Goal: Task Accomplishment & Management: Use online tool/utility

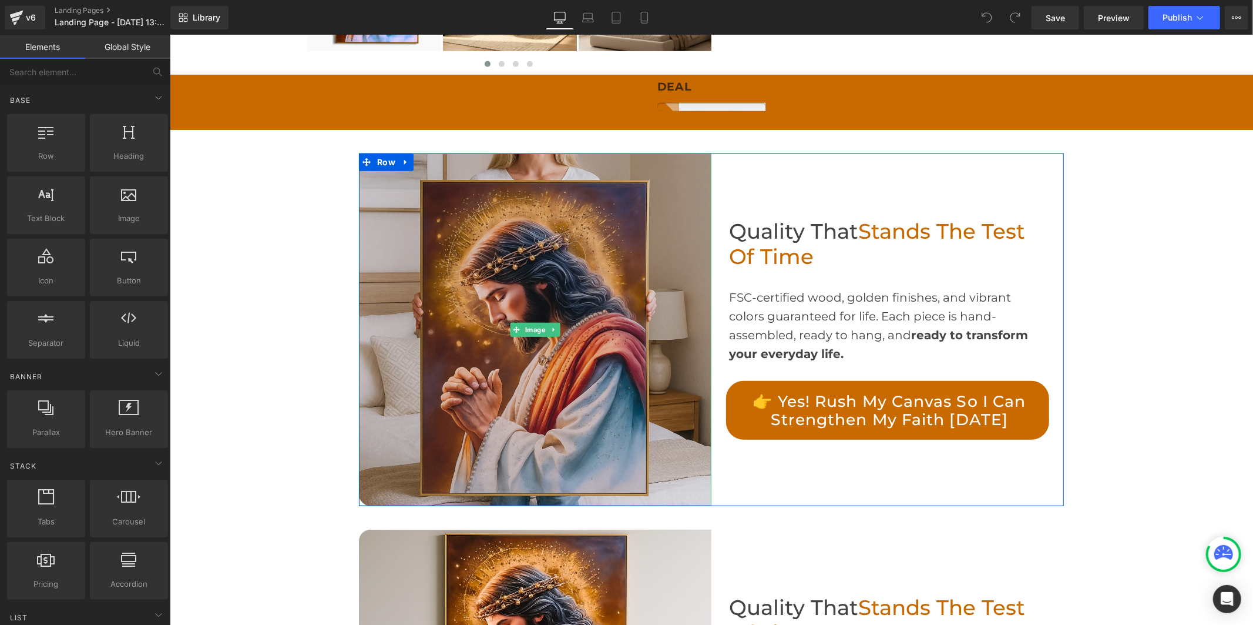
scroll to position [653, 0]
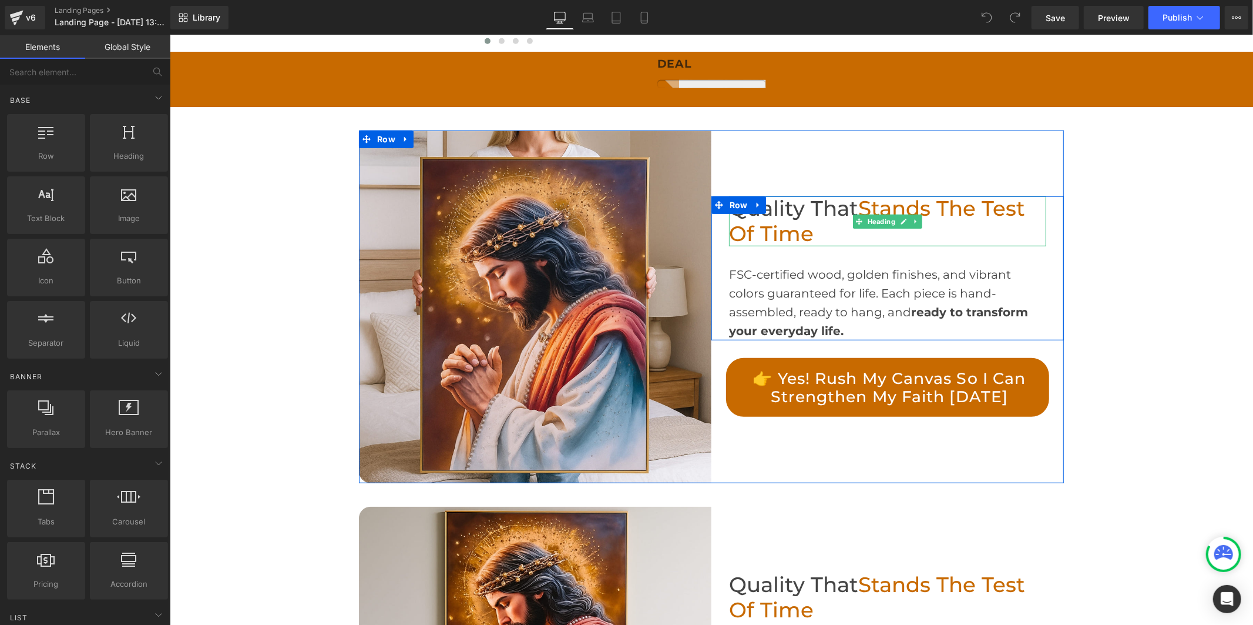
click at [769, 222] on span "Stands the Test of Time" at bounding box center [877, 220] width 296 height 51
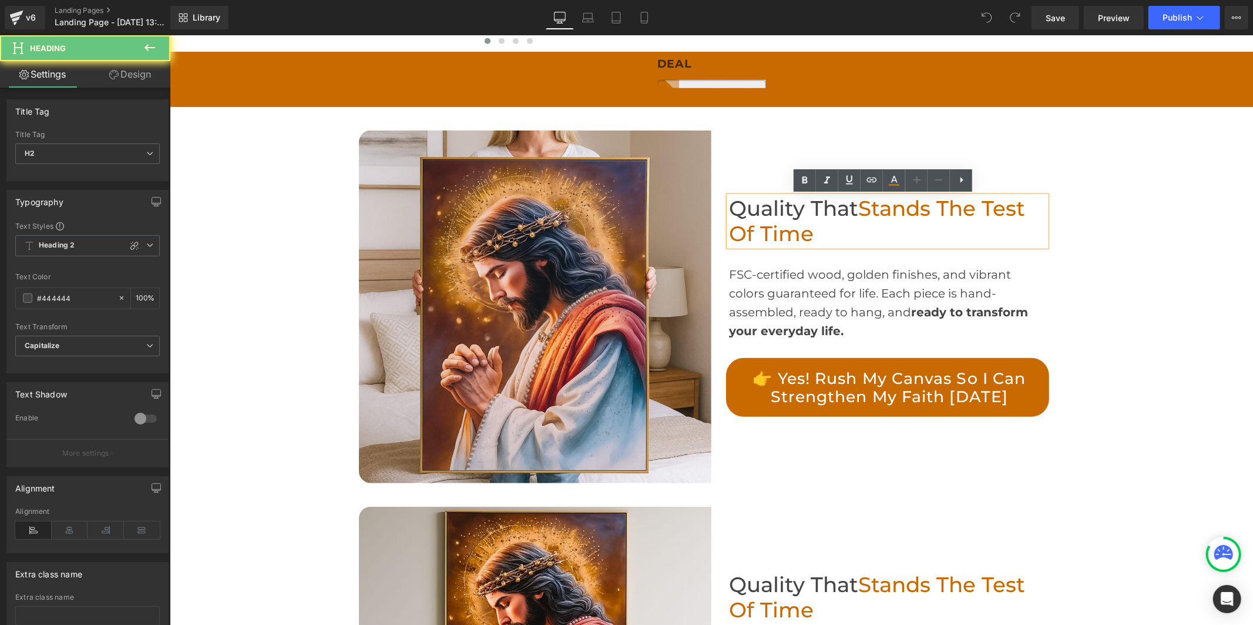
click at [769, 222] on span "Stands the Test of Time" at bounding box center [877, 220] width 296 height 51
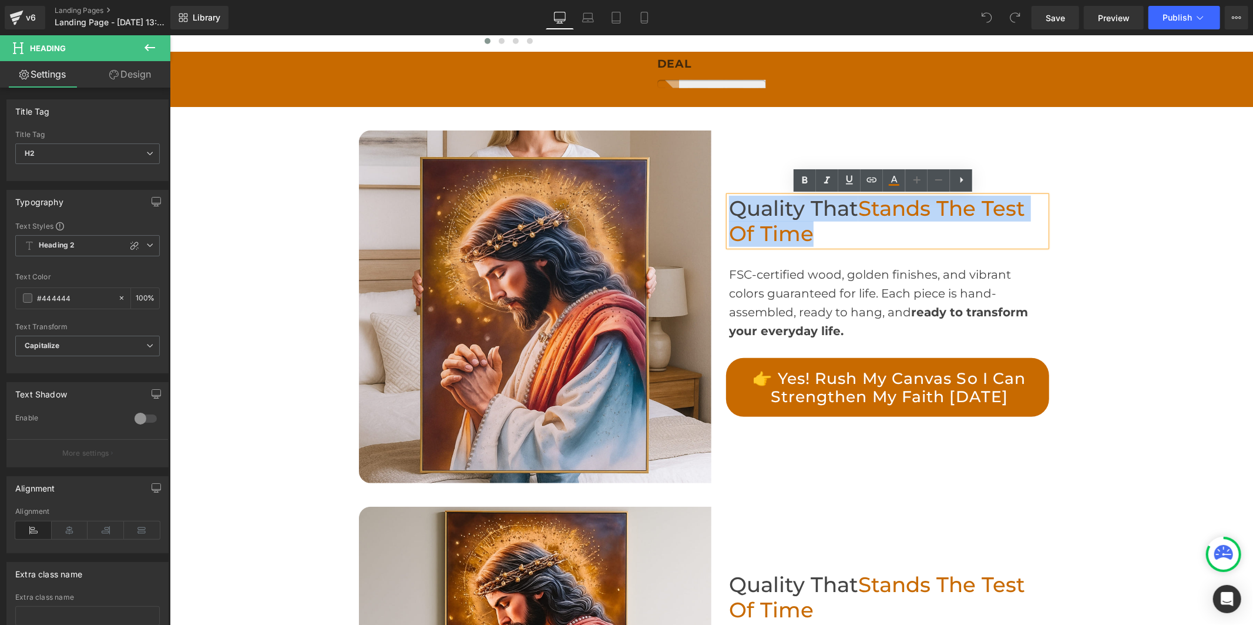
click at [769, 222] on span "Stands the Test of Time" at bounding box center [877, 220] width 296 height 51
paste div
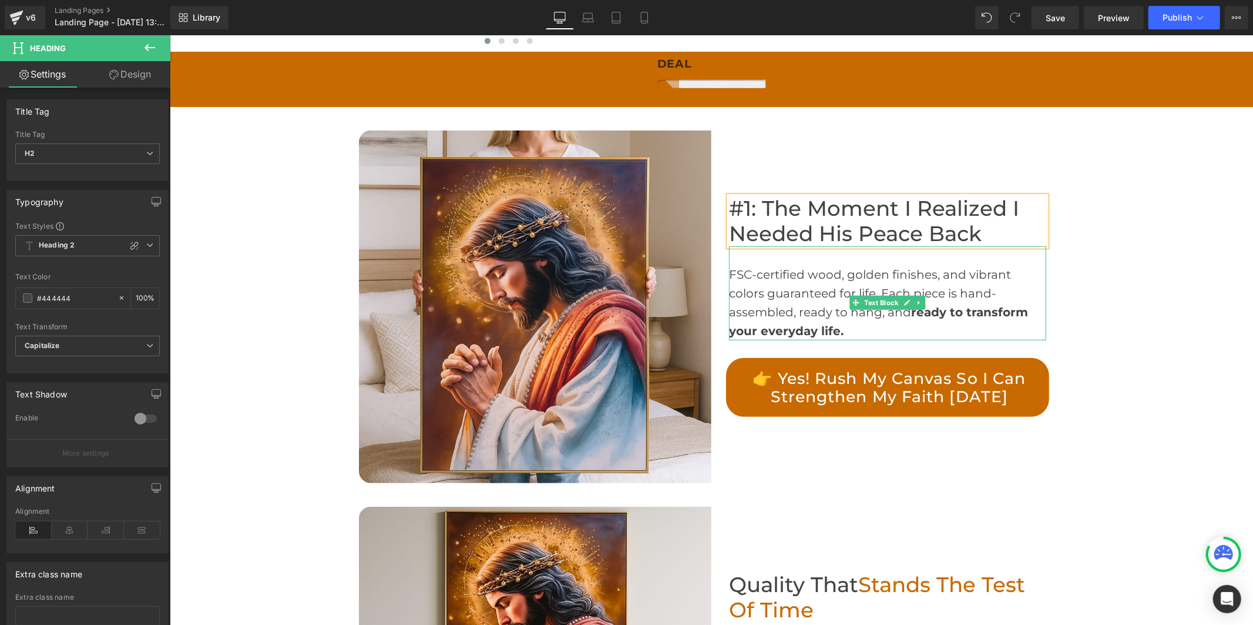
click at [764, 313] on div "FSC-certified wood, golden finishes, and vibrant colors guaranteed for life. Ea…" at bounding box center [887, 301] width 317 height 75
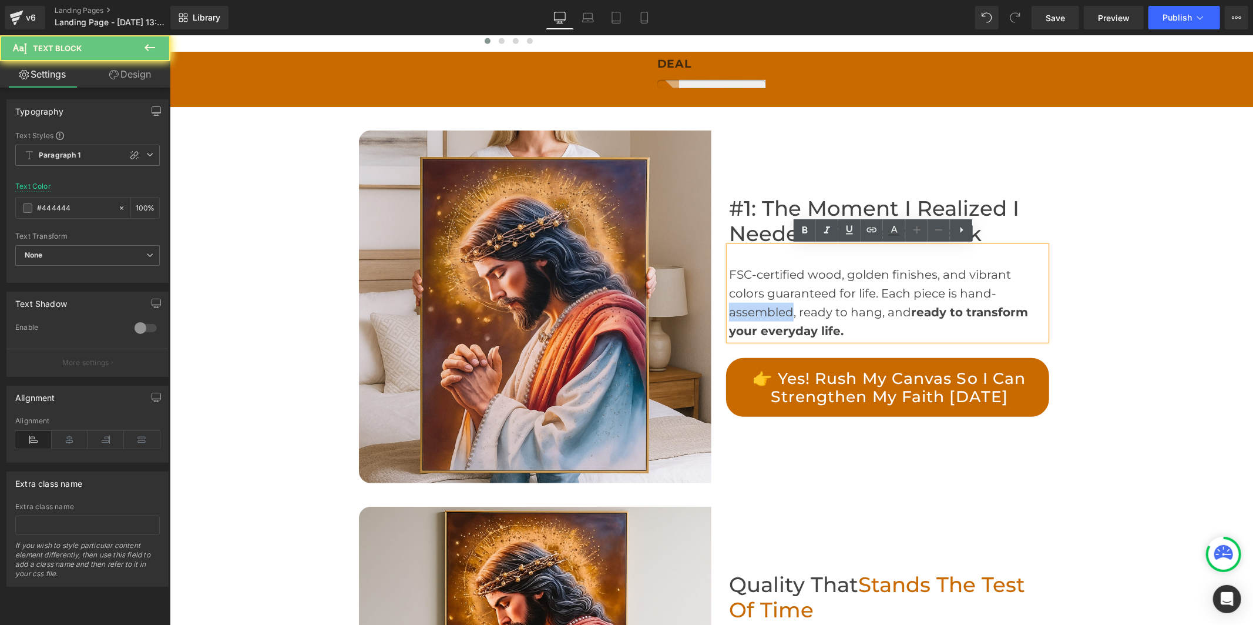
click at [764, 313] on div "FSC-certified wood, golden finishes, and vibrant colors guaranteed for life. Ea…" at bounding box center [887, 301] width 317 height 75
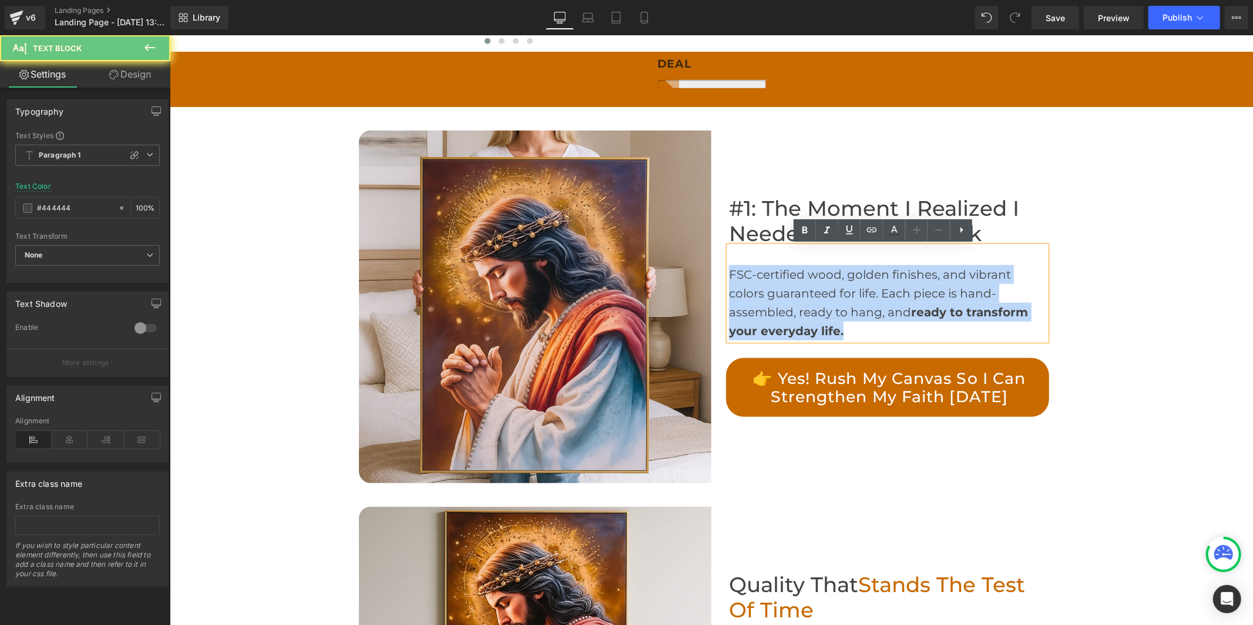
click at [764, 313] on div "FSC-certified wood, golden finishes, and vibrant colors guaranteed for life. Ea…" at bounding box center [887, 301] width 317 height 75
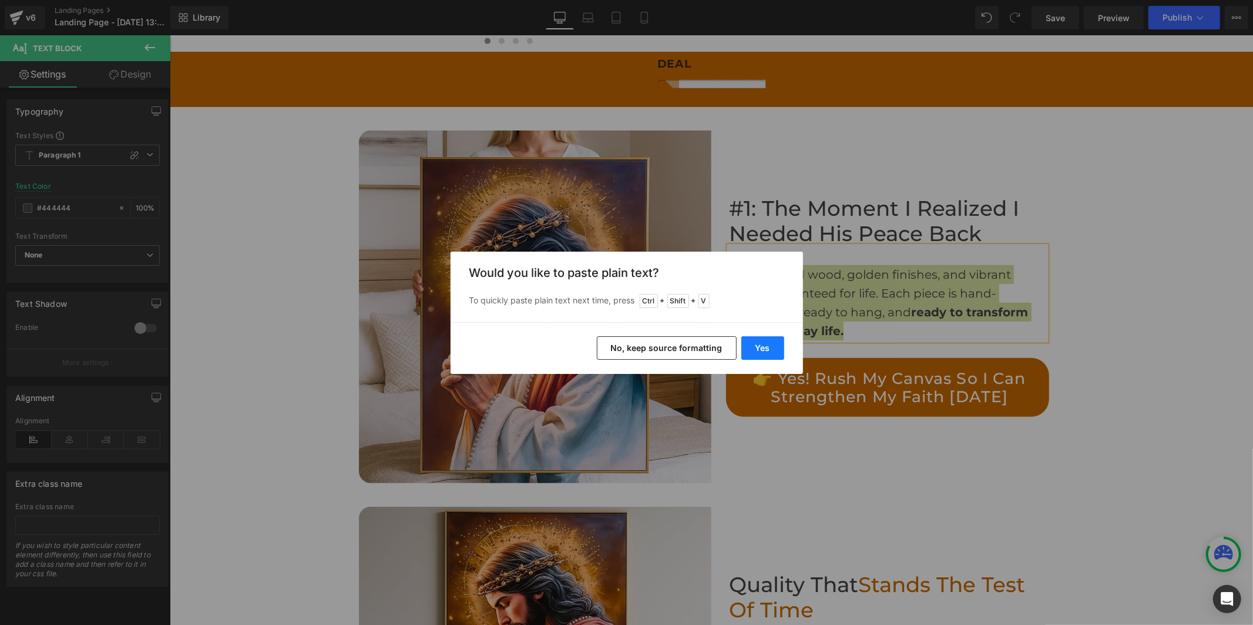
click at [757, 345] on button "Yes" at bounding box center [762, 348] width 43 height 24
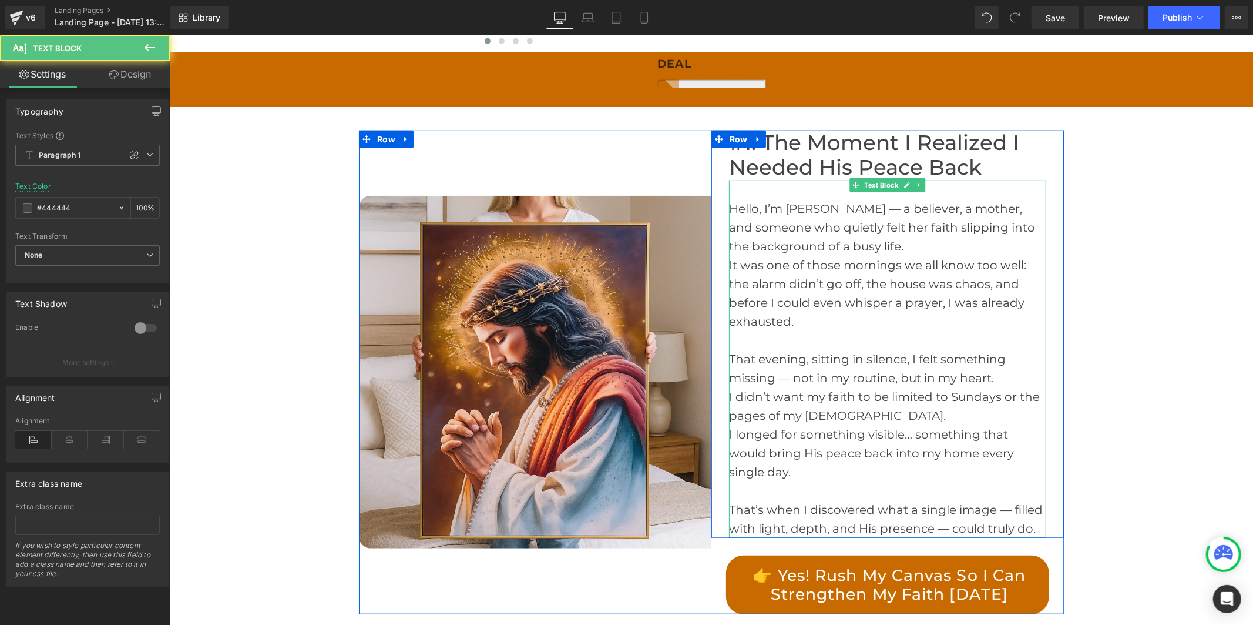
click at [729, 349] on div "That evening, sitting in silence, I felt something missing — not in my routine,…" at bounding box center [887, 368] width 317 height 38
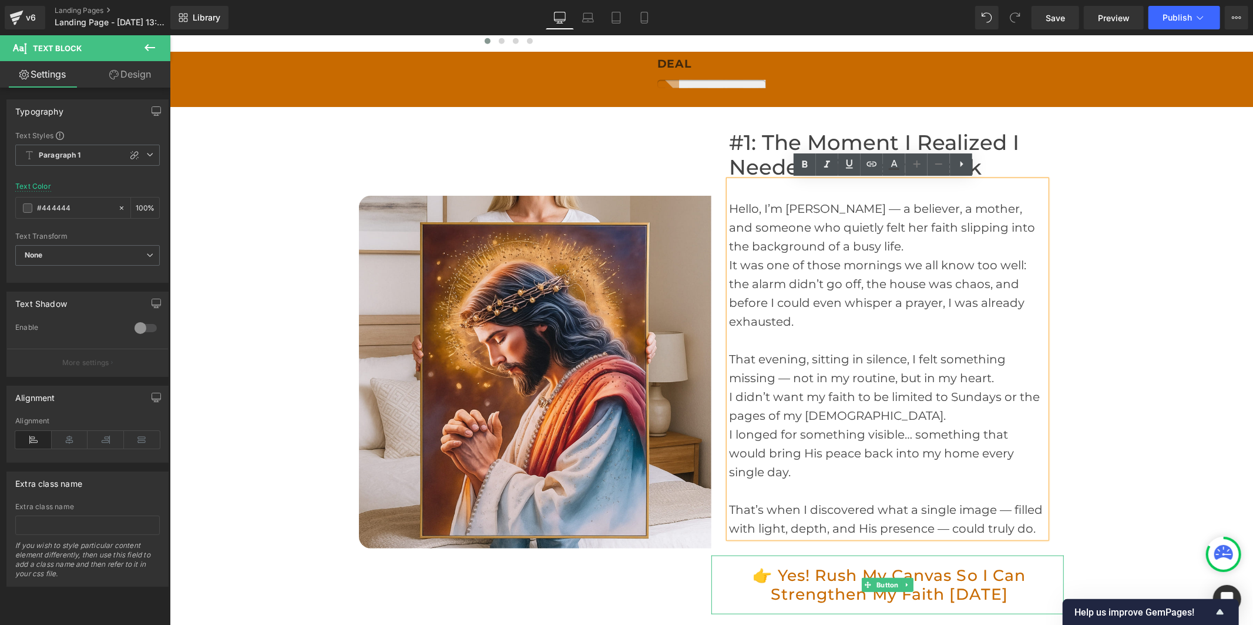
click at [822, 555] on link "👉 Yes! Rush My Canvas So I Can Strengthen My Faith [DATE]" at bounding box center [887, 584] width 323 height 59
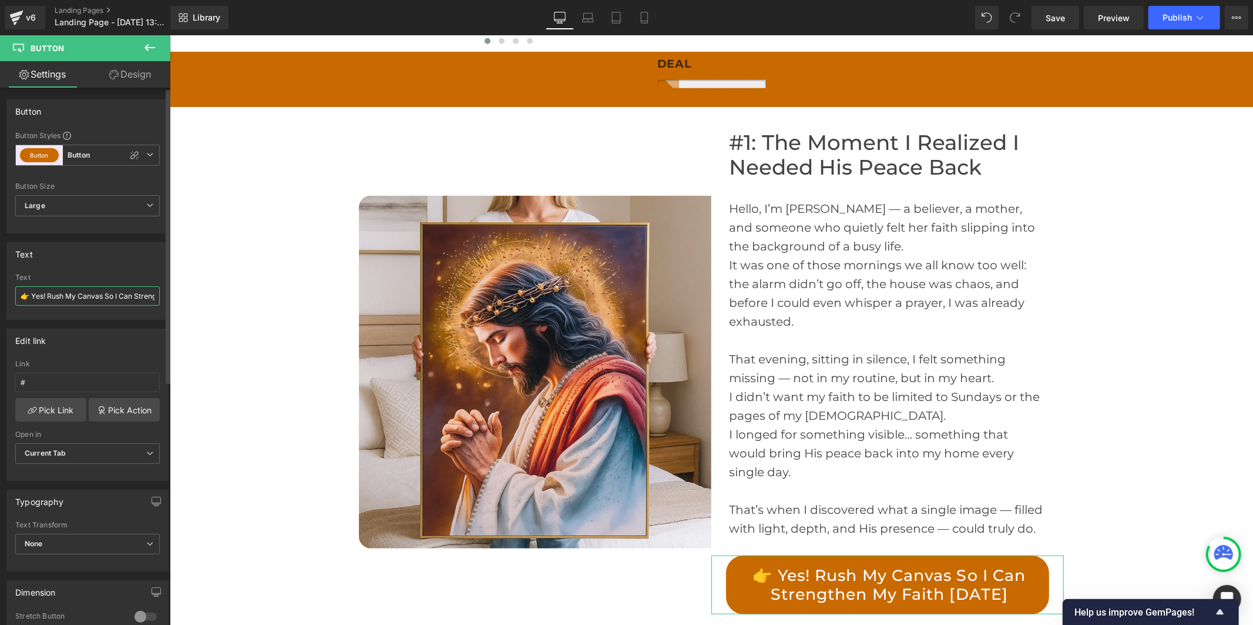
click at [126, 300] on input "👉 Yes! Rush My Canvas So I Can Strengthen My Faith [DATE]" at bounding box center [87, 295] width 145 height 19
type input "👉 Yes! I want to bring His peace into my home [DATE] →"
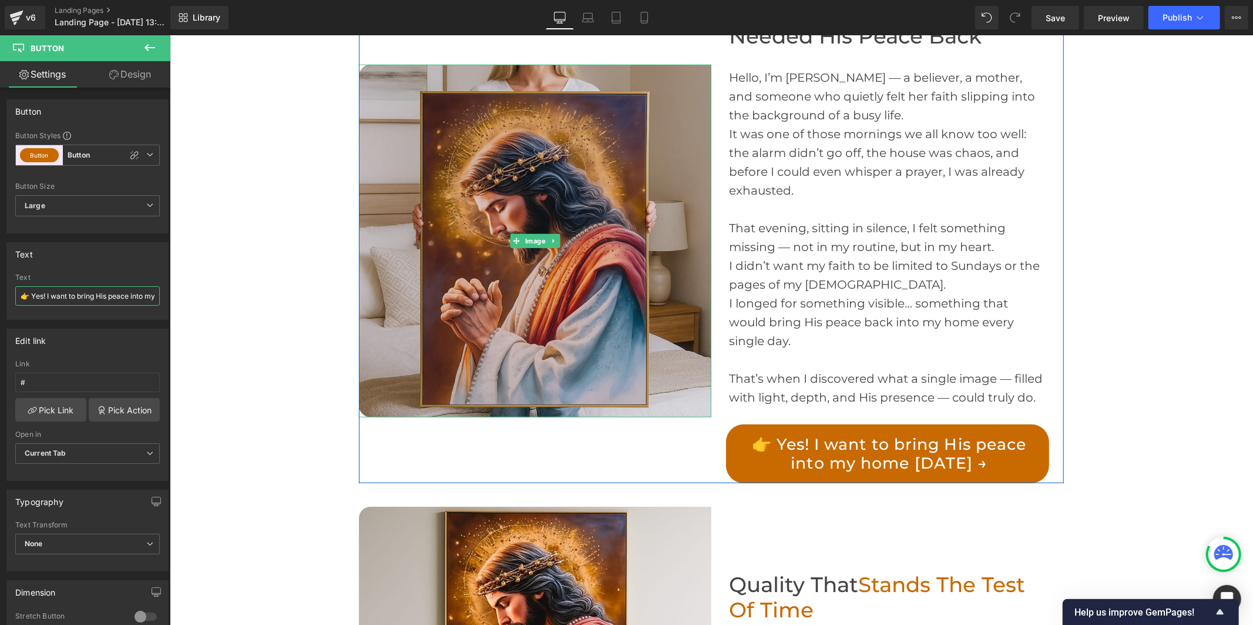
scroll to position [979, 0]
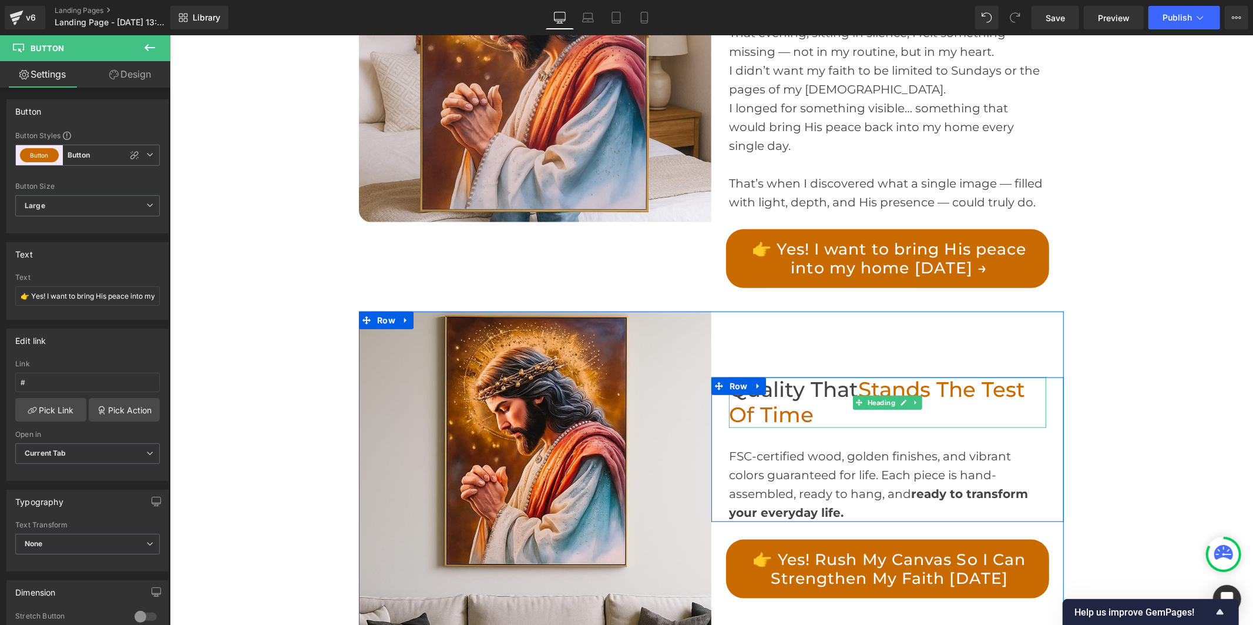
click at [756, 376] on span "Stands the Test of Time" at bounding box center [877, 401] width 296 height 51
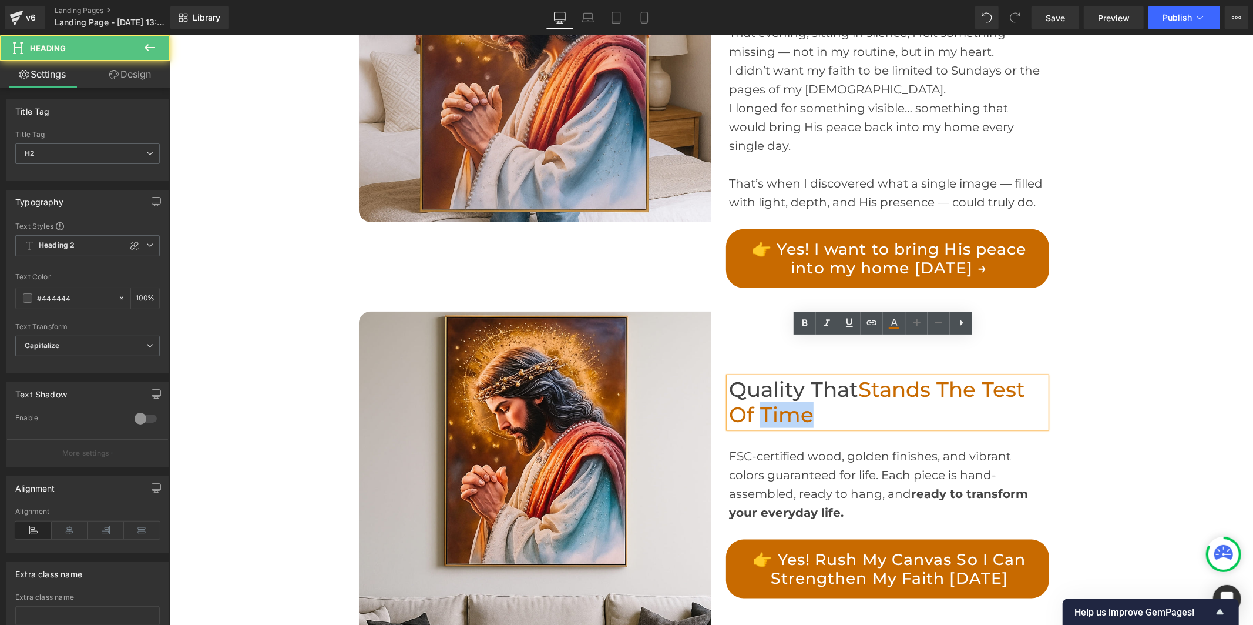
click at [756, 376] on span "Stands the Test of Time" at bounding box center [877, 401] width 296 height 51
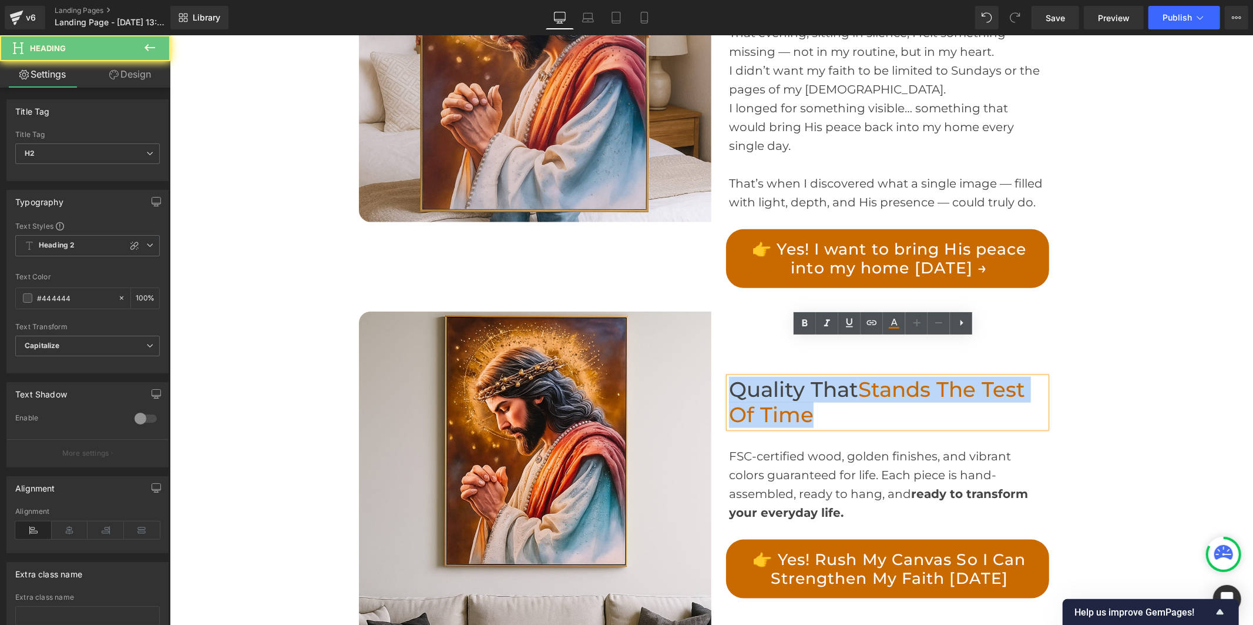
click at [756, 376] on span "Stands the Test of Time" at bounding box center [877, 401] width 296 height 51
paste div
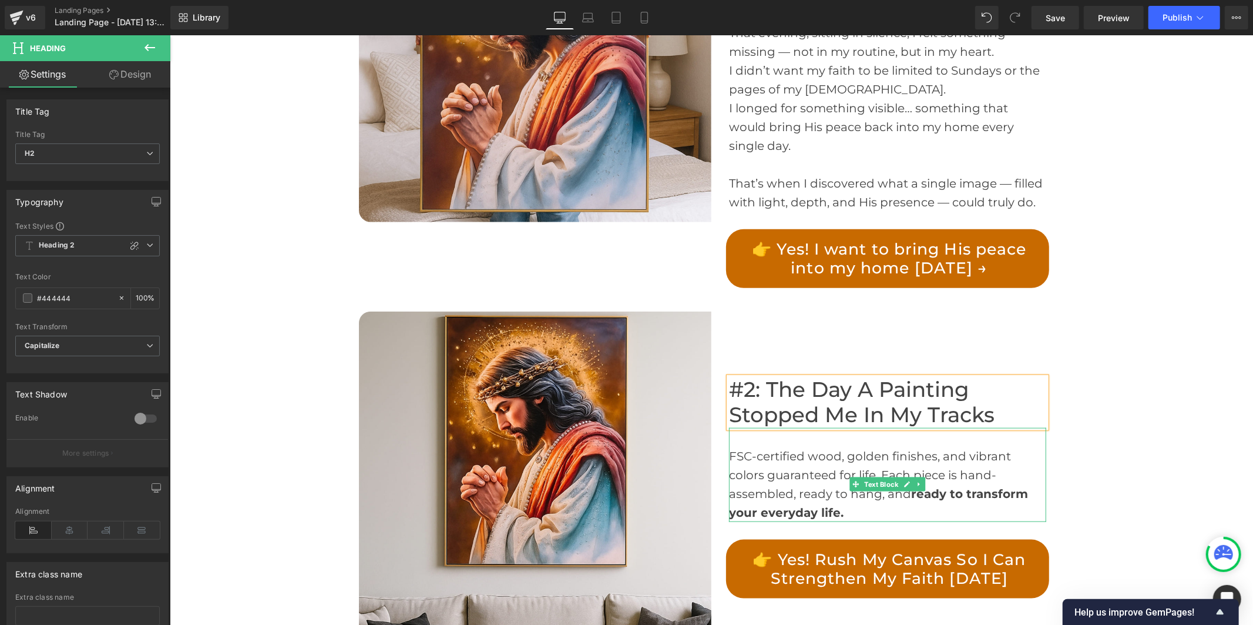
click at [747, 446] on div "FSC-certified wood, golden finishes, and vibrant colors guaranteed for life. Ea…" at bounding box center [887, 483] width 317 height 75
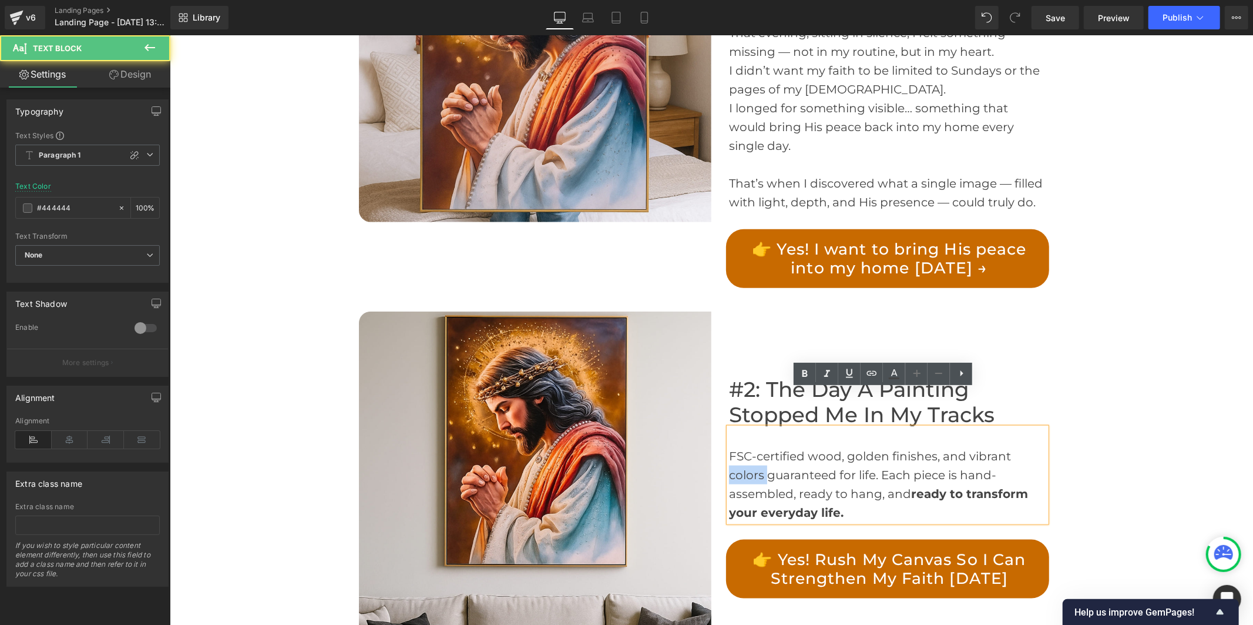
click at [747, 446] on div "FSC-certified wood, golden finishes, and vibrant colors guaranteed for life. Ea…" at bounding box center [887, 483] width 317 height 75
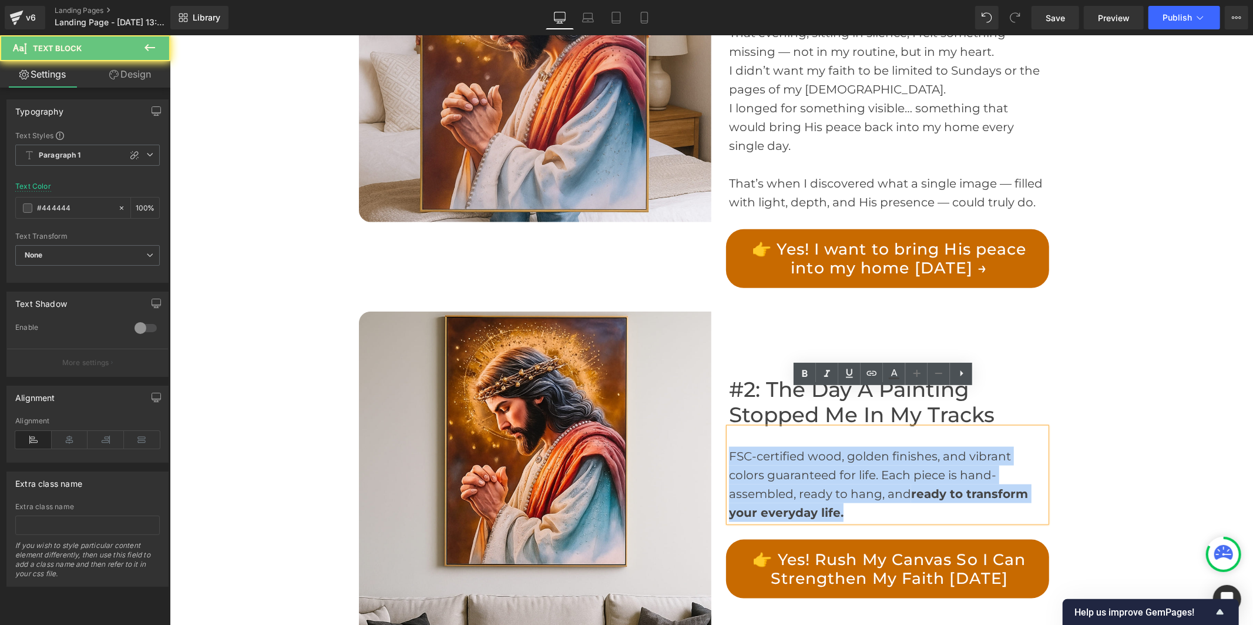
click at [747, 446] on div "FSC-certified wood, golden finishes, and vibrant colors guaranteed for life. Ea…" at bounding box center [887, 483] width 317 height 75
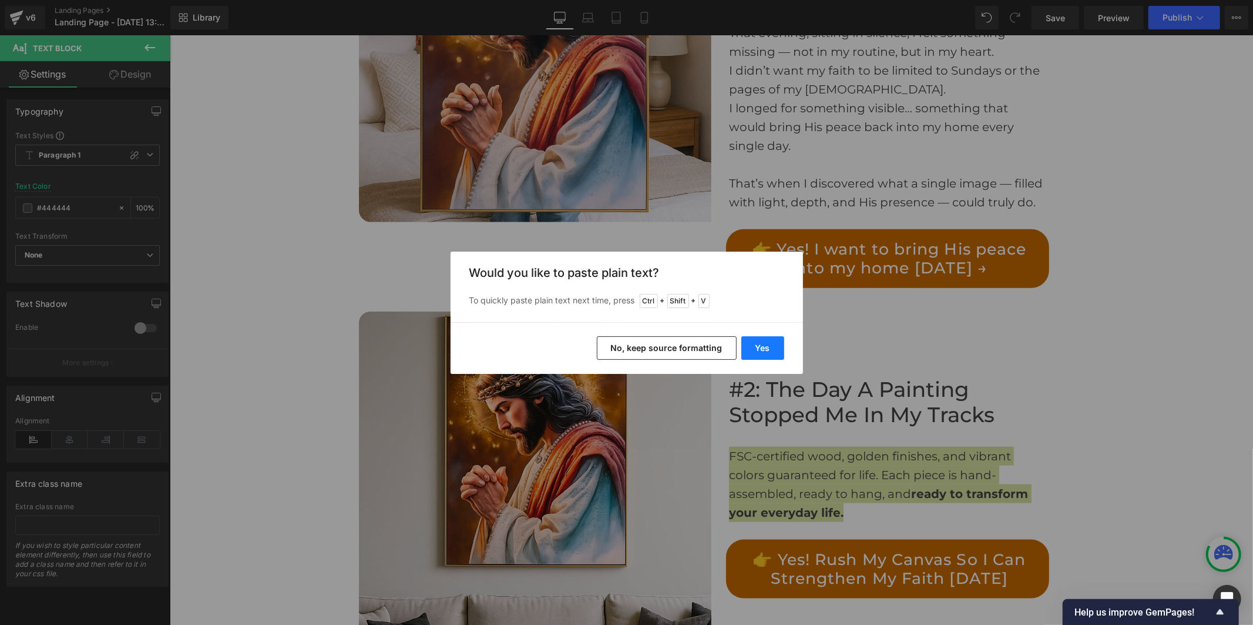
click at [770, 343] on button "Yes" at bounding box center [762, 348] width 43 height 24
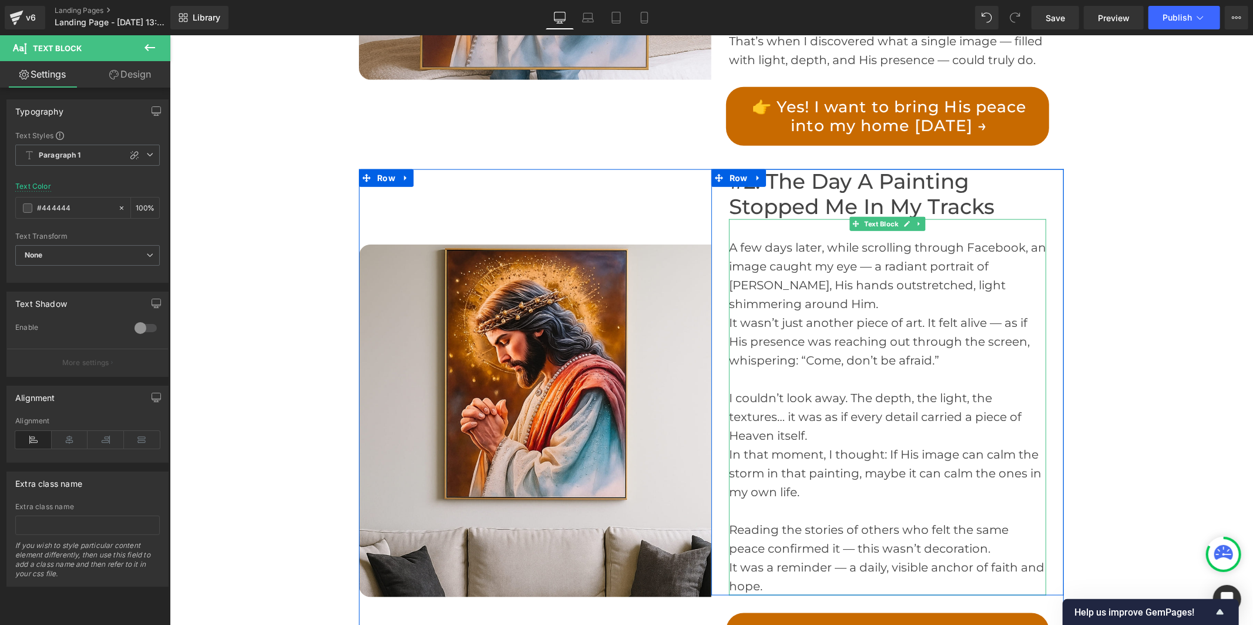
scroll to position [1175, 0]
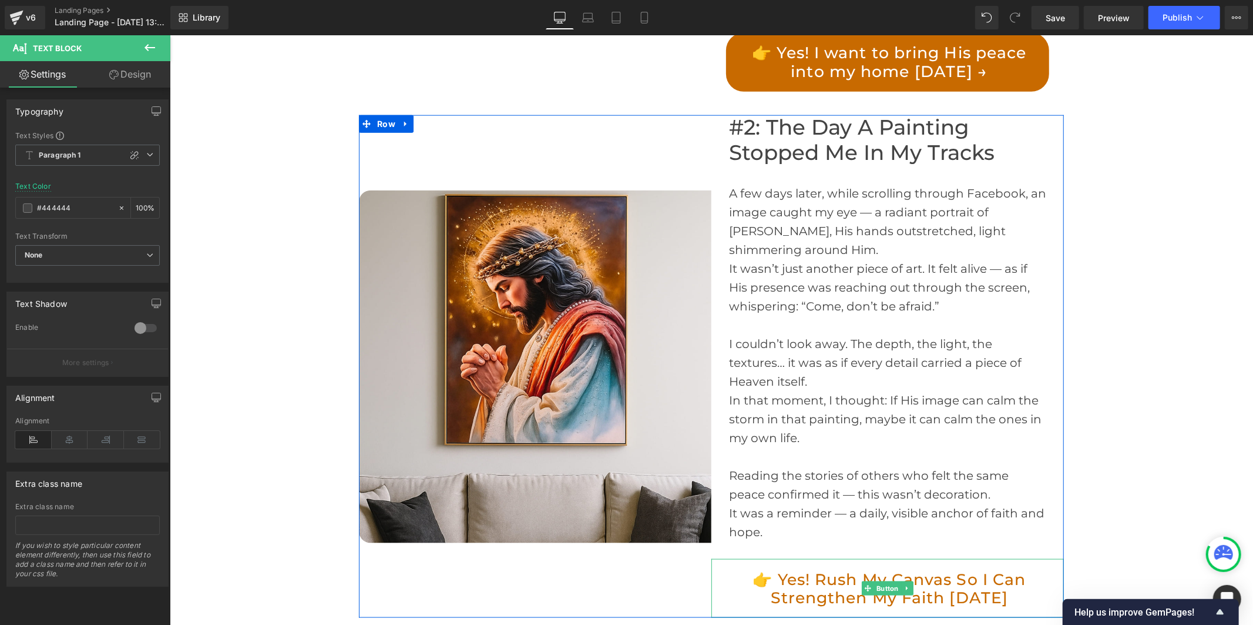
click at [820, 558] on link "👉 Yes! Rush My Canvas So I Can Strengthen My Faith [DATE]" at bounding box center [887, 587] width 323 height 59
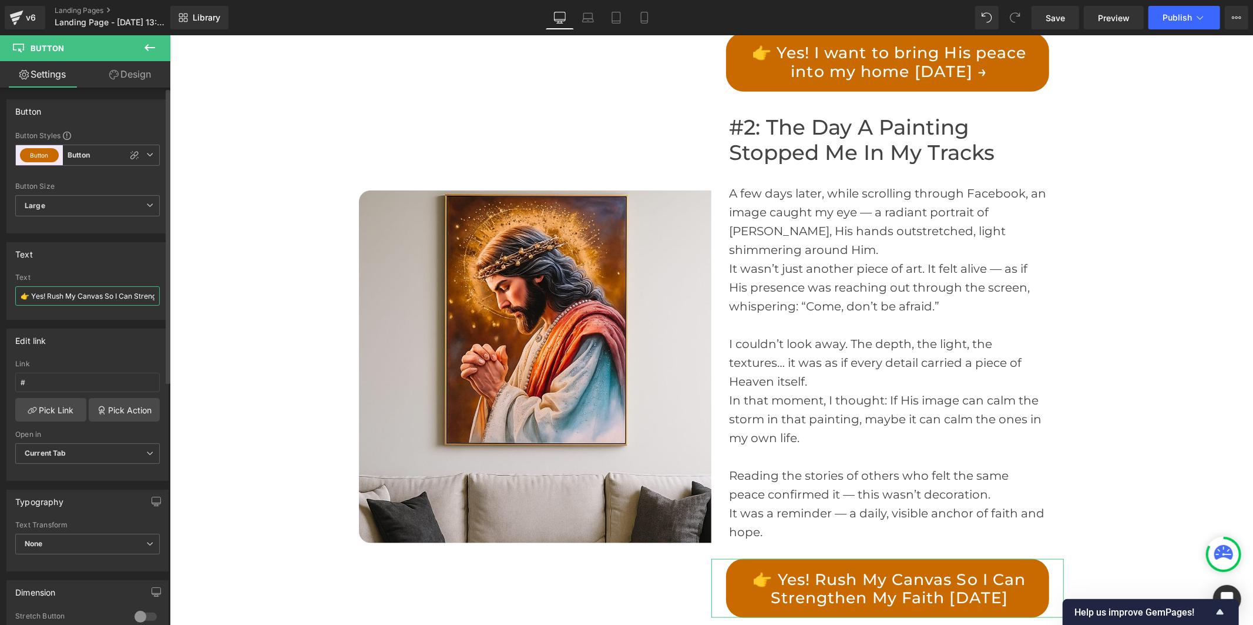
click at [83, 291] on input "👉 Yes! Rush My Canvas So I Can Strengthen My Faith [DATE]" at bounding box center [87, 295] width 145 height 19
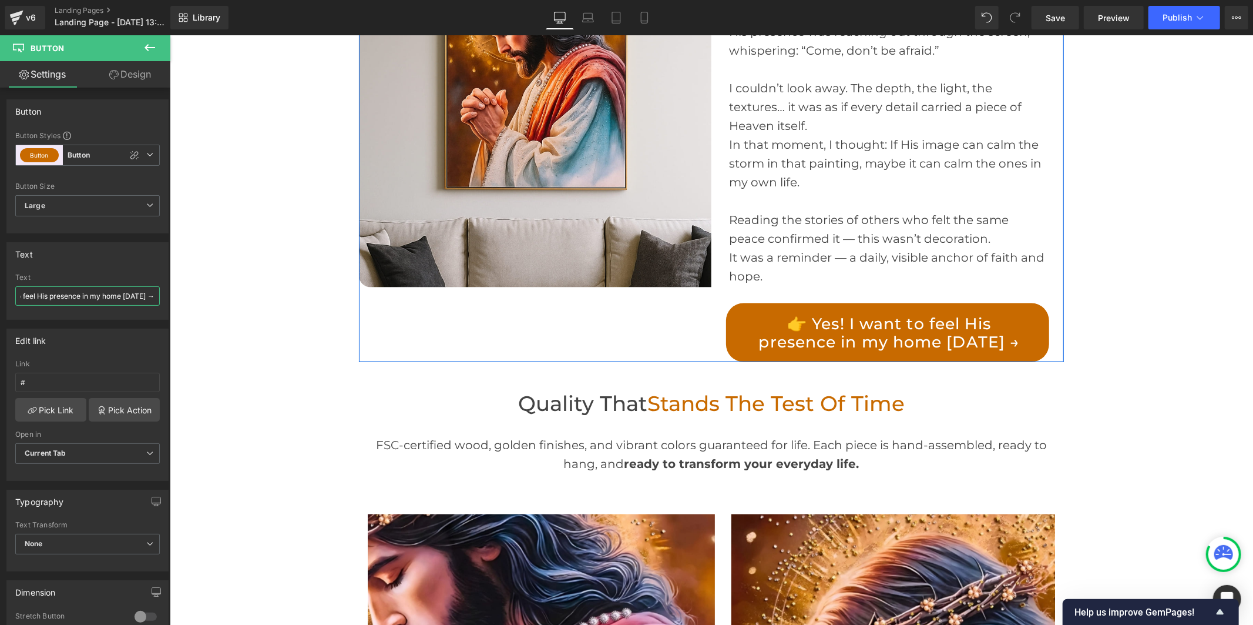
scroll to position [1436, 0]
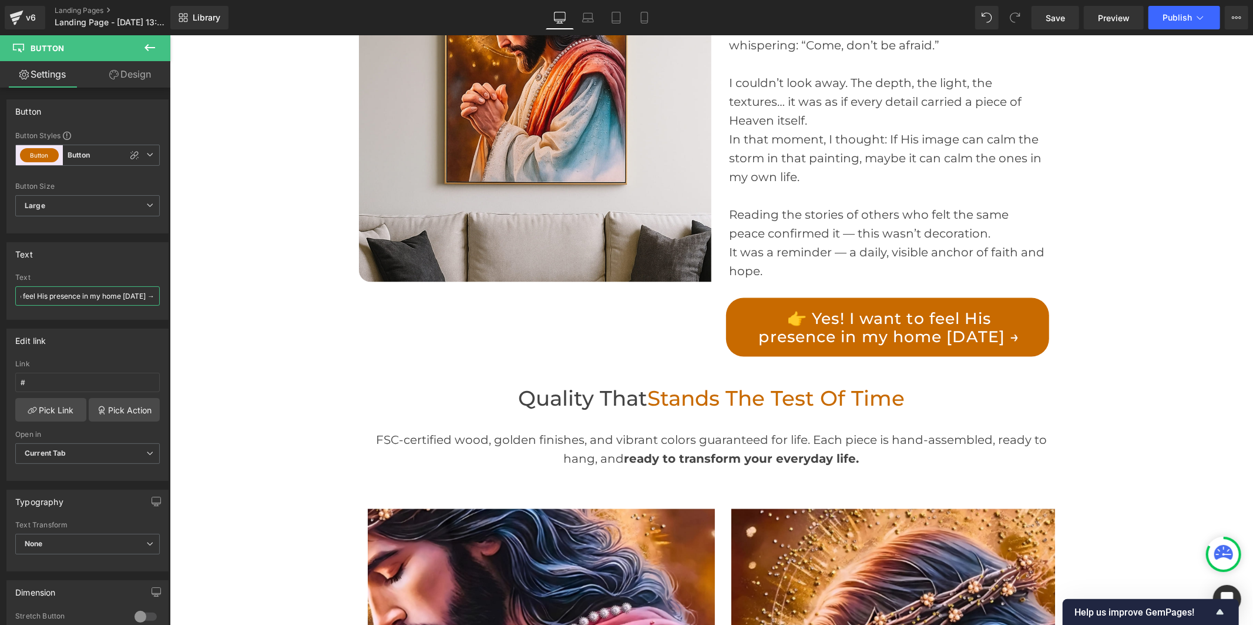
type input "👉 Yes! I want to feel His presence in my home [DATE] →"
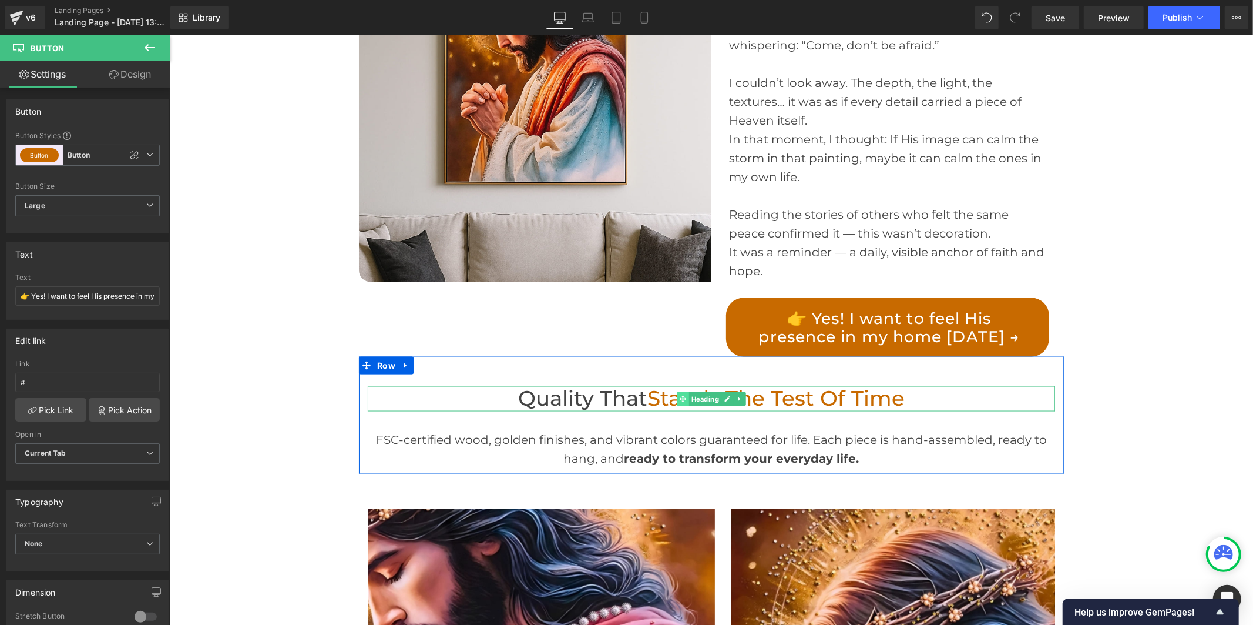
click at [679, 395] on icon at bounding box center [682, 398] width 6 height 6
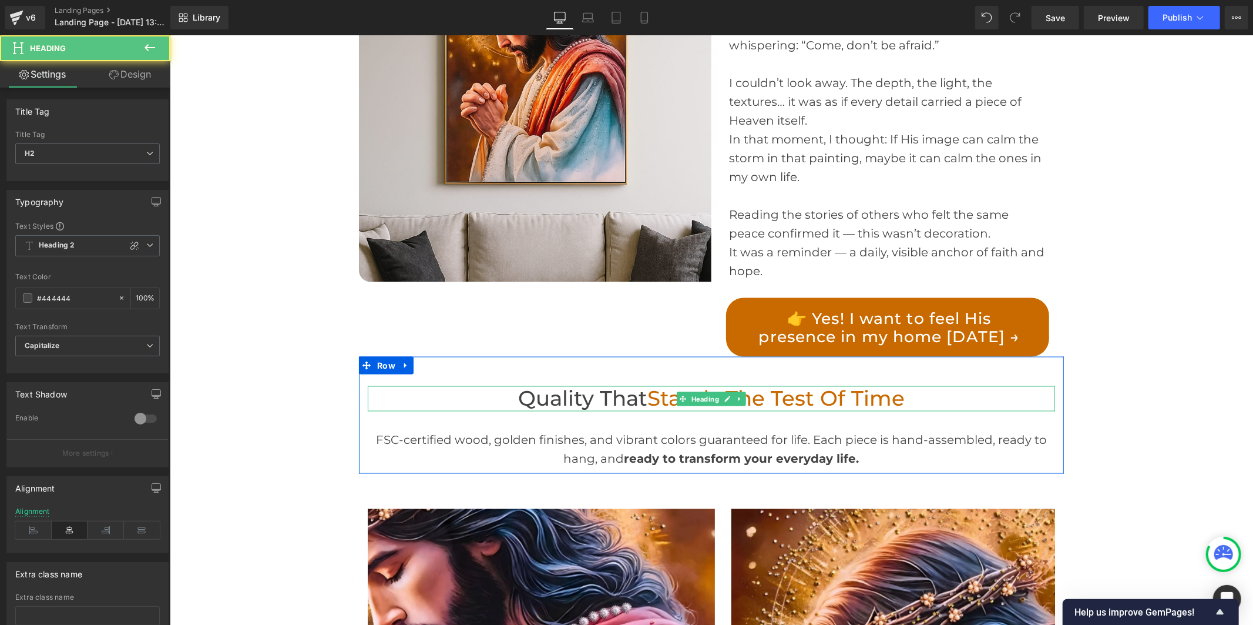
click at [651, 385] on span "Stands the Test of Time" at bounding box center [775, 397] width 257 height 25
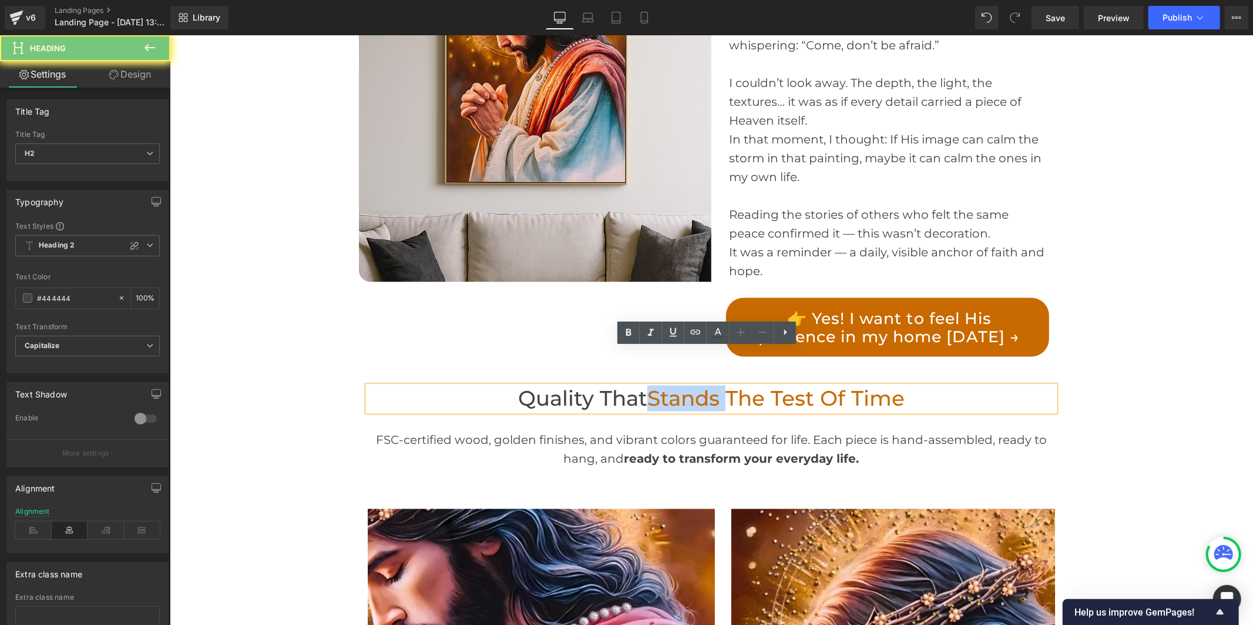
click at [651, 385] on span "Stands the Test of Time" at bounding box center [775, 397] width 257 height 25
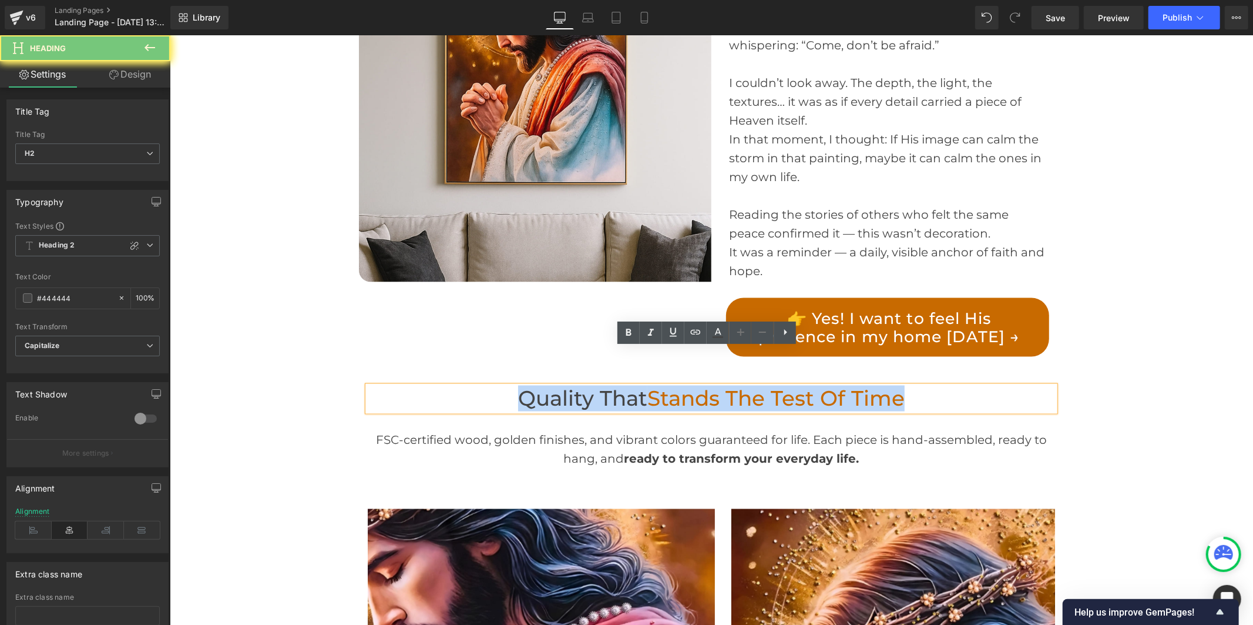
click at [651, 385] on span "Stands the Test of Time" at bounding box center [775, 397] width 257 height 25
paste div
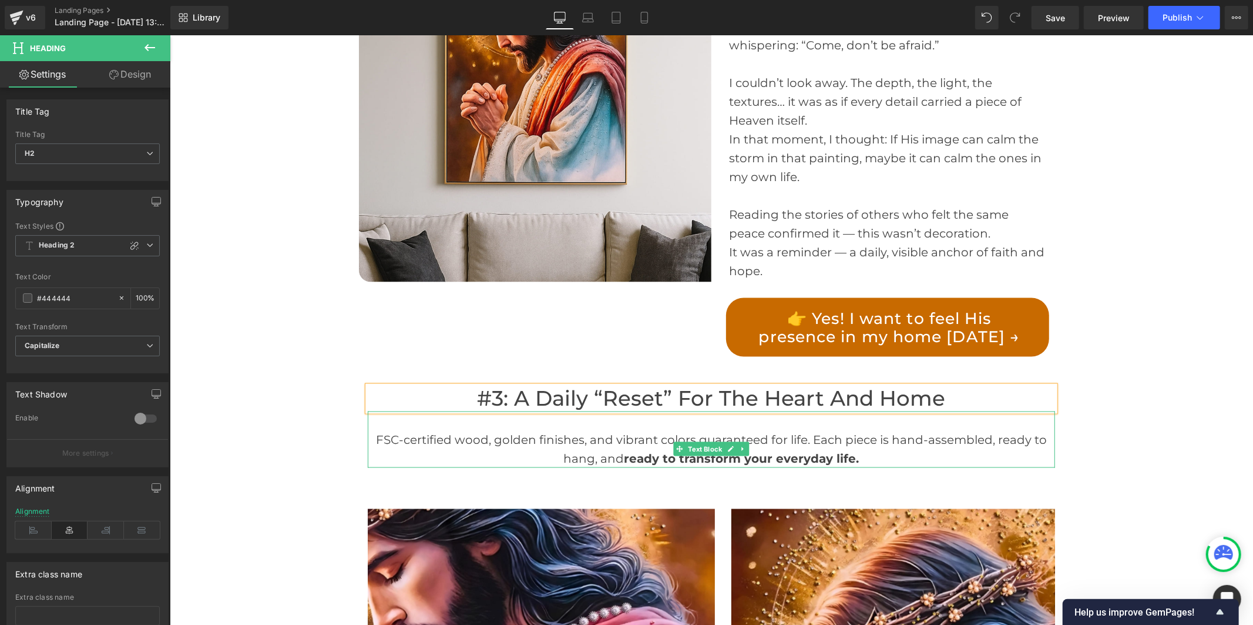
click at [659, 429] on div "FSC-certified wood, golden finishes, and vibrant colors guaranteed for life. Ea…" at bounding box center [710, 448] width 687 height 38
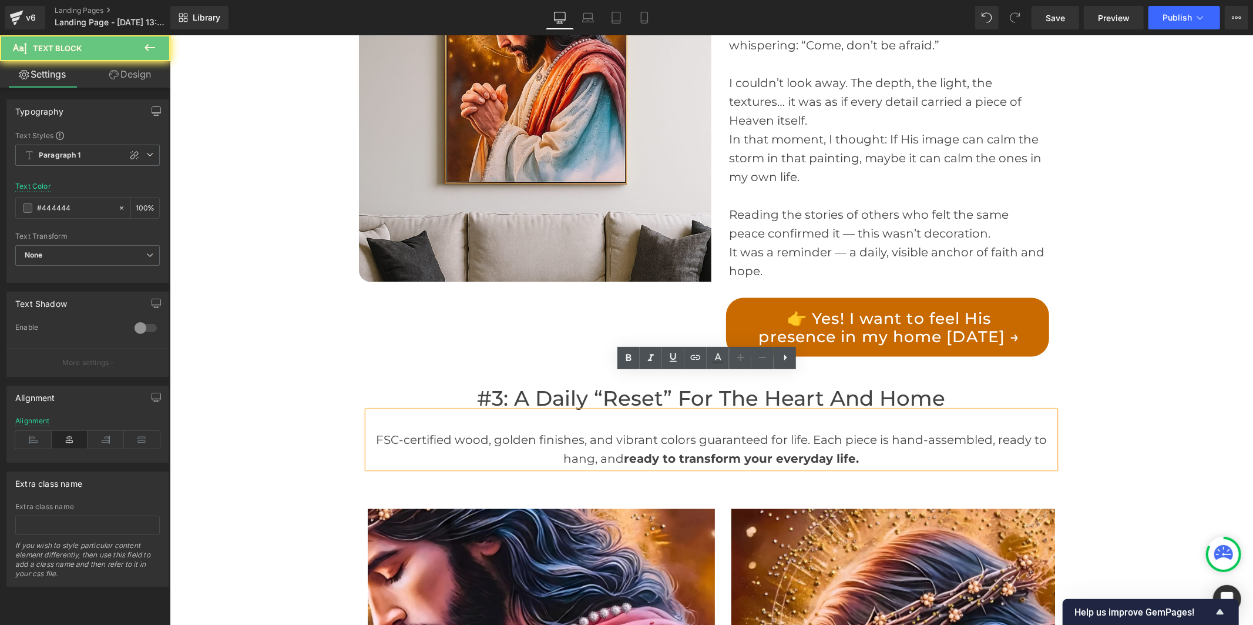
click at [659, 429] on div "FSC-certified wood, golden finishes, and vibrant colors guaranteed for life. Ea…" at bounding box center [710, 448] width 687 height 38
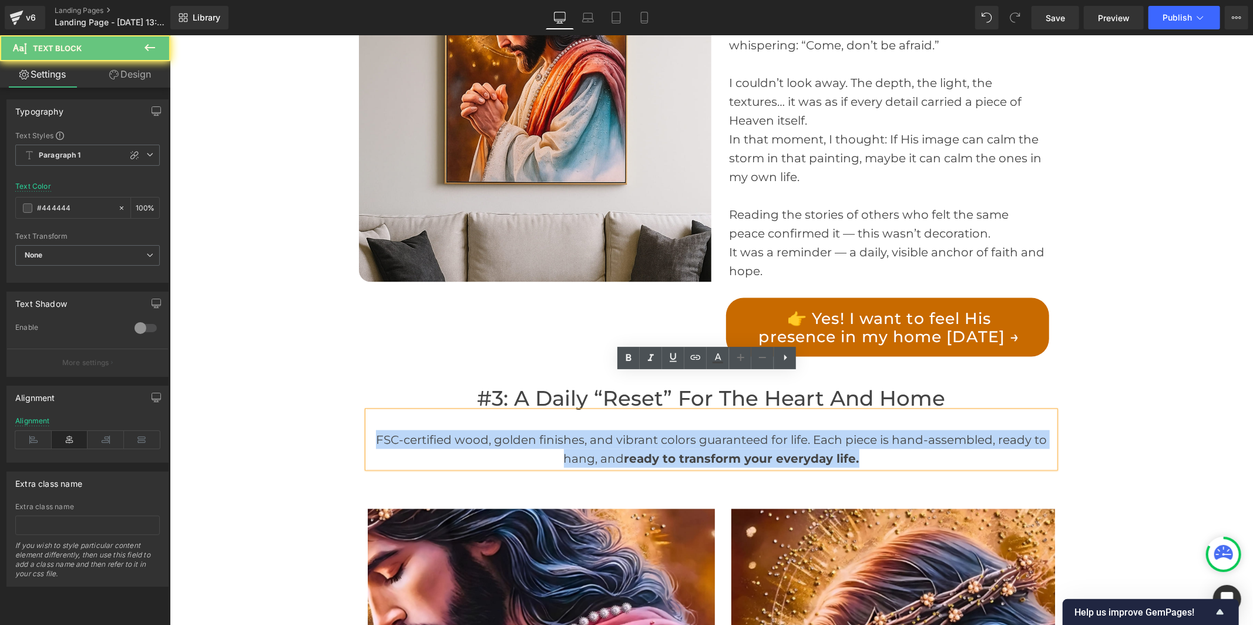
click at [659, 429] on div "FSC-certified wood, golden finishes, and vibrant colors guaranteed for life. Ea…" at bounding box center [710, 448] width 687 height 38
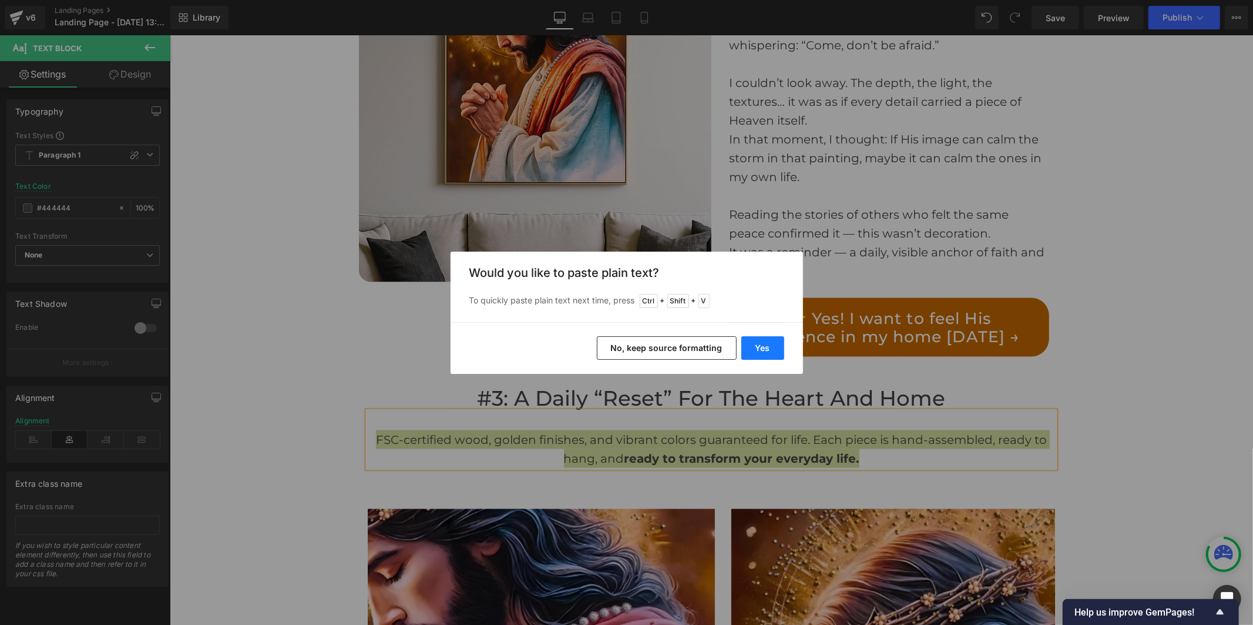
click at [766, 343] on button "Yes" at bounding box center [762, 348] width 43 height 24
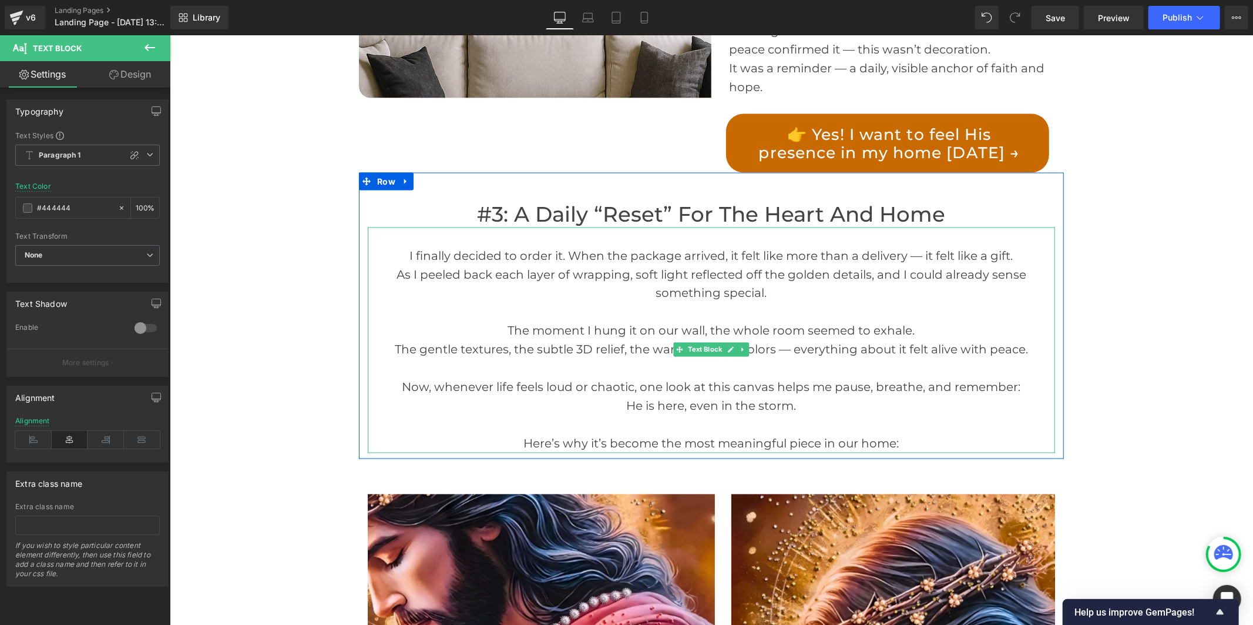
scroll to position [1632, 0]
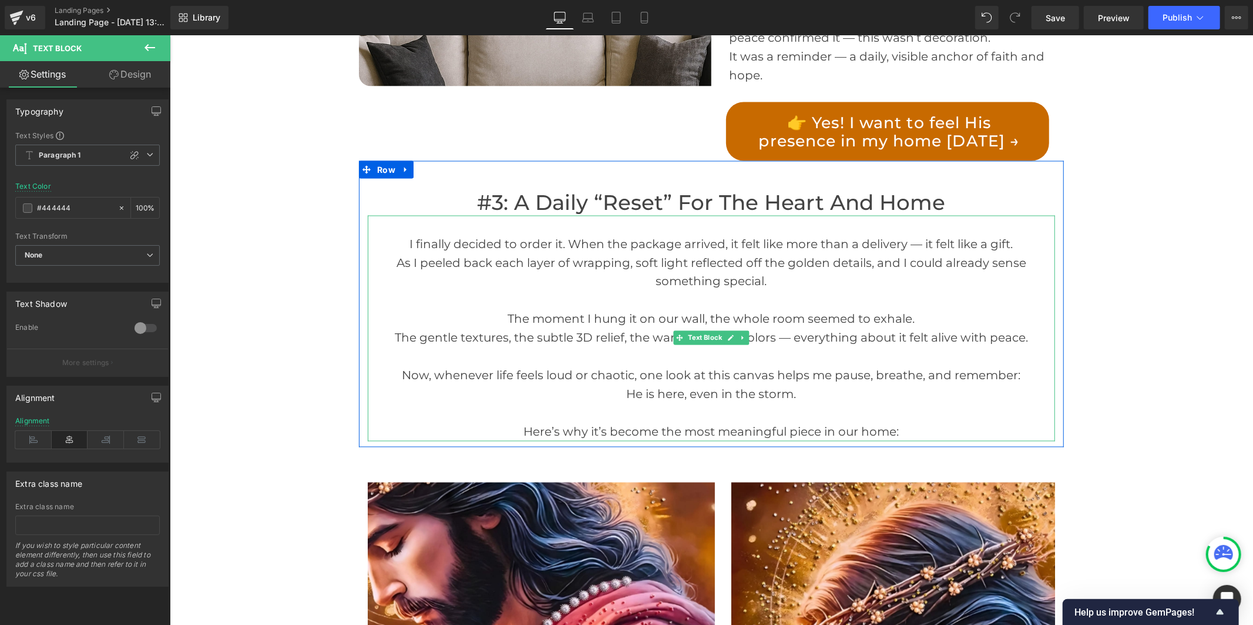
click at [901, 422] on div "Here’s why it’s become the most meaningful piece in our home:" at bounding box center [710, 431] width 687 height 19
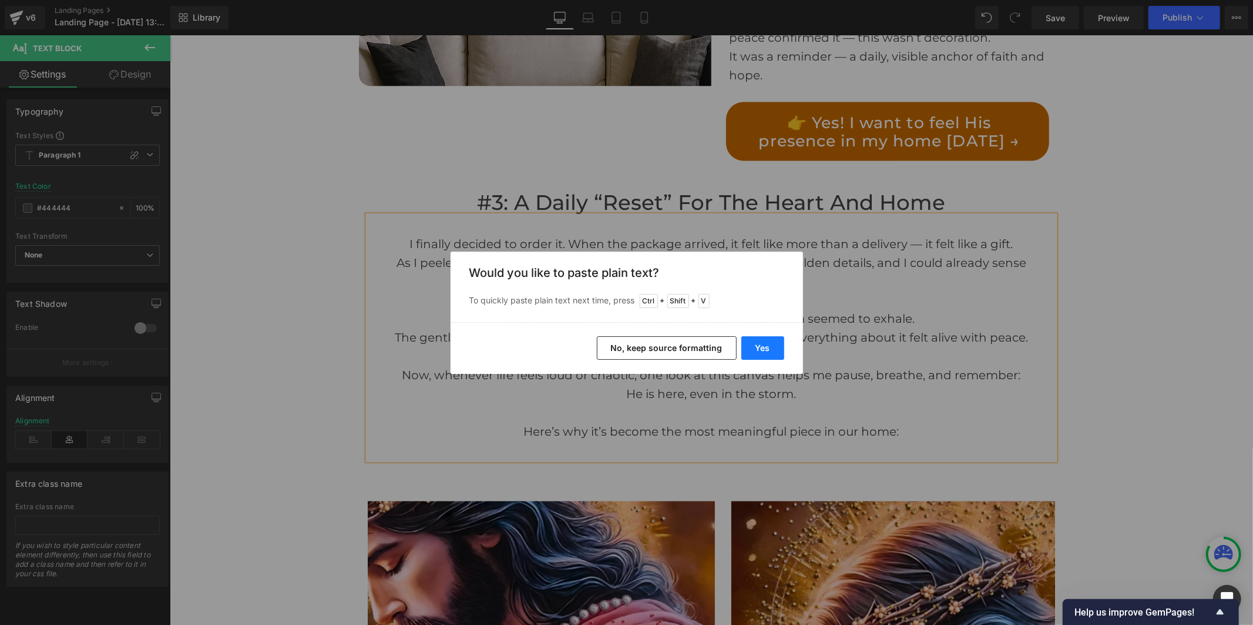
click at [767, 347] on button "Yes" at bounding box center [762, 348] width 43 height 24
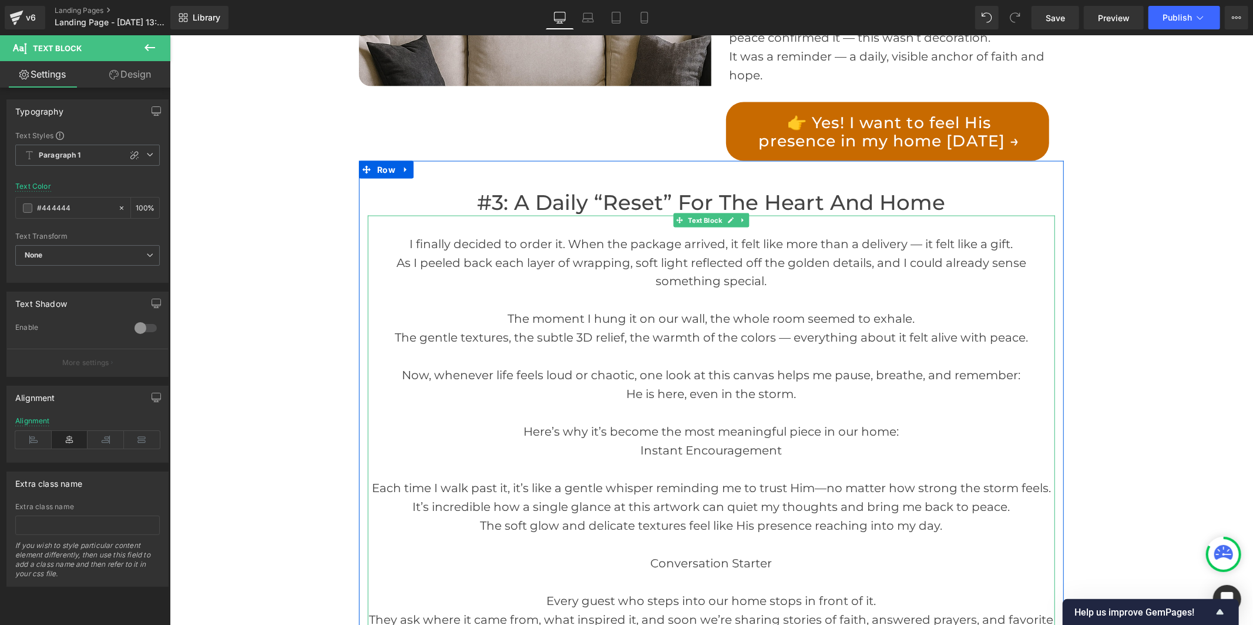
click at [904, 422] on div "Here’s why it’s become the most meaningful piece in our home: Instant Encourage…" at bounding box center [710, 441] width 687 height 38
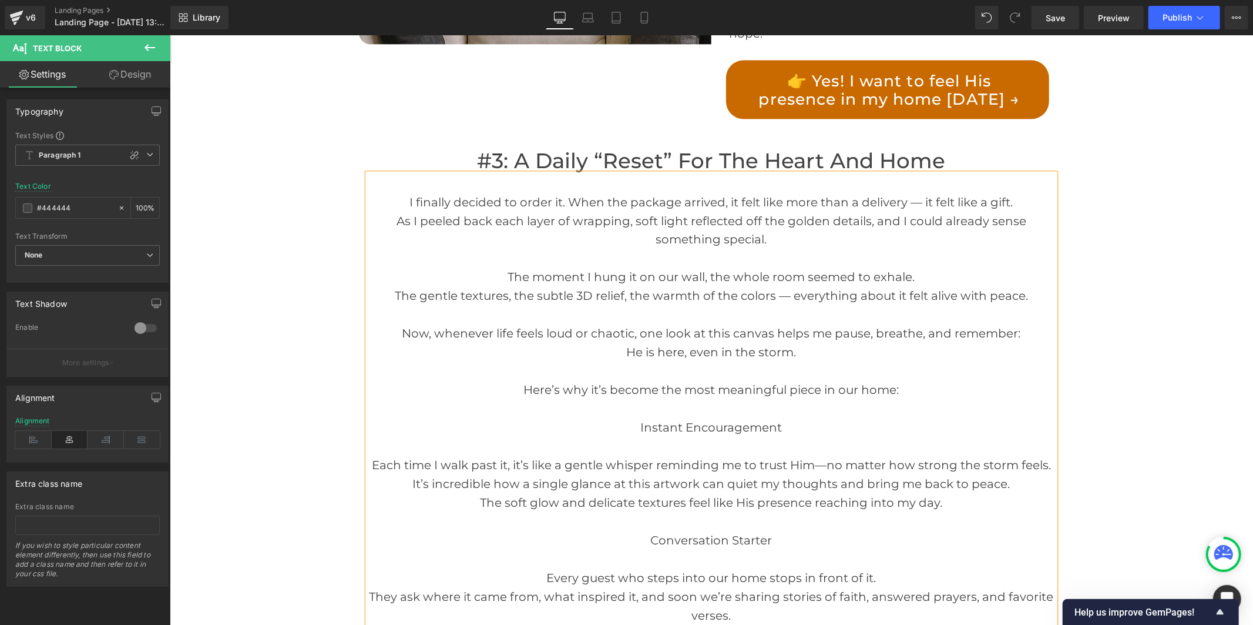
scroll to position [1697, 0]
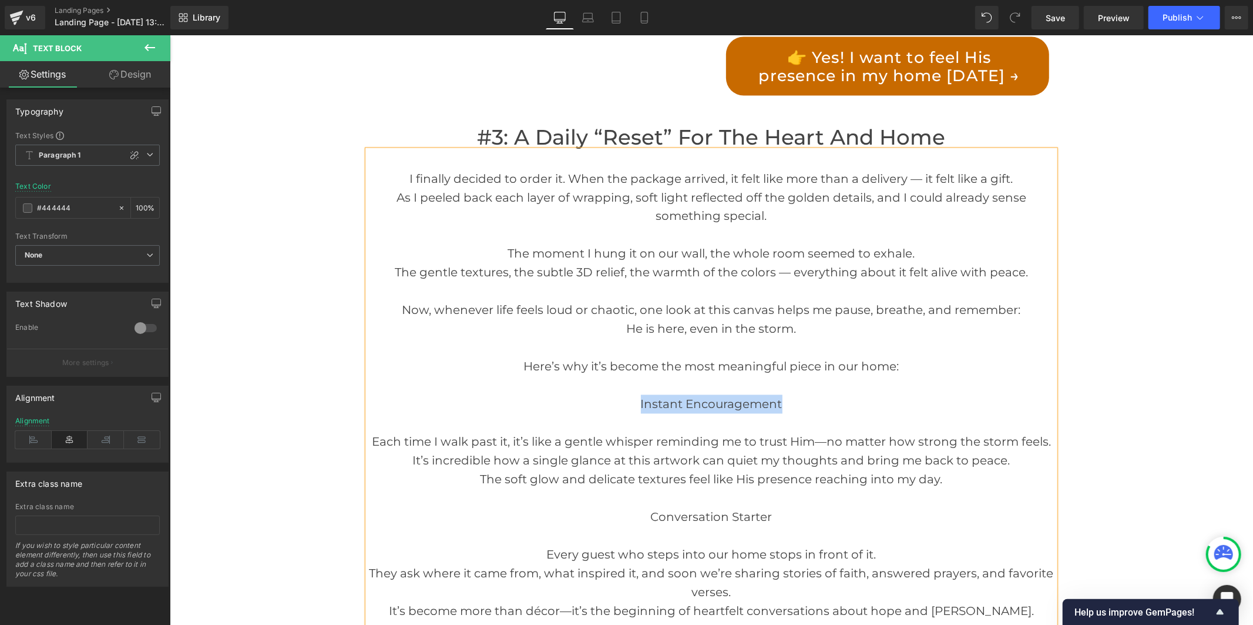
drag, startPoint x: 779, startPoint y: 370, endPoint x: 635, endPoint y: 371, distance: 144.5
click at [635, 371] on div "Here’s why it’s become the most meaningful piece in our home: Instant Encourage…" at bounding box center [710, 385] width 687 height 56
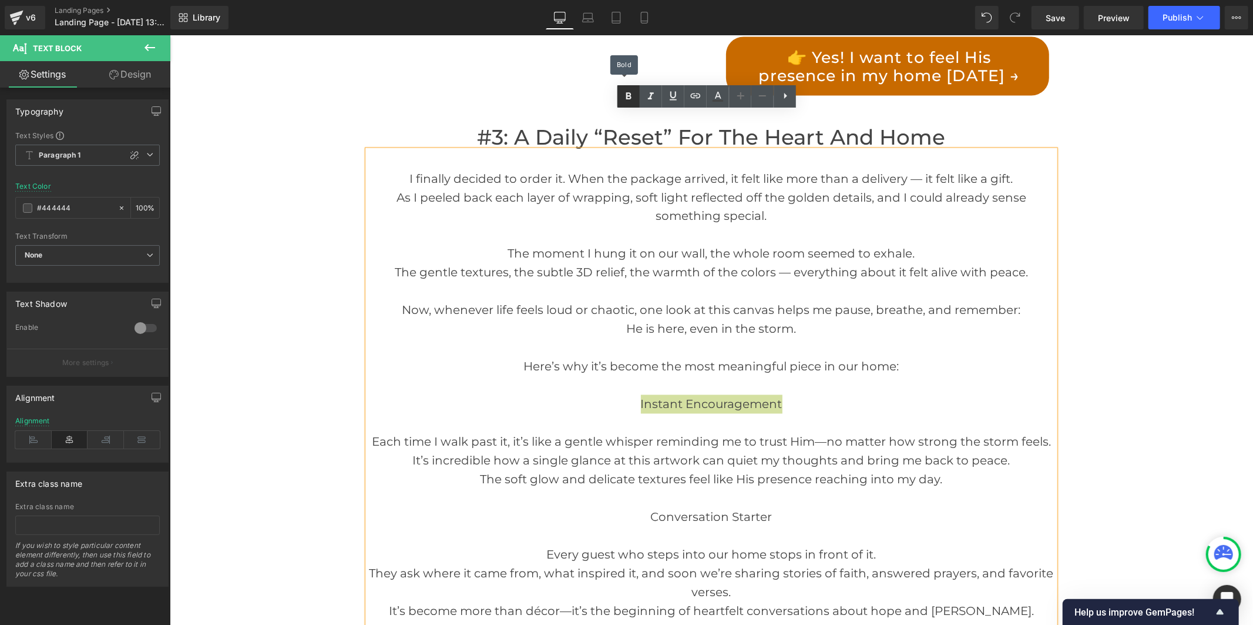
click at [627, 98] on icon at bounding box center [628, 95] width 5 height 7
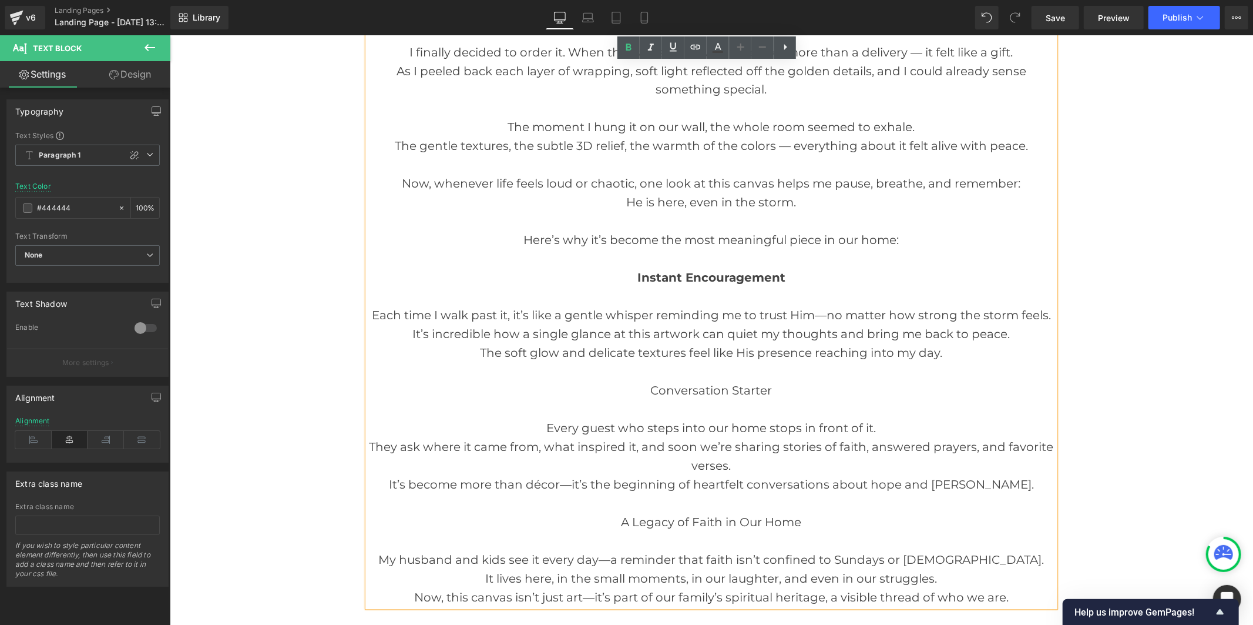
scroll to position [1828, 0]
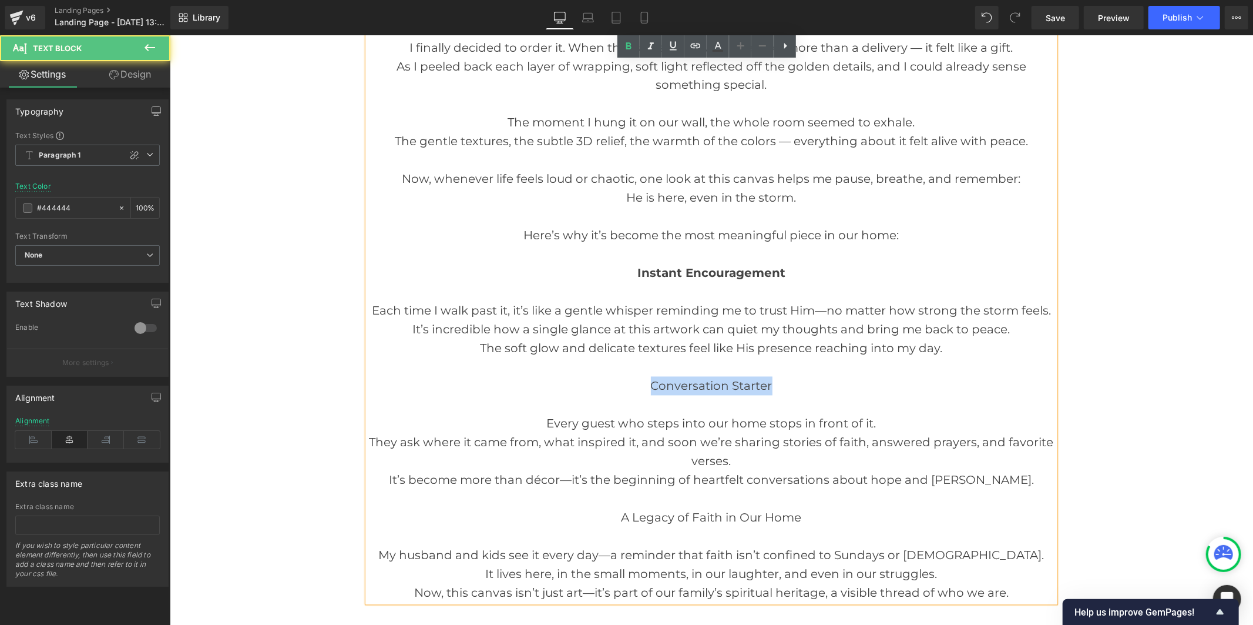
drag, startPoint x: 767, startPoint y: 350, endPoint x: 645, endPoint y: 354, distance: 121.7
click at [645, 376] on div "Conversation Starter" at bounding box center [710, 385] width 687 height 19
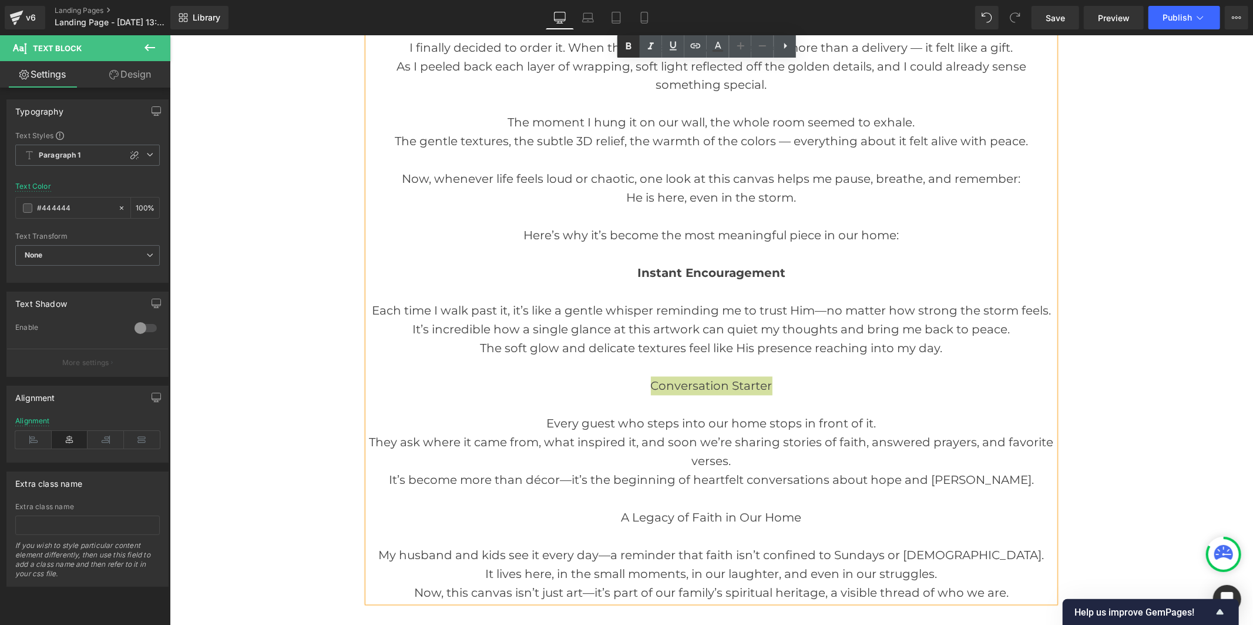
click at [632, 51] on icon at bounding box center [629, 46] width 14 height 14
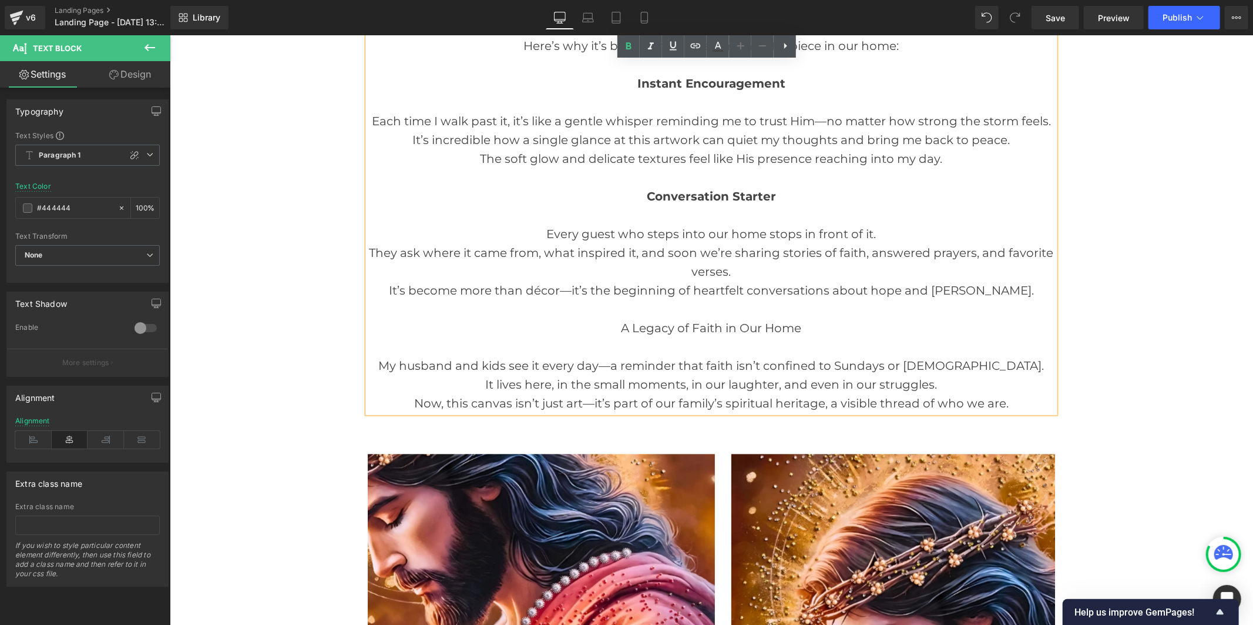
scroll to position [2024, 0]
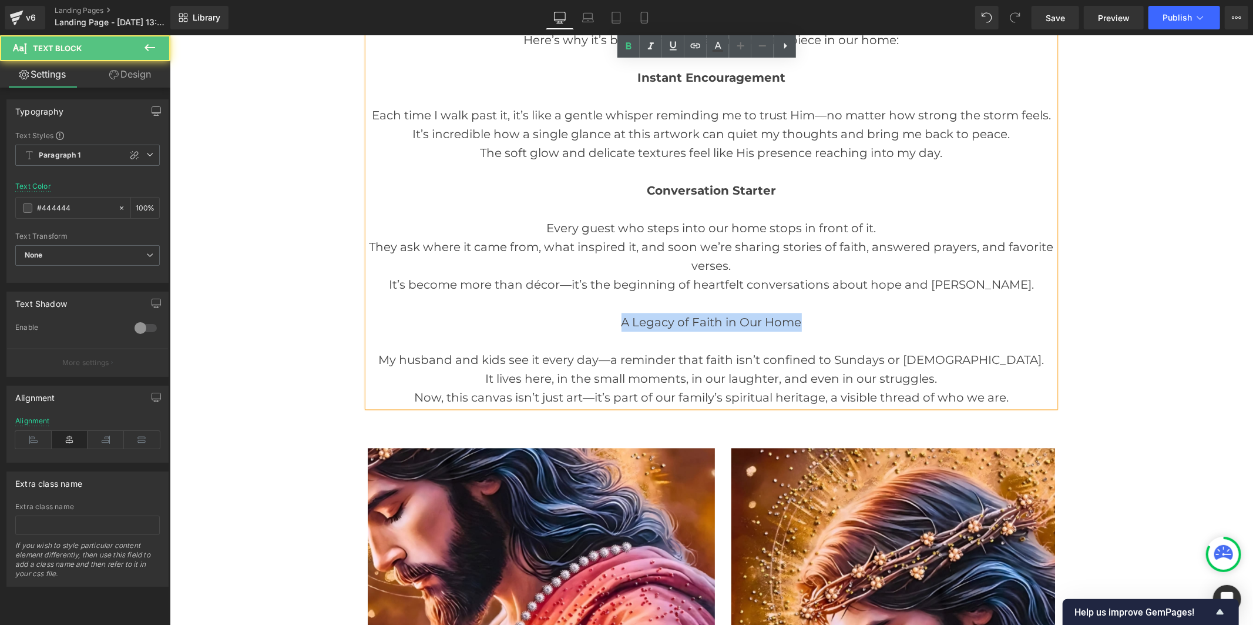
drag, startPoint x: 796, startPoint y: 284, endPoint x: 616, endPoint y: 280, distance: 179.2
click at [616, 312] on div "A Legacy of Faith in Our Home" at bounding box center [710, 321] width 687 height 19
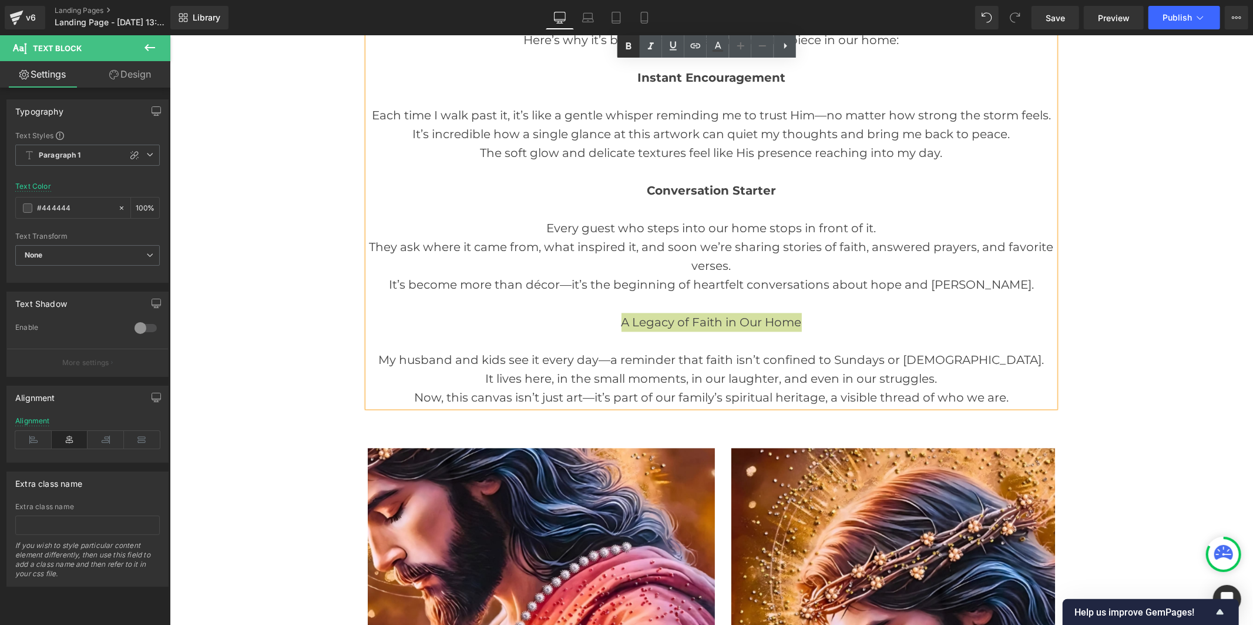
click at [630, 43] on icon at bounding box center [628, 45] width 5 height 7
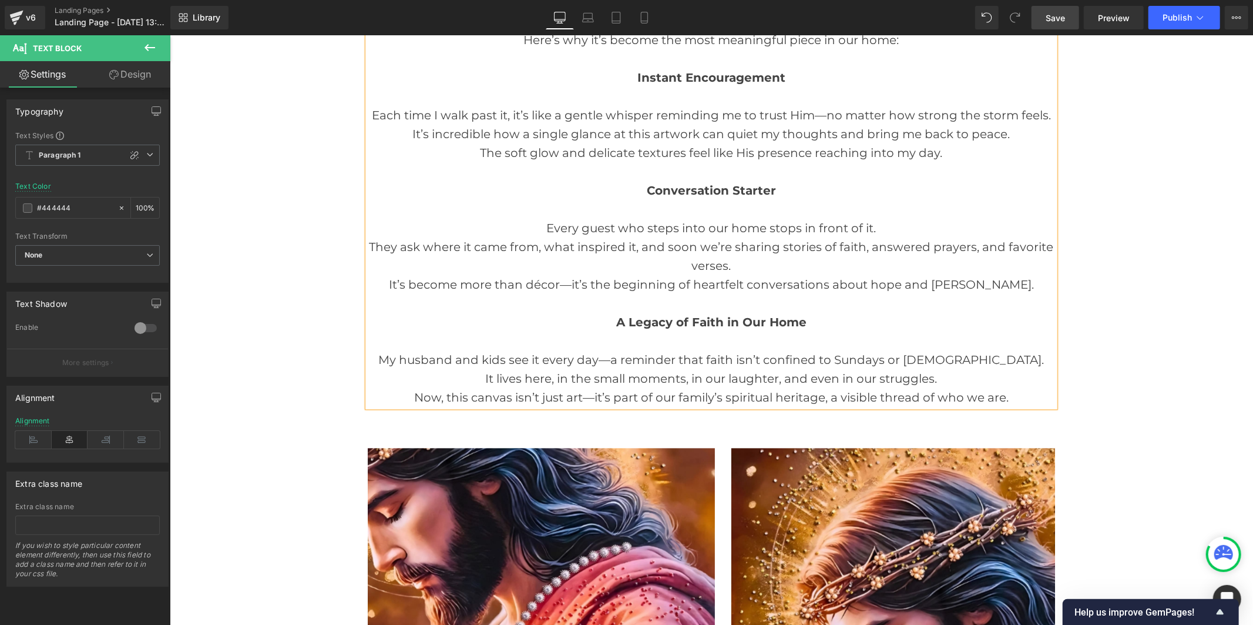
drag, startPoint x: 1063, startPoint y: 15, endPoint x: 879, endPoint y: 184, distance: 250.3
click at [1063, 15] on span "Save" at bounding box center [1055, 18] width 19 height 12
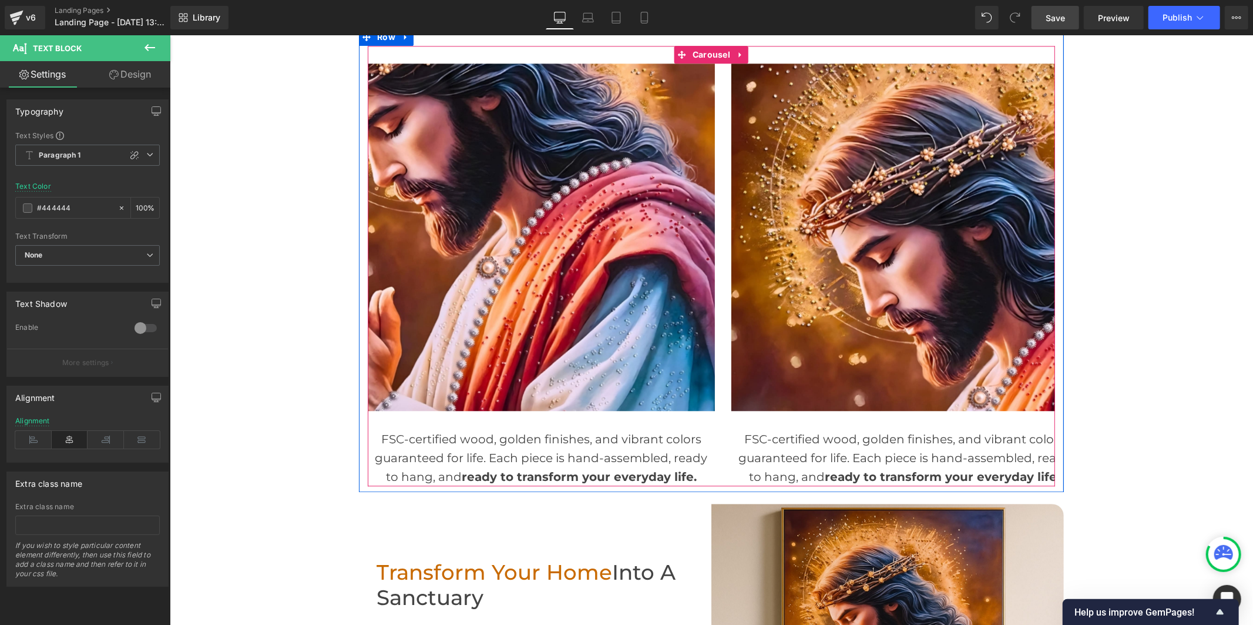
scroll to position [2219, 0]
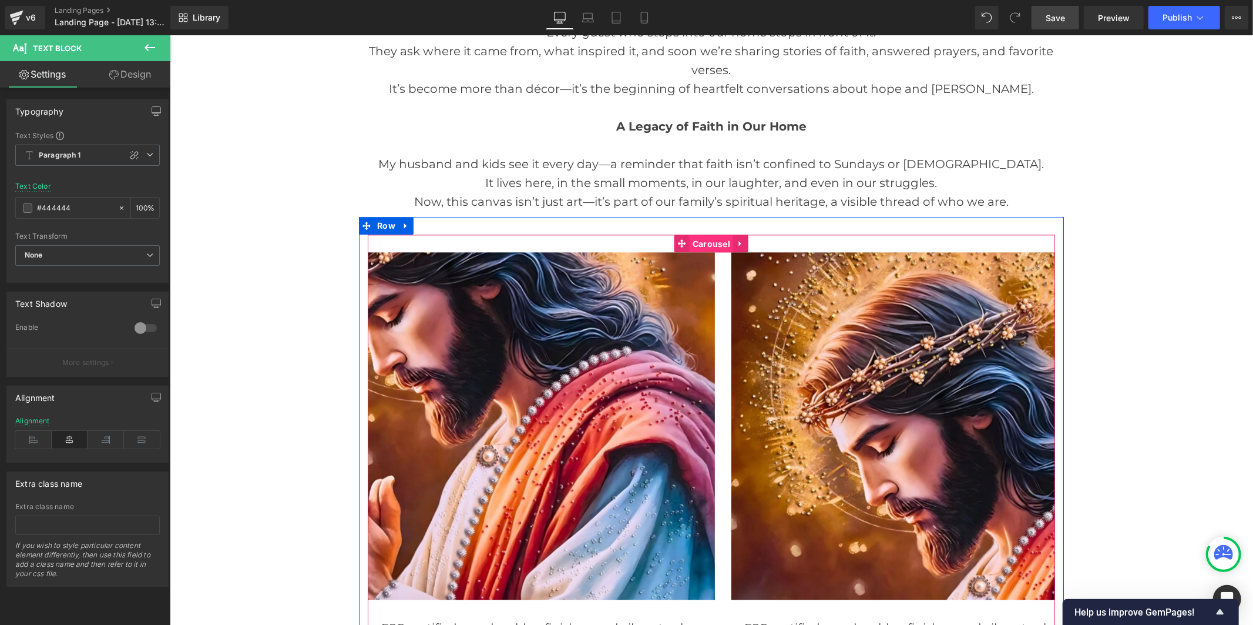
click at [704, 234] on span "Carousel" at bounding box center [710, 243] width 43 height 18
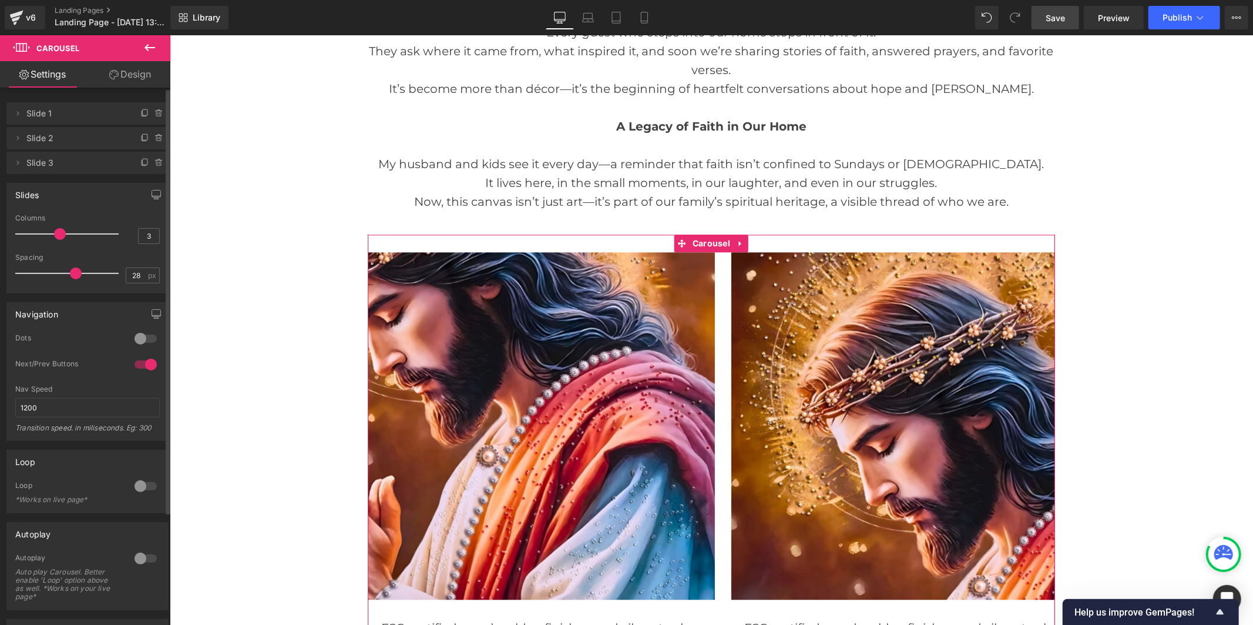
drag, startPoint x: 55, startPoint y: 233, endPoint x: 113, endPoint y: 224, distance: 59.3
click at [113, 224] on div at bounding box center [70, 234] width 98 height 24
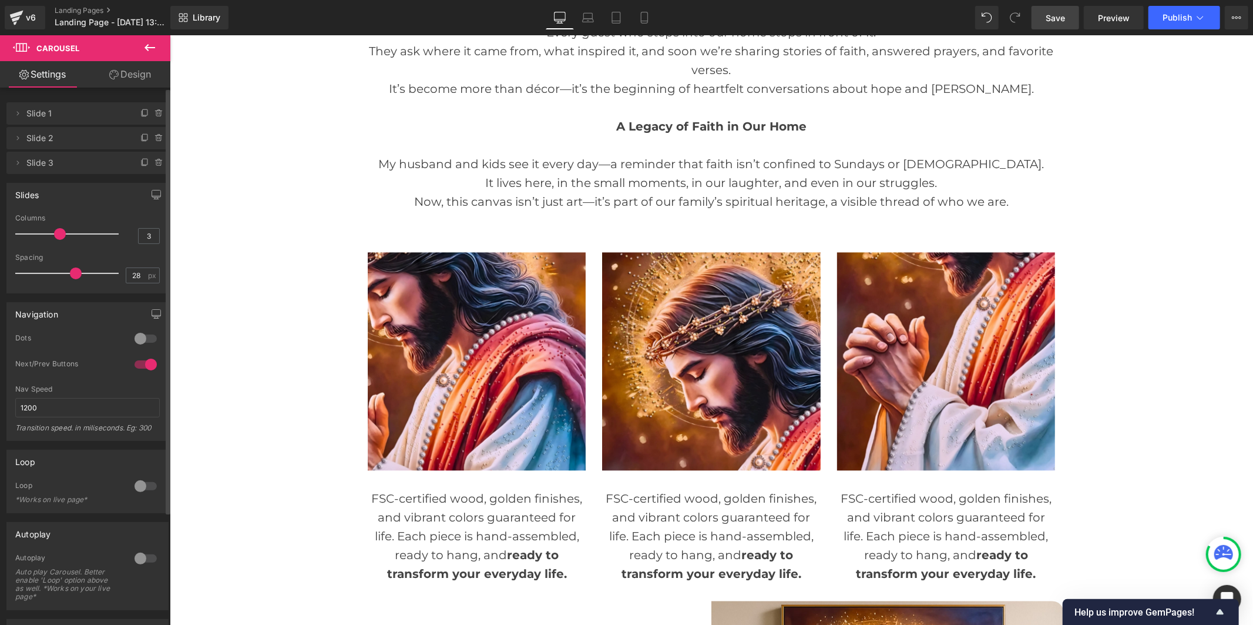
drag, startPoint x: 110, startPoint y: 233, endPoint x: 59, endPoint y: 232, distance: 51.1
click at [59, 232] on span at bounding box center [60, 234] width 12 height 12
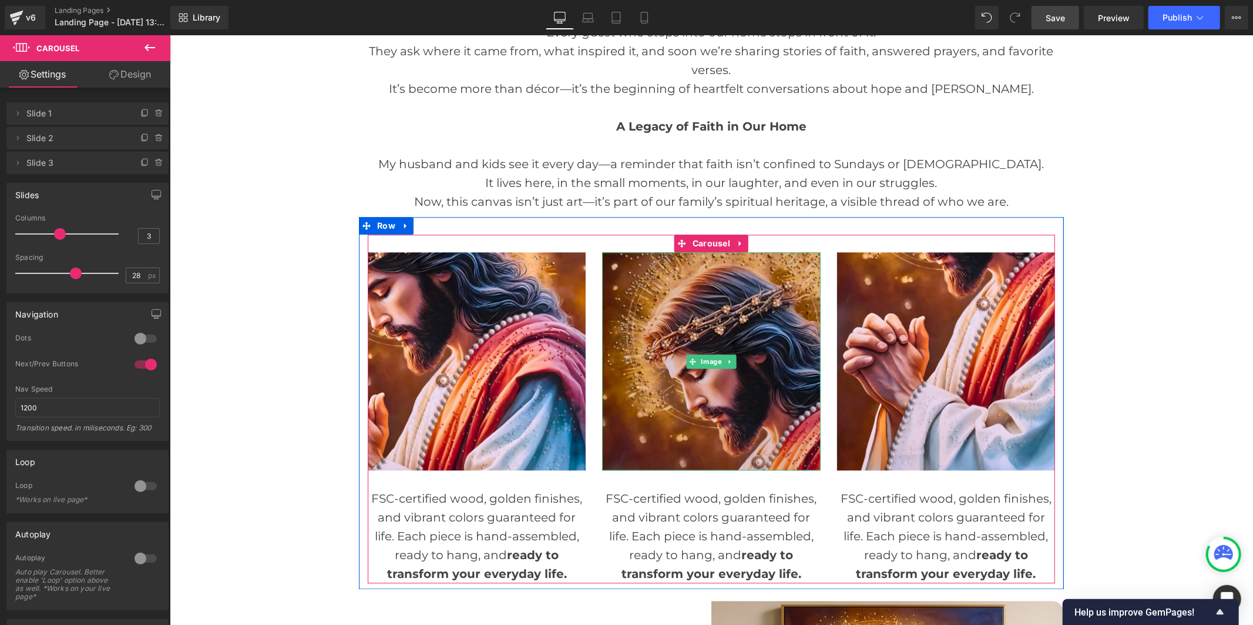
scroll to position [2024, 0]
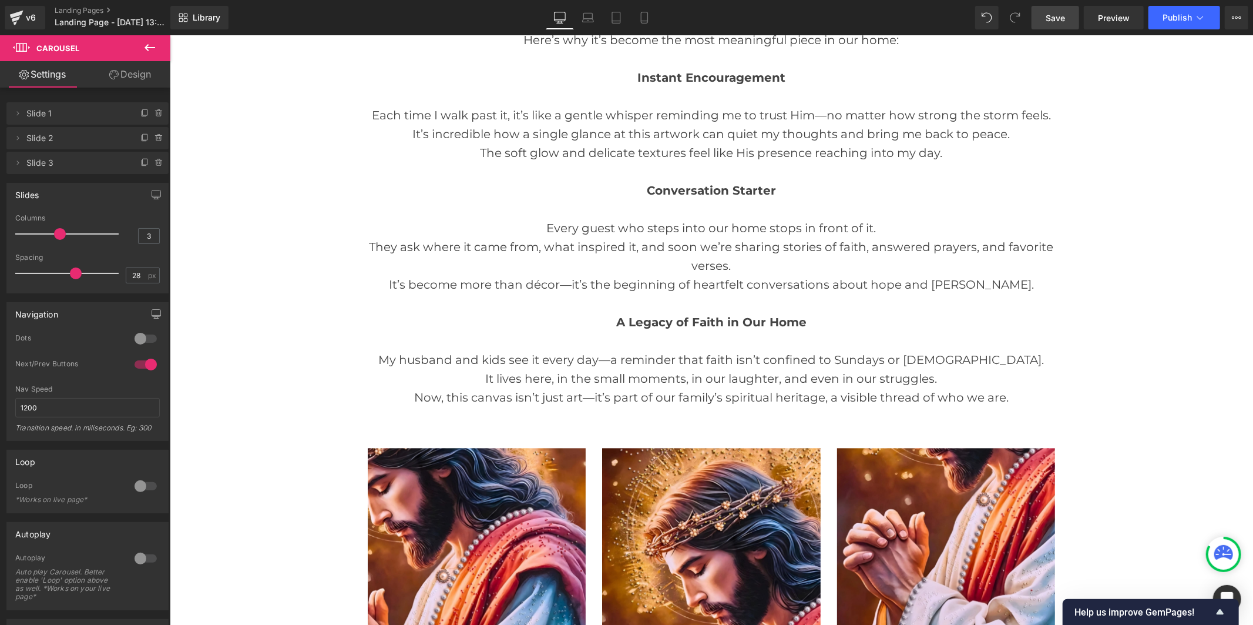
click at [667, 218] on div "Every guest who steps into our home stops in front of it." at bounding box center [710, 227] width 687 height 19
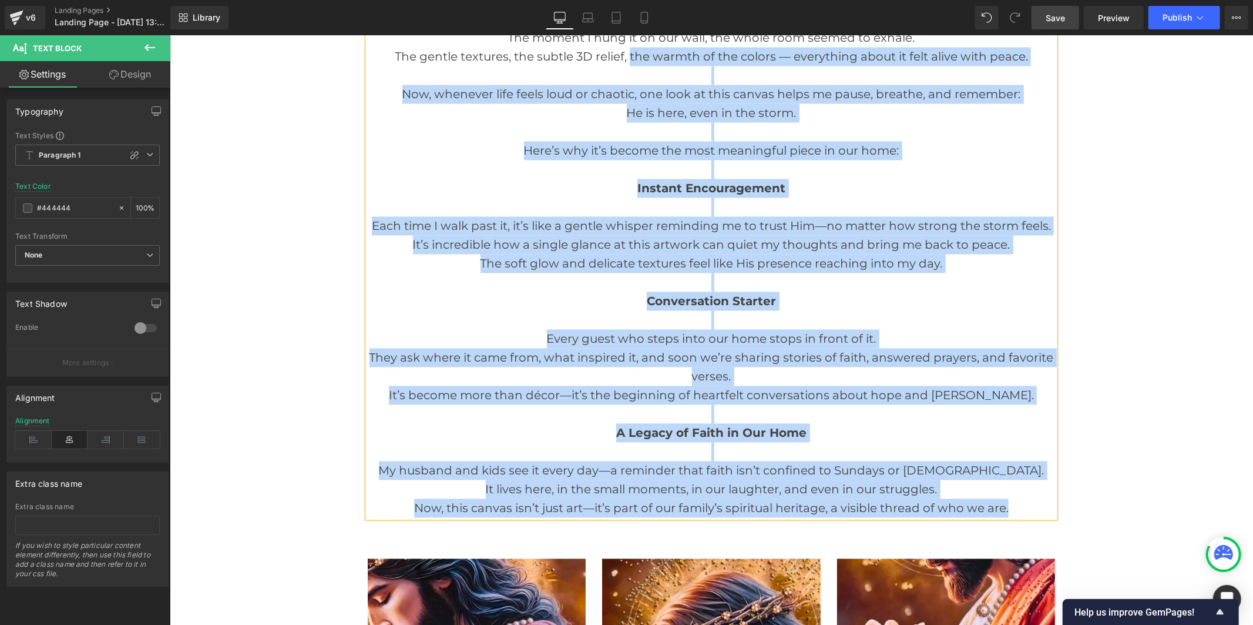
scroll to position [1892, 0]
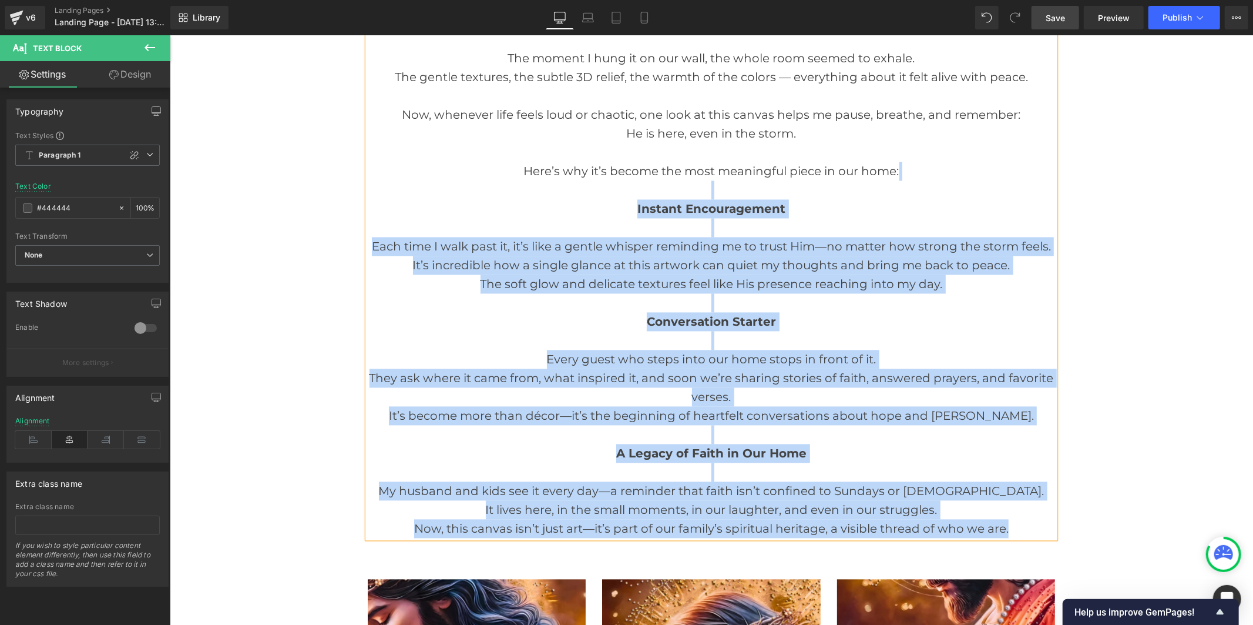
drag, startPoint x: 981, startPoint y: 350, endPoint x: 623, endPoint y: 152, distance: 409.2
click at [623, 152] on div "I finally decided to order it. When the package arrived, it felt like more than…" at bounding box center [710, 246] width 687 height 583
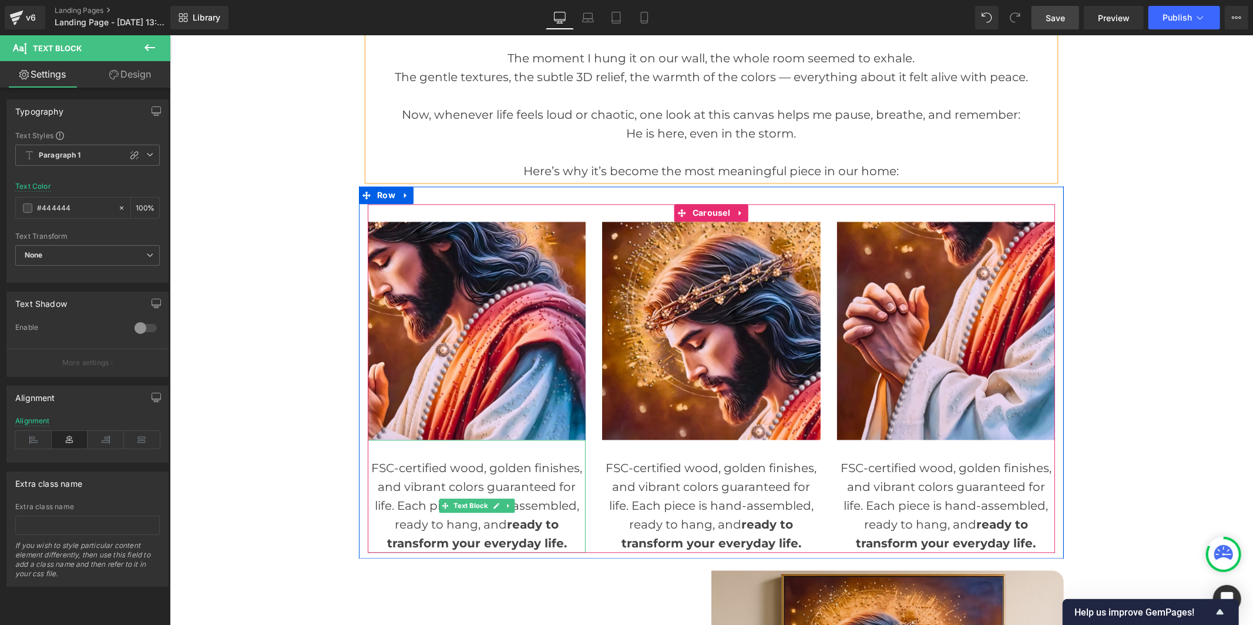
click at [441, 458] on div "FSC-certified wood, golden finishes, and vibrant colors guaranteed for life. Ea…" at bounding box center [476, 505] width 218 height 94
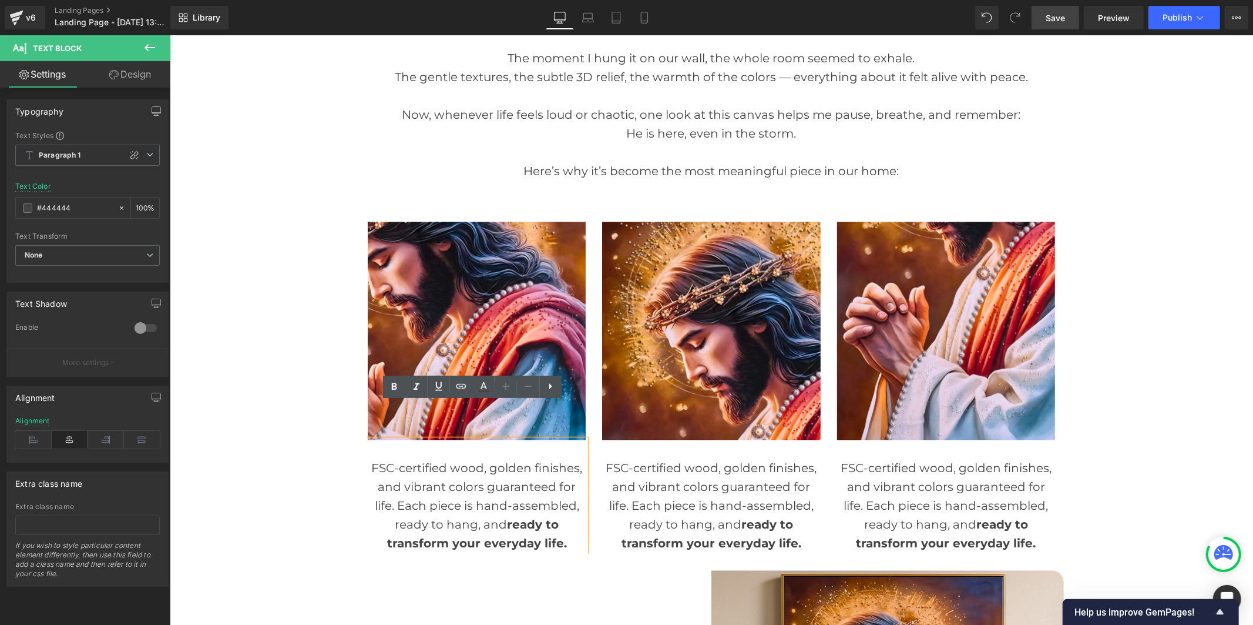
click at [468, 470] on div "FSC-certified wood, golden finishes, and vibrant colors guaranteed for life. Ea…" at bounding box center [476, 505] width 218 height 94
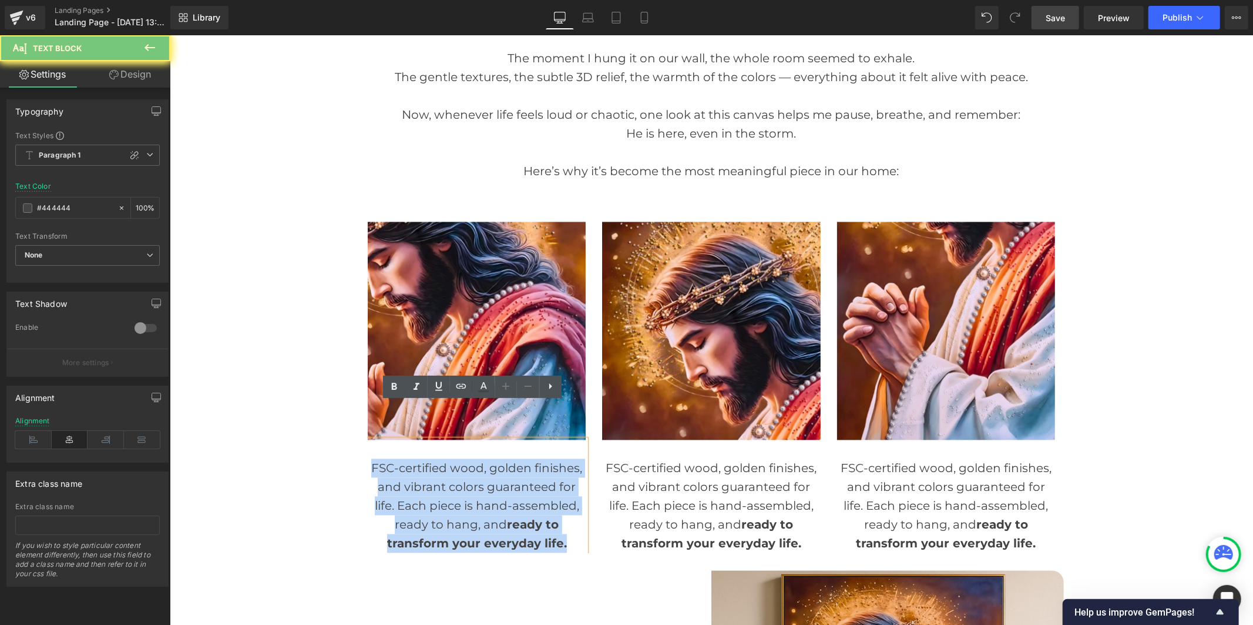
click at [468, 470] on div "FSC-certified wood, golden finishes, and vibrant colors guaranteed for life. Ea…" at bounding box center [476, 505] width 218 height 94
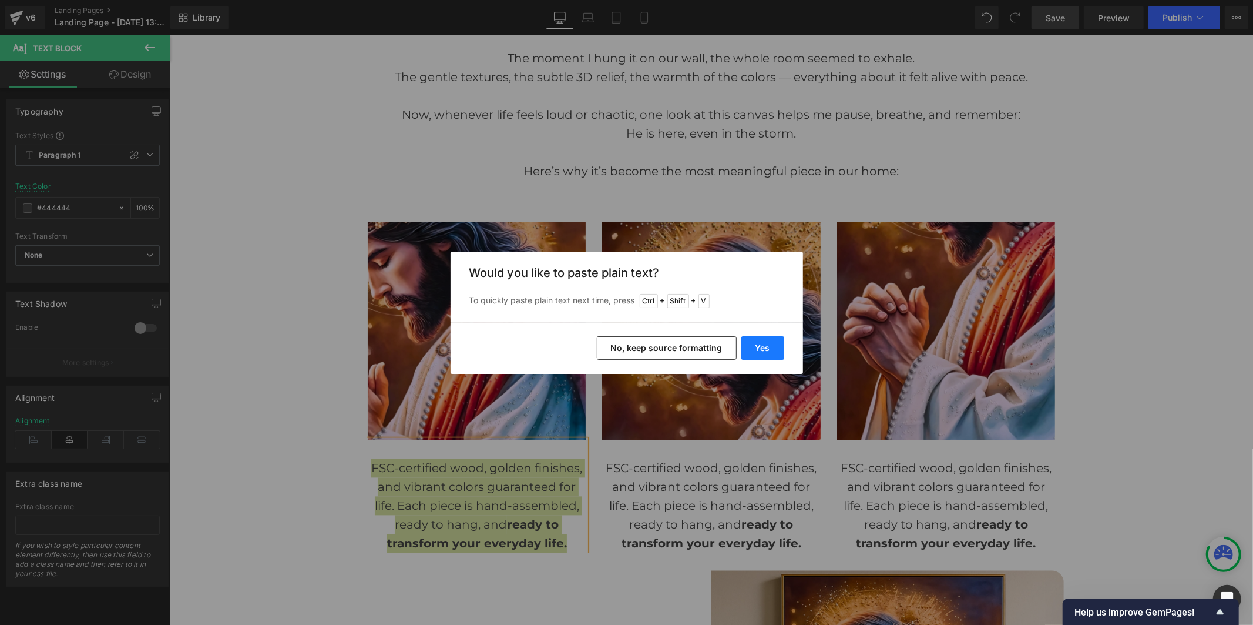
click at [753, 345] on button "Yes" at bounding box center [762, 348] width 43 height 24
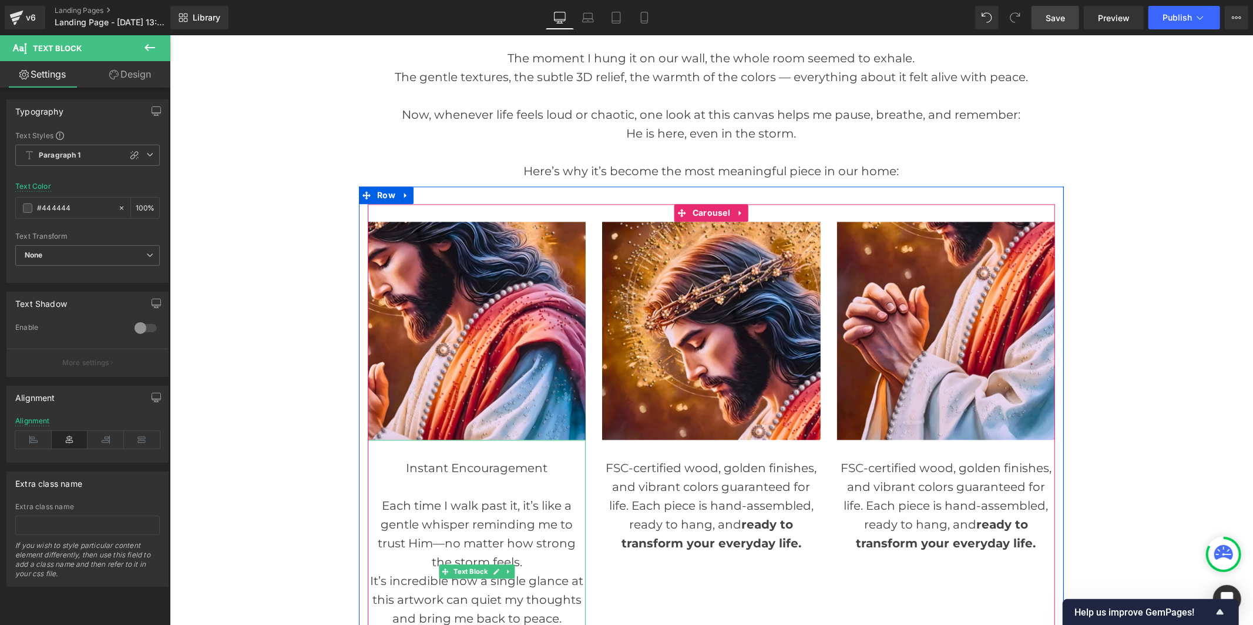
click at [453, 458] on div "Instant Encouragement" at bounding box center [476, 467] width 218 height 19
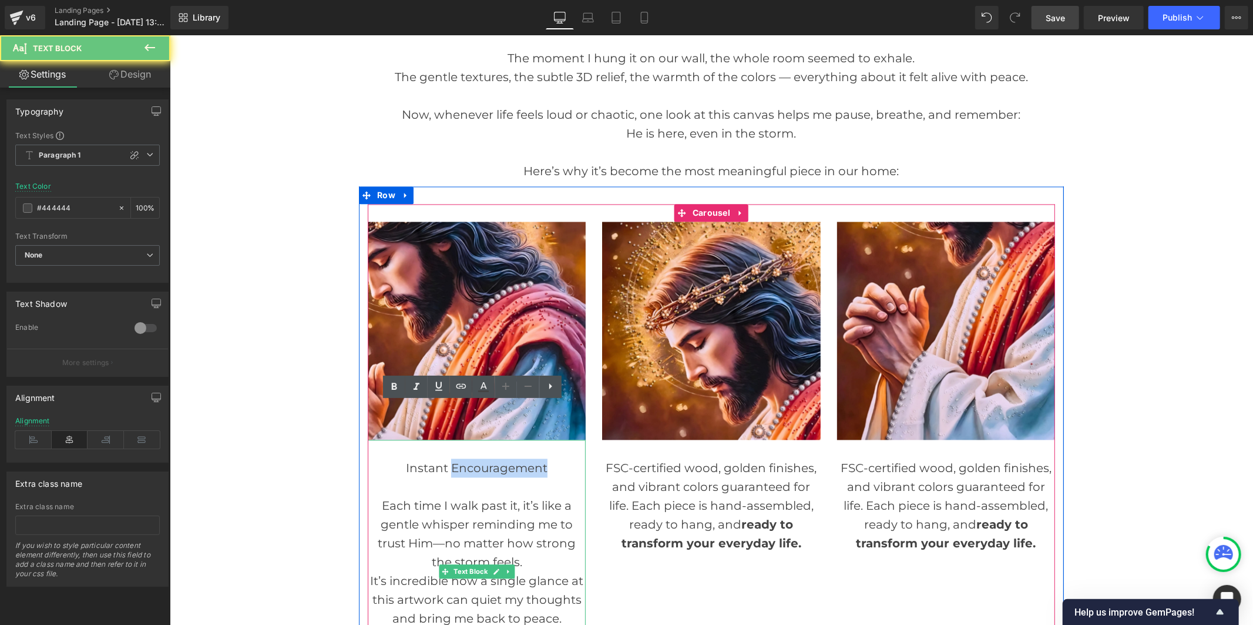
click at [453, 458] on div "Instant Encouragement" at bounding box center [476, 467] width 218 height 19
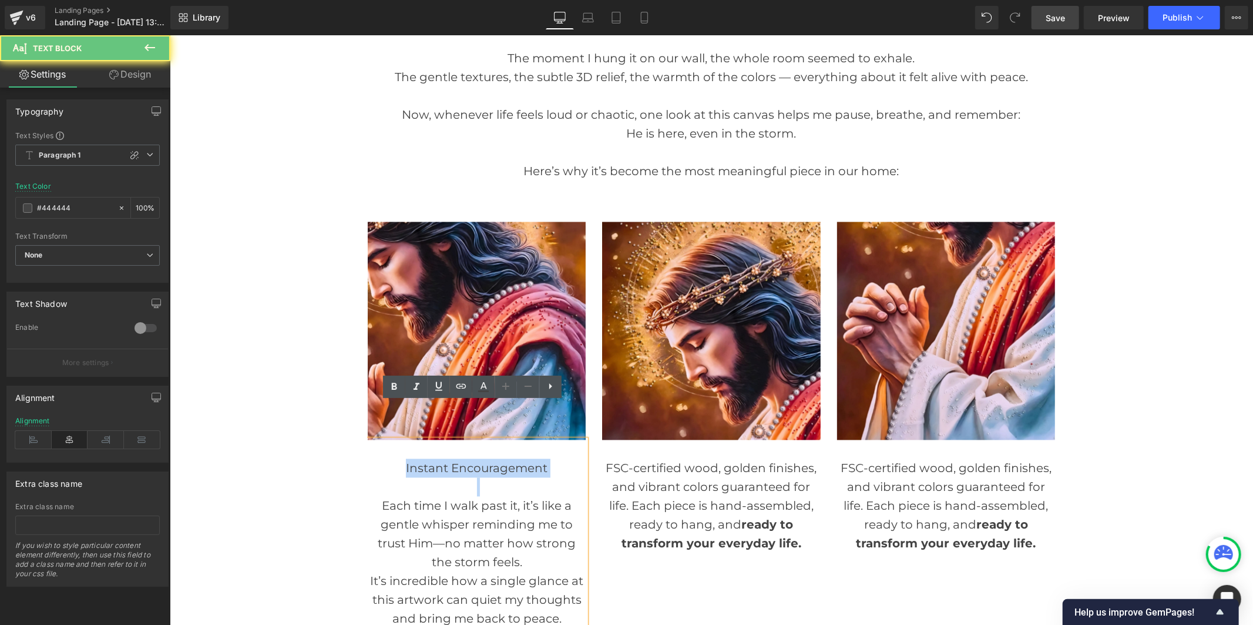
click at [453, 458] on div "Instant Encouragement" at bounding box center [476, 467] width 218 height 19
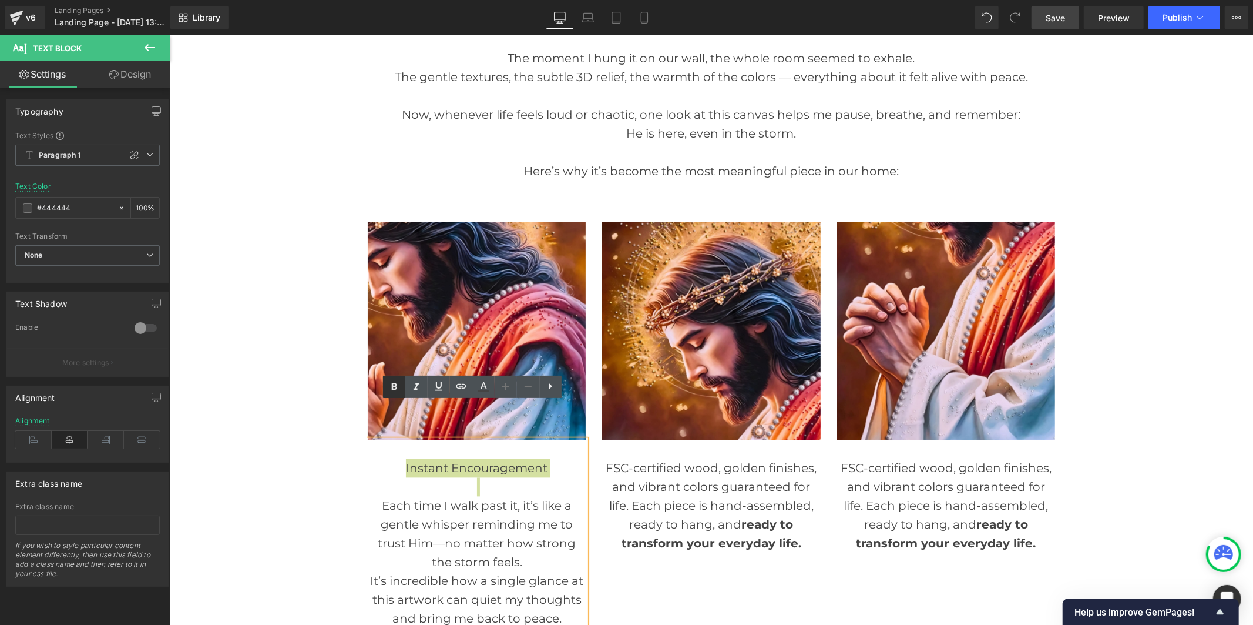
click at [397, 389] on icon at bounding box center [394, 387] width 14 height 14
click at [646, 458] on div "FSC-certified wood, golden finishes, and vibrant colors guaranteed for life. Ea…" at bounding box center [711, 505] width 218 height 94
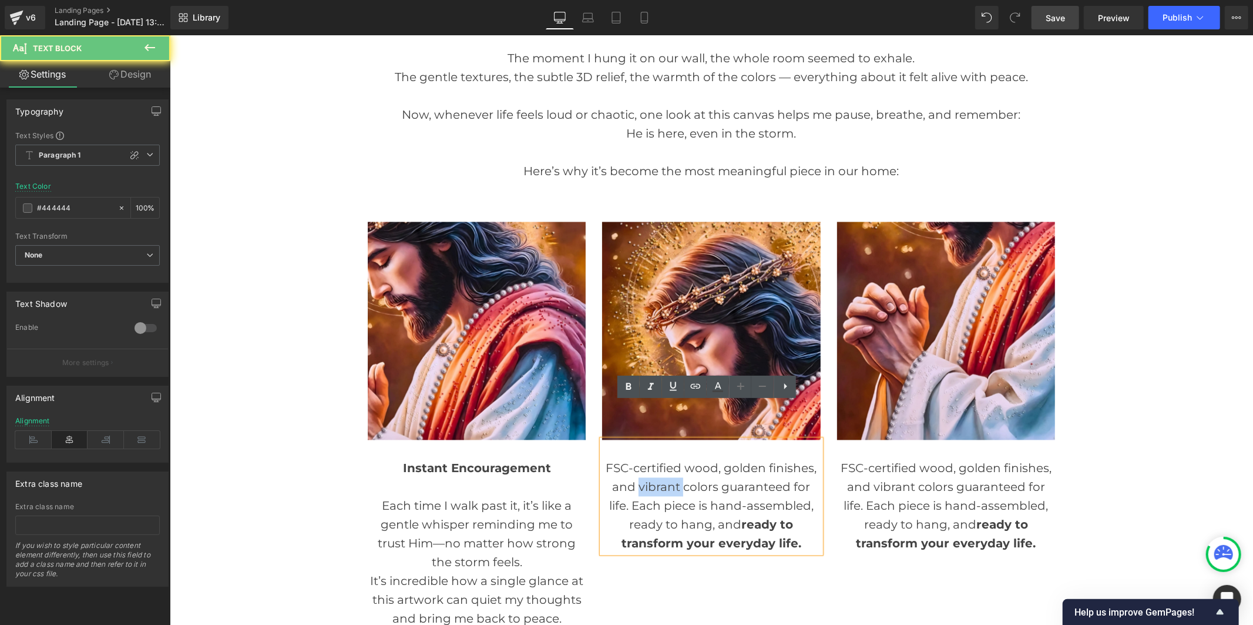
click at [646, 458] on div "FSC-certified wood, golden finishes, and vibrant colors guaranteed for life. Ea…" at bounding box center [711, 505] width 218 height 94
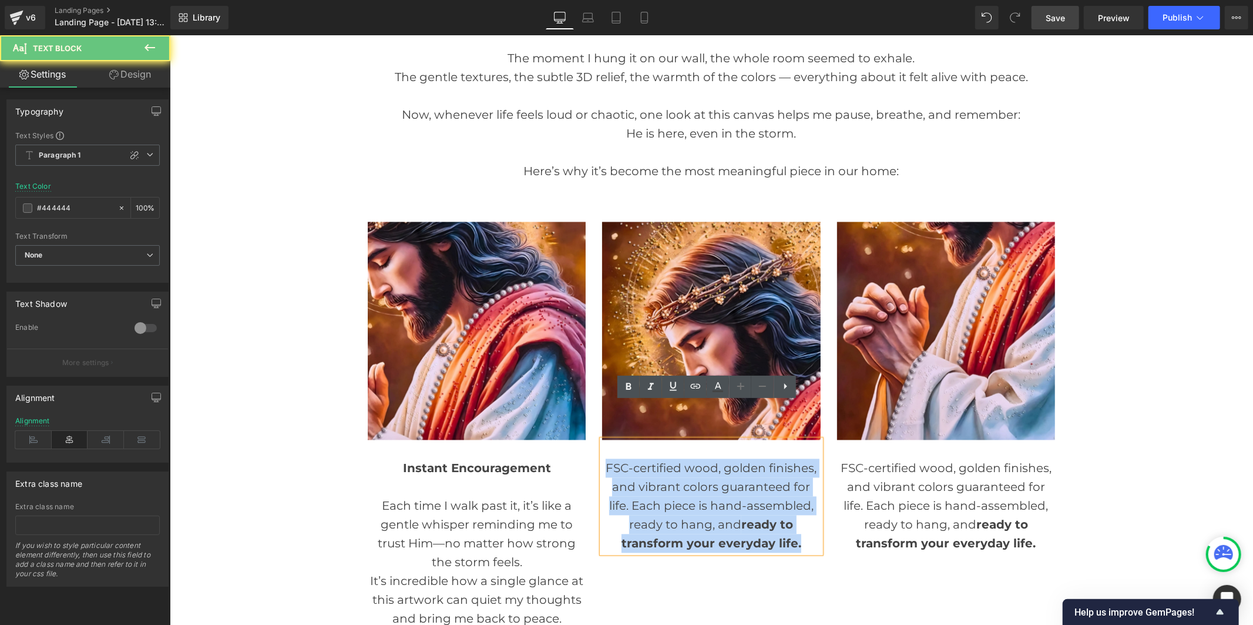
click at [646, 458] on div "FSC-certified wood, golden finishes, and vibrant colors guaranteed for life. Ea…" at bounding box center [711, 505] width 218 height 94
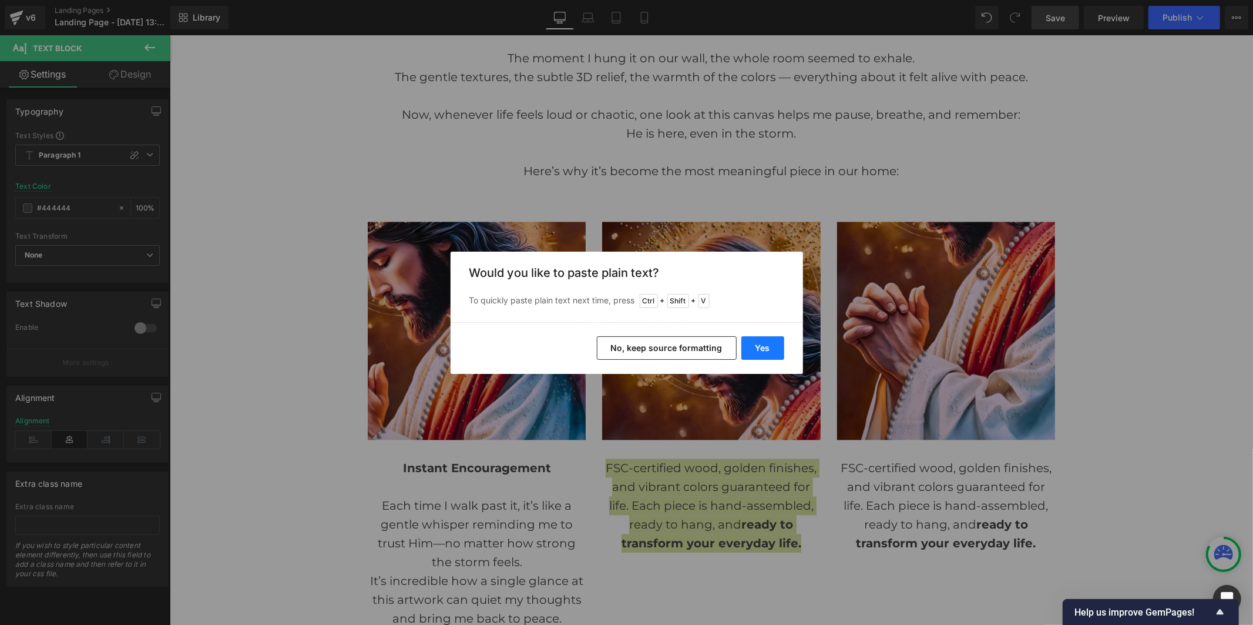
click at [767, 349] on button "Yes" at bounding box center [762, 348] width 43 height 24
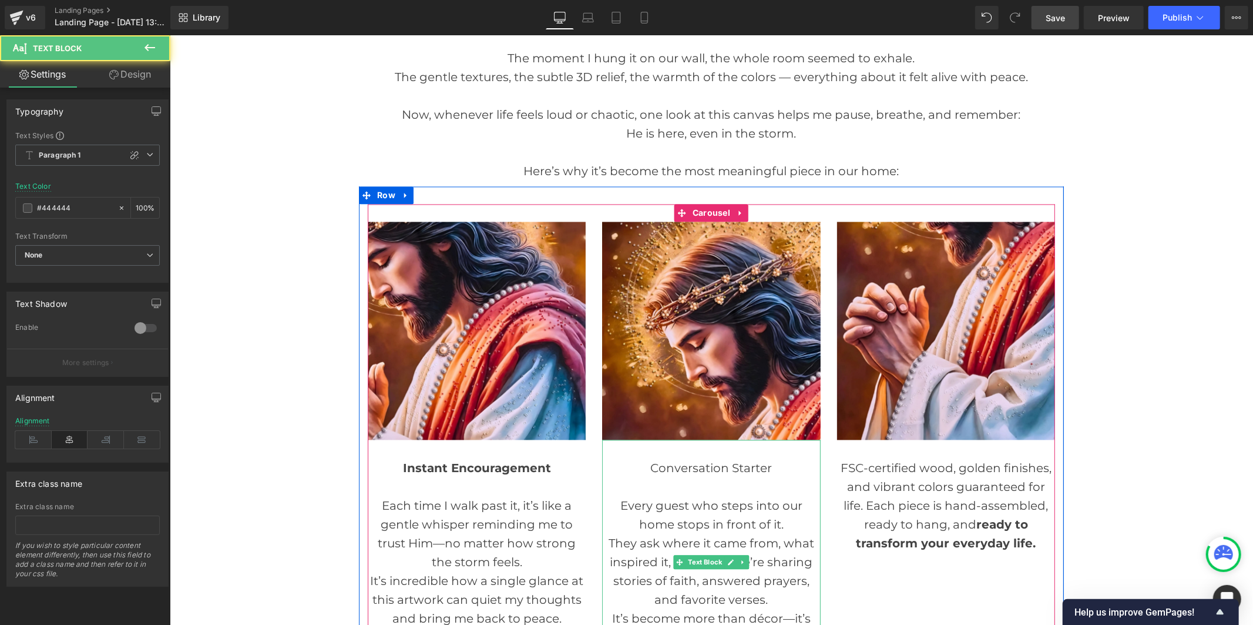
click at [680, 458] on div "Conversation Starter" at bounding box center [711, 467] width 218 height 19
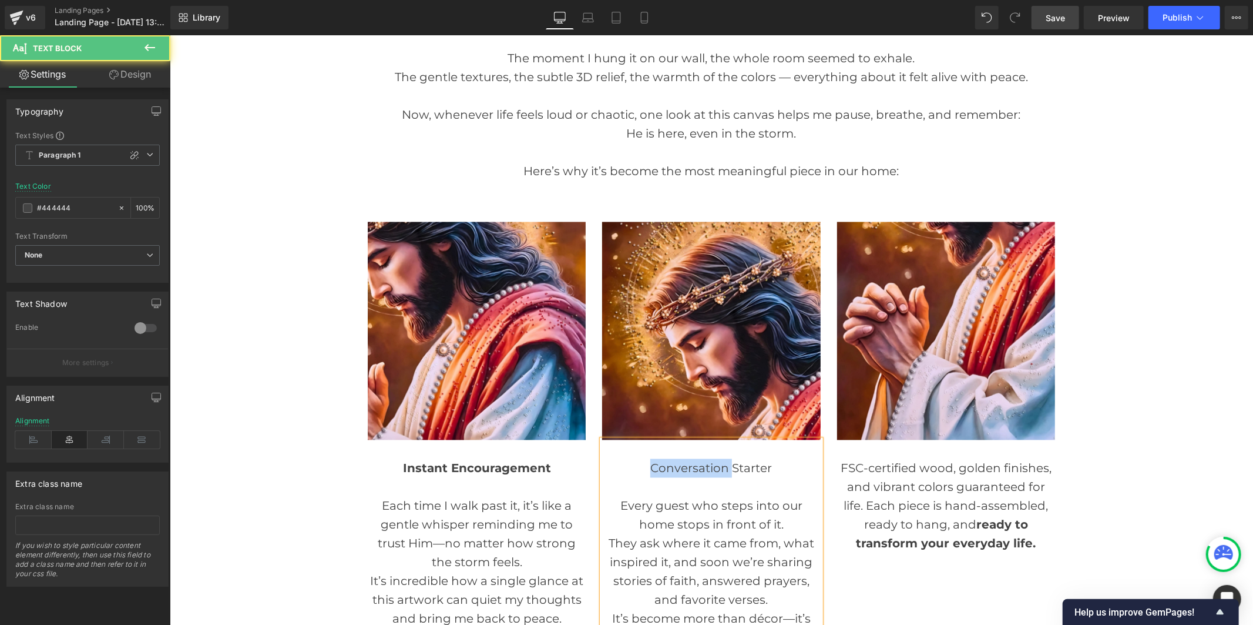
click at [680, 458] on div "Conversation Starter" at bounding box center [711, 467] width 218 height 19
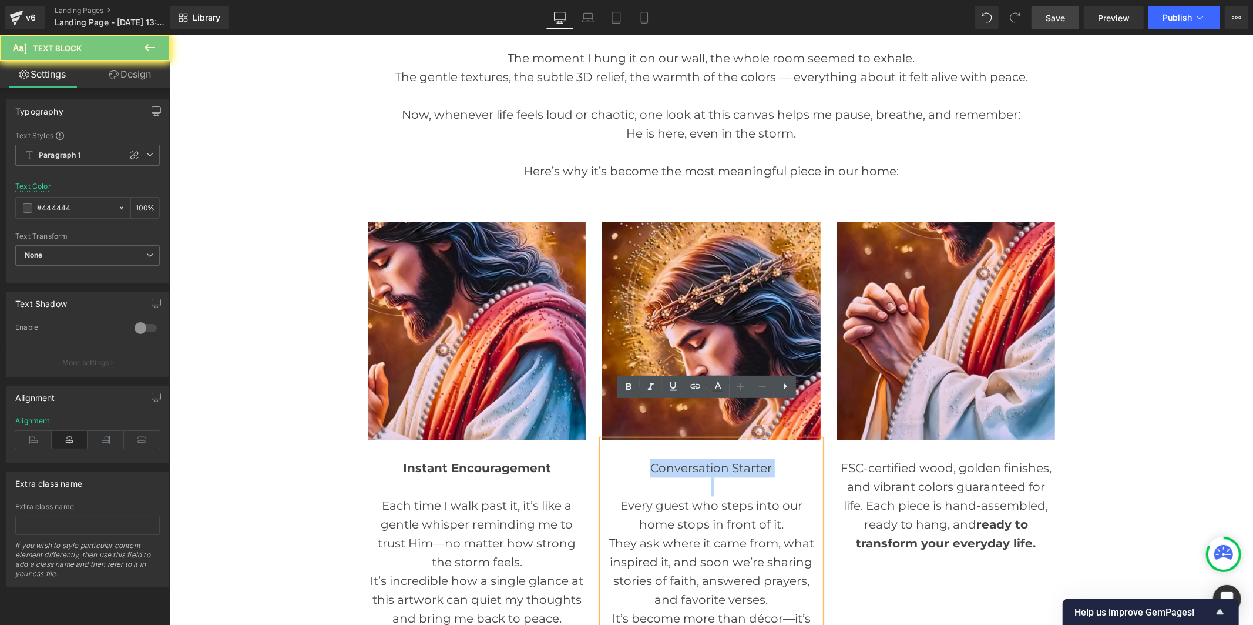
click at [680, 458] on div "Conversation Starter" at bounding box center [711, 467] width 218 height 19
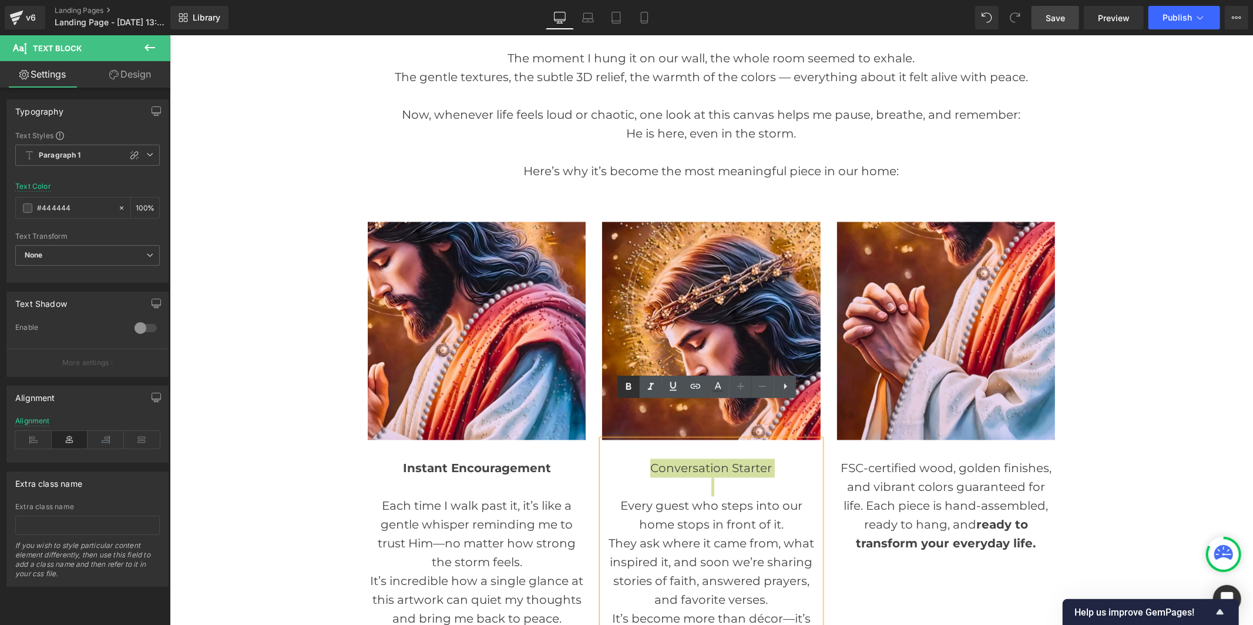
click at [629, 390] on icon at bounding box center [629, 387] width 14 height 14
click at [878, 459] on div "FSC-certified wood, golden finishes, and vibrant colors guaranteed for life. Ea…" at bounding box center [946, 505] width 218 height 94
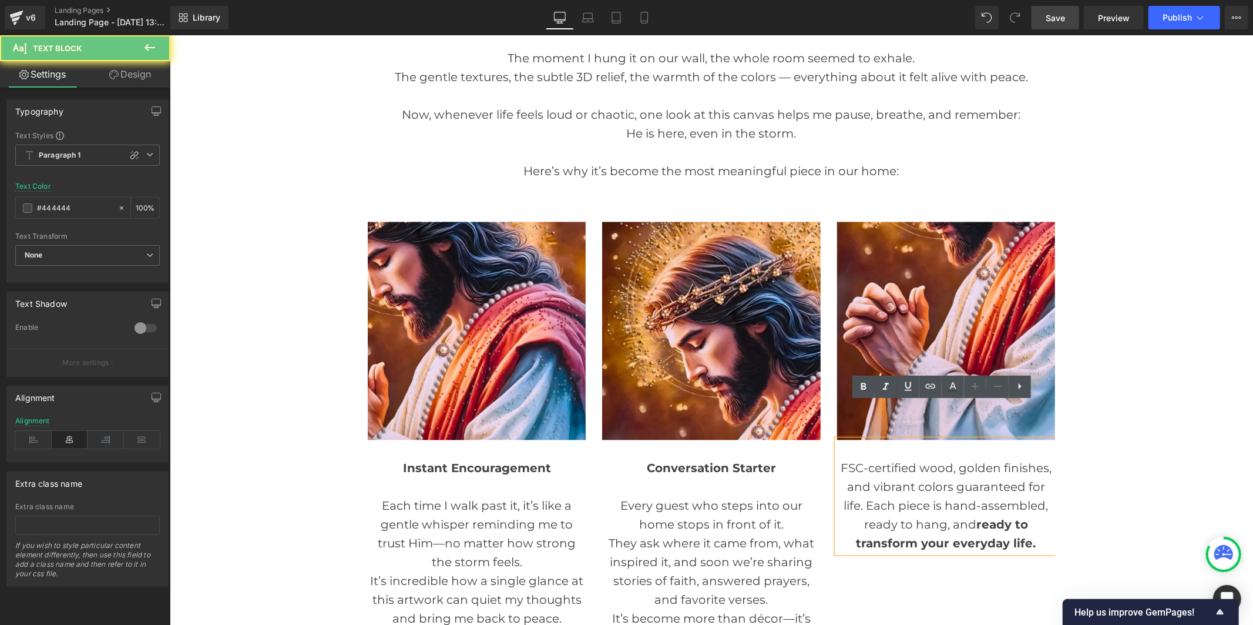
click at [878, 459] on div "FSC-certified wood, golden finishes, and vibrant colors guaranteed for life. Ea…" at bounding box center [946, 505] width 218 height 94
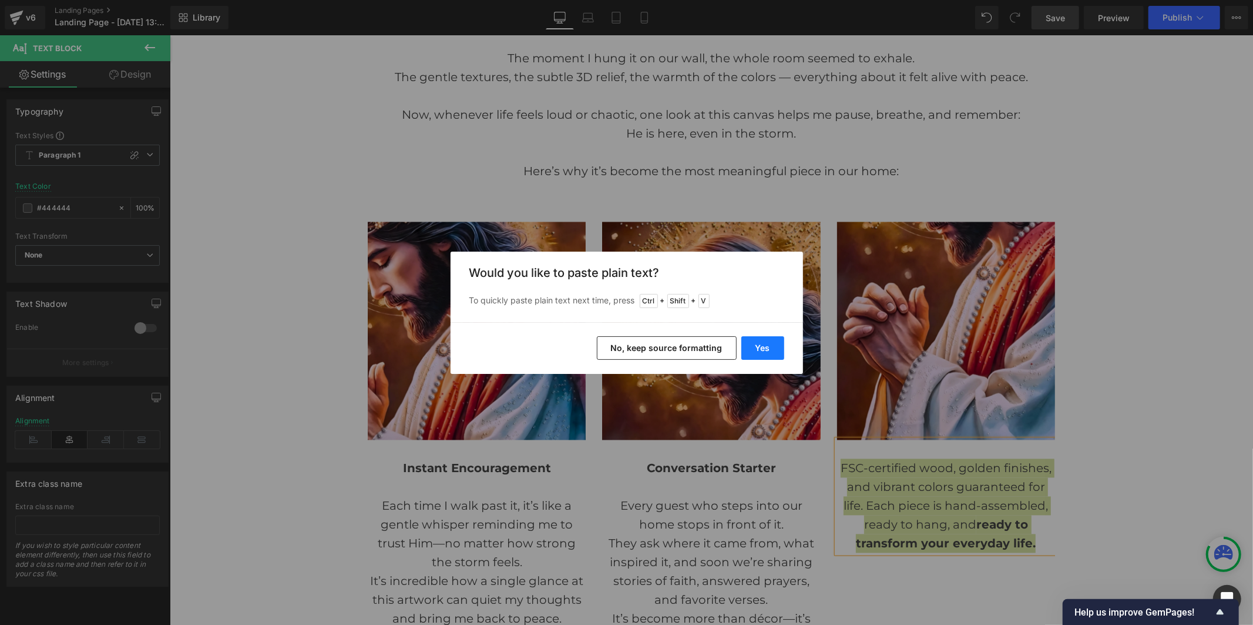
click at [767, 344] on button "Yes" at bounding box center [762, 348] width 43 height 24
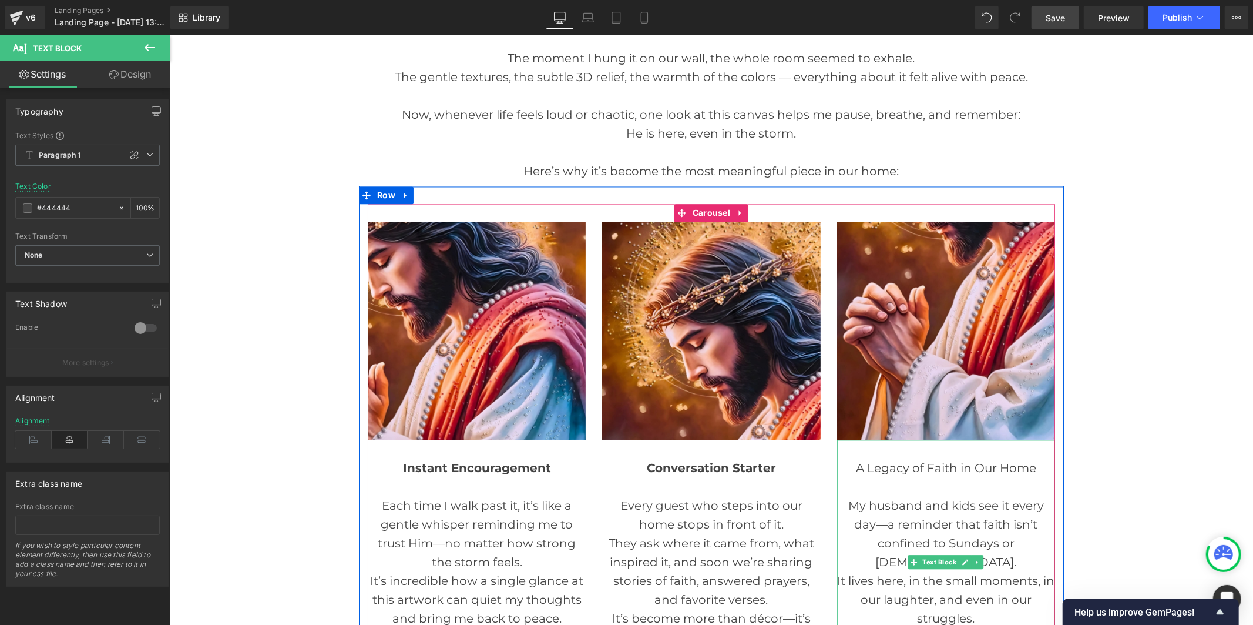
click at [901, 458] on div "A Legacy of Faith in Our Home" at bounding box center [946, 467] width 218 height 19
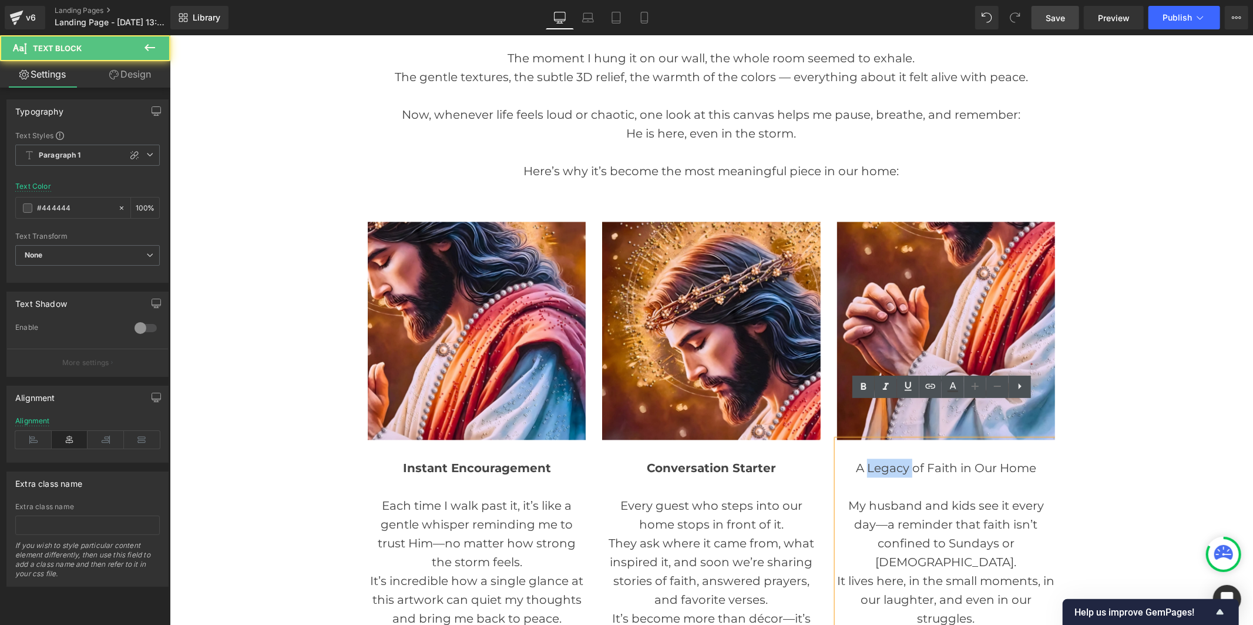
click at [901, 458] on div "A Legacy of Faith in Our Home" at bounding box center [946, 467] width 218 height 19
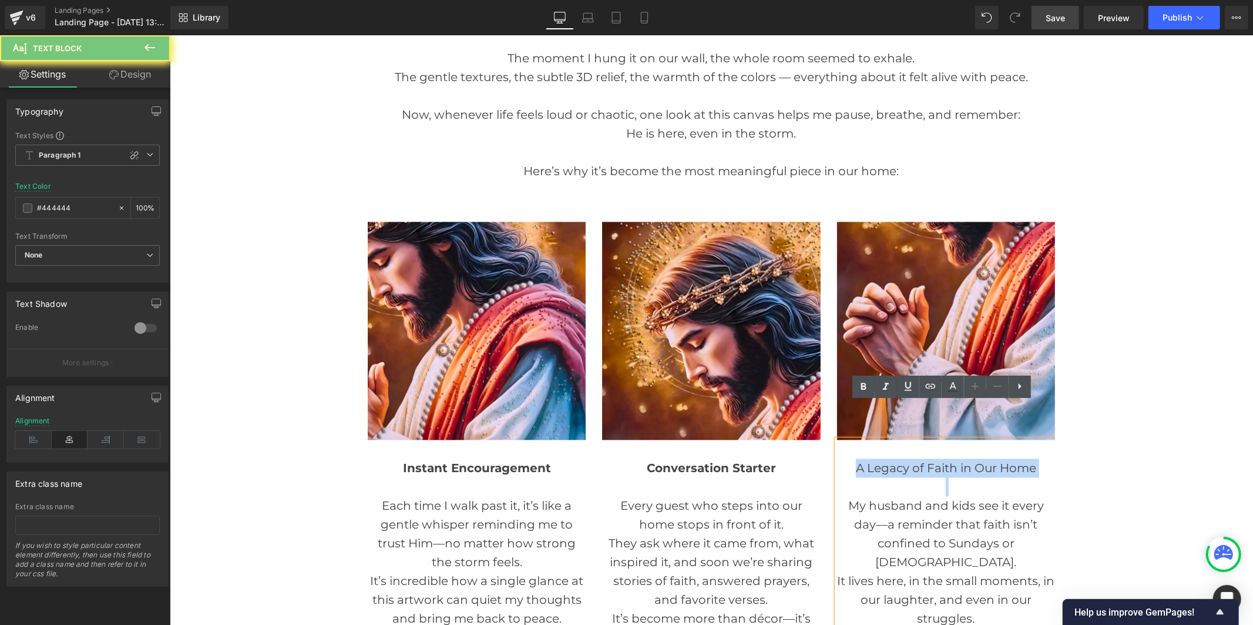
click at [901, 458] on div "A Legacy of Faith in Our Home" at bounding box center [946, 467] width 218 height 19
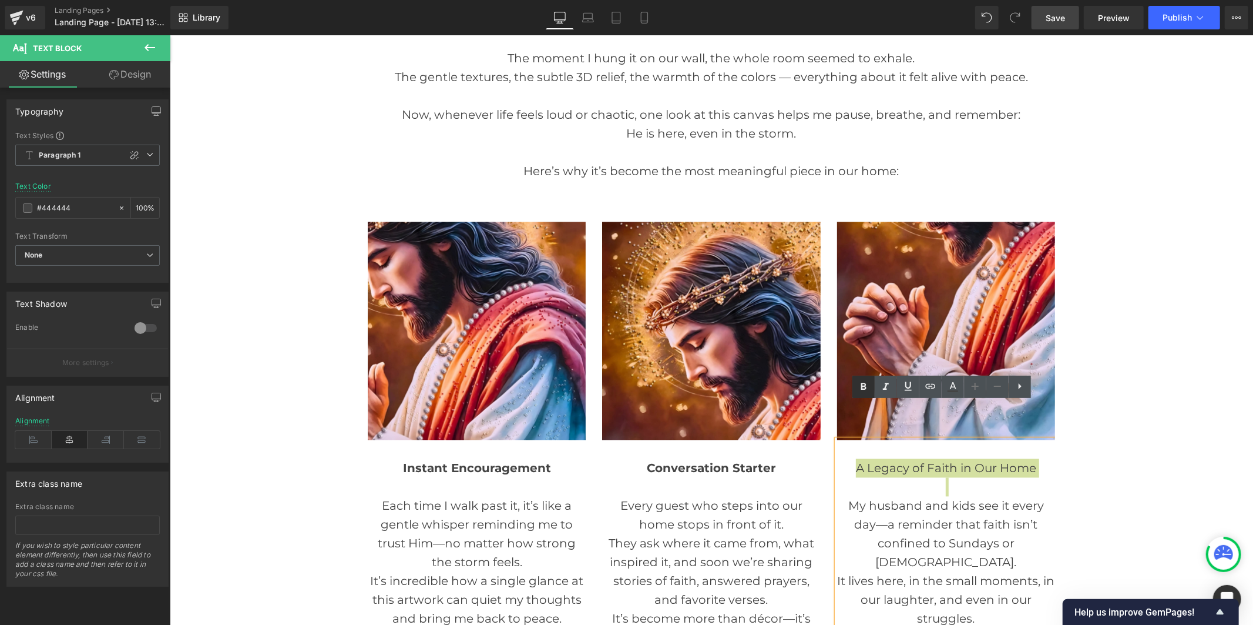
click at [865, 384] on icon at bounding box center [863, 386] width 5 height 7
click at [1054, 18] on span "Save" at bounding box center [1055, 18] width 19 height 12
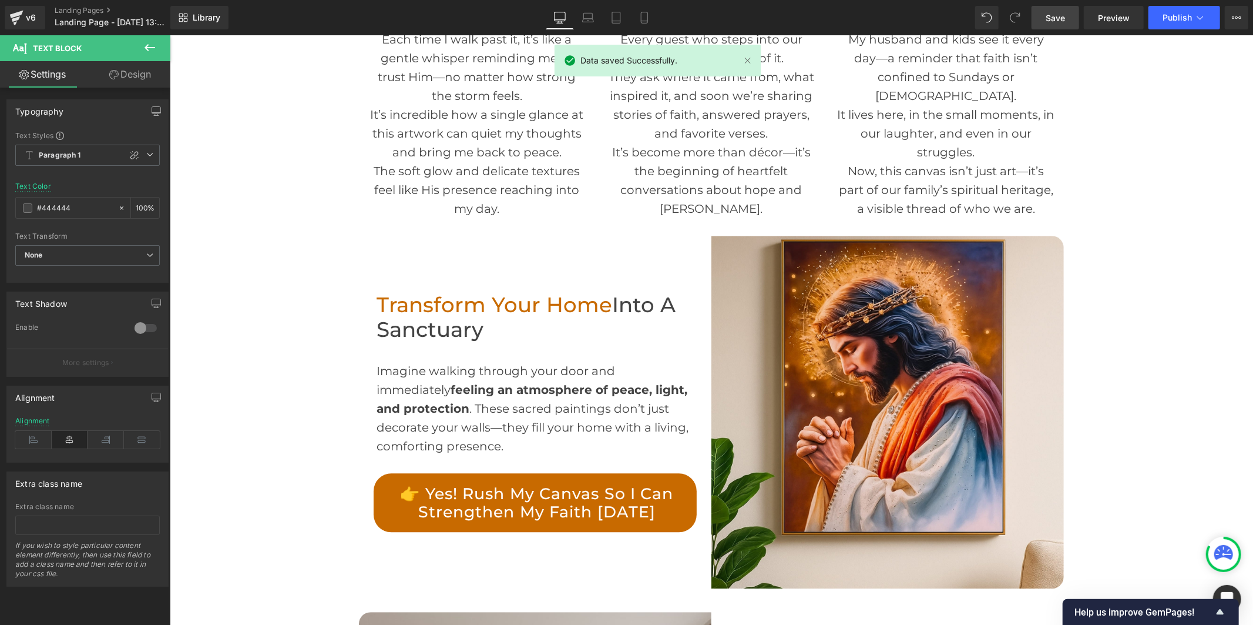
scroll to position [2414, 0]
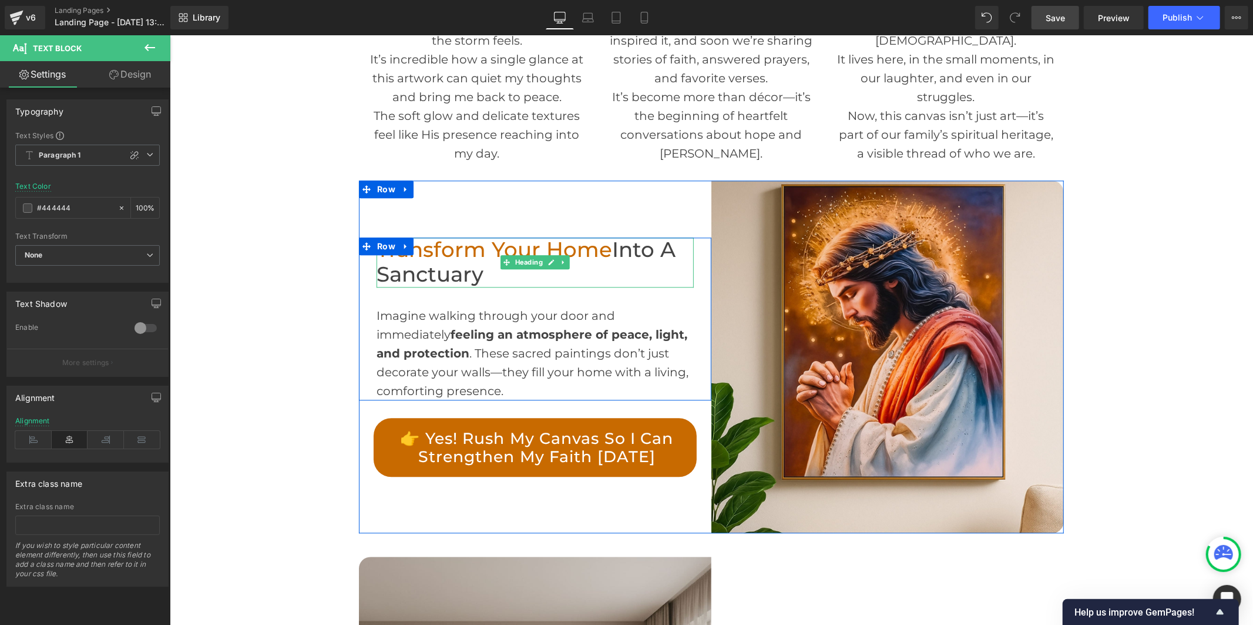
click at [462, 236] on span "Transform Your Home" at bounding box center [494, 248] width 236 height 25
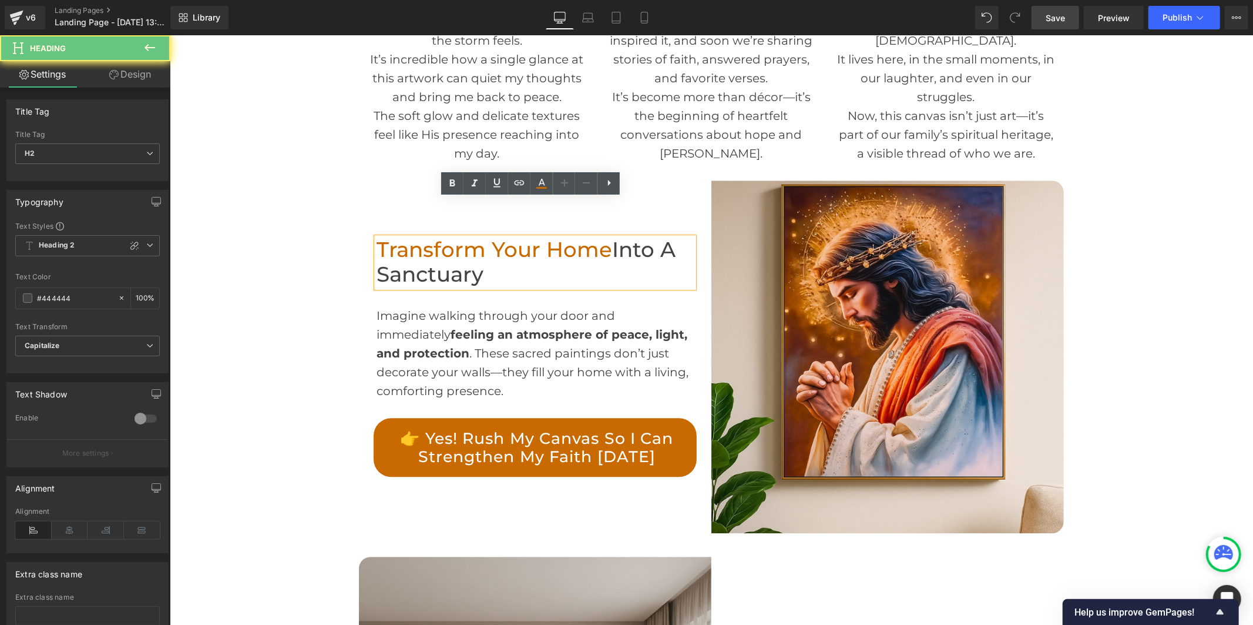
click at [462, 236] on span "Transform Your Home" at bounding box center [494, 248] width 236 height 25
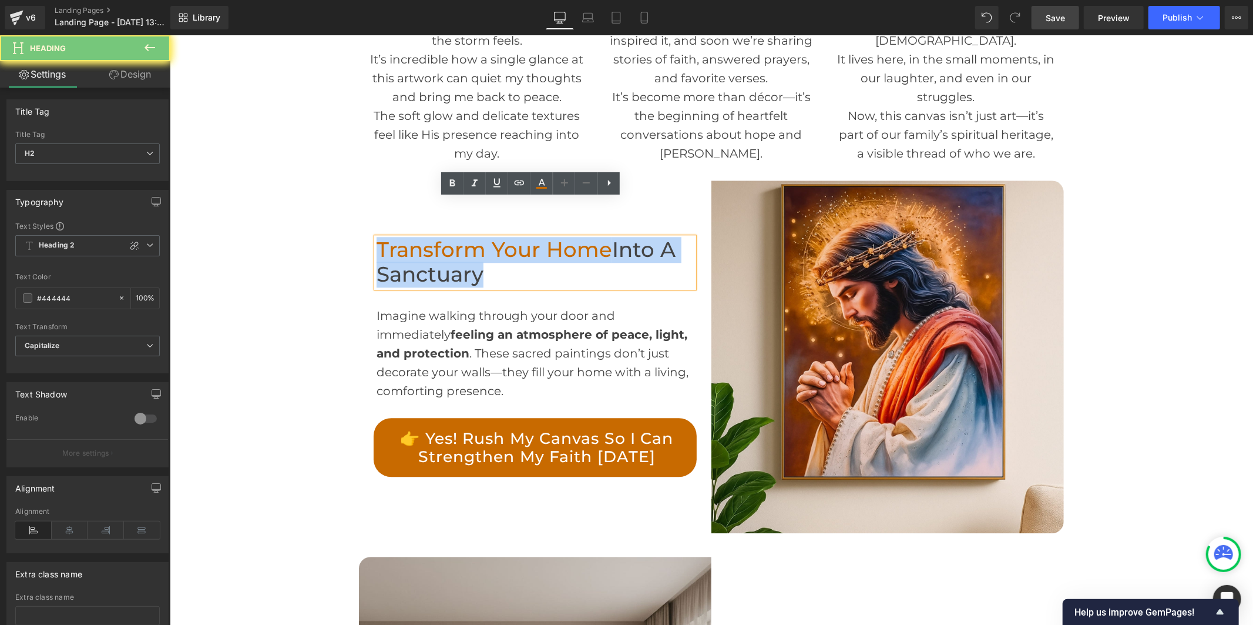
click at [462, 236] on span "Transform Your Home" at bounding box center [494, 248] width 236 height 25
paste div
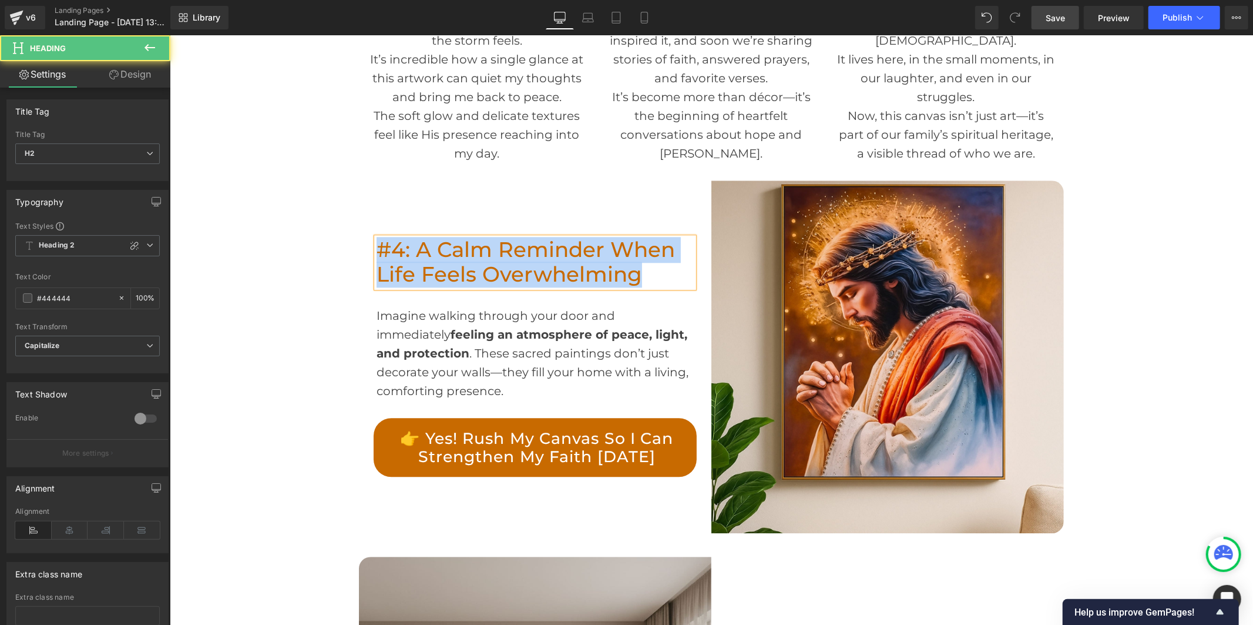
drag, startPoint x: 627, startPoint y: 234, endPoint x: 373, endPoint y: 216, distance: 254.5
click at [376, 237] on h2 "#4: A Calm Reminder When Life Feels Overwhelming" at bounding box center [534, 262] width 317 height 50
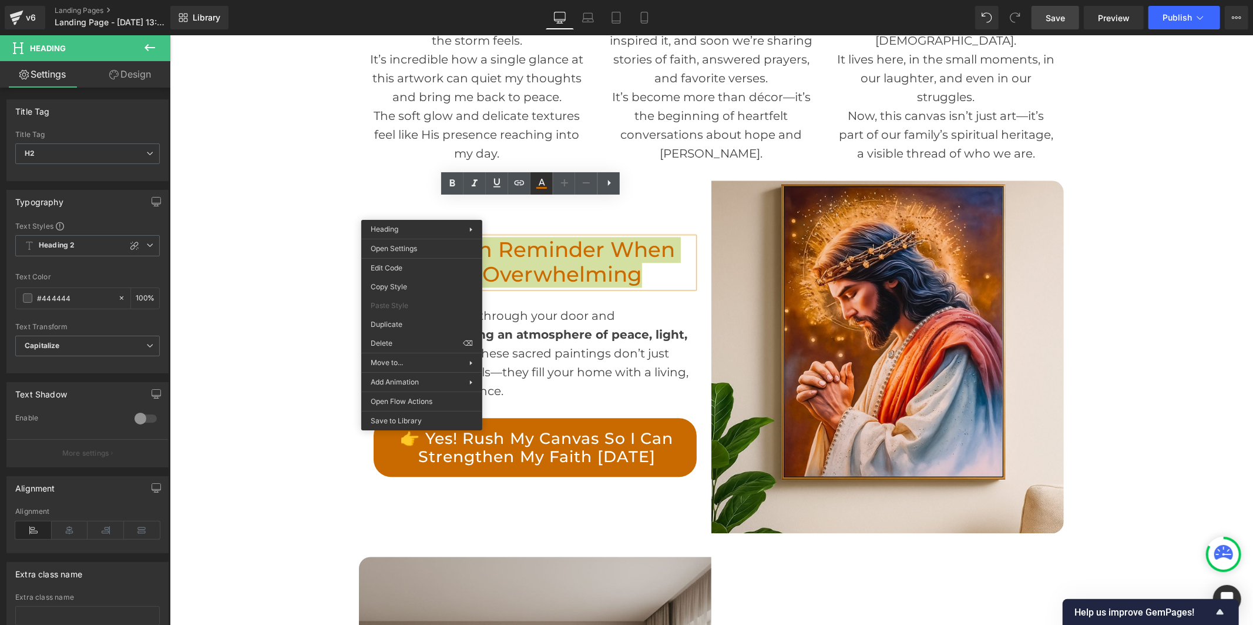
click at [547, 187] on icon at bounding box center [541, 188] width 11 height 2
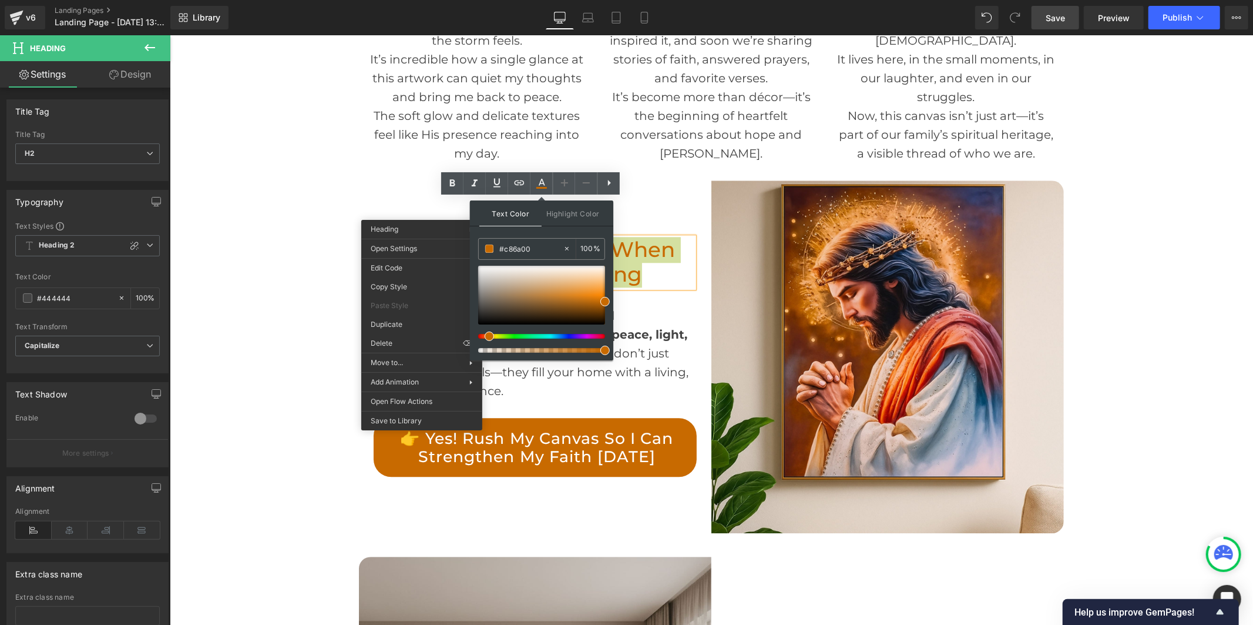
drag, startPoint x: 539, startPoint y: 247, endPoint x: 477, endPoint y: 247, distance: 61.7
click at [477, 247] on div "Text Color Highlight Color #333333 #c86a00 100 % transparent 0 %" at bounding box center [541, 280] width 143 height 160
type input "444444"
click at [542, 183] on icon at bounding box center [542, 182] width 6 height 7
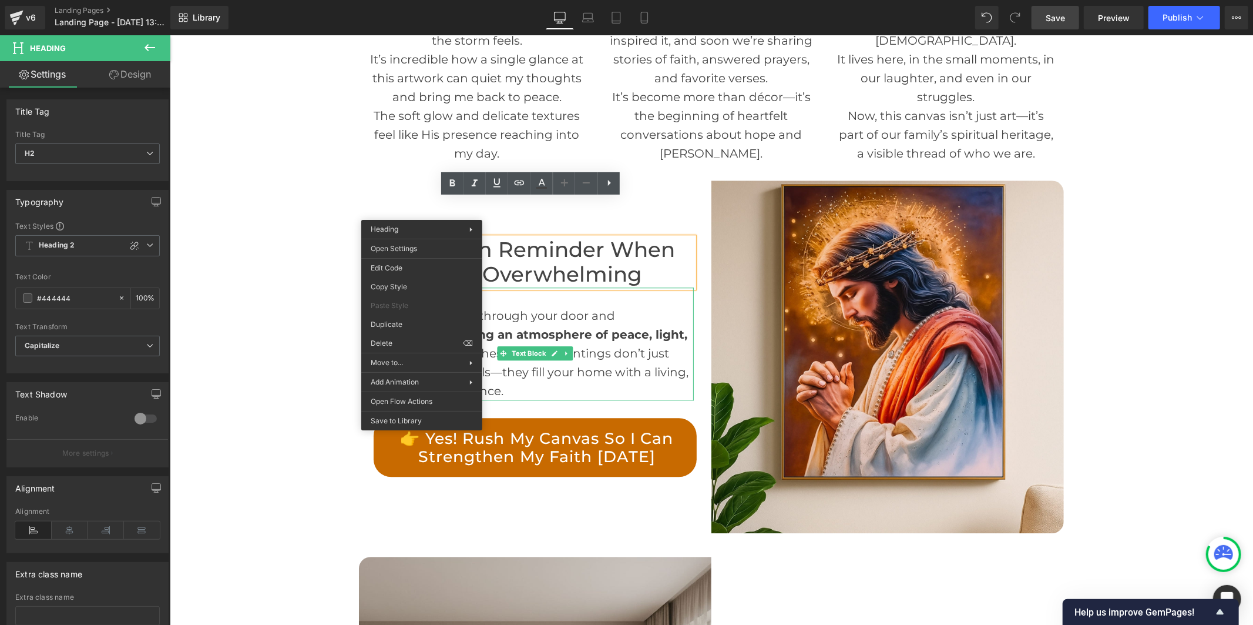
click at [583, 310] on div "Imagine walking through your door and immediately feeling an atmosphere of peac…" at bounding box center [534, 343] width 317 height 113
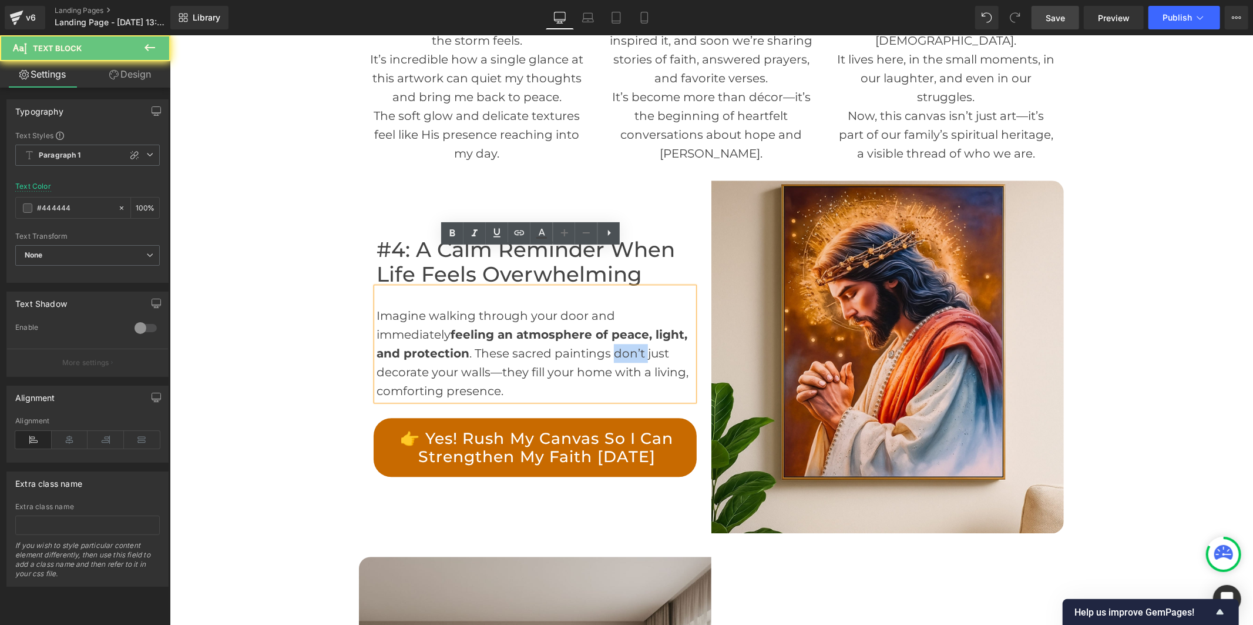
click at [583, 310] on div "Imagine walking through your door and immediately feeling an atmosphere of peac…" at bounding box center [534, 343] width 317 height 113
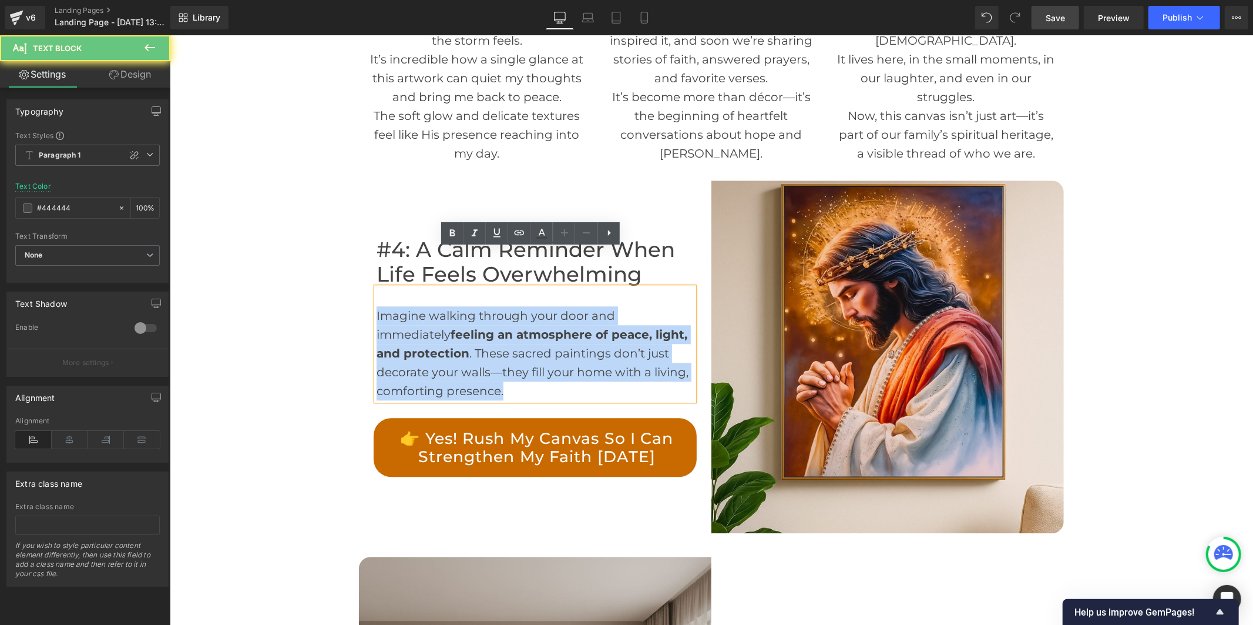
click at [583, 310] on div "Imagine walking through your door and immediately feeling an atmosphere of peac…" at bounding box center [534, 343] width 317 height 113
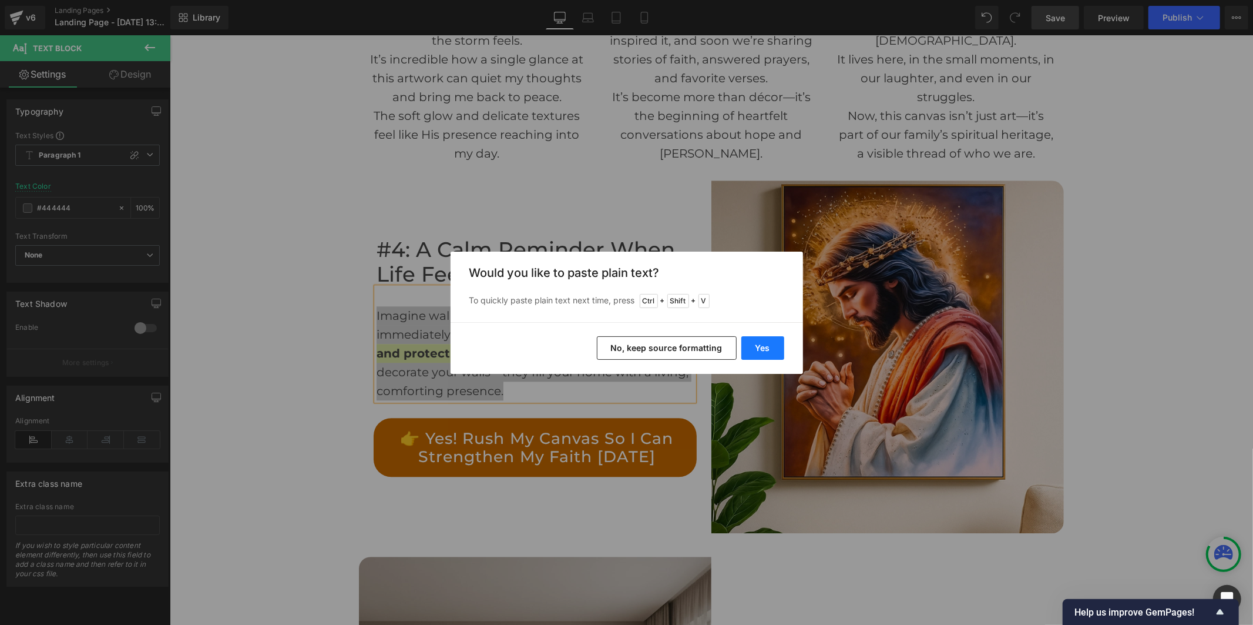
click at [750, 345] on button "Yes" at bounding box center [762, 348] width 43 height 24
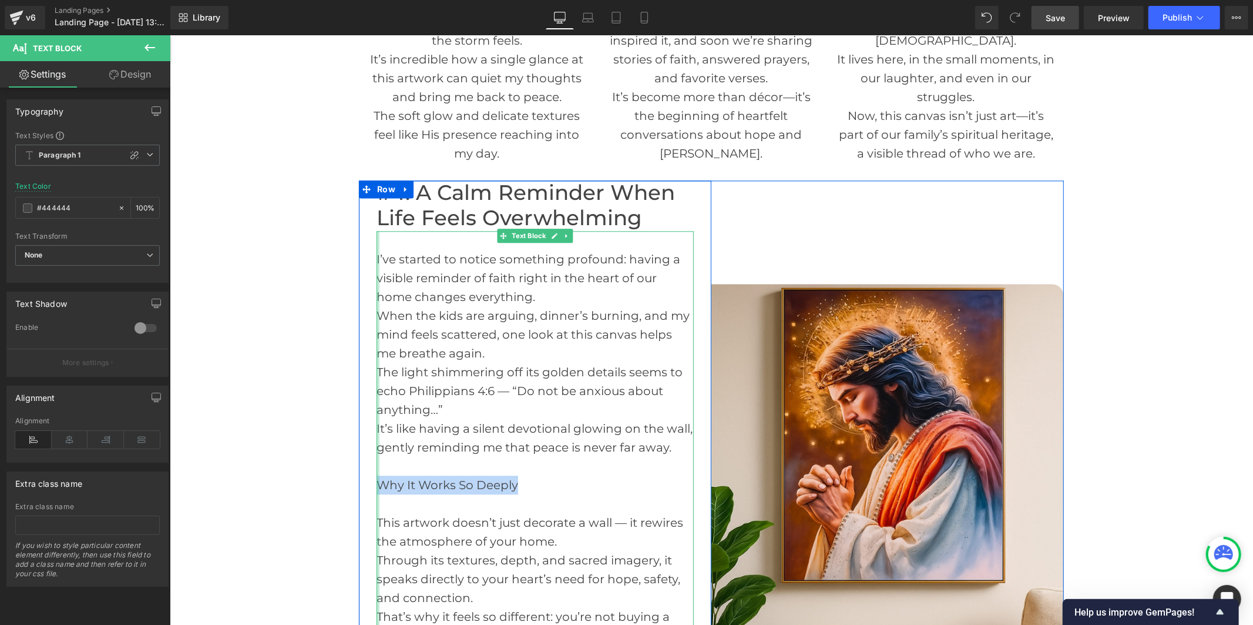
drag, startPoint x: 517, startPoint y: 449, endPoint x: 373, endPoint y: 443, distance: 144.7
click at [376, 443] on div "I’ve started to notice something profound: having a visible reminder of faith r…" at bounding box center [534, 446] width 317 height 432
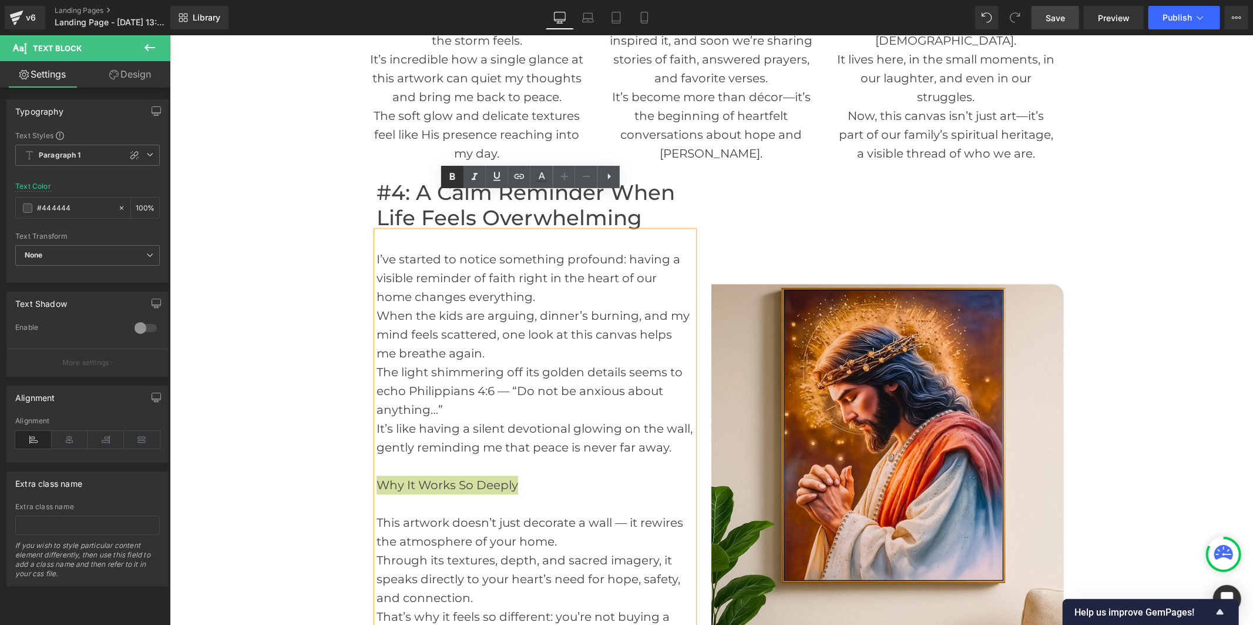
click at [454, 178] on icon at bounding box center [452, 176] width 5 height 7
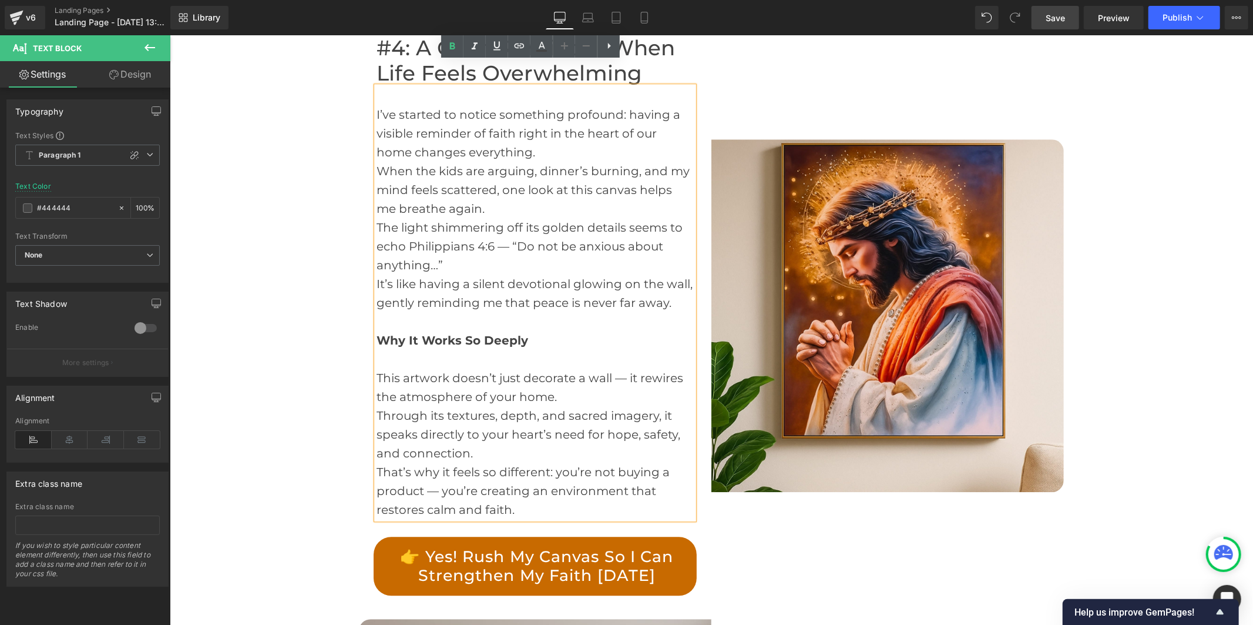
scroll to position [2675, 0]
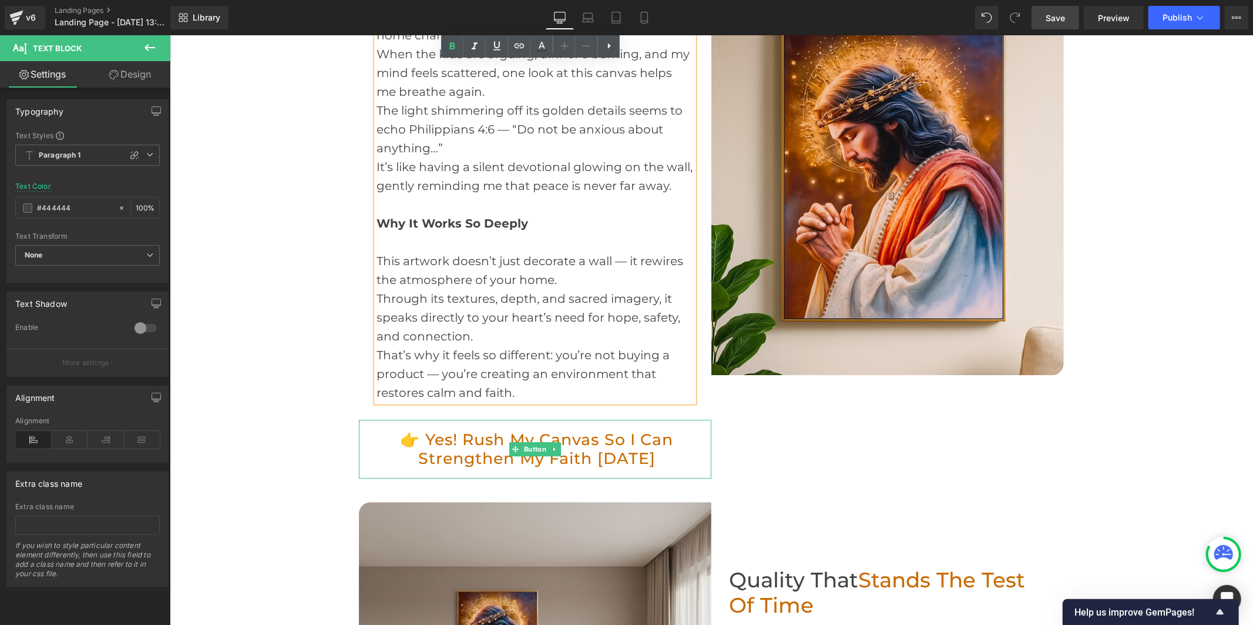
click at [449, 419] on link "👉 Yes! Rush My Canvas So I Can Strengthen My Faith [DATE]" at bounding box center [534, 448] width 323 height 59
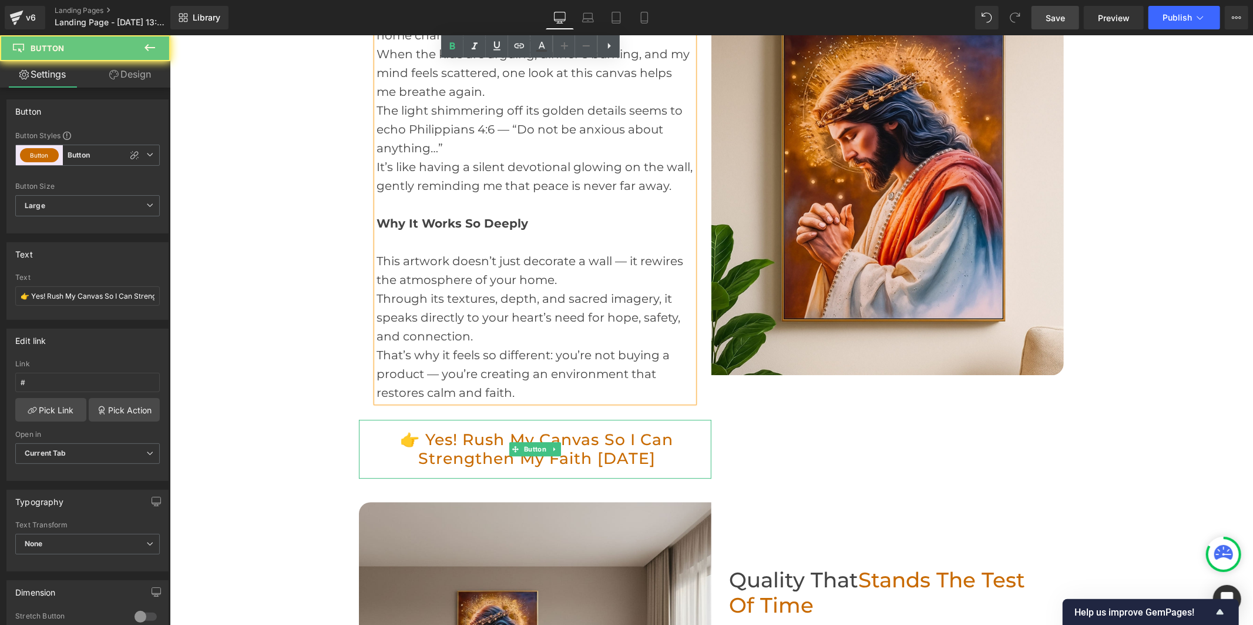
click at [449, 419] on link "👉 Yes! Rush My Canvas So I Can Strengthen My Faith [DATE]" at bounding box center [534, 448] width 323 height 59
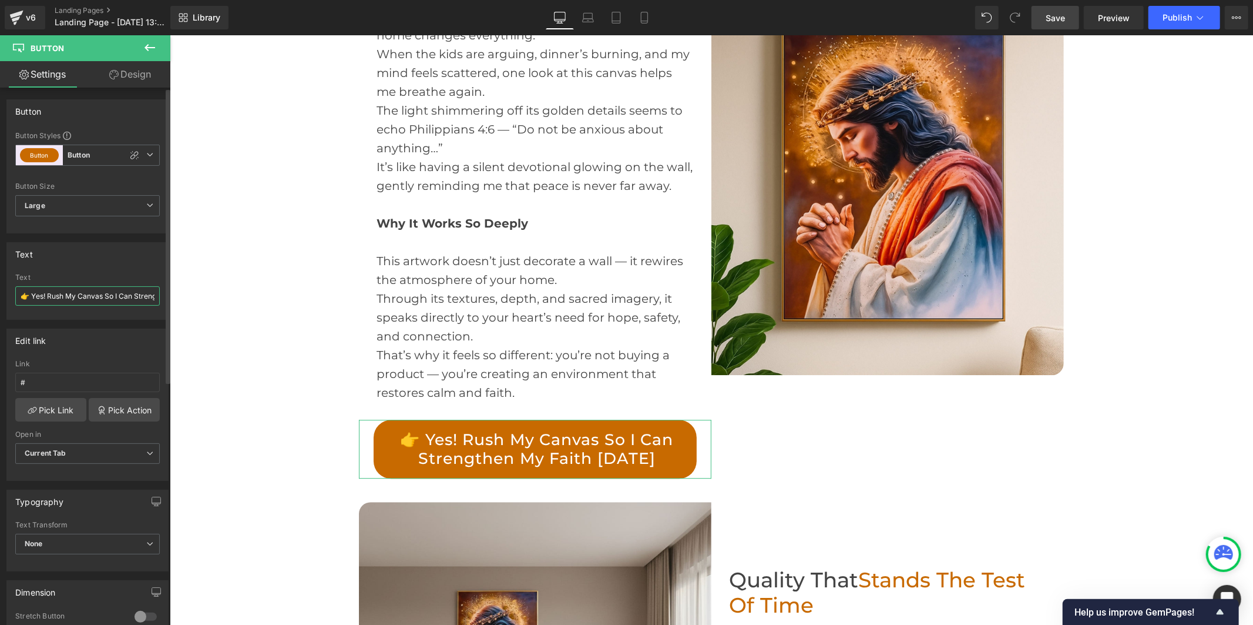
click at [78, 291] on input "👉 Yes! Rush My Canvas So I Can Strengthen My Faith [DATE]" at bounding box center [87, 295] width 145 height 19
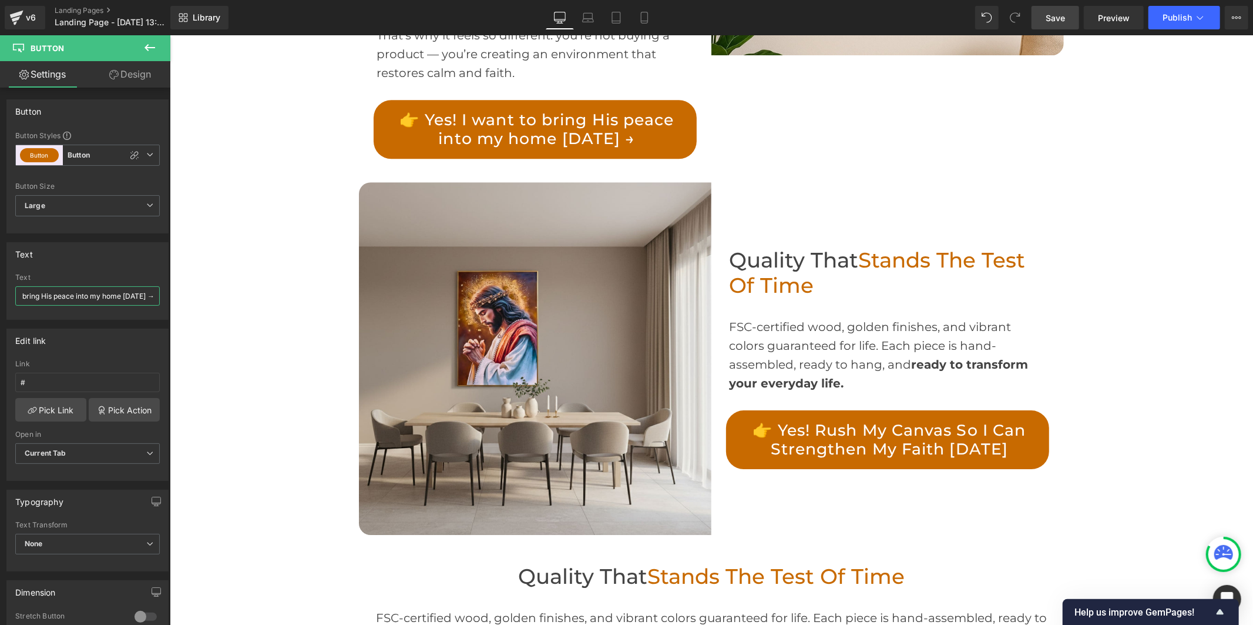
scroll to position [3001, 0]
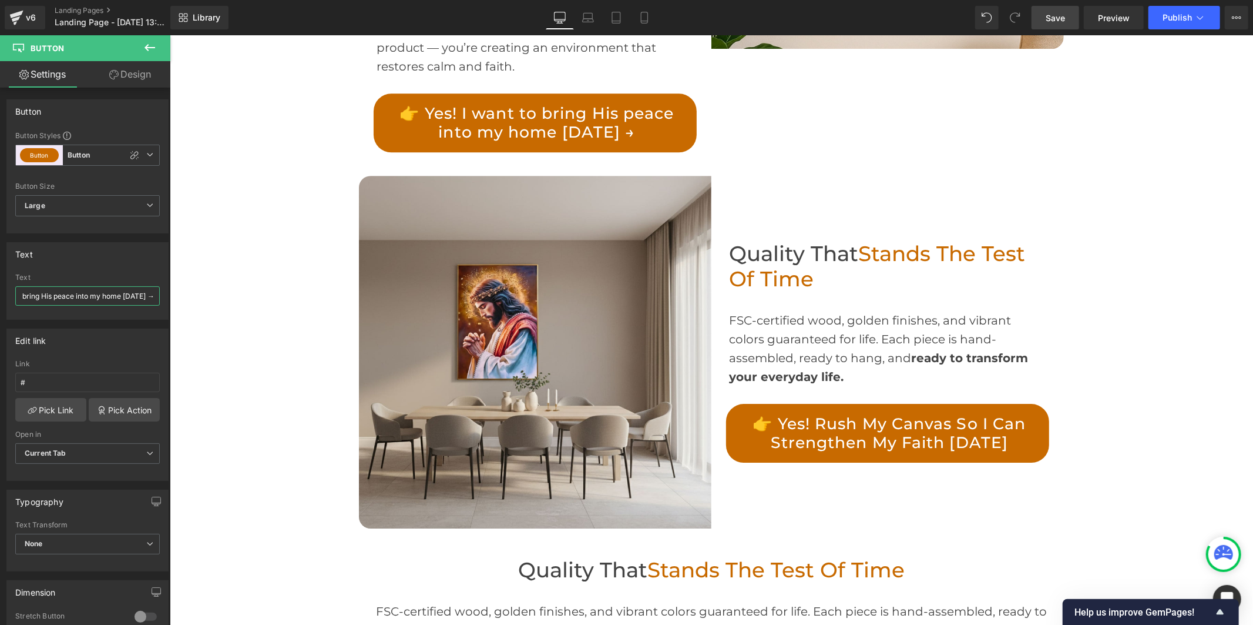
type input "👉 Yes! I want to bring His peace into my home [DATE] →"
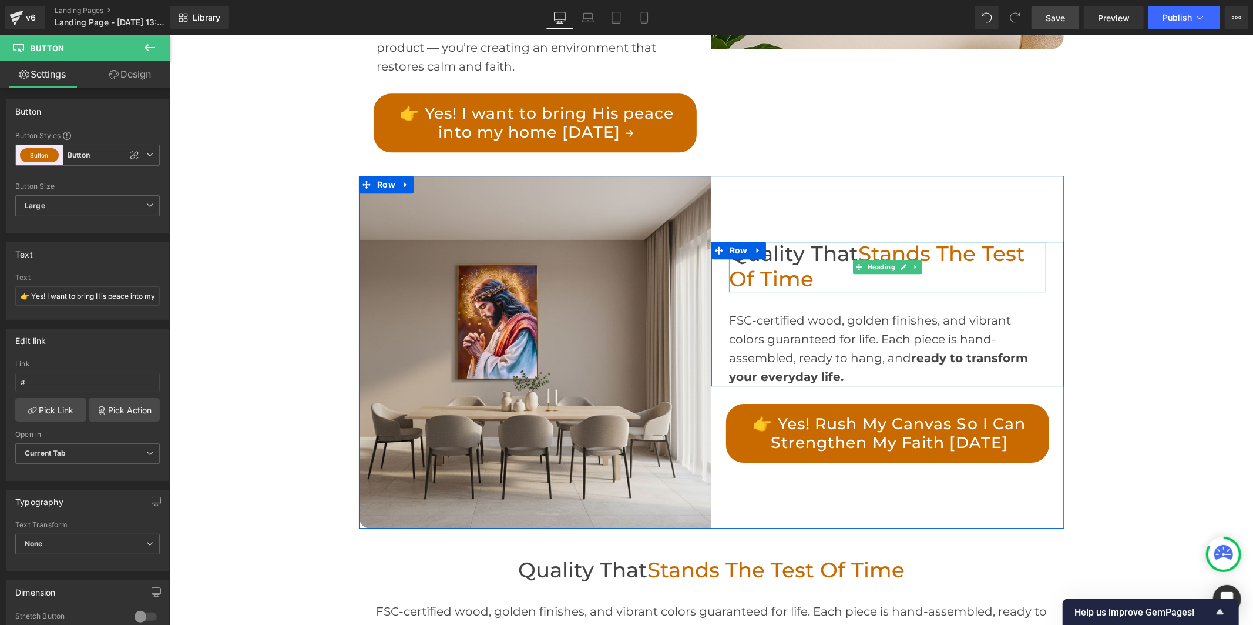
click at [797, 240] on span "Stands the Test of Time" at bounding box center [877, 265] width 296 height 51
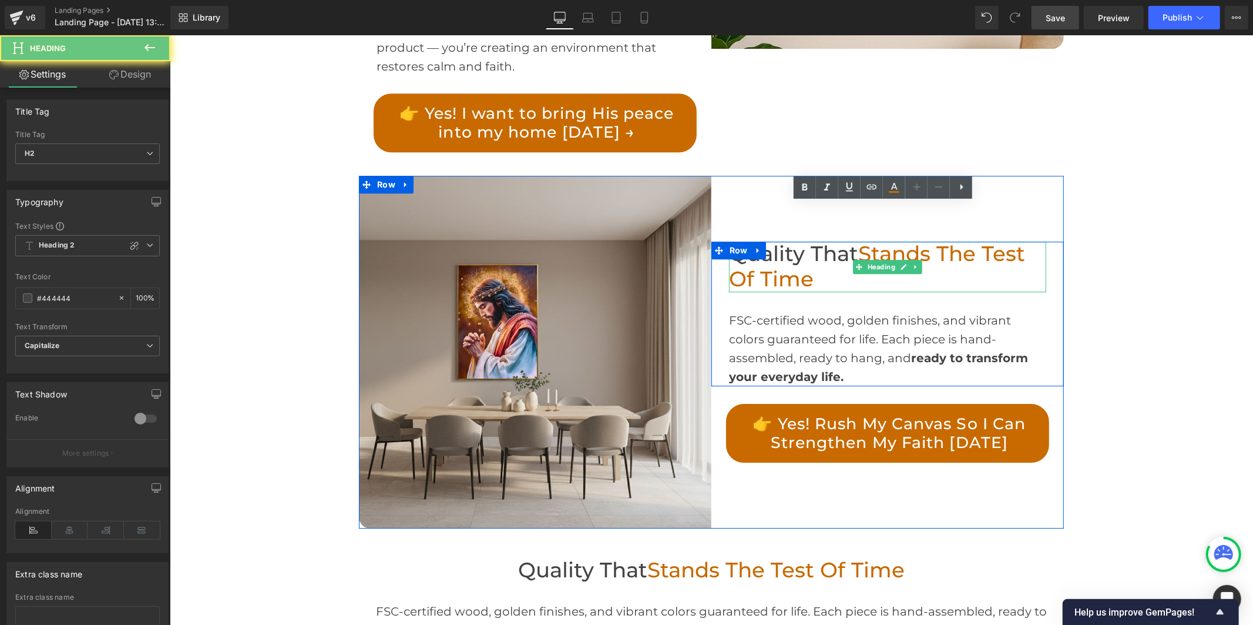
click at [797, 240] on span "Stands the Test of Time" at bounding box center [877, 265] width 296 height 51
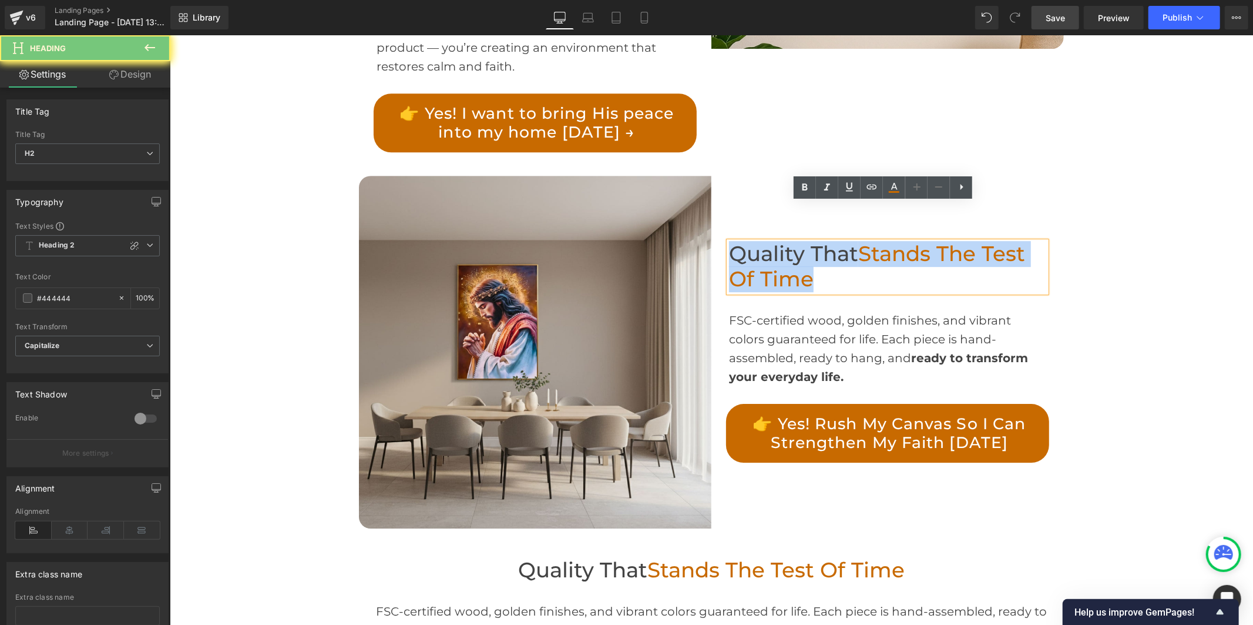
click at [797, 240] on span "Stands the Test of Time" at bounding box center [877, 265] width 296 height 51
paste div
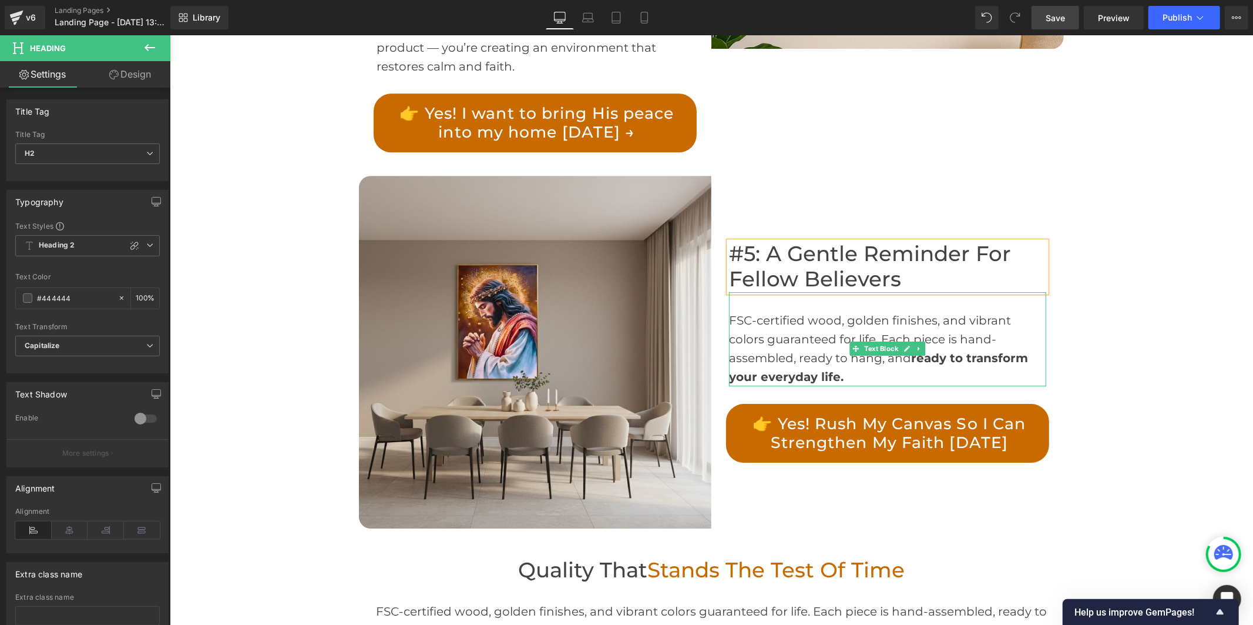
click at [780, 310] on div "FSC-certified wood, golden finishes, and vibrant colors guaranteed for life. Ea…" at bounding box center [887, 347] width 317 height 75
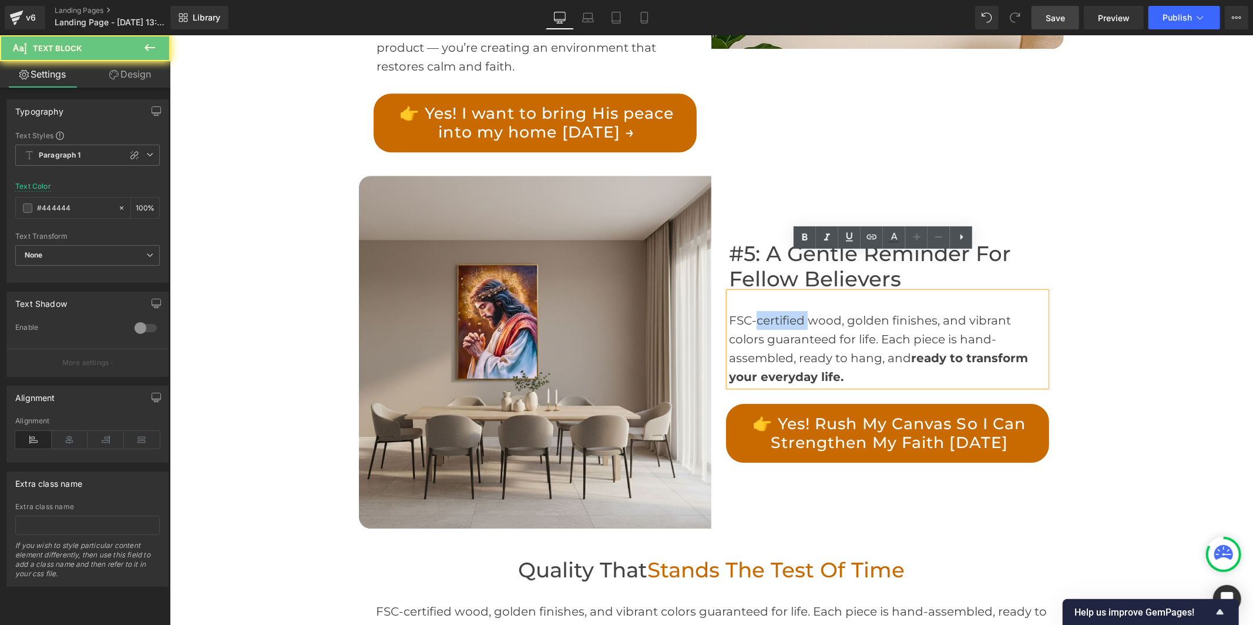
click at [780, 310] on div "FSC-certified wood, golden finishes, and vibrant colors guaranteed for life. Ea…" at bounding box center [887, 347] width 317 height 75
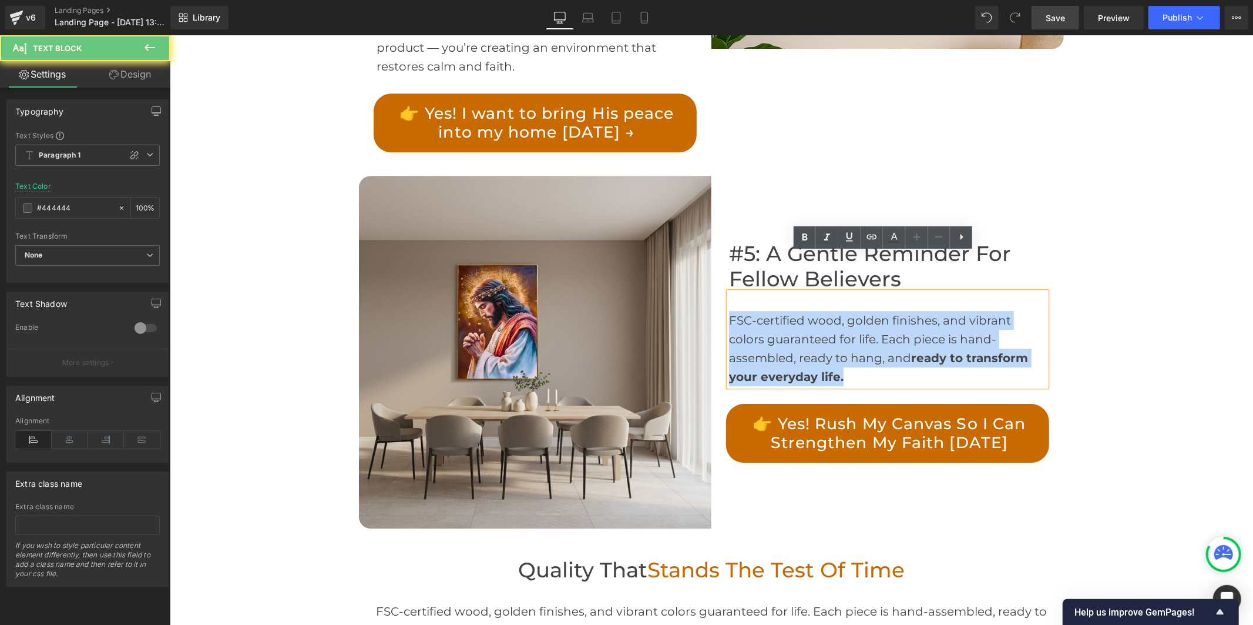
click at [780, 310] on div "FSC-certified wood, golden finishes, and vibrant colors guaranteed for life. Ea…" at bounding box center [887, 347] width 317 height 75
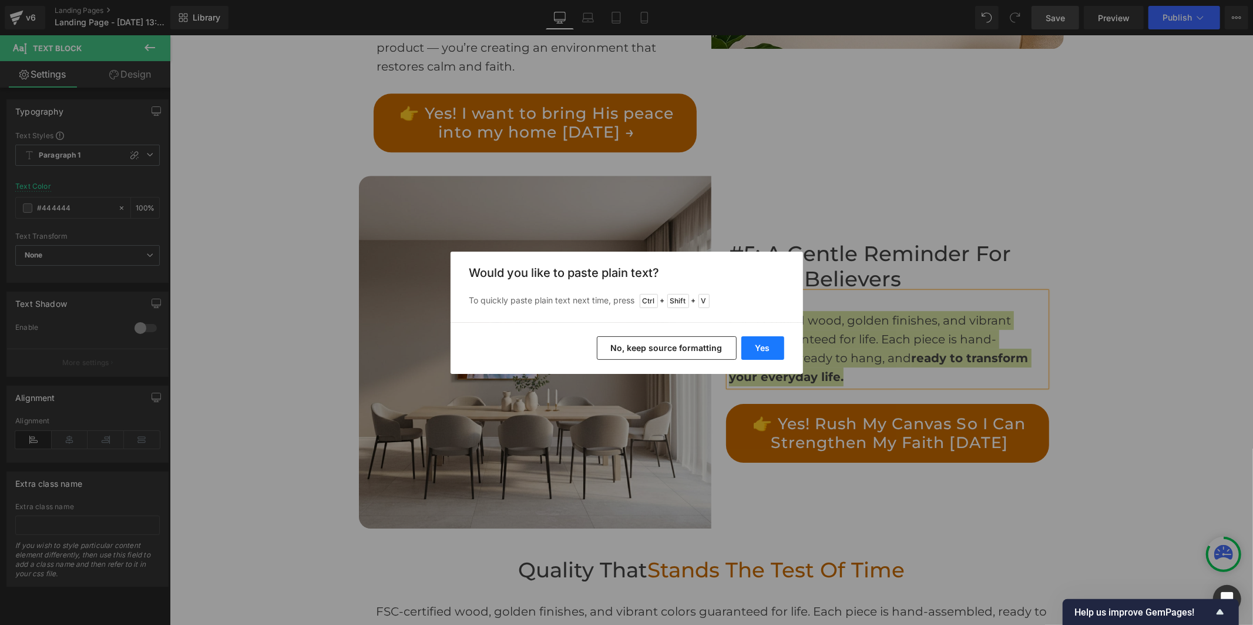
click at [768, 347] on button "Yes" at bounding box center [762, 348] width 43 height 24
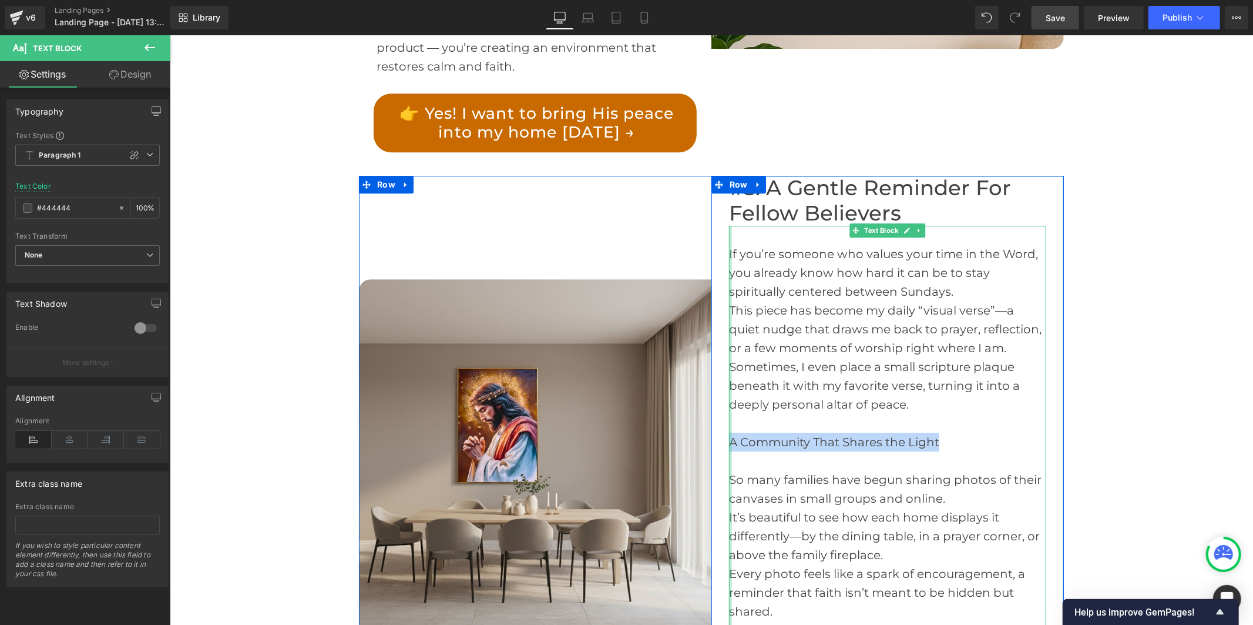
drag, startPoint x: 933, startPoint y: 405, endPoint x: 726, endPoint y: 401, distance: 207.4
click at [729, 402] on div "If you’re someone who values your time in the Word, you already know how hard i…" at bounding box center [887, 441] width 317 height 432
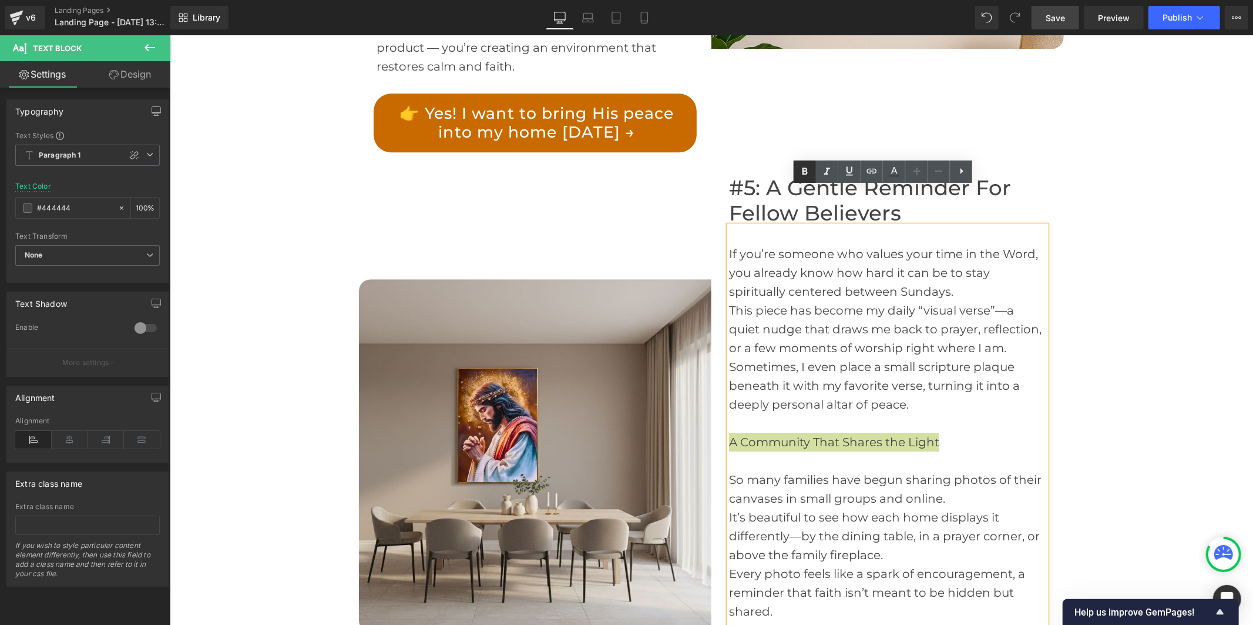
click at [808, 175] on icon at bounding box center [805, 172] width 14 height 14
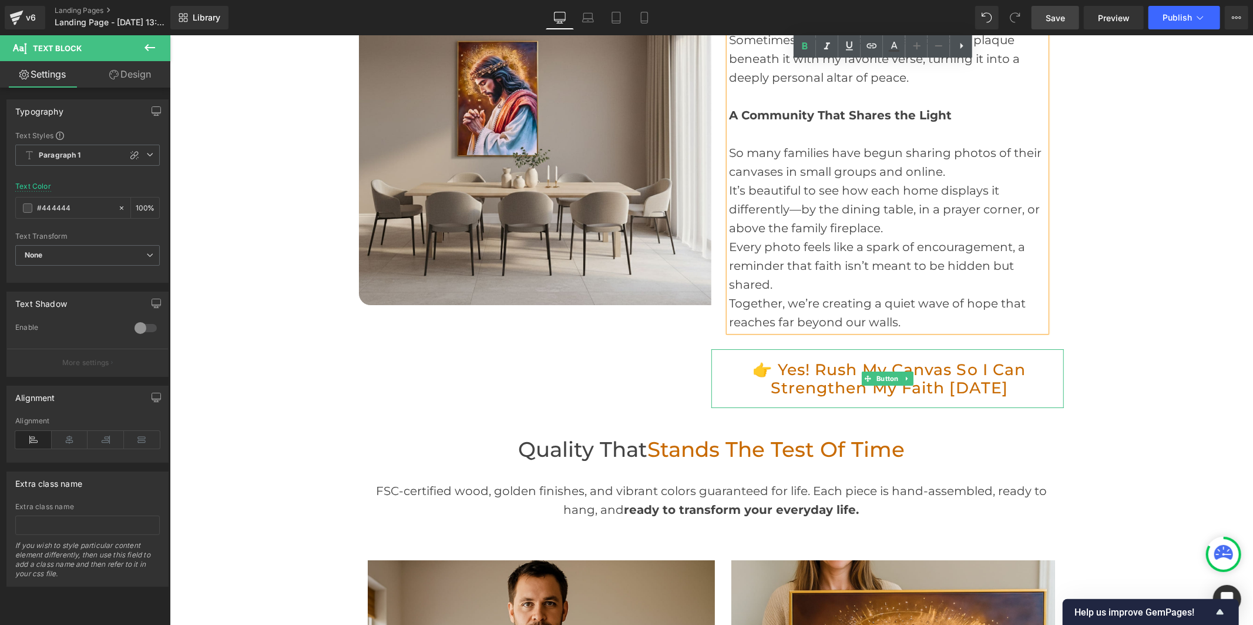
click at [807, 350] on link "👉 Yes! Rush My Canvas So I Can Strengthen My Faith [DATE]" at bounding box center [887, 377] width 323 height 59
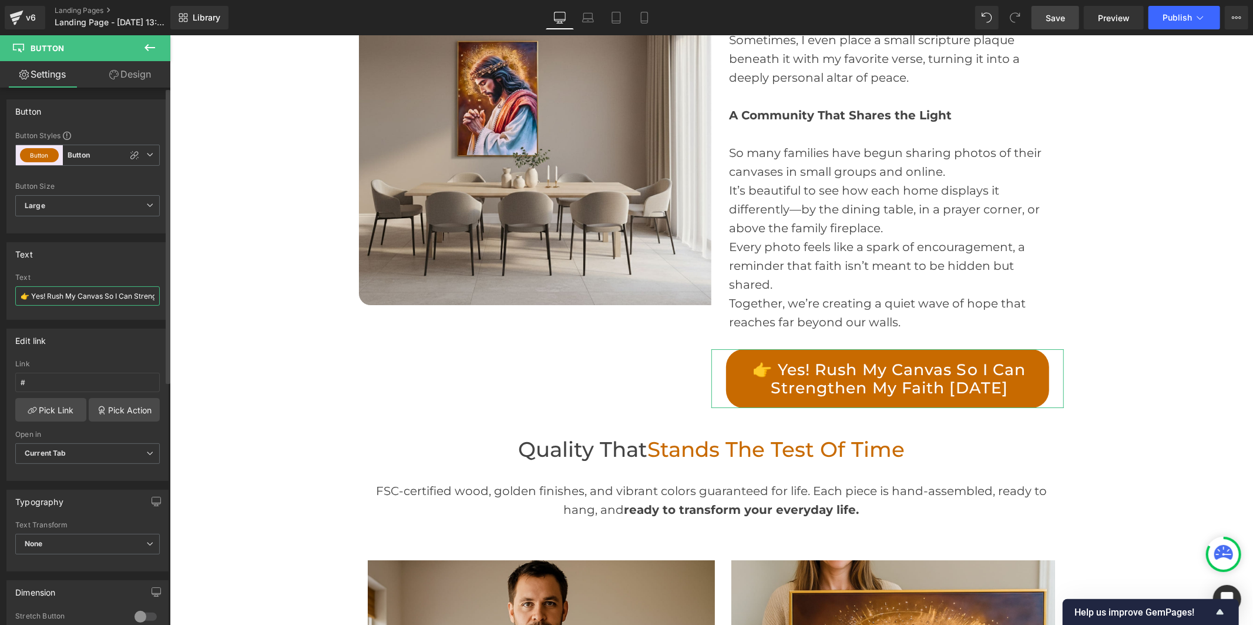
click at [97, 296] on input "👉 Yes! Rush My Canvas So I Can Strengthen My Faith [DATE]" at bounding box center [87, 295] width 145 height 19
type input "👉 Yes! I want to make my home a place of daily faith →"
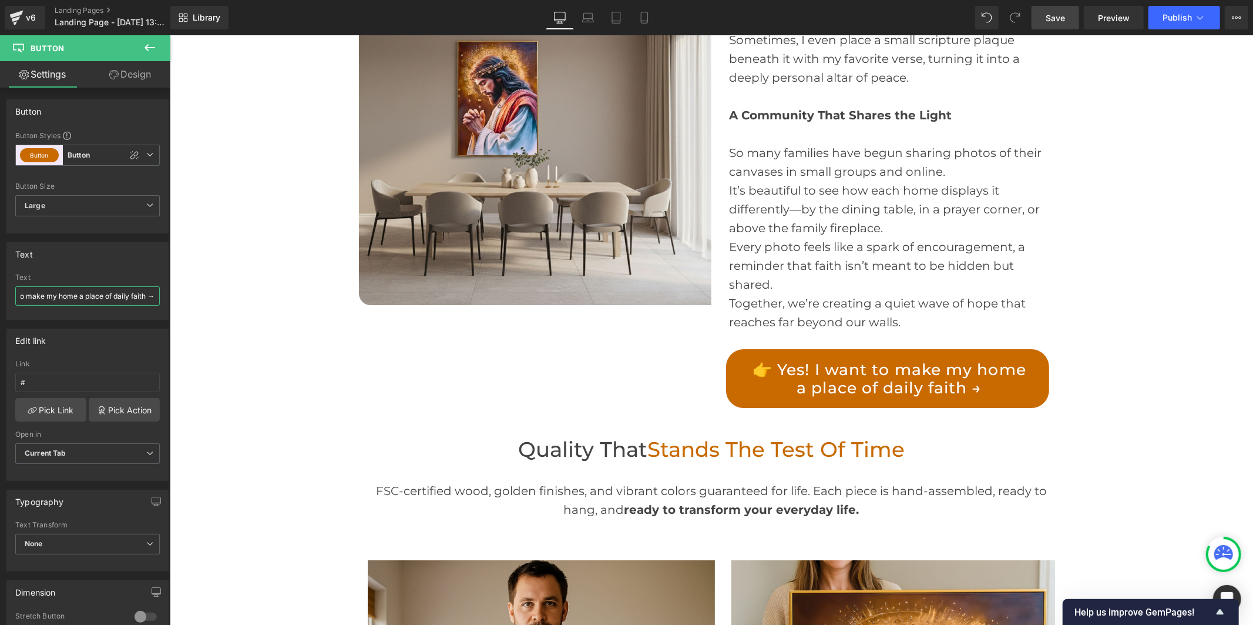
scroll to position [0, 0]
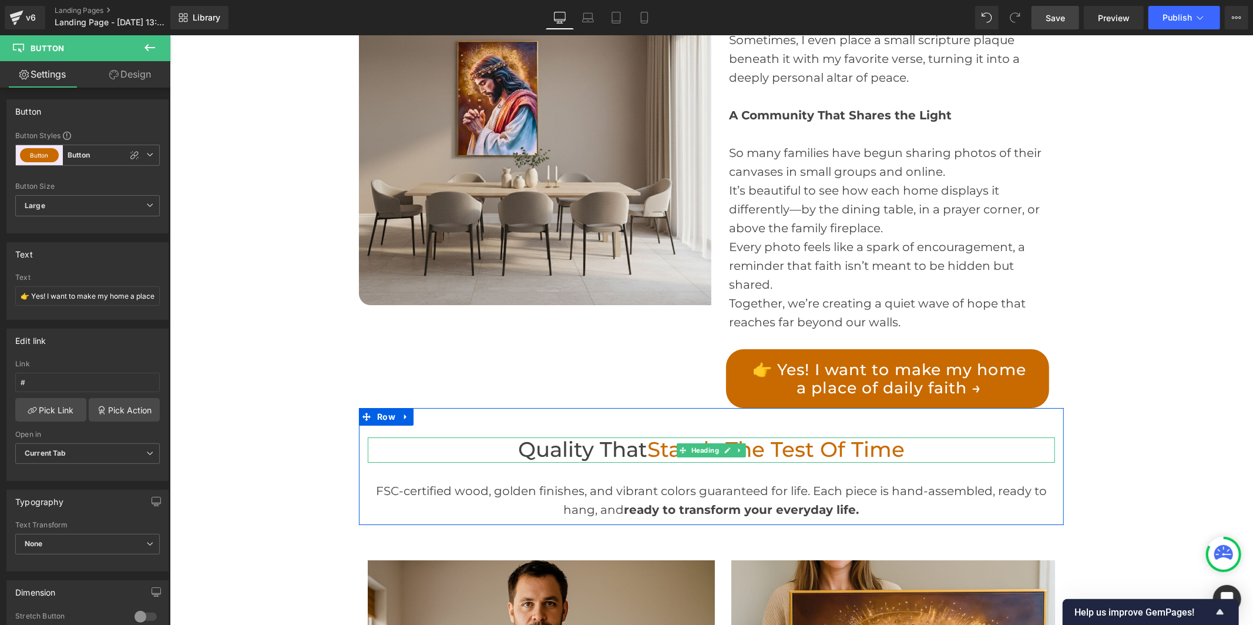
click at [662, 436] on span "Stands the Test of Time" at bounding box center [775, 448] width 257 height 25
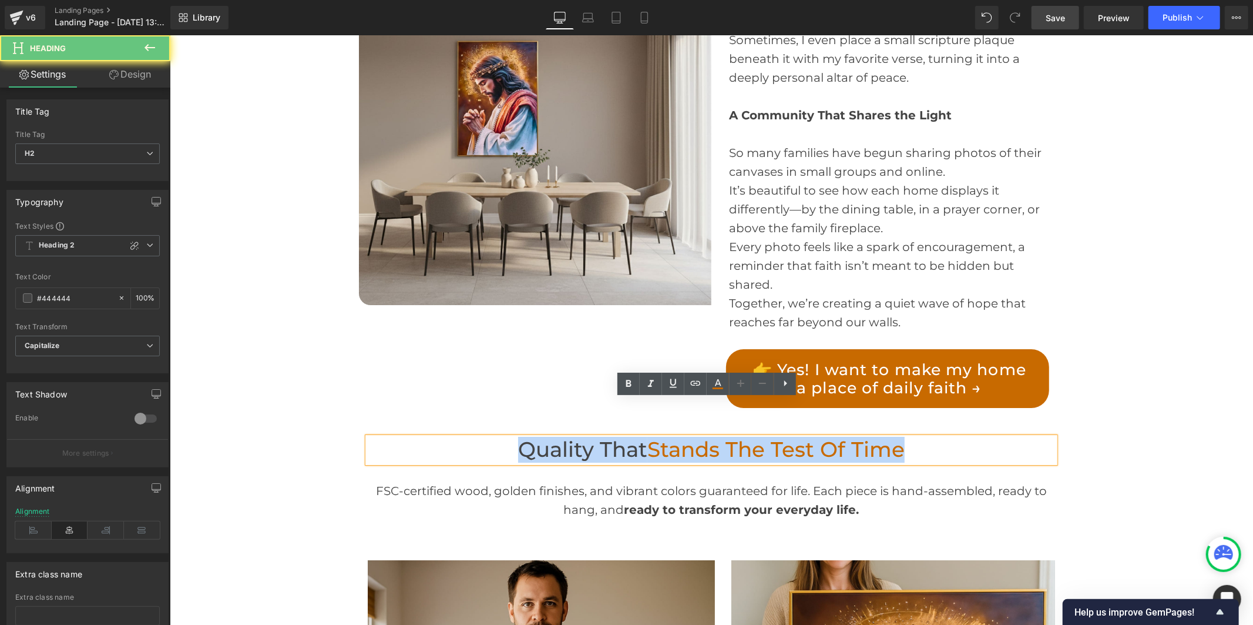
click at [662, 436] on span "Stands the Test of Time" at bounding box center [775, 448] width 257 height 25
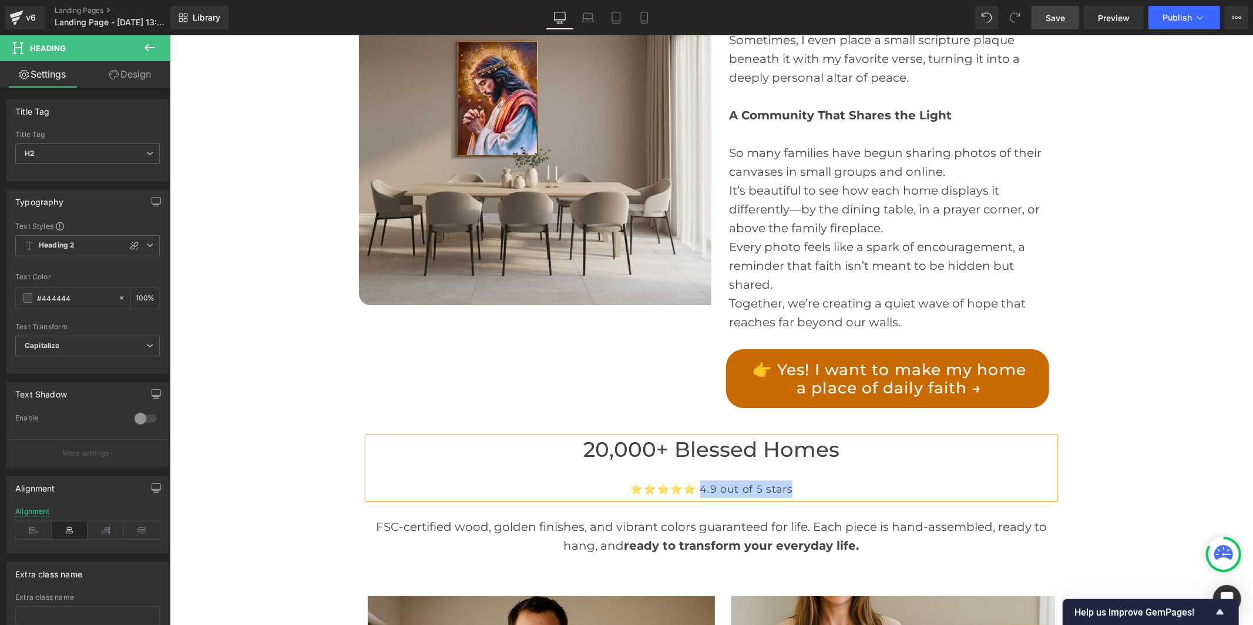
drag, startPoint x: 795, startPoint y: 452, endPoint x: 702, endPoint y: 454, distance: 92.8
click at [702, 479] on div "⭐️⭐️⭐️⭐️⭐️ 4.9 out of 5 stars" at bounding box center [710, 488] width 687 height 18
click at [79, 250] on span "Heading 2" at bounding box center [87, 245] width 145 height 21
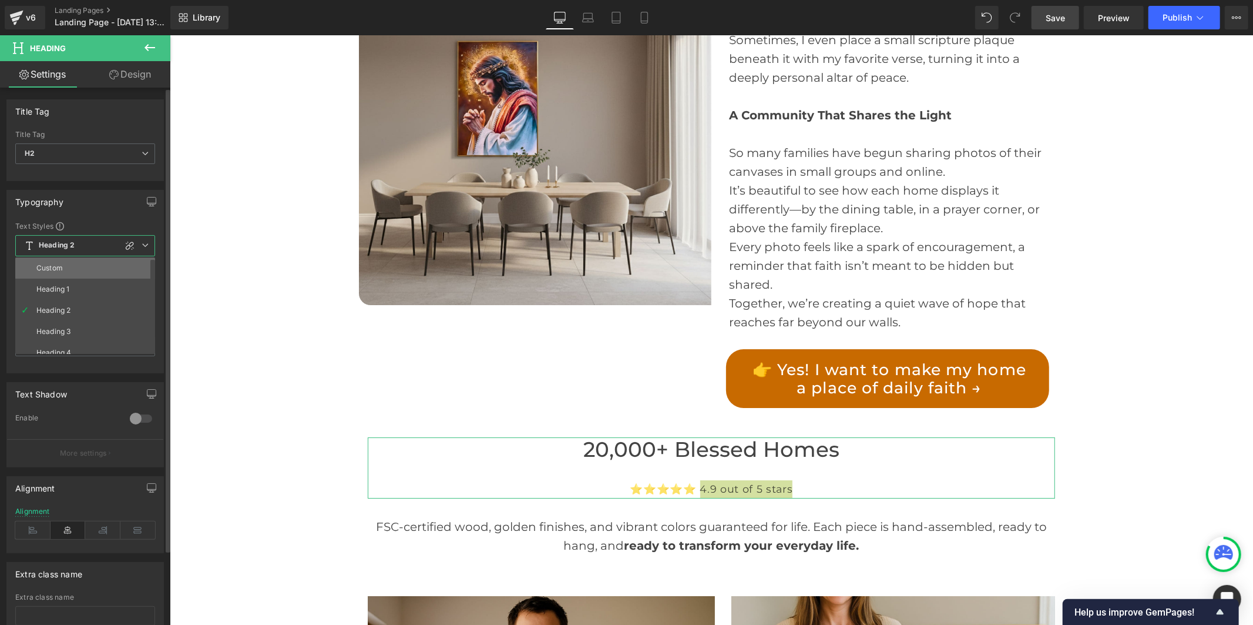
click at [75, 269] on li "Custom" at bounding box center [87, 267] width 145 height 21
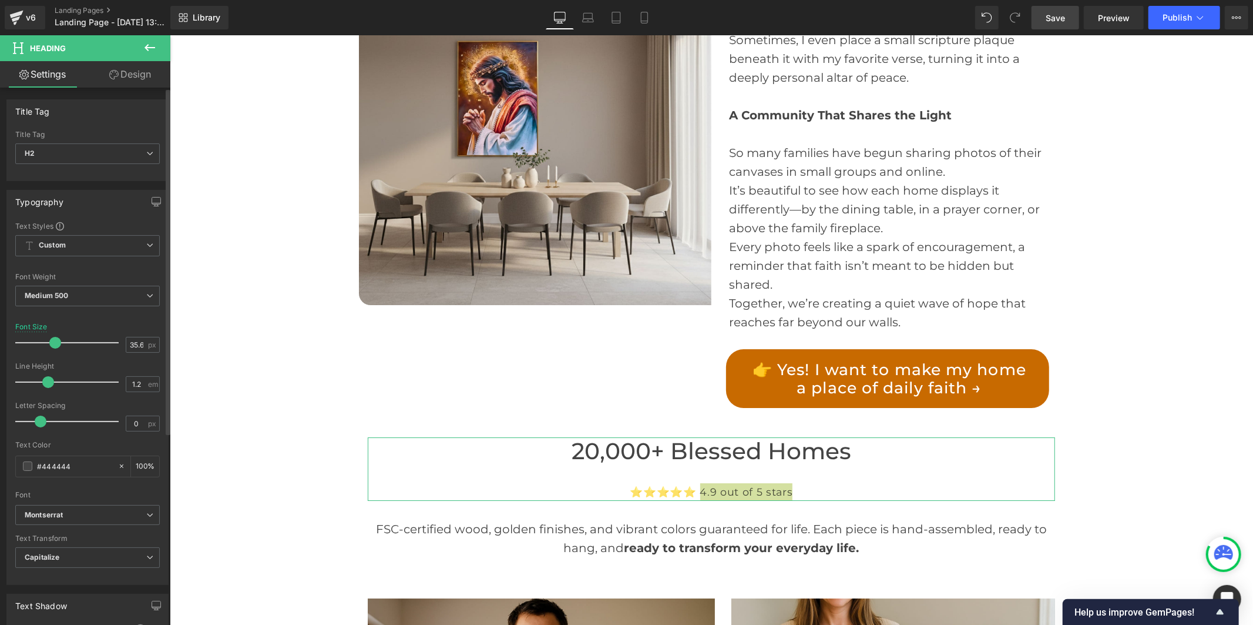
click at [54, 341] on span at bounding box center [55, 343] width 12 height 12
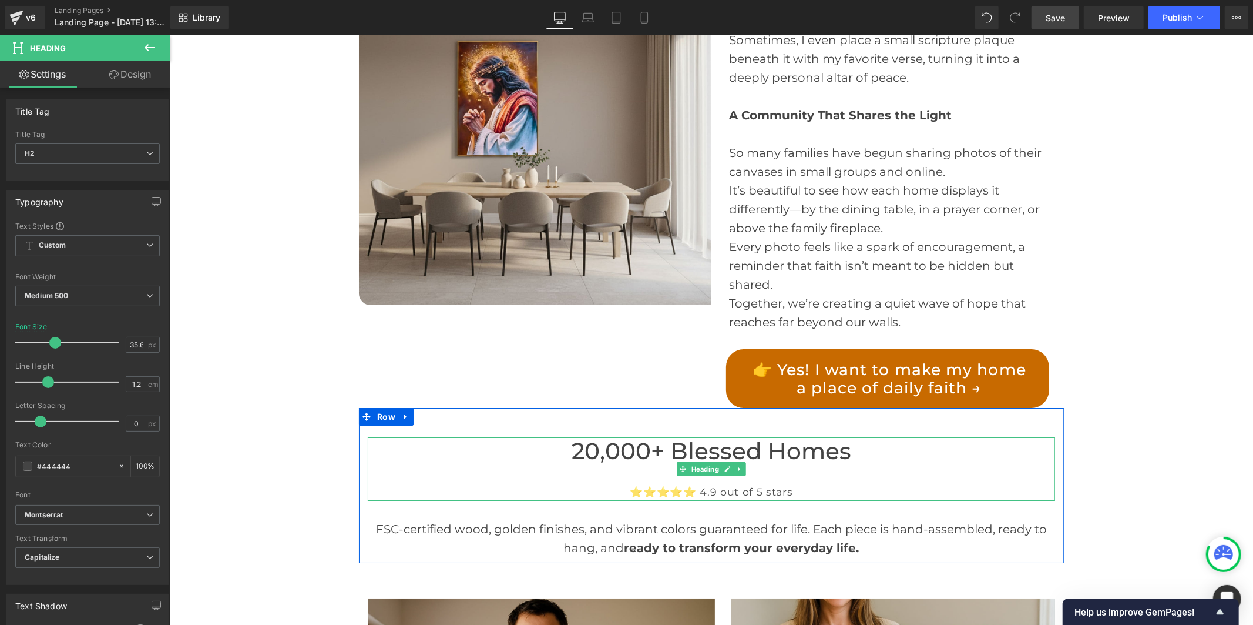
click at [931, 464] on div at bounding box center [710, 473] width 687 height 18
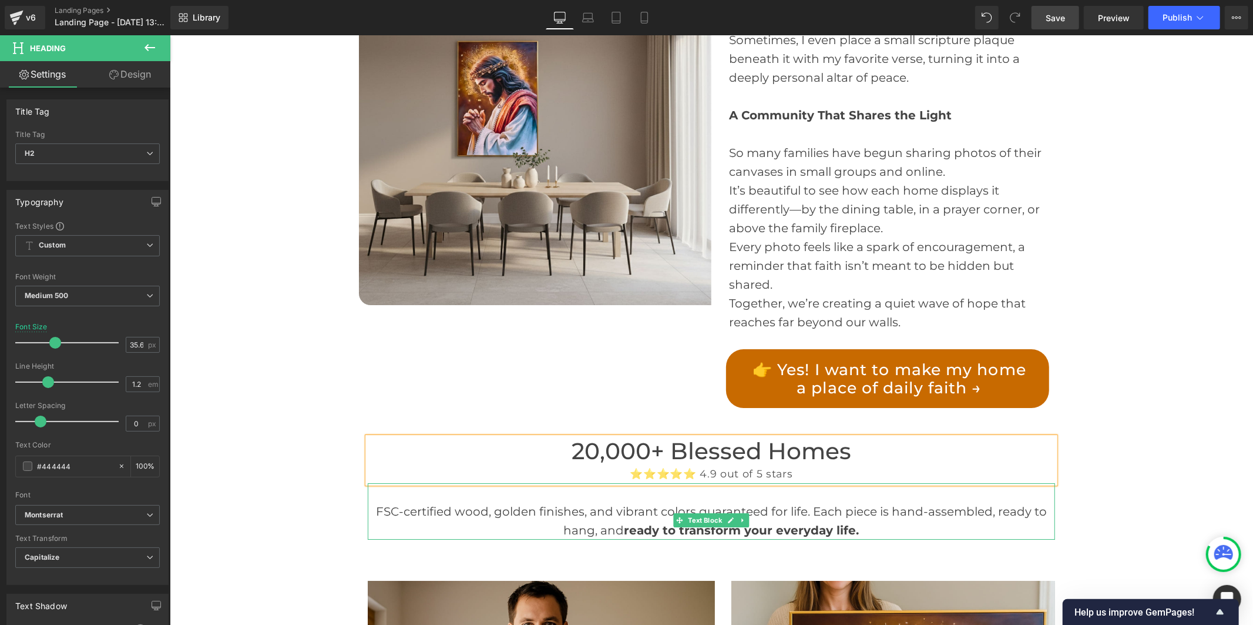
click at [625, 501] on div "FSC-certified wood, golden finishes, and vibrant colors guaranteed for life. Ea…" at bounding box center [710, 520] width 687 height 38
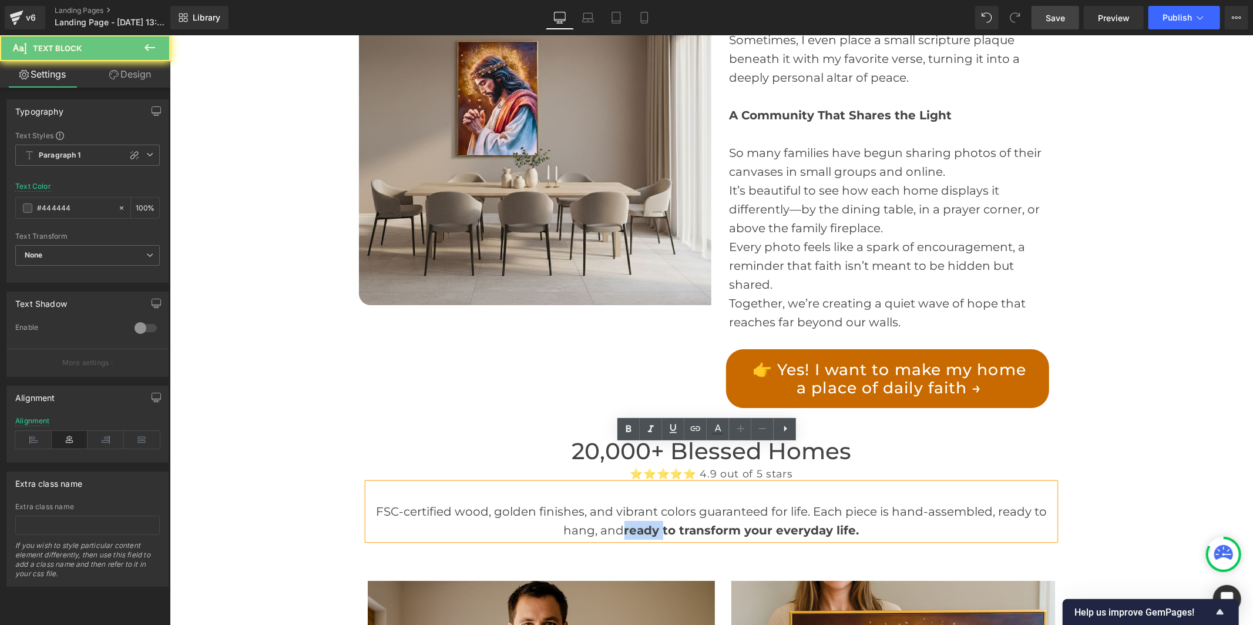
click at [625, 501] on div "FSC-certified wood, golden finishes, and vibrant colors guaranteed for life. Ea…" at bounding box center [710, 520] width 687 height 38
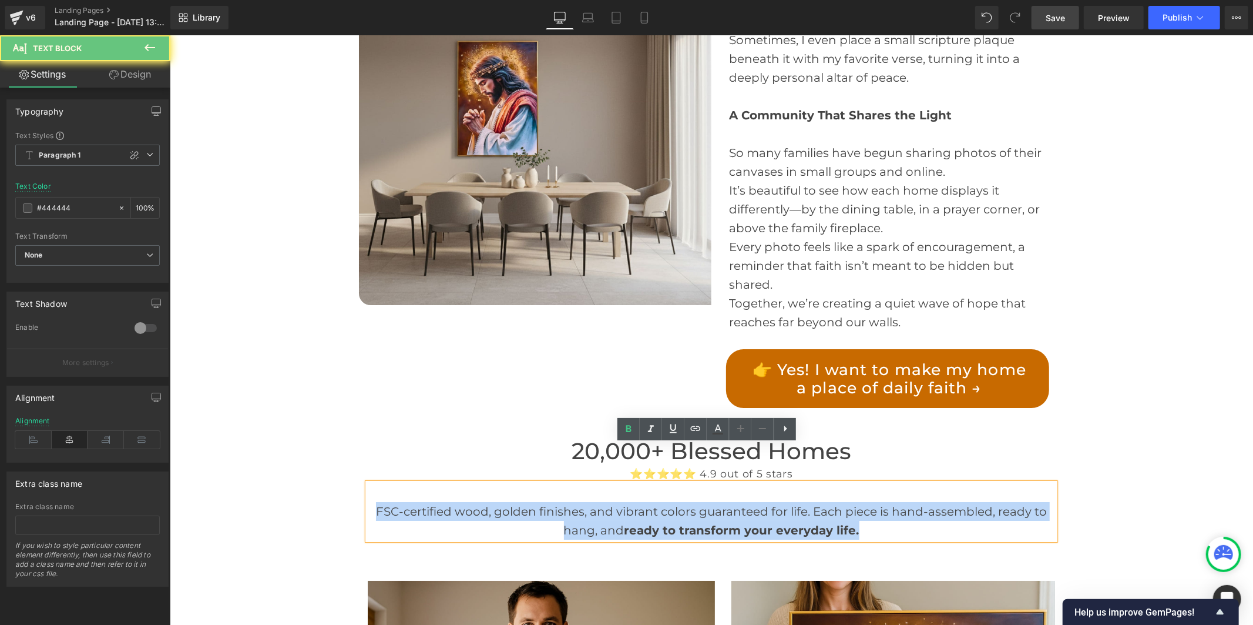
click at [625, 501] on div "FSC-certified wood, golden finishes, and vibrant colors guaranteed for life. Ea…" at bounding box center [710, 520] width 687 height 38
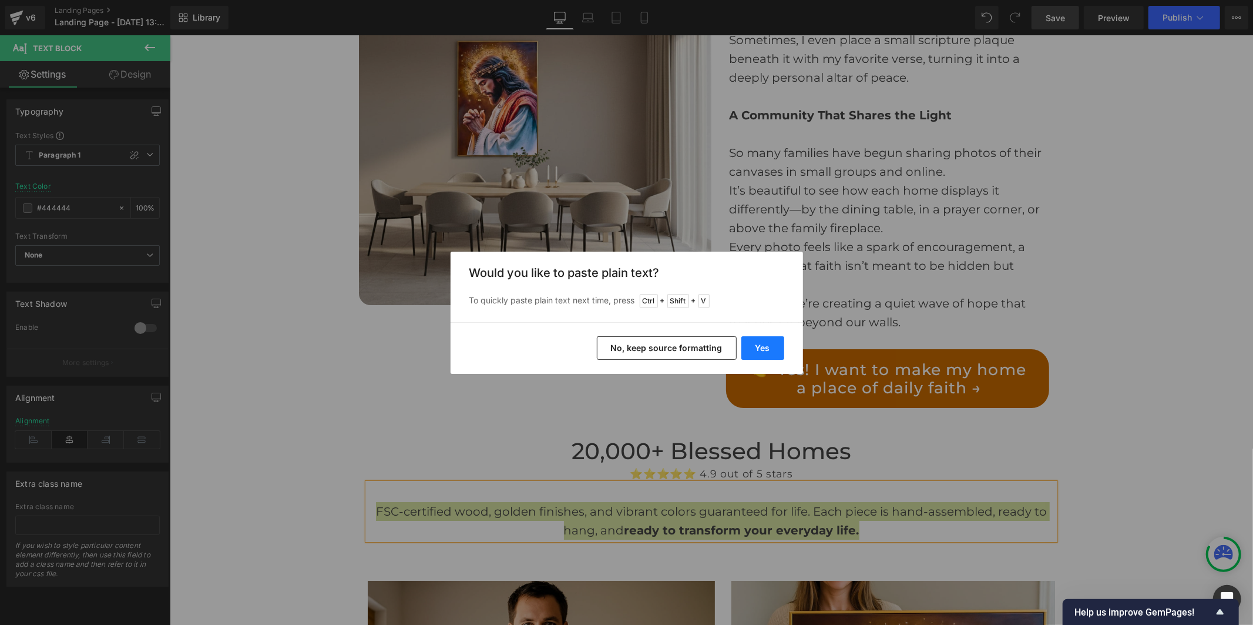
click at [764, 345] on button "Yes" at bounding box center [762, 348] width 43 height 24
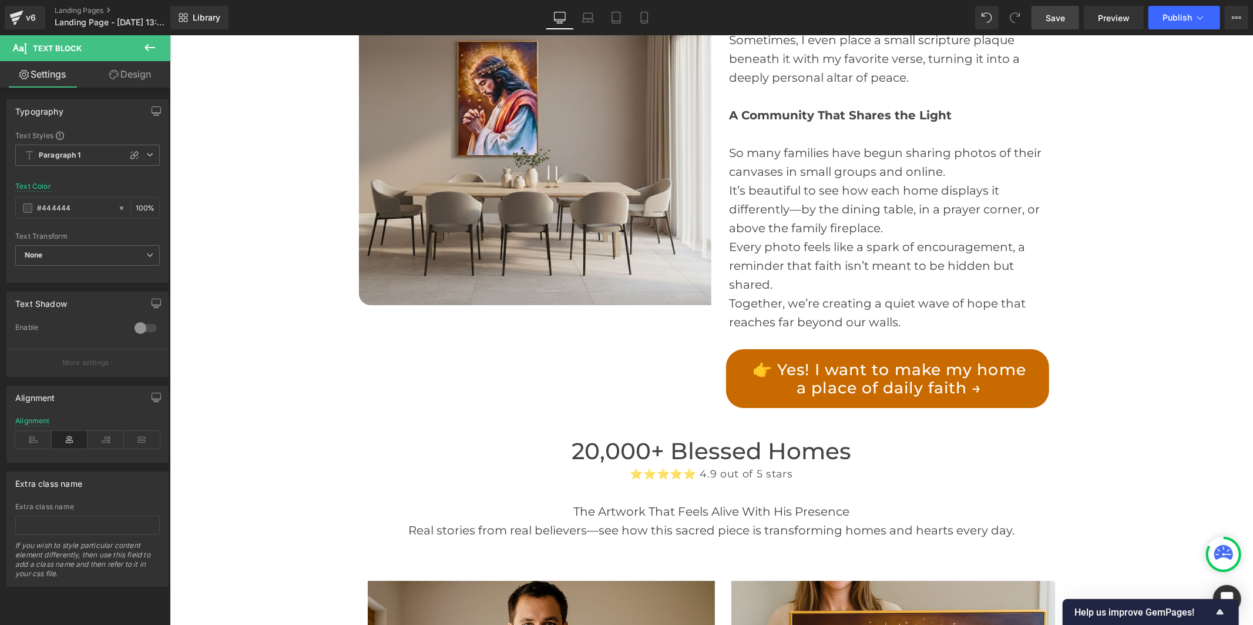
click at [1062, 18] on span "Save" at bounding box center [1055, 18] width 19 height 12
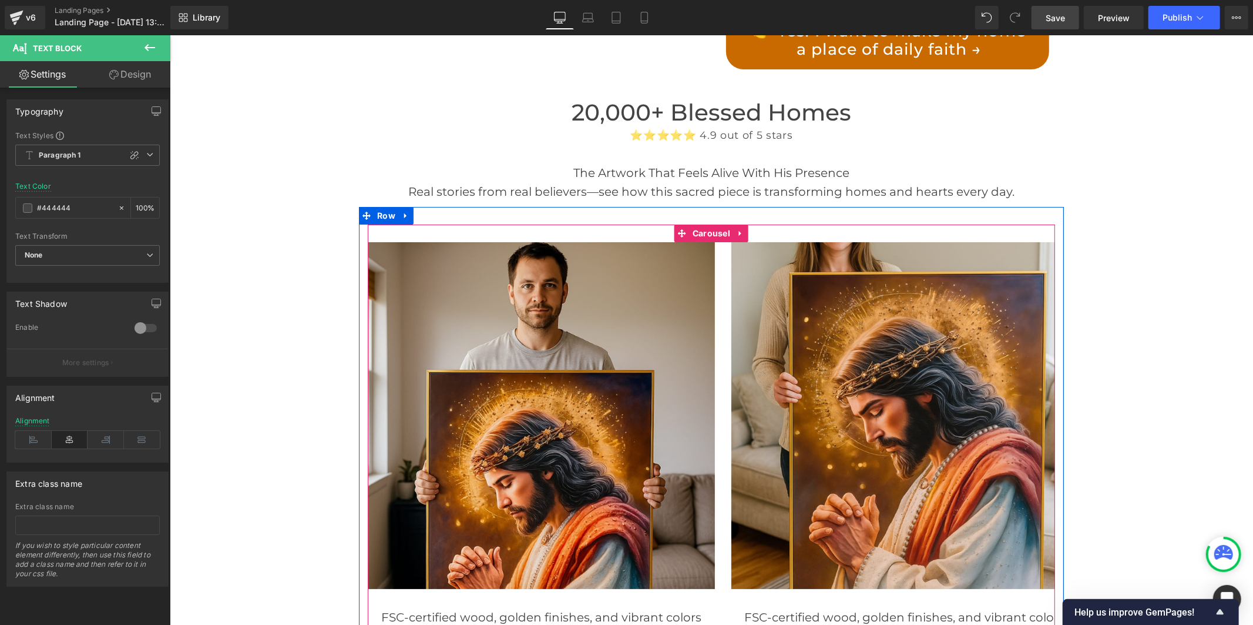
scroll to position [3655, 0]
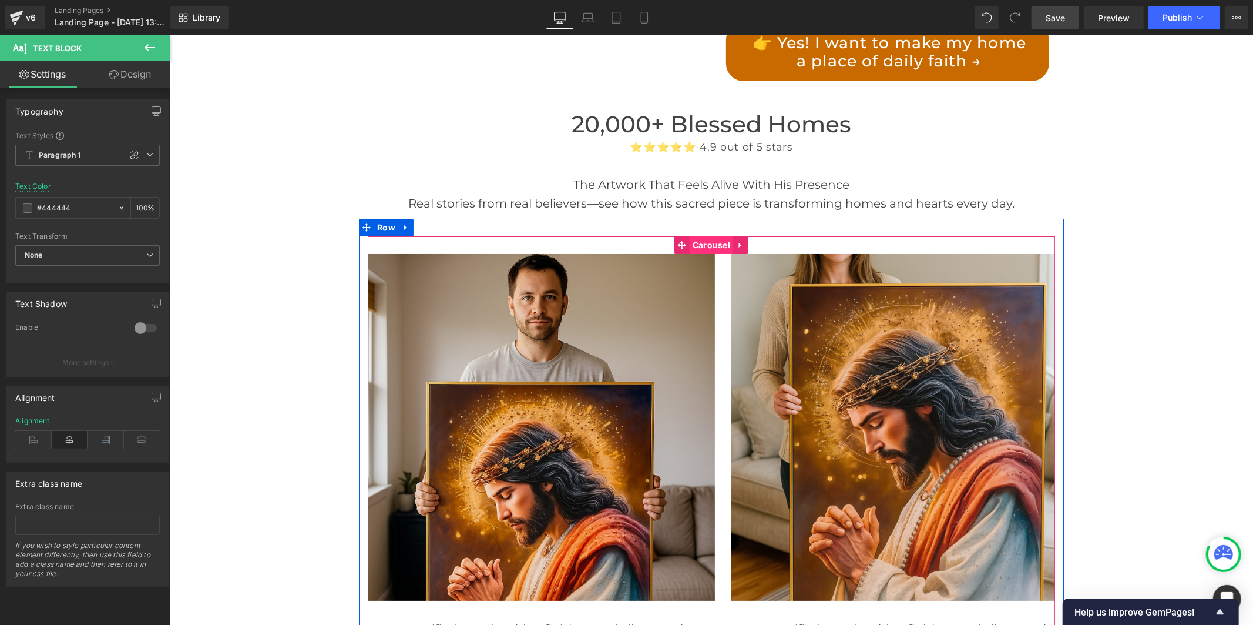
click at [698, 236] on span "Carousel" at bounding box center [710, 245] width 43 height 18
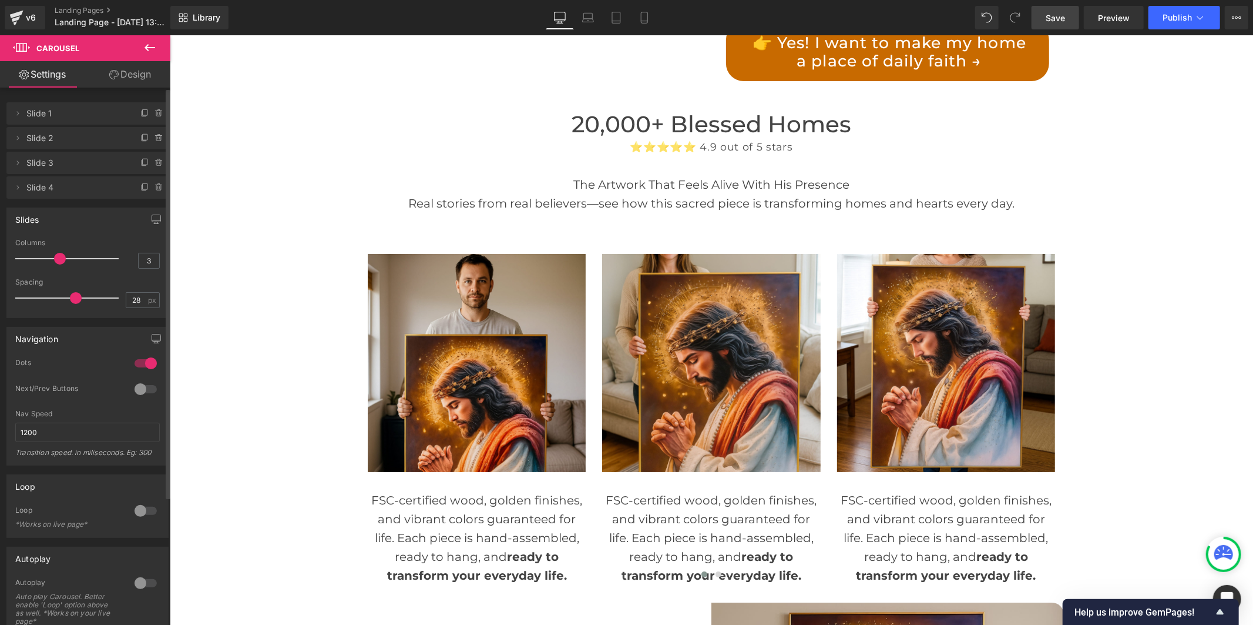
drag, startPoint x: 56, startPoint y: 257, endPoint x: 63, endPoint y: 254, distance: 7.9
click at [63, 254] on div at bounding box center [70, 259] width 98 height 24
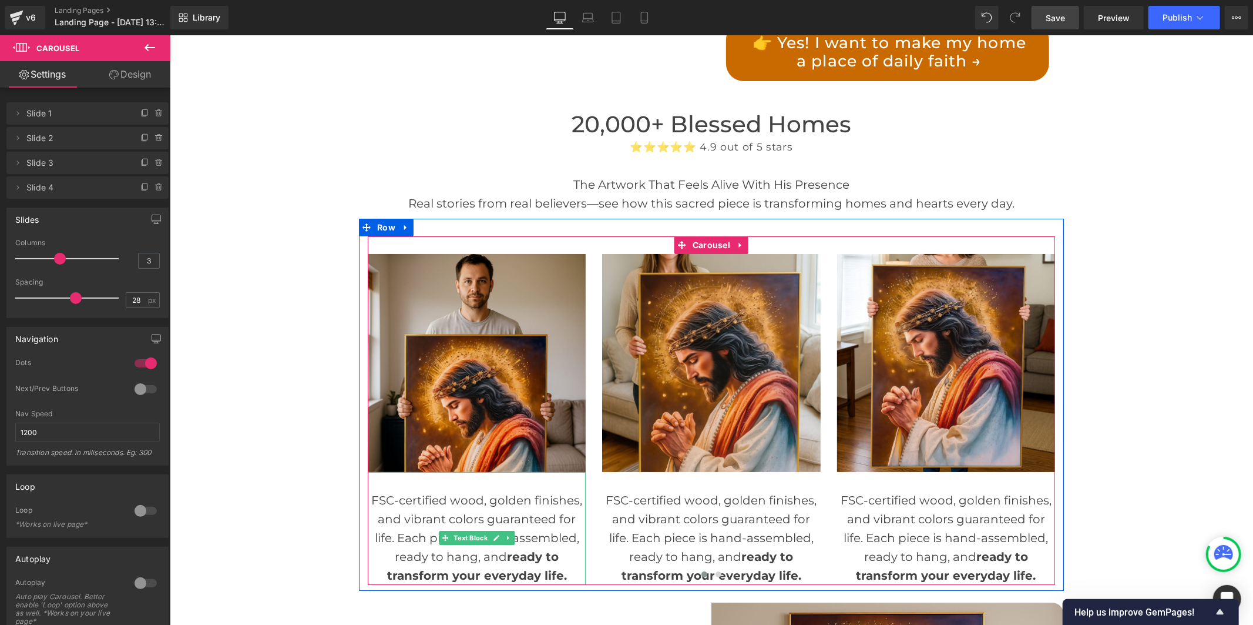
click at [410, 490] on div "FSC-certified wood, golden finishes, and vibrant colors guaranteed for life. Ea…" at bounding box center [476, 537] width 218 height 94
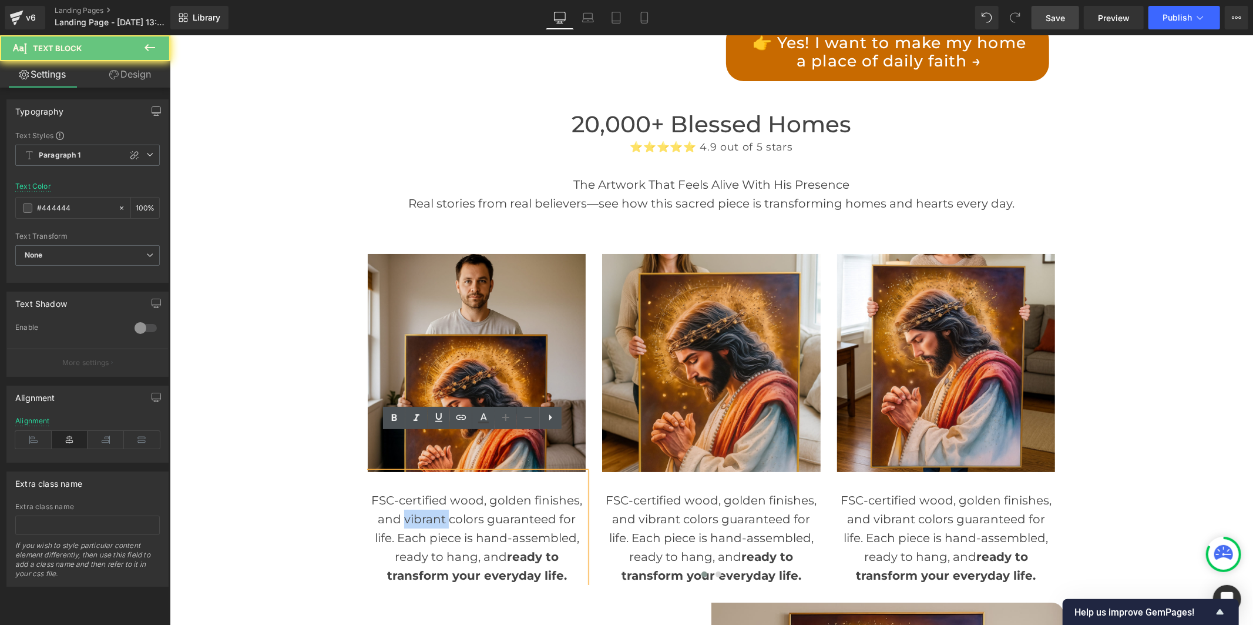
click at [410, 490] on div "FSC-certified wood, golden finishes, and vibrant colors guaranteed for life. Ea…" at bounding box center [476, 537] width 218 height 94
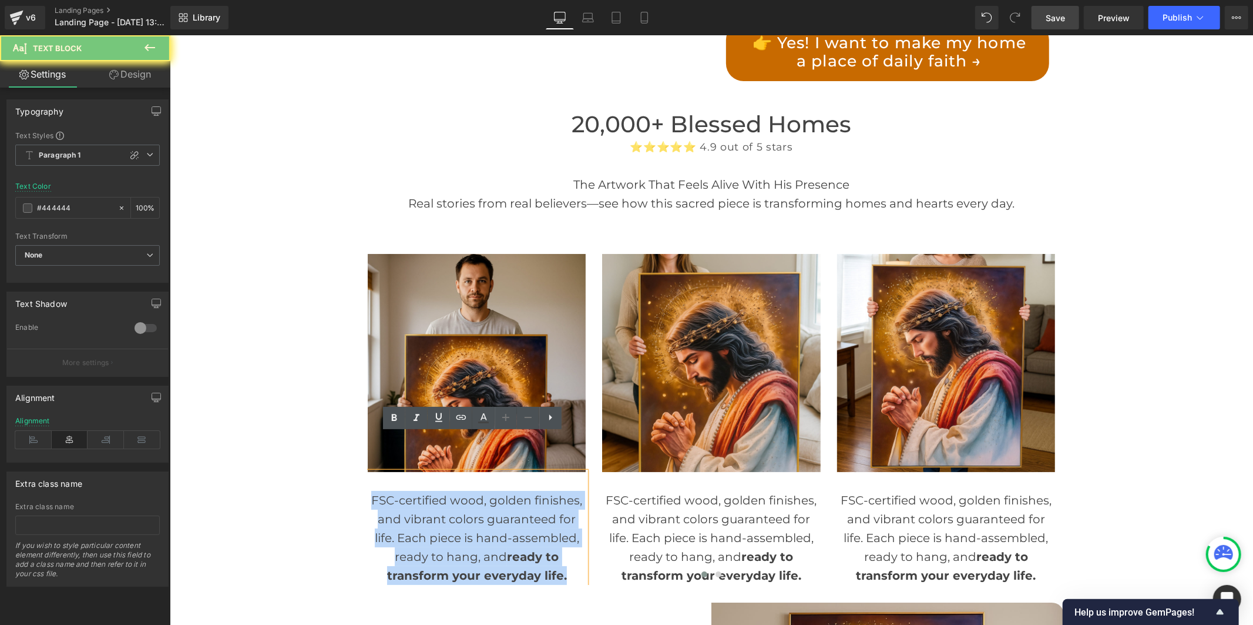
click at [410, 490] on div "FSC-certified wood, golden finishes, and vibrant colors guaranteed for life. Ea…" at bounding box center [476, 537] width 218 height 94
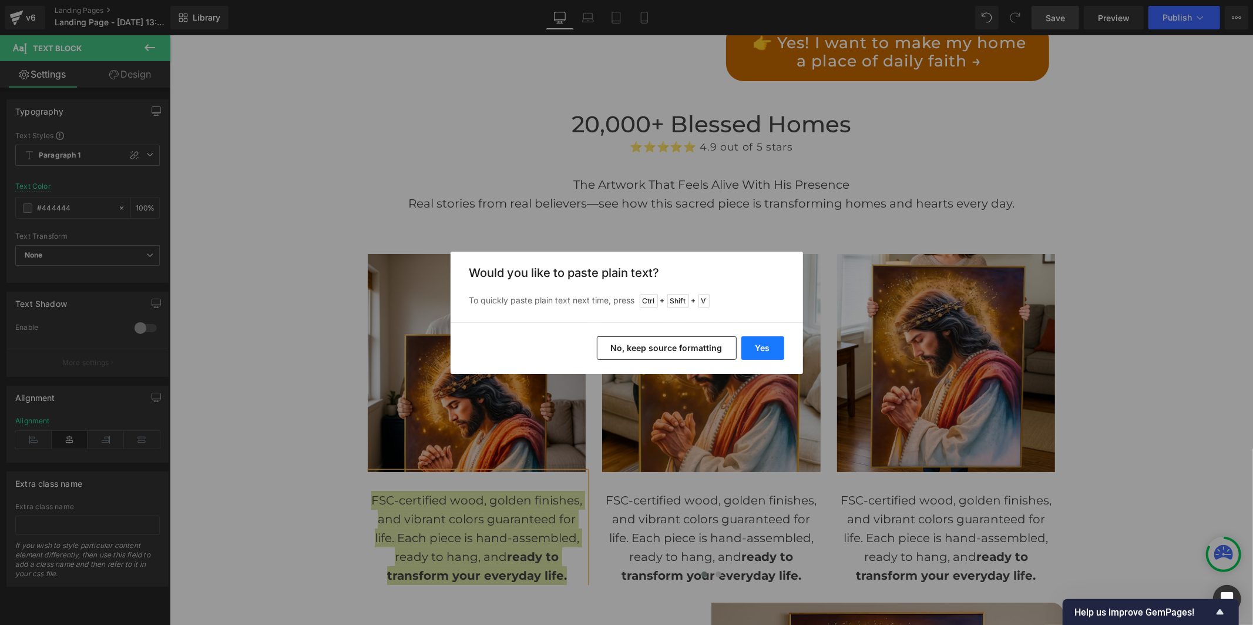
click at [761, 353] on button "Yes" at bounding box center [762, 348] width 43 height 24
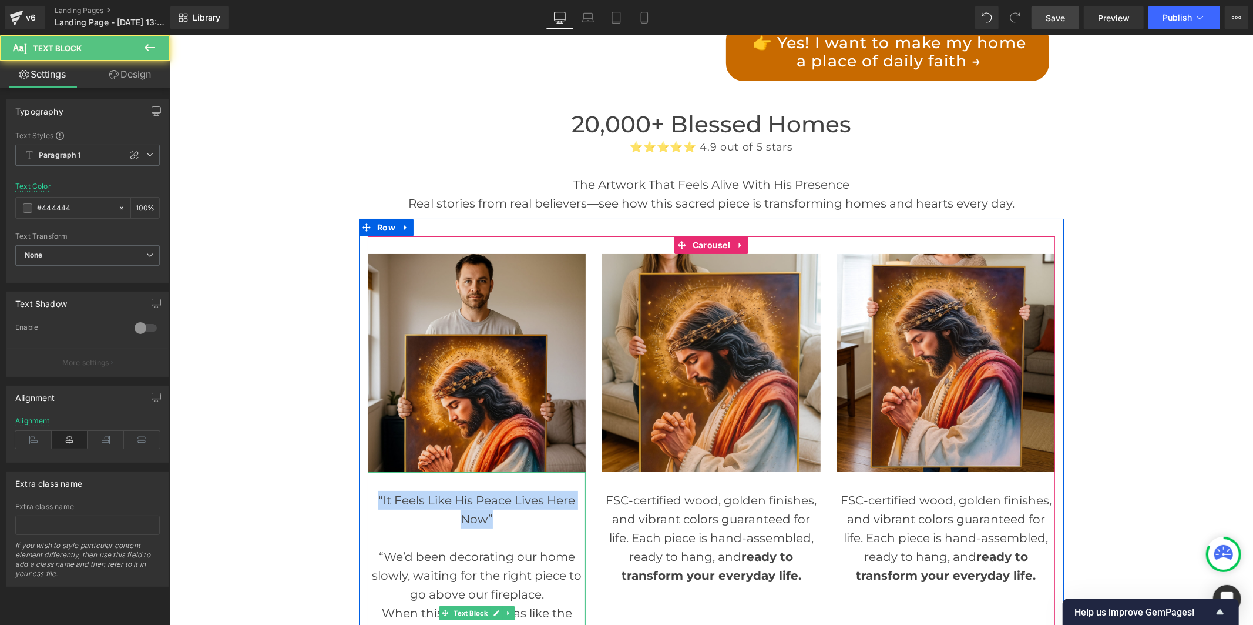
drag, startPoint x: 492, startPoint y: 485, endPoint x: 373, endPoint y: 462, distance: 121.6
click at [373, 490] on div "“It Feels Like His Peace Lives Here Now”" at bounding box center [476, 509] width 218 height 38
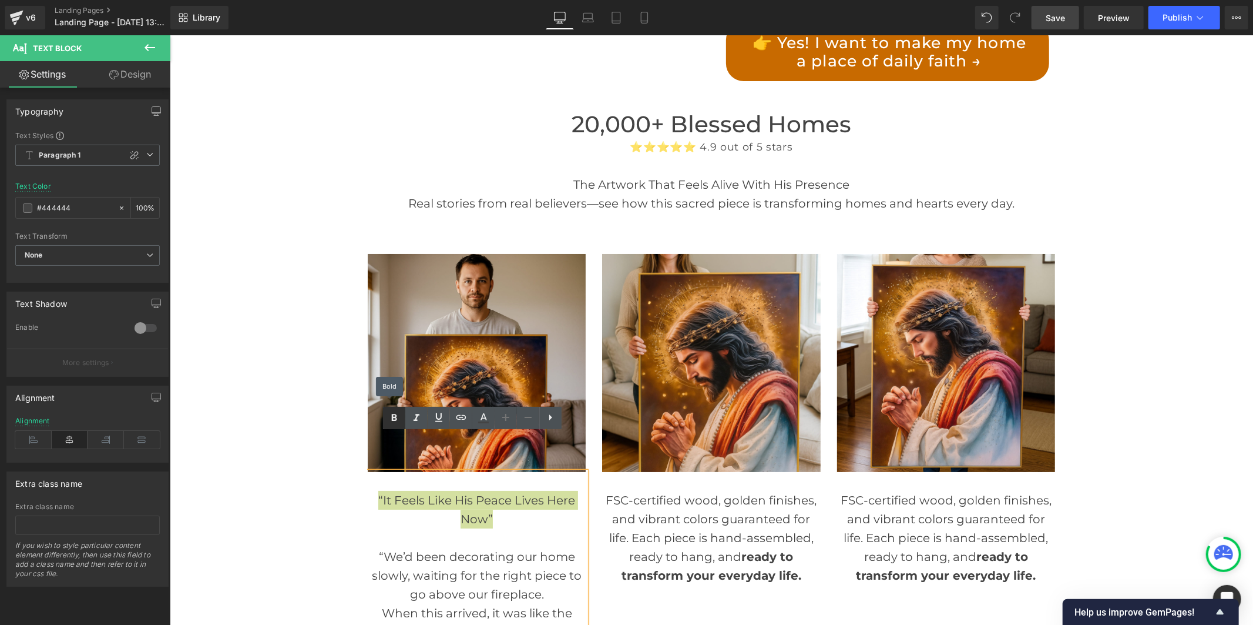
click at [398, 424] on icon at bounding box center [394, 418] width 14 height 14
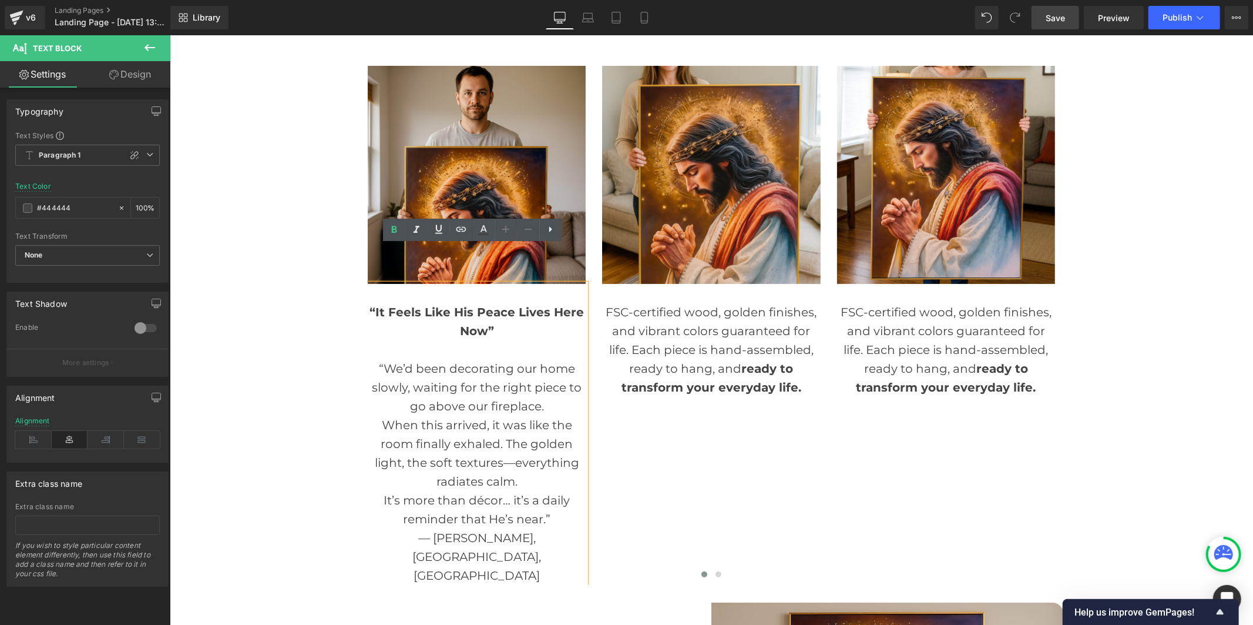
scroll to position [3850, 0]
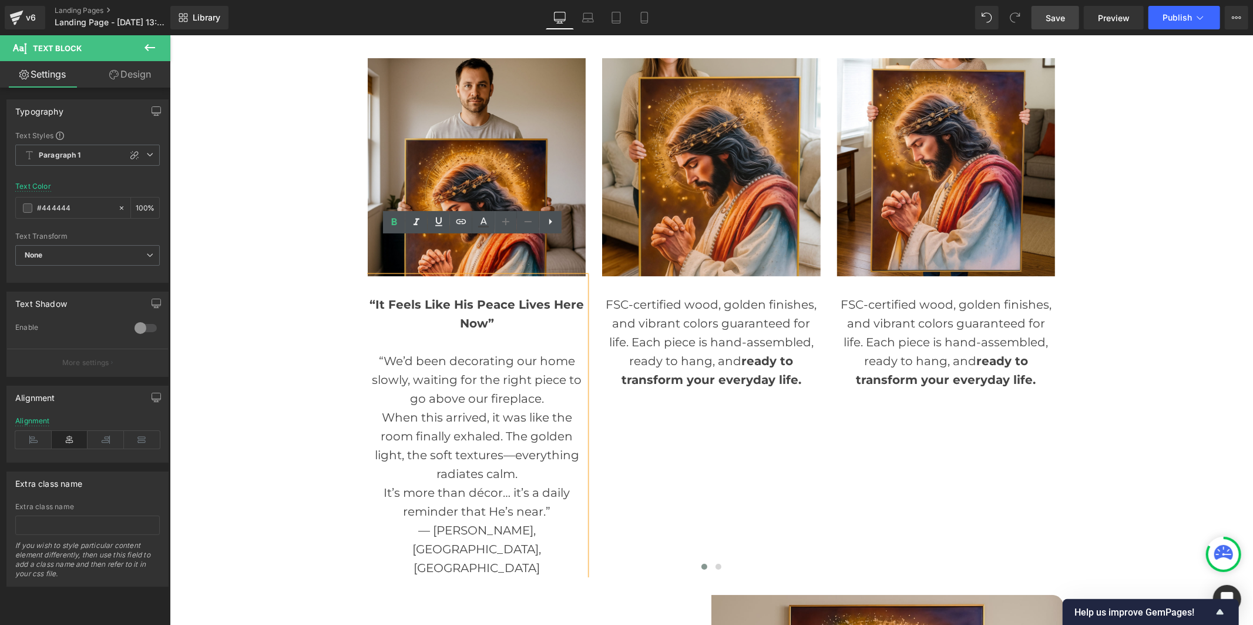
click at [527, 559] on div at bounding box center [710, 568] width 687 height 18
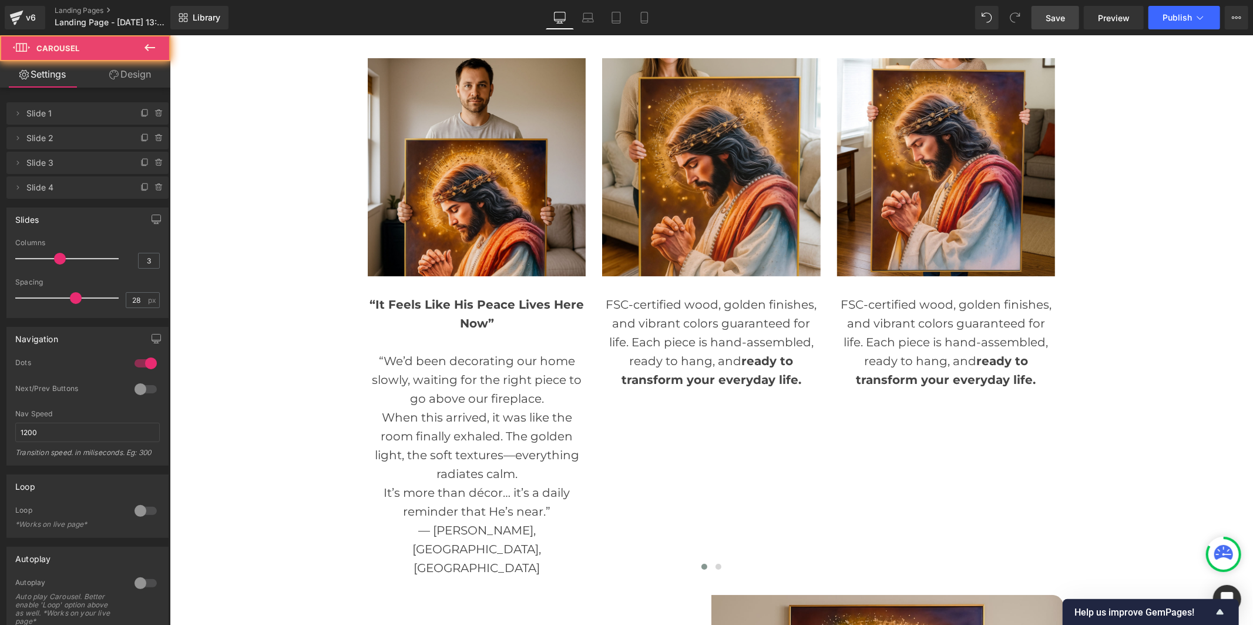
click at [539, 559] on div at bounding box center [710, 568] width 687 height 18
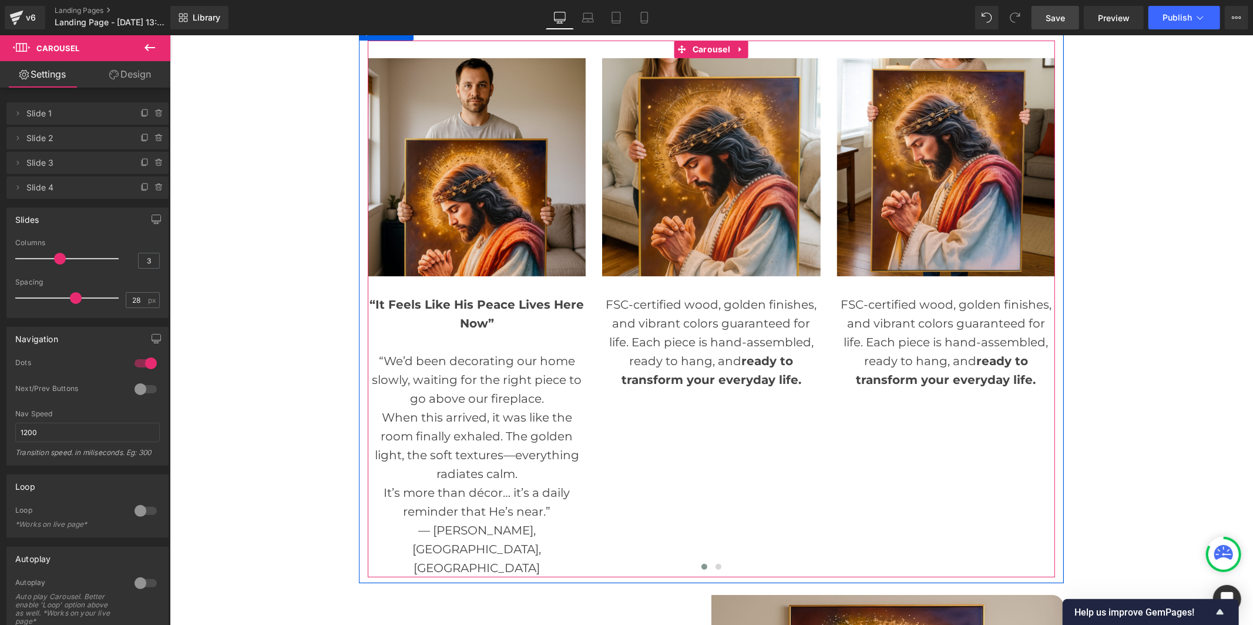
click at [526, 559] on div at bounding box center [710, 568] width 687 height 18
click at [499, 407] on div "When this arrived, it was like the room finally exhaled. The golden light, the …" at bounding box center [476, 444] width 218 height 75
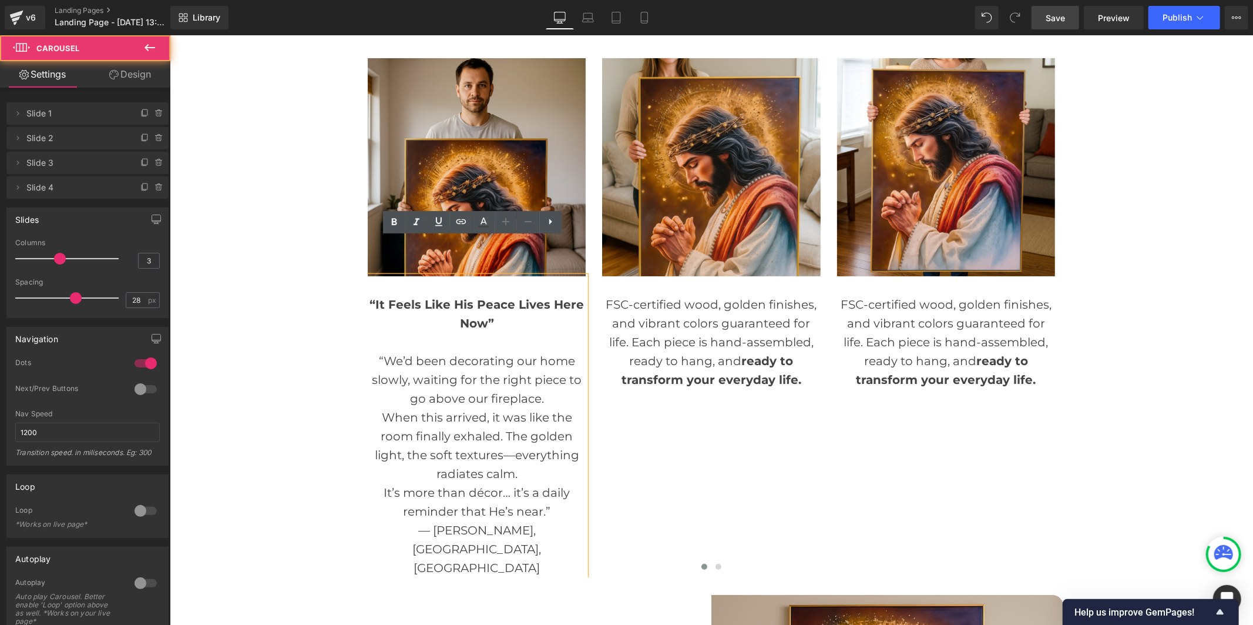
drag, startPoint x: 545, startPoint y: 491, endPoint x: 473, endPoint y: 488, distance: 71.7
click at [473, 559] on div at bounding box center [710, 568] width 687 height 18
click at [480, 482] on div "It’s more than décor… it’s a daily reminder that He’s near.”" at bounding box center [476, 501] width 218 height 38
click at [543, 559] on div at bounding box center [710, 568] width 687 height 18
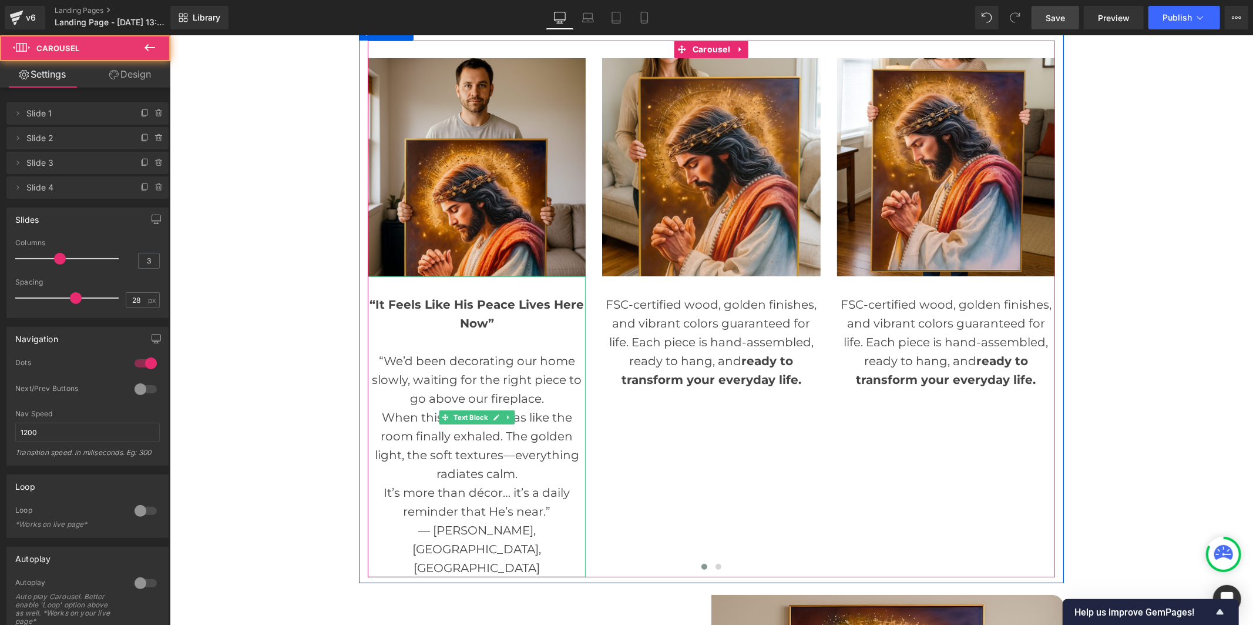
click at [534, 412] on div "When this arrived, it was like the room finally exhaled. The golden light, the …" at bounding box center [476, 444] width 218 height 75
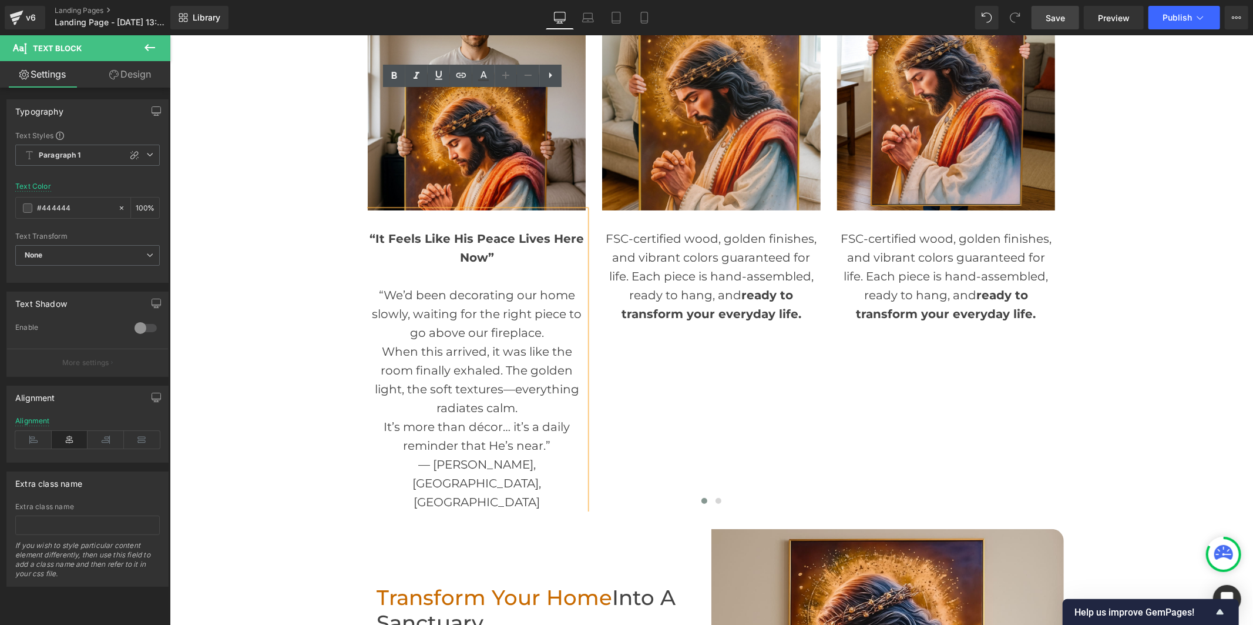
scroll to position [3915, 0]
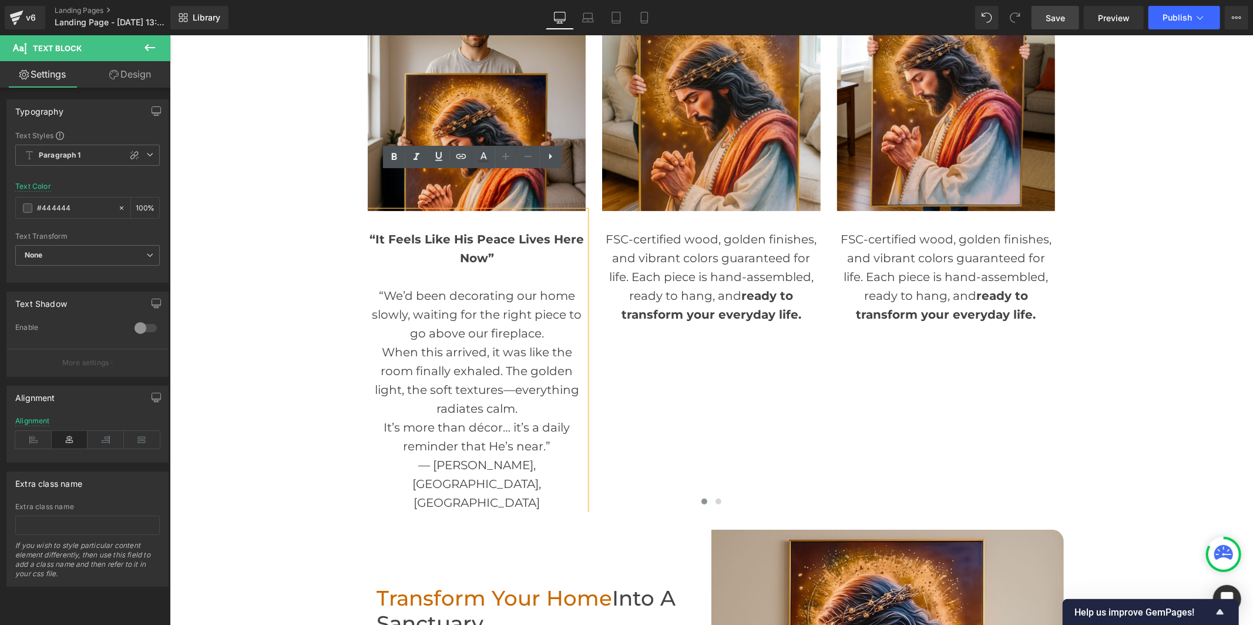
click at [519, 417] on div "It’s more than décor… it’s a daily reminder that He’s near.”" at bounding box center [476, 436] width 218 height 38
click at [529, 417] on div "It’s more than décor… it’s a daily reminder that He’s near.”" at bounding box center [476, 436] width 218 height 38
drag, startPoint x: 408, startPoint y: 418, endPoint x: 539, endPoint y: 425, distance: 131.2
click at [539, 425] on div "Image “It Feels Like His Peace Lives Here Now” “We’d been decorating our home s…" at bounding box center [710, 251] width 687 height 519
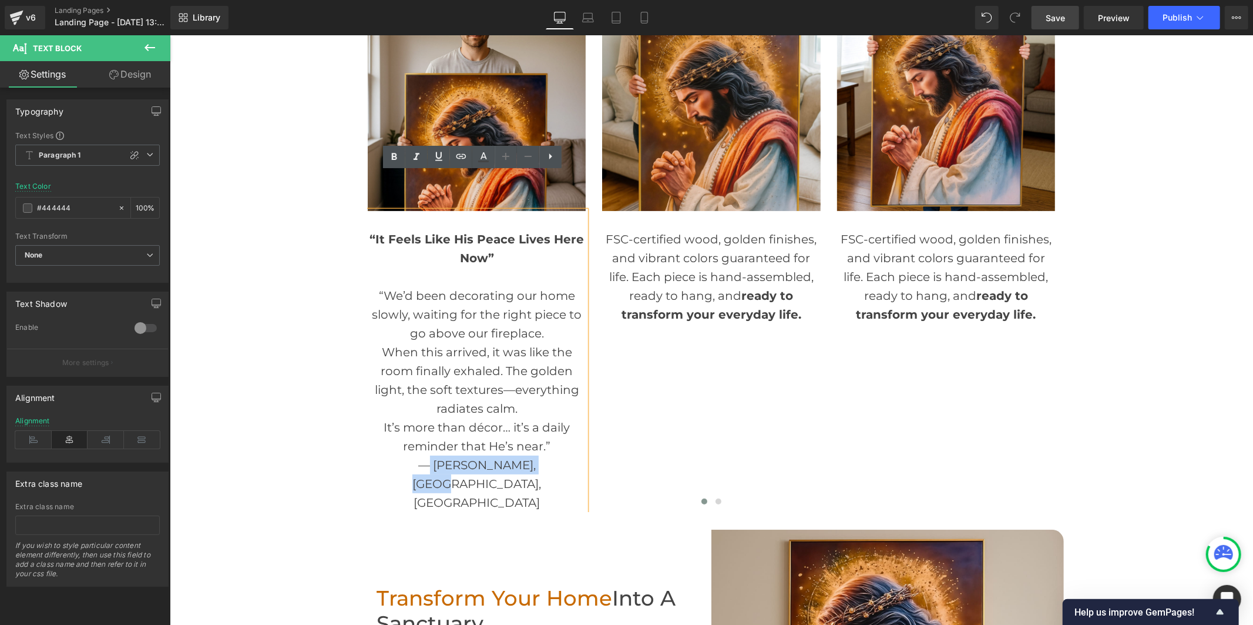
click at [412, 494] on div at bounding box center [710, 503] width 687 height 18
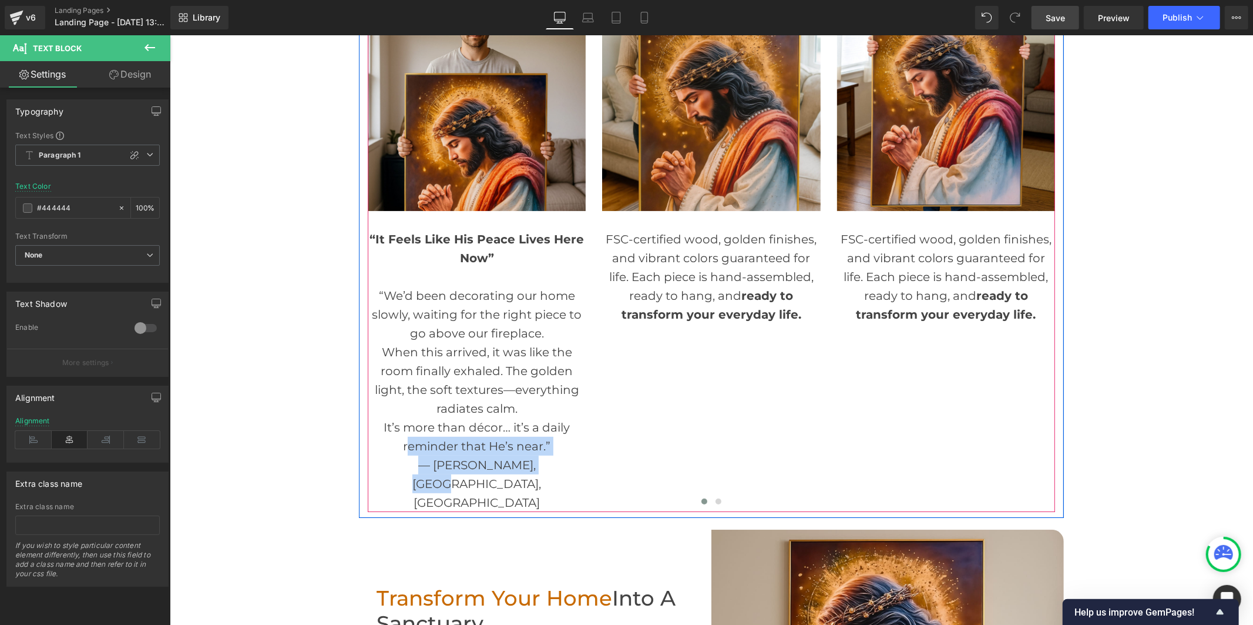
drag, startPoint x: 404, startPoint y: 414, endPoint x: 542, endPoint y: 425, distance: 138.5
click at [542, 425] on div "Image “It Feels Like His Peace Lives Here Now” “We’d been decorating our home s…" at bounding box center [710, 251] width 687 height 519
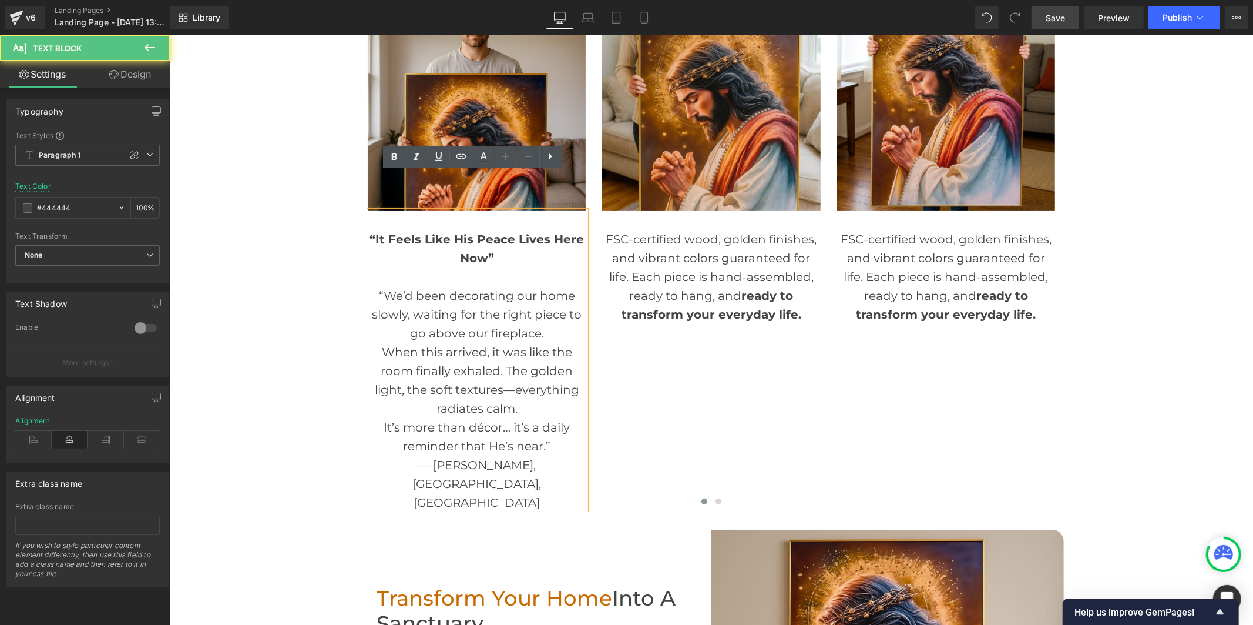
click at [502, 354] on div "When this arrived, it was like the room finally exhaled. The golden light, the …" at bounding box center [476, 379] width 218 height 75
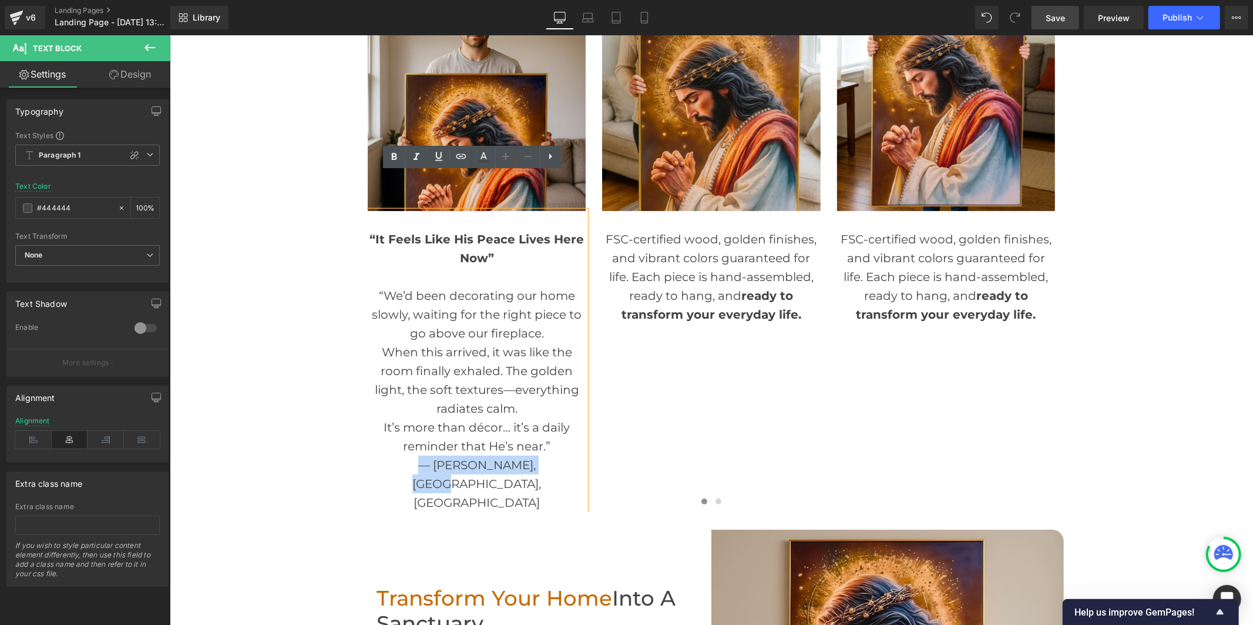
drag, startPoint x: 545, startPoint y: 407, endPoint x: 545, endPoint y: 425, distance: 18.2
click at [545, 425] on div "Image “It Feels Like His Peace Lives Here Now” “We’d been decorating our home s…" at bounding box center [710, 251] width 687 height 519
click at [397, 159] on icon at bounding box center [394, 157] width 14 height 14
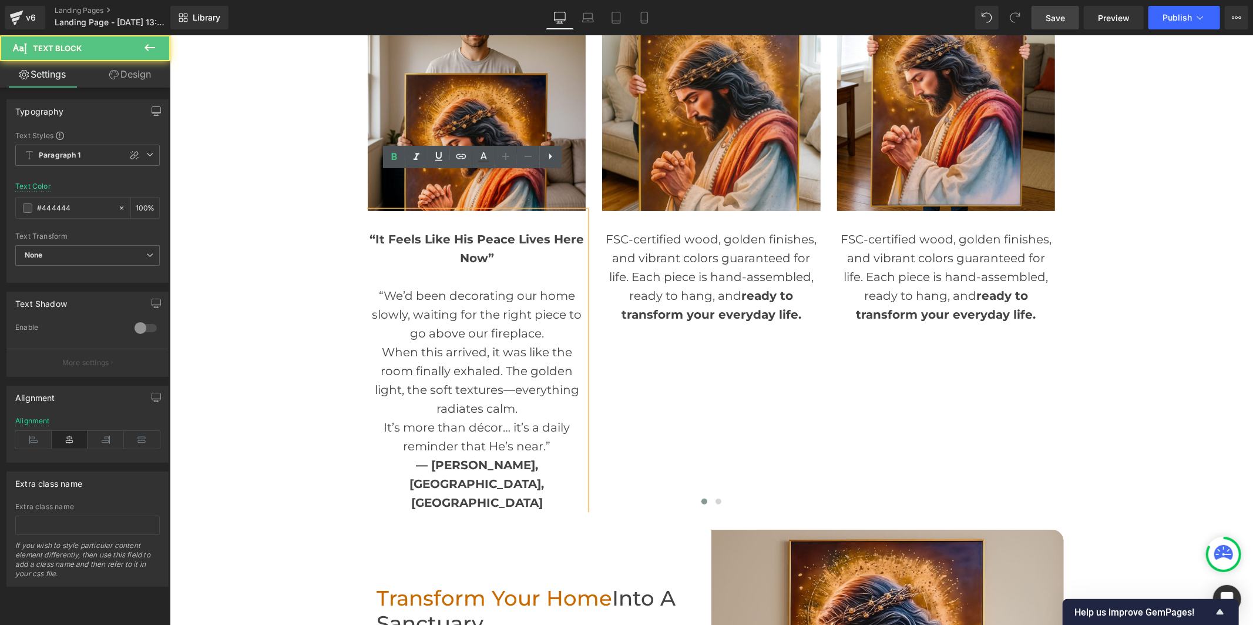
click at [543, 417] on div "It’s more than décor… it’s a daily reminder that He’s near.”" at bounding box center [476, 436] width 218 height 38
click at [422, 231] on span "“It Feels Like His Peace Lives Here Now”" at bounding box center [476, 247] width 214 height 33
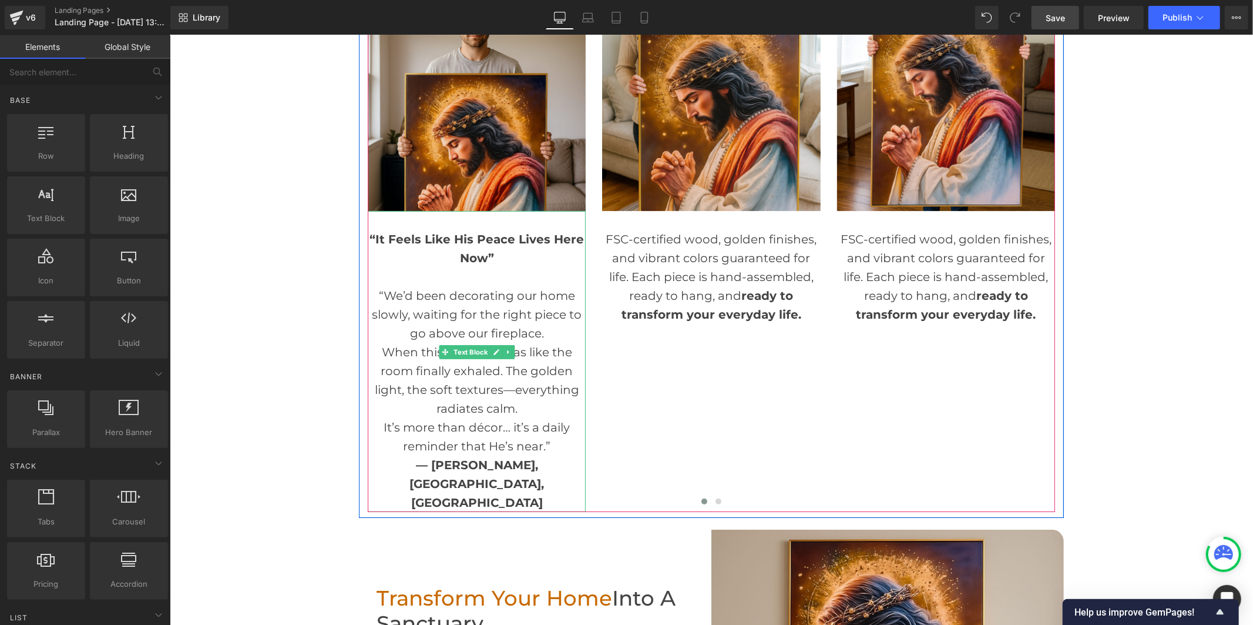
click at [437, 267] on div at bounding box center [476, 276] width 218 height 19
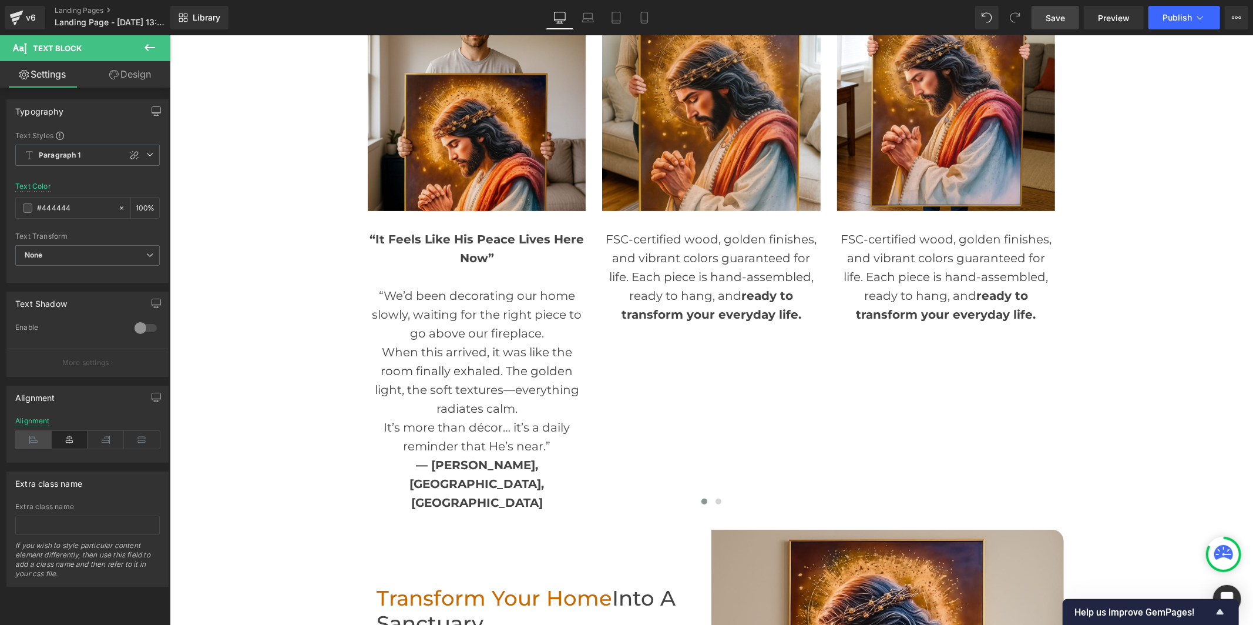
click at [31, 438] on icon at bounding box center [33, 440] width 36 height 18
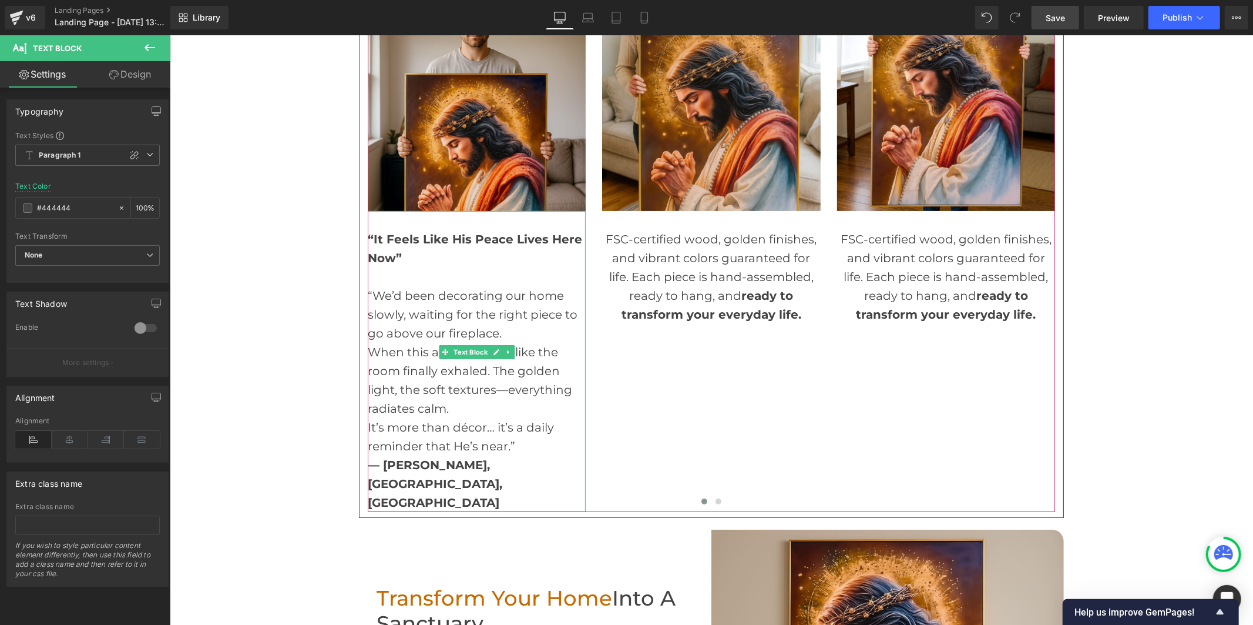
click at [513, 417] on div "It’s more than décor… it’s a daily reminder that He’s near.”" at bounding box center [476, 436] width 218 height 38
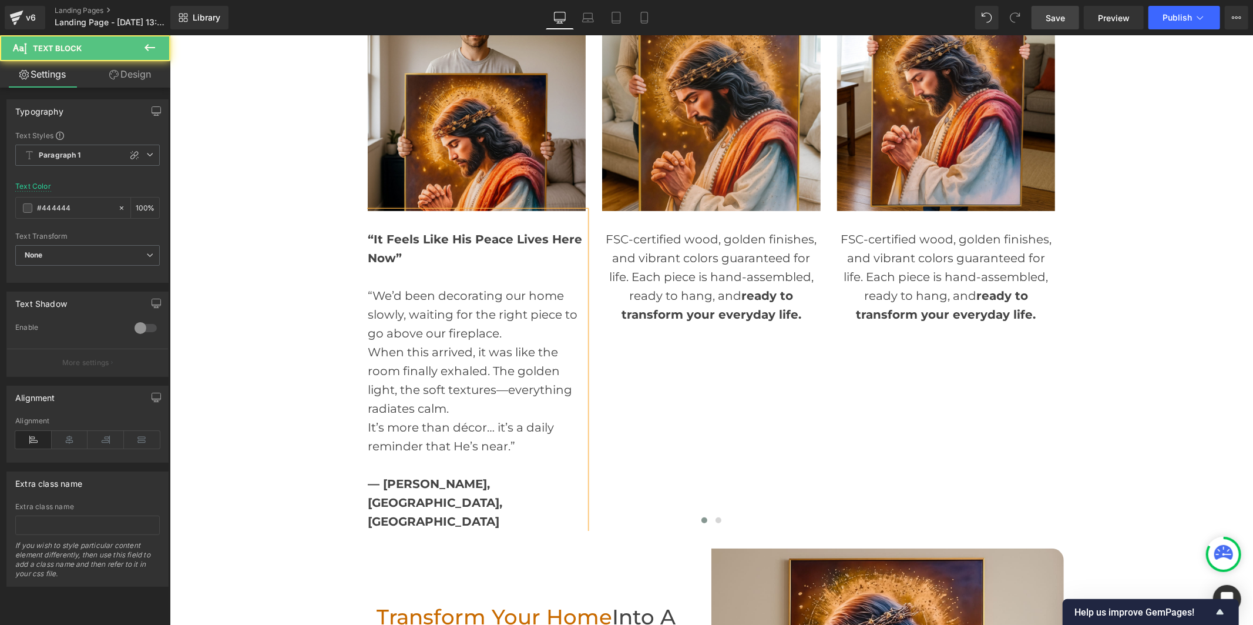
click at [367, 231] on span "“It Feels Like His Peace Lives Here Now”" at bounding box center [474, 247] width 214 height 33
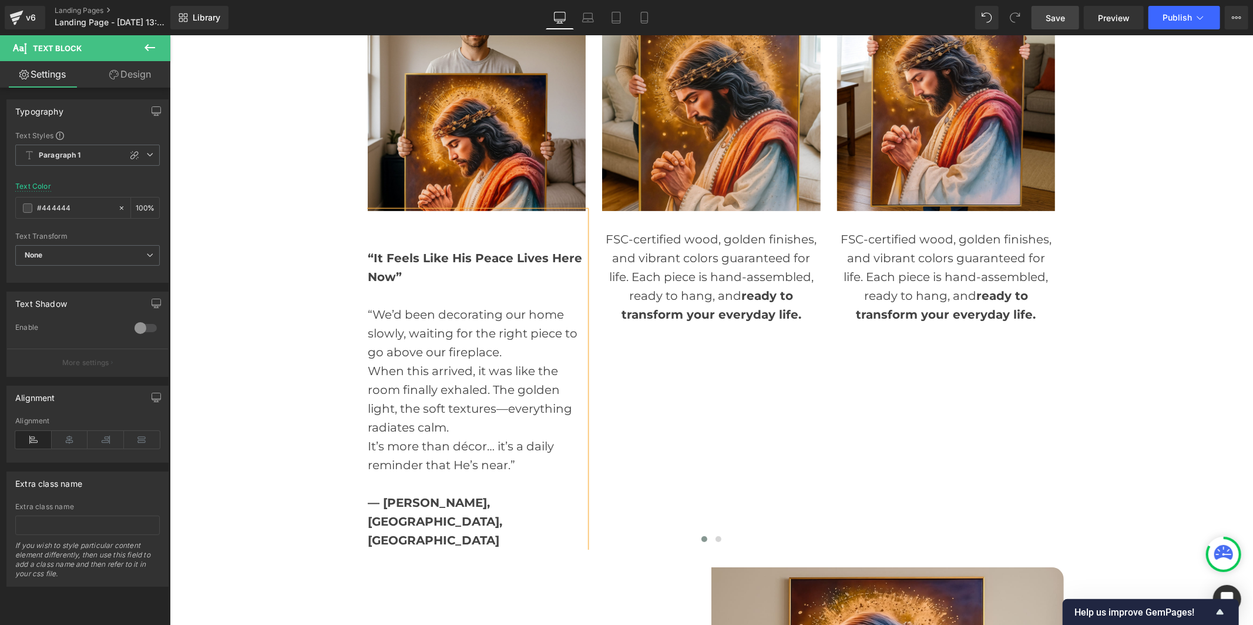
click at [367, 229] on div "“It Feels Like His Peace Lives Here Now”" at bounding box center [476, 257] width 218 height 56
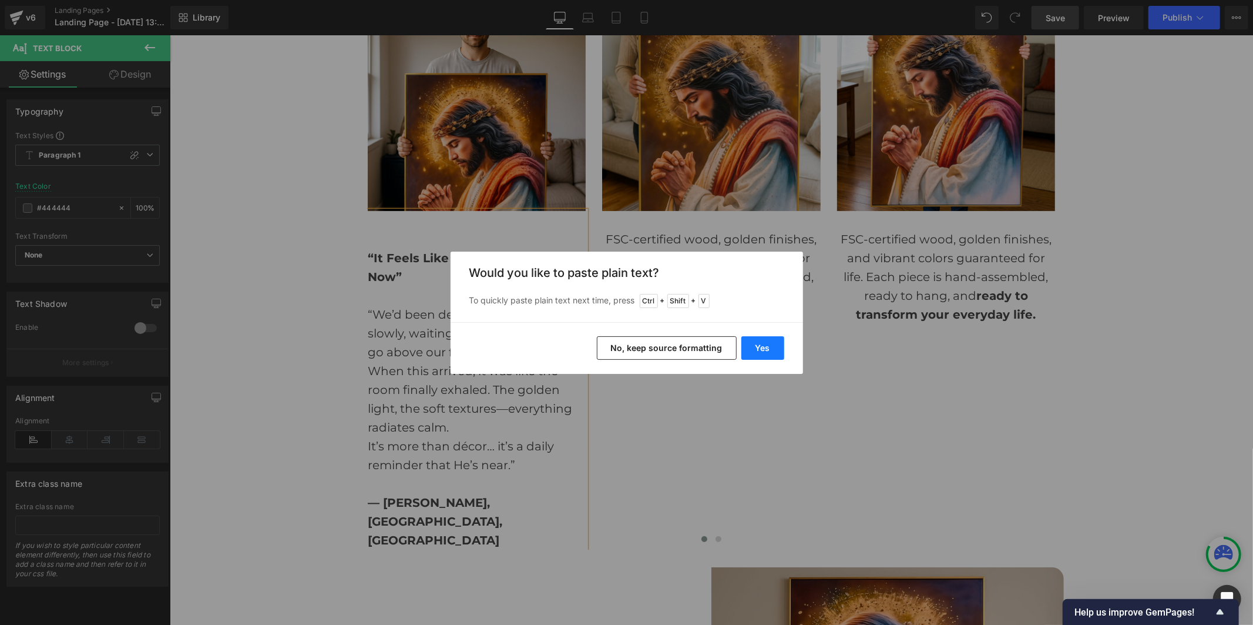
click at [760, 349] on button "Yes" at bounding box center [762, 348] width 43 height 24
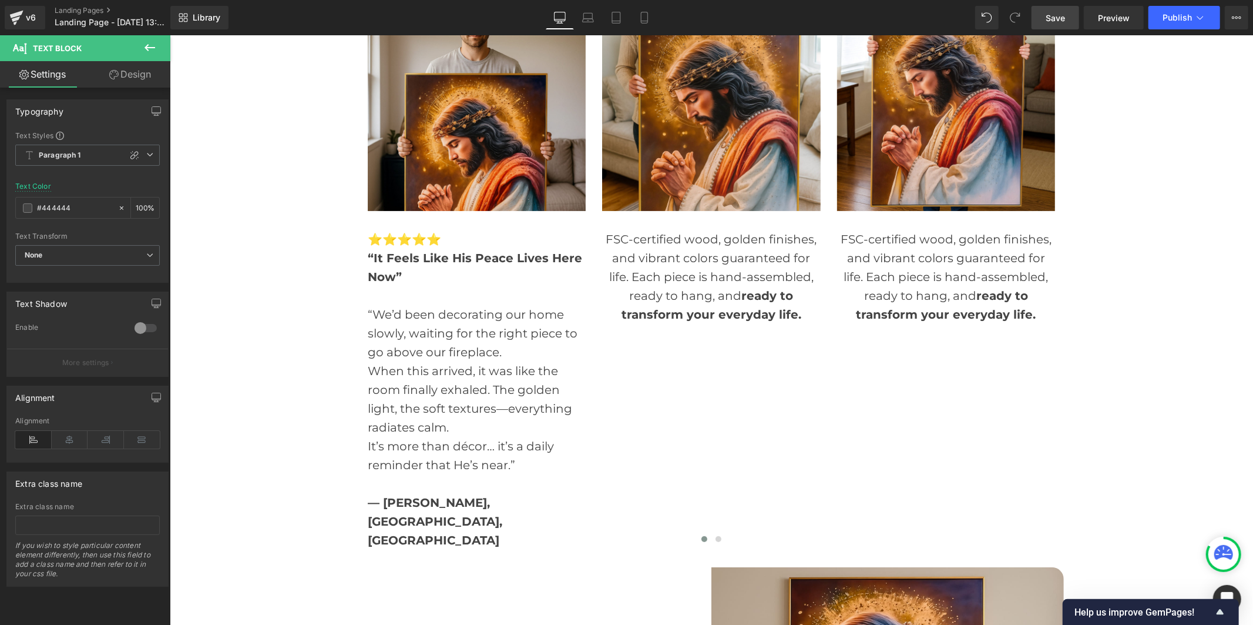
drag, startPoint x: 1058, startPoint y: 24, endPoint x: 834, endPoint y: 14, distance: 223.5
click at [1058, 24] on span "Save" at bounding box center [1055, 18] width 19 height 12
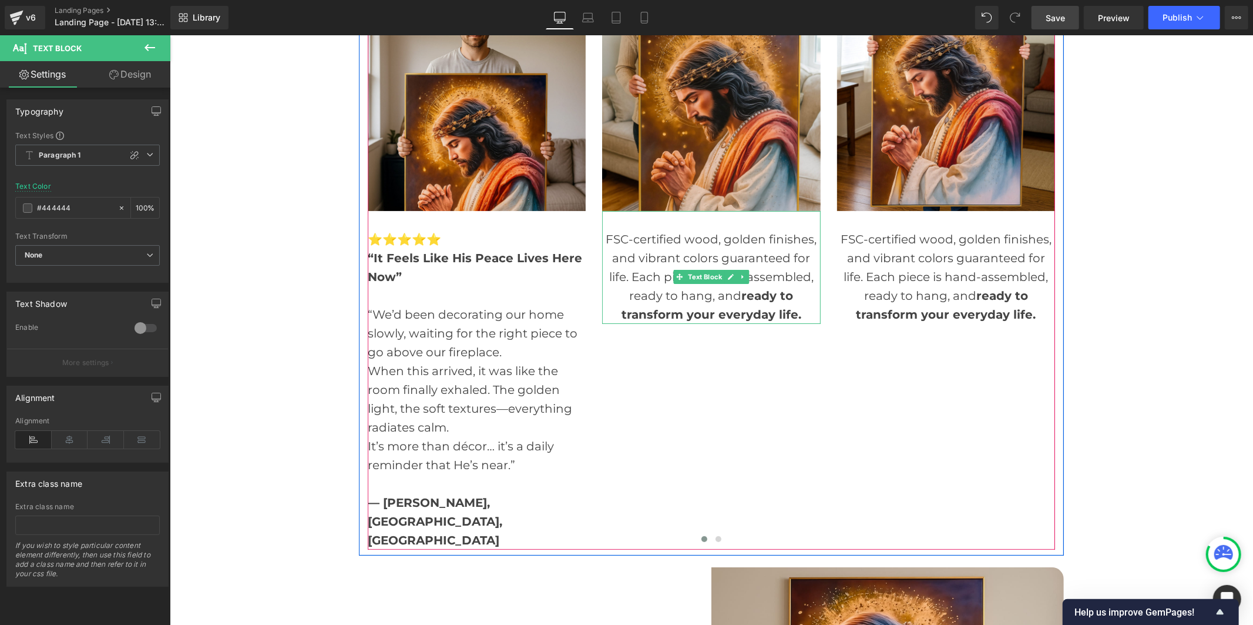
click at [638, 229] on div "FSC-certified wood, golden finishes, and vibrant colors guaranteed for life. Ea…" at bounding box center [711, 276] width 218 height 94
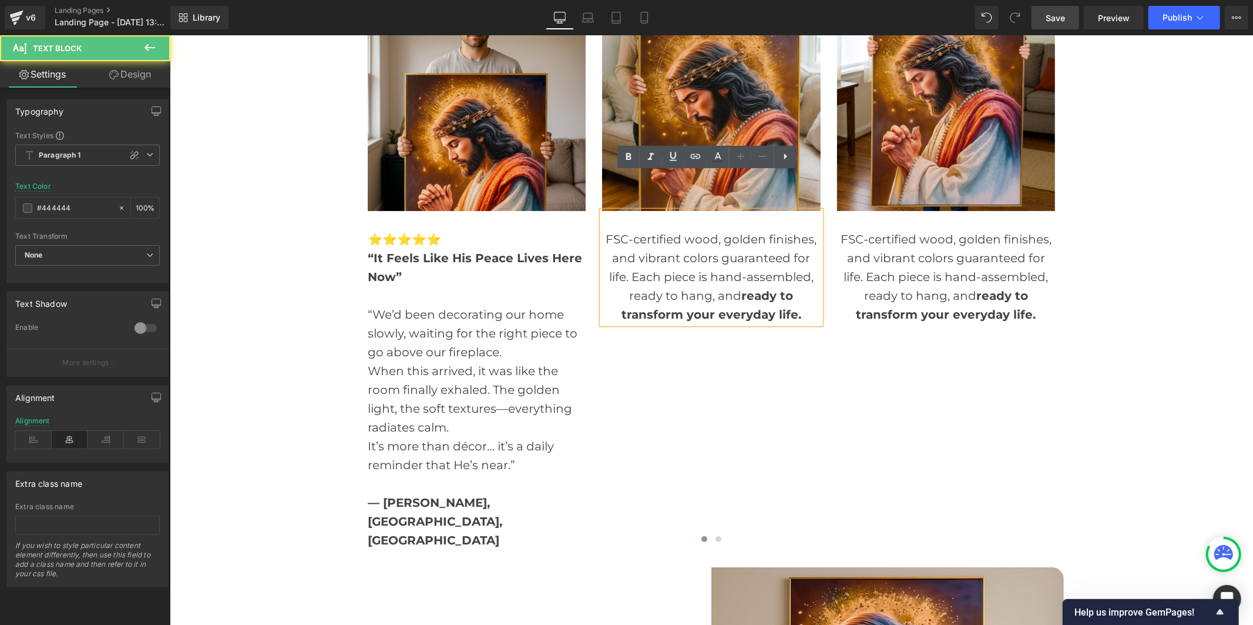
click at [640, 229] on div "FSC-certified wood, golden finishes, and vibrant colors guaranteed for life. Ea…" at bounding box center [711, 276] width 218 height 94
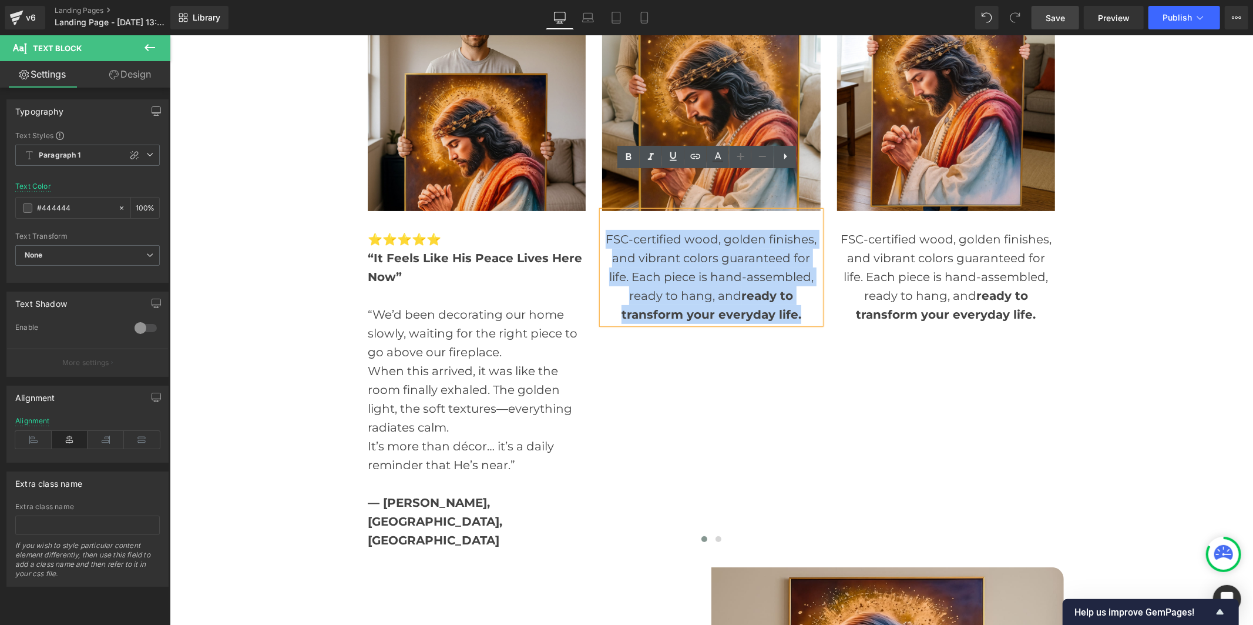
click at [640, 229] on div "FSC-certified wood, golden finishes, and vibrant colors guaranteed for life. Ea…" at bounding box center [711, 276] width 218 height 94
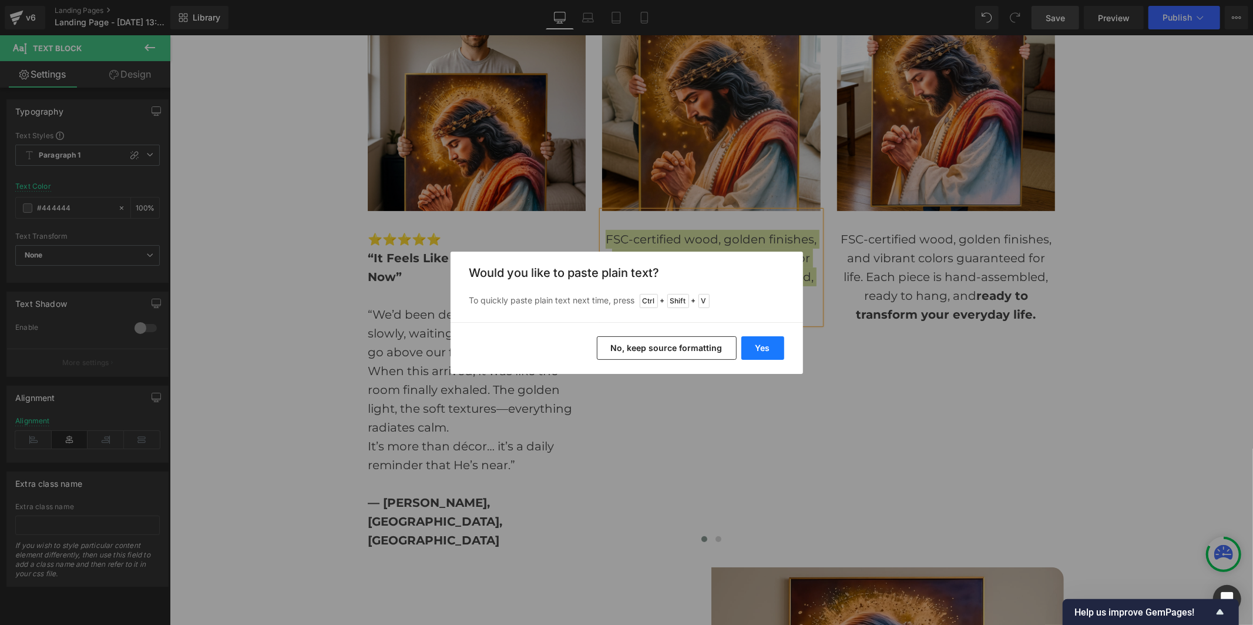
click at [756, 344] on button "Yes" at bounding box center [762, 348] width 43 height 24
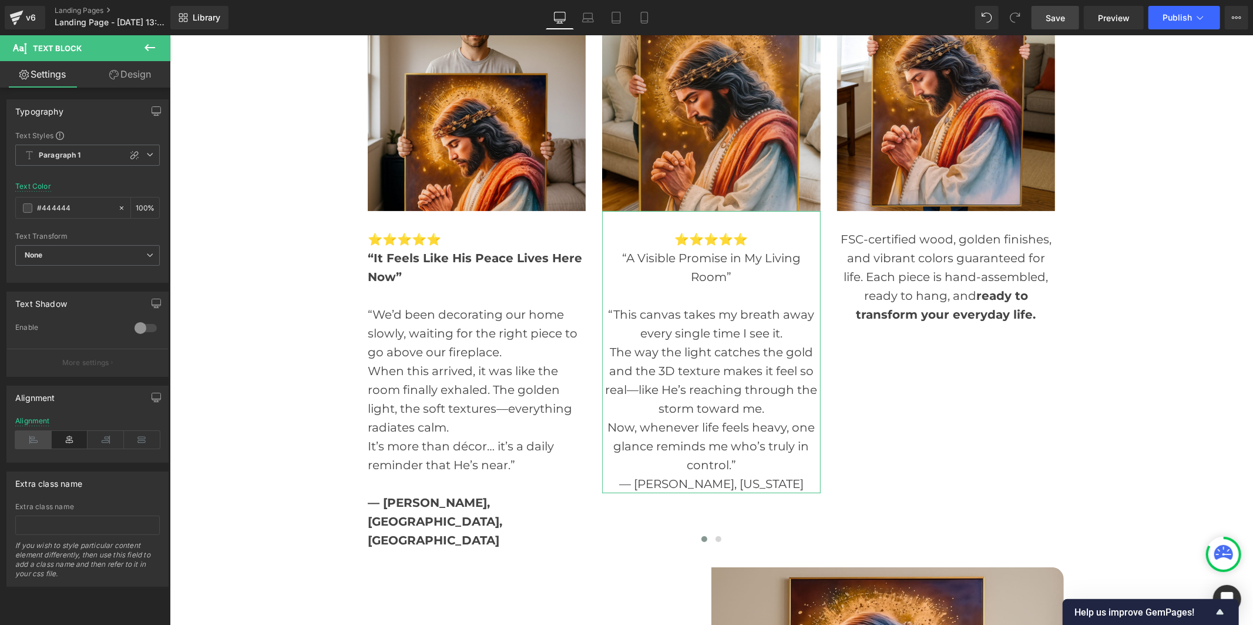
click at [31, 442] on icon at bounding box center [33, 440] width 36 height 18
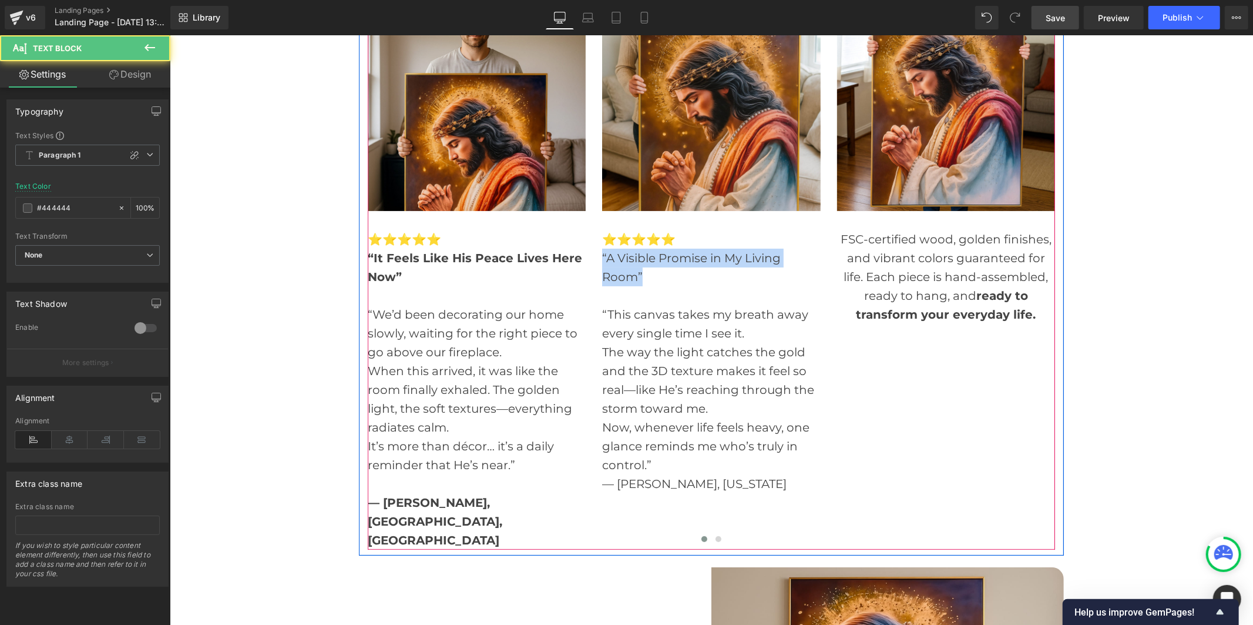
drag, startPoint x: 639, startPoint y: 236, endPoint x: 596, endPoint y: 222, distance: 45.9
click at [596, 222] on div "Image ⭐️⭐️⭐️⭐️⭐️ “It Feels Like His Peace Lives Here Now” “We’d been decorating…" at bounding box center [836, 270] width 939 height 556
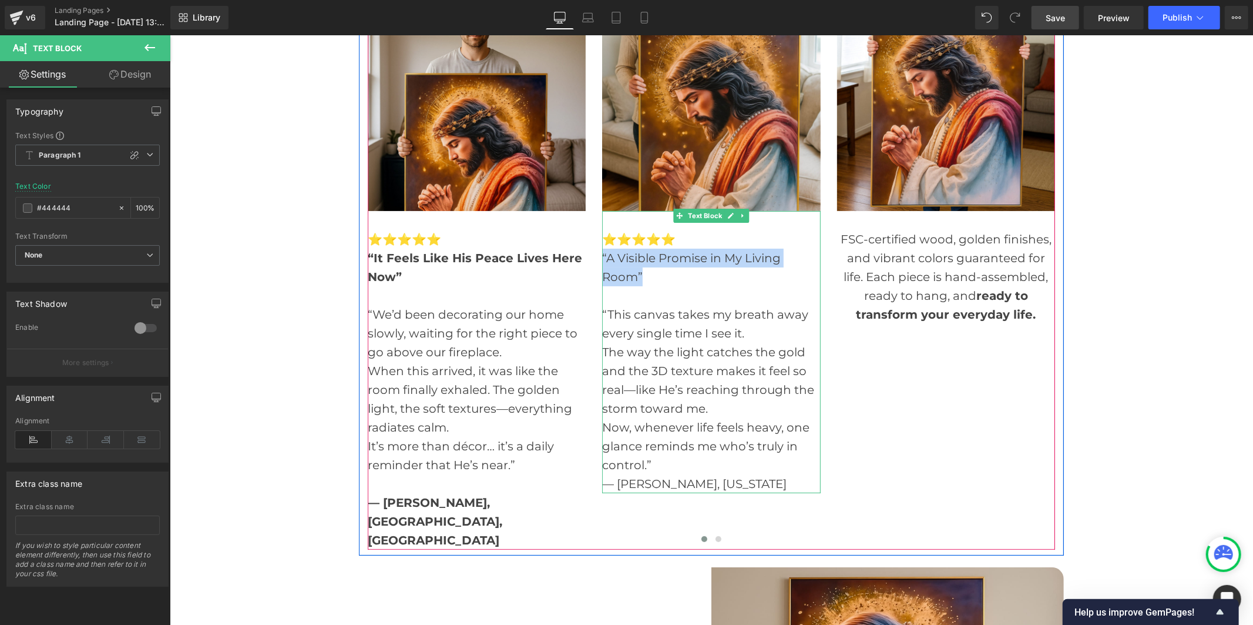
click at [635, 248] on div "“A Visible Promise in My Living Room”" at bounding box center [711, 267] width 218 height 38
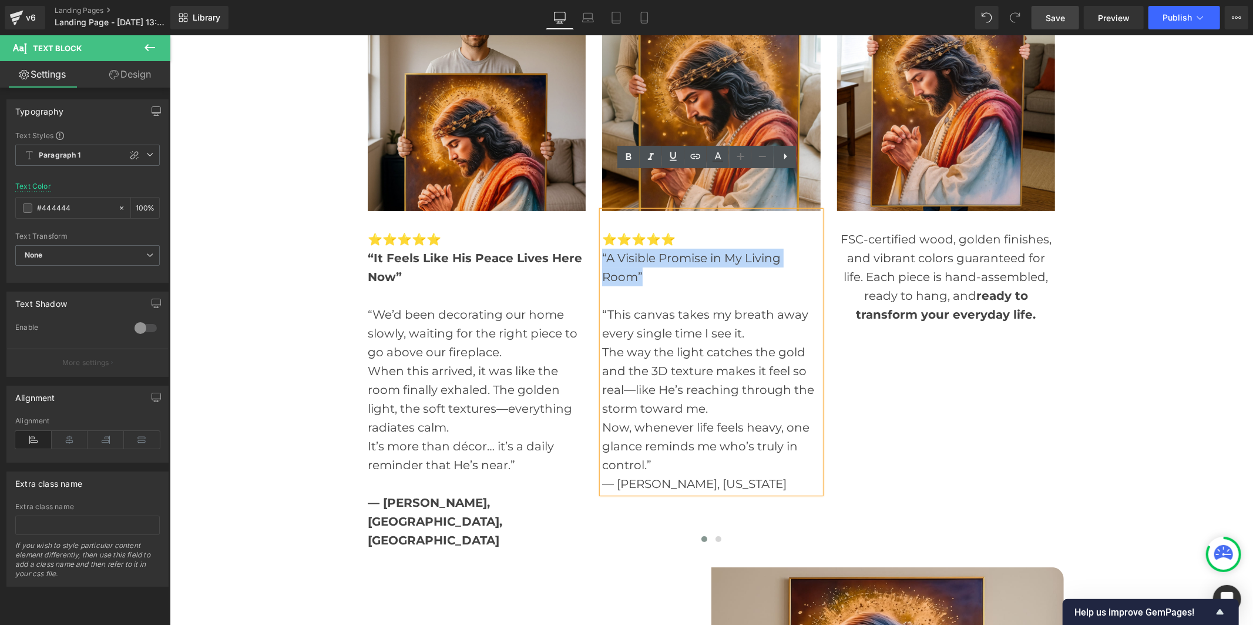
drag, startPoint x: 643, startPoint y: 239, endPoint x: 596, endPoint y: 223, distance: 49.8
click at [602, 248] on div "“A Visible Promise in My Living Room”" at bounding box center [711, 267] width 218 height 38
click at [633, 156] on icon at bounding box center [629, 157] width 14 height 14
drag, startPoint x: 736, startPoint y: 444, endPoint x: 598, endPoint y: 445, distance: 138.1
click at [602, 474] on div "— [PERSON_NAME], [US_STATE]" at bounding box center [711, 483] width 218 height 19
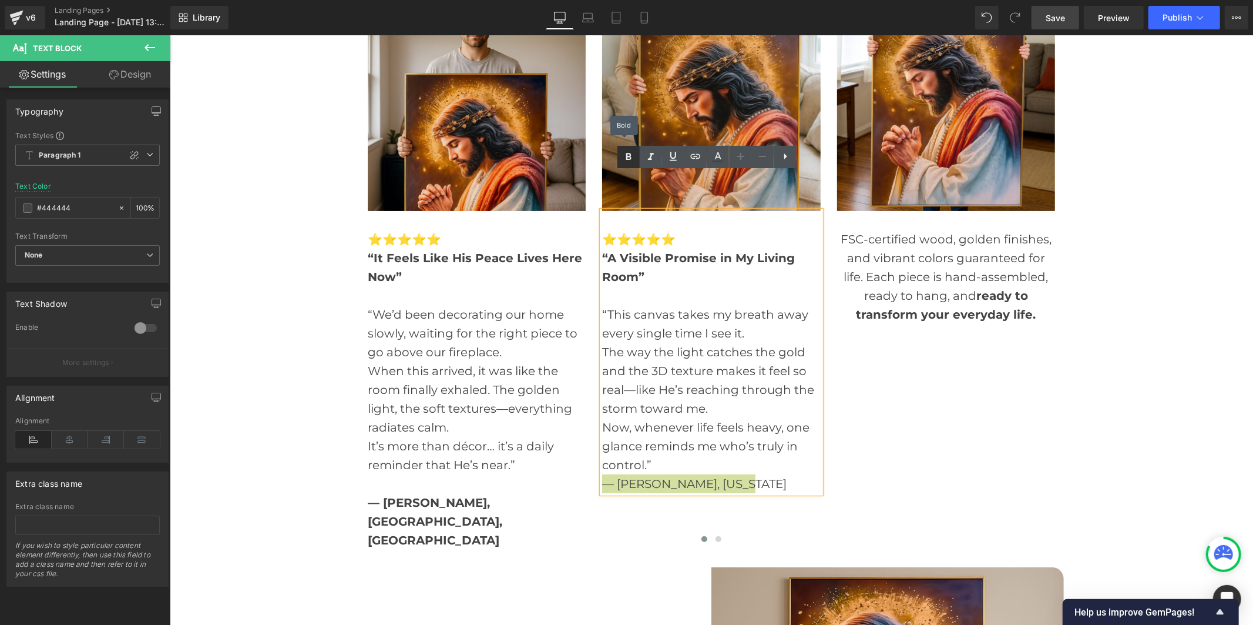
click at [631, 160] on icon at bounding box center [629, 157] width 14 height 14
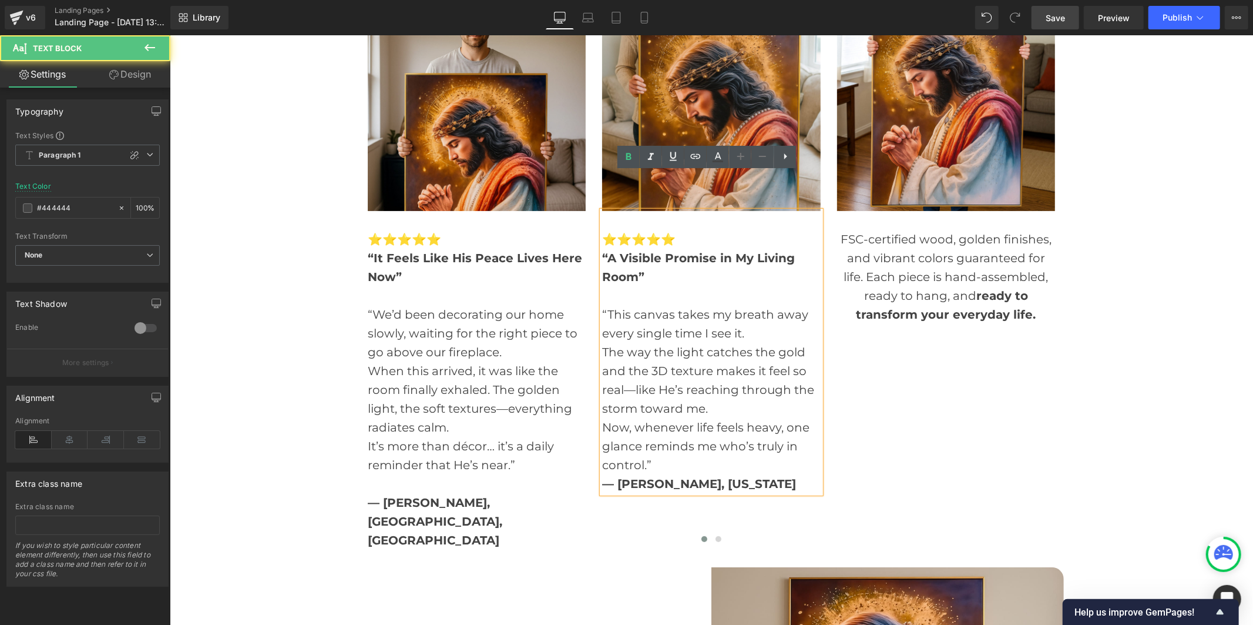
click at [652, 429] on div "Now, whenever life feels heavy, one glance reminds me who’s truly in control.”" at bounding box center [711, 445] width 218 height 56
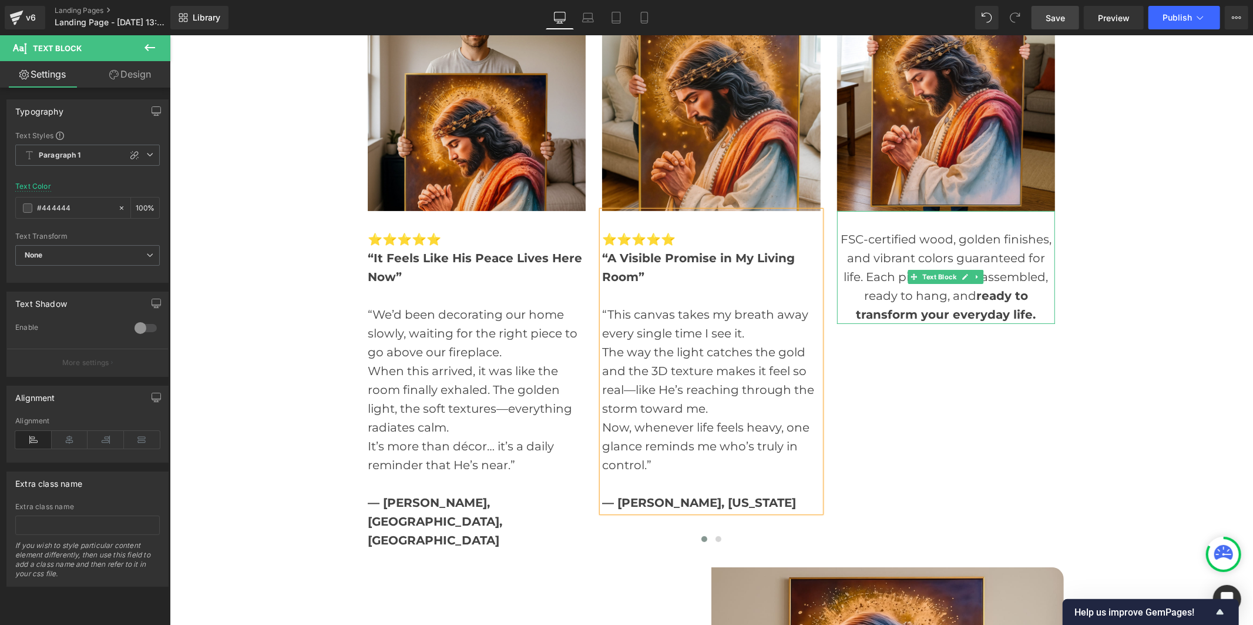
click at [875, 229] on div "FSC-certified wood, golden finishes, and vibrant colors guaranteed for life. Ea…" at bounding box center [946, 276] width 218 height 94
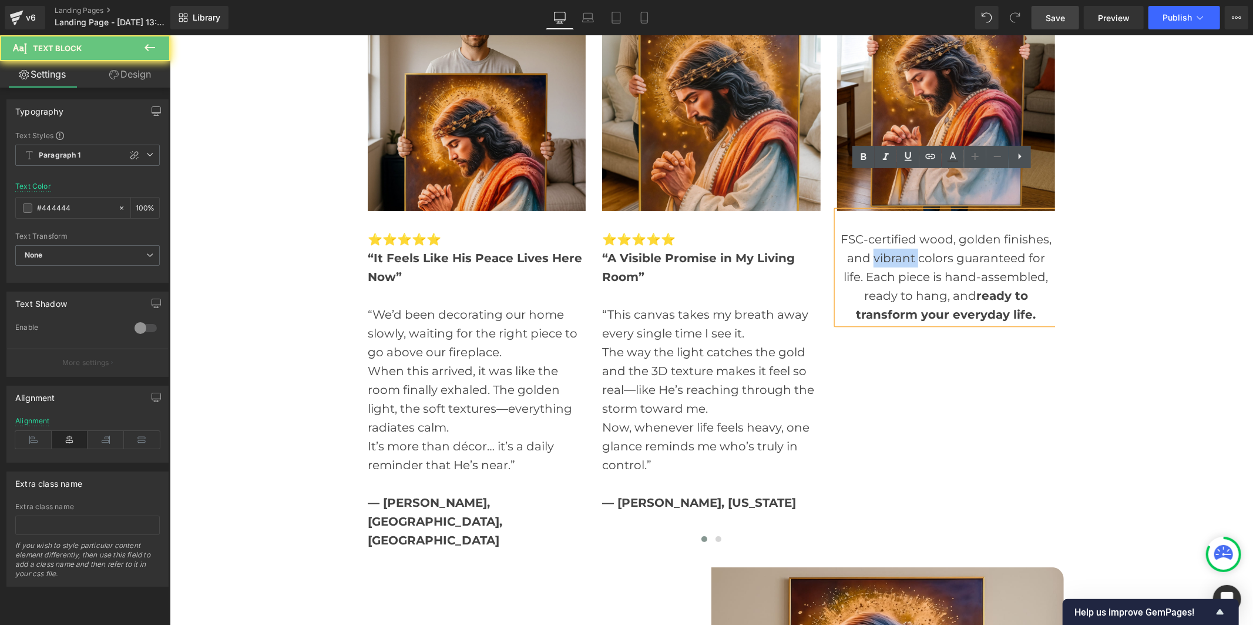
click at [875, 229] on div "FSC-certified wood, golden finishes, and vibrant colors guaranteed for life. Ea…" at bounding box center [946, 276] width 218 height 94
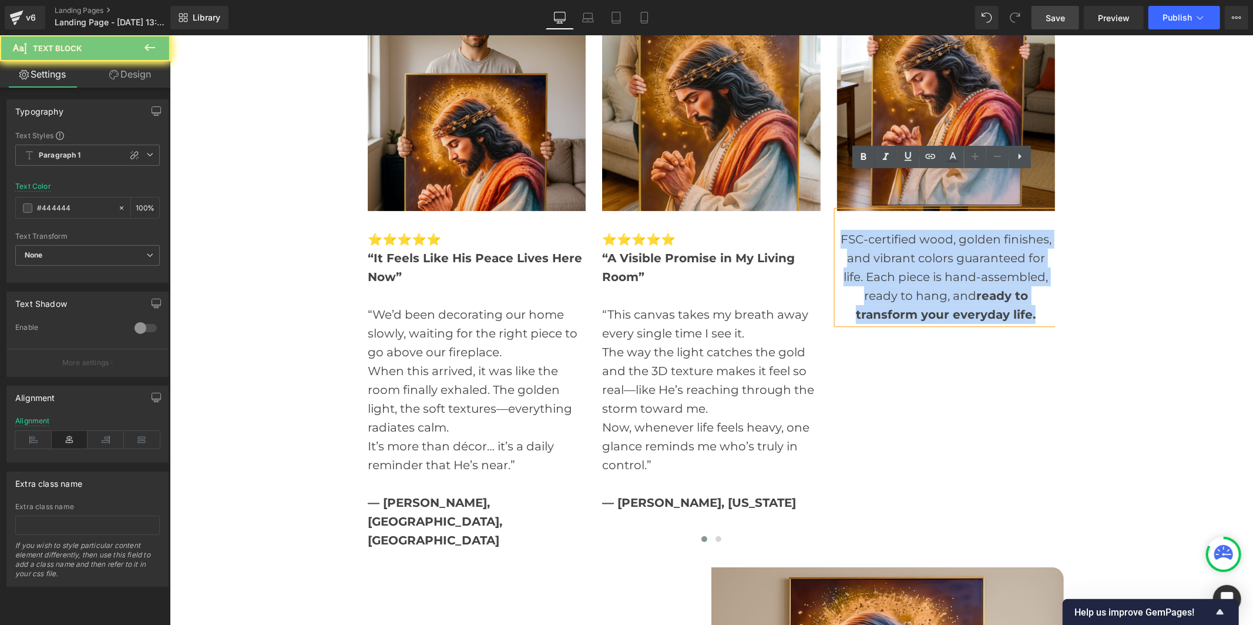
click at [875, 229] on div "FSC-certified wood, golden finishes, and vibrant colors guaranteed for life. Ea…" at bounding box center [946, 276] width 218 height 94
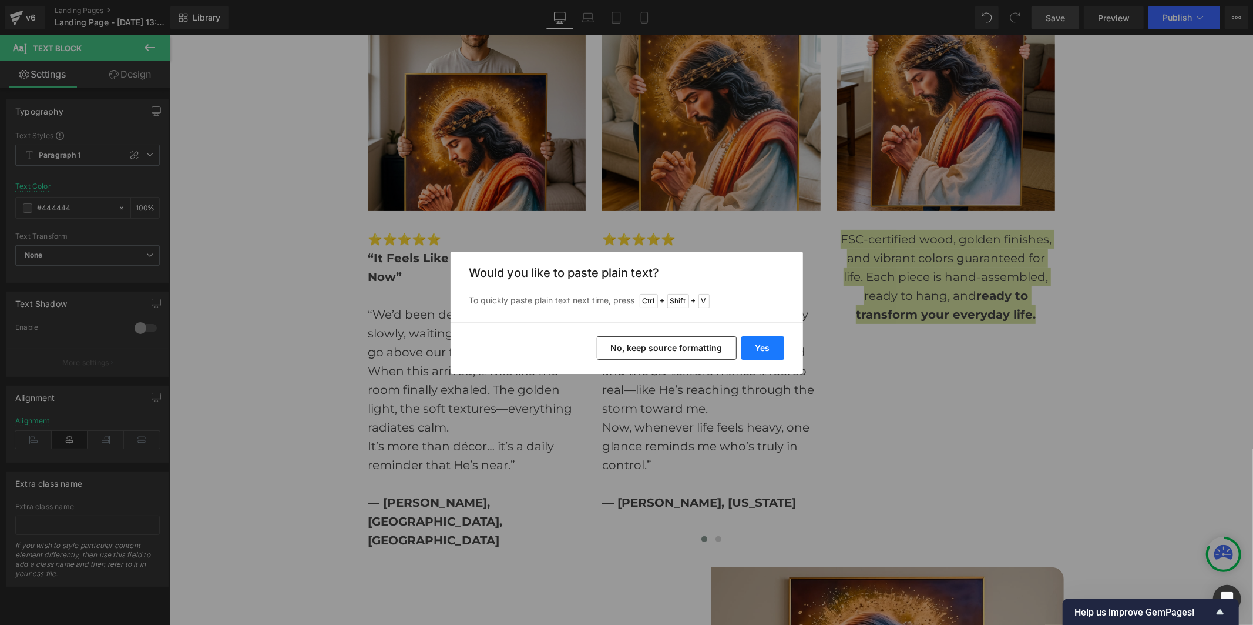
drag, startPoint x: 767, startPoint y: 349, endPoint x: 602, endPoint y: 316, distance: 167.9
click at [767, 350] on button "Yes" at bounding box center [762, 348] width 43 height 24
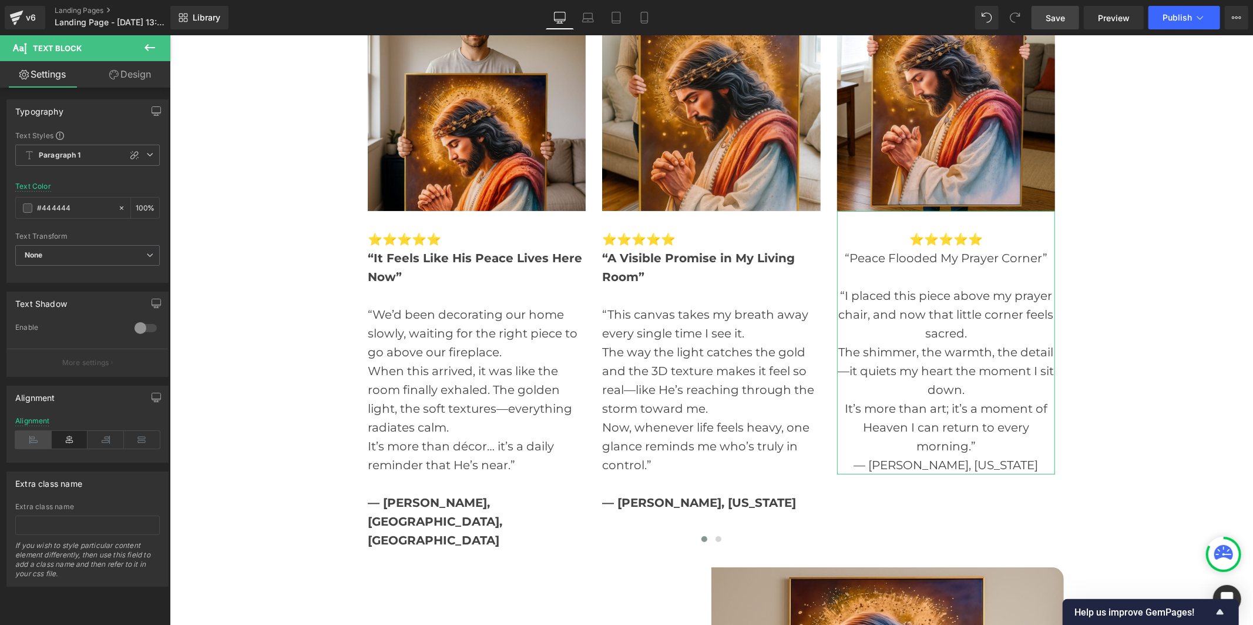
click at [32, 437] on icon at bounding box center [33, 440] width 36 height 18
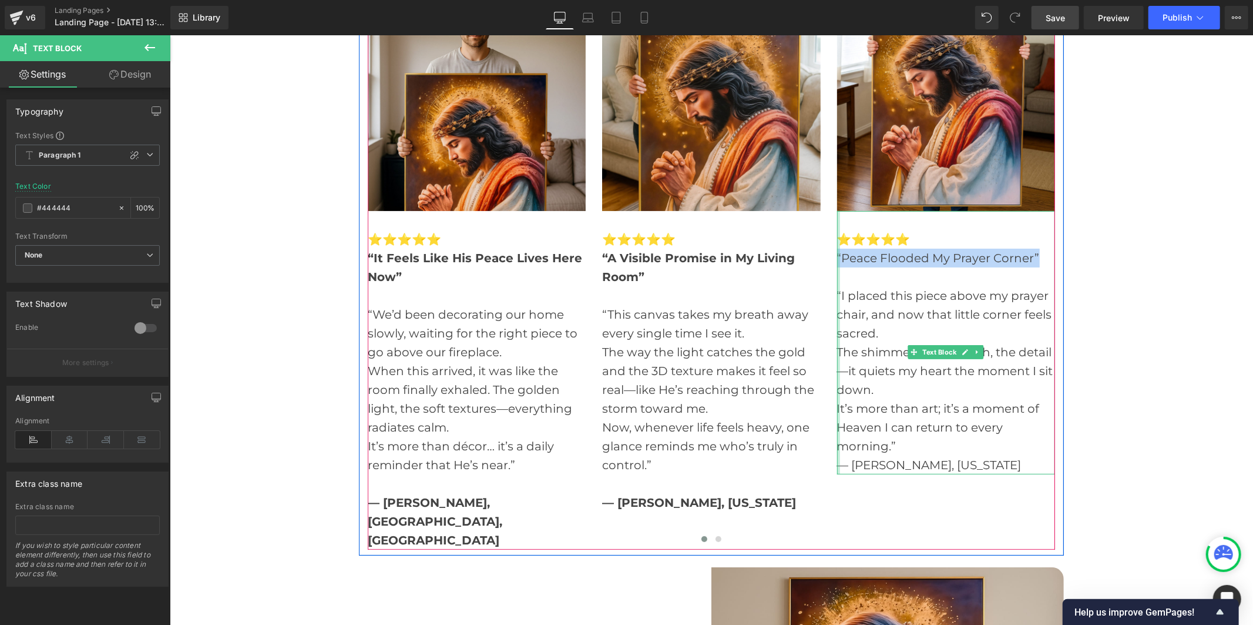
drag, startPoint x: 1031, startPoint y: 215, endPoint x: 832, endPoint y: 218, distance: 199.2
click at [837, 218] on div "⭐️⭐️⭐️⭐️⭐️ “Peace Flooded My Prayer Corner” “I placed this piece above my praye…" at bounding box center [946, 341] width 218 height 263
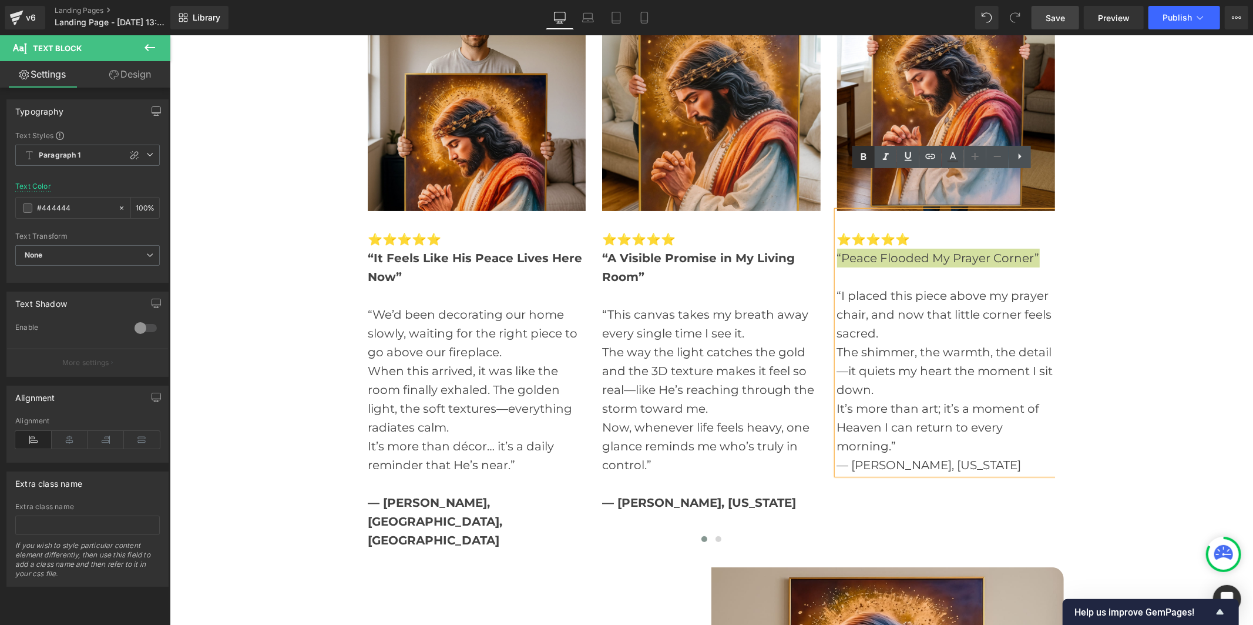
click at [857, 156] on icon at bounding box center [864, 157] width 14 height 14
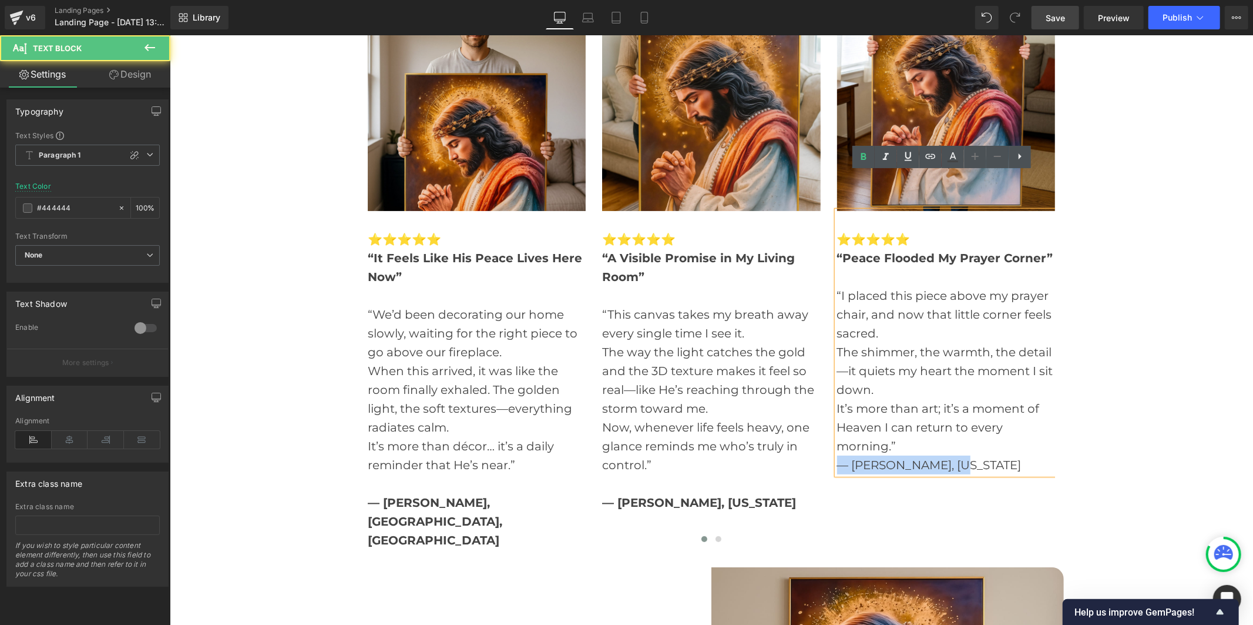
drag, startPoint x: 945, startPoint y: 424, endPoint x: 836, endPoint y: 422, distance: 108.7
click at [837, 455] on div "— [PERSON_NAME], [US_STATE]" at bounding box center [946, 464] width 218 height 19
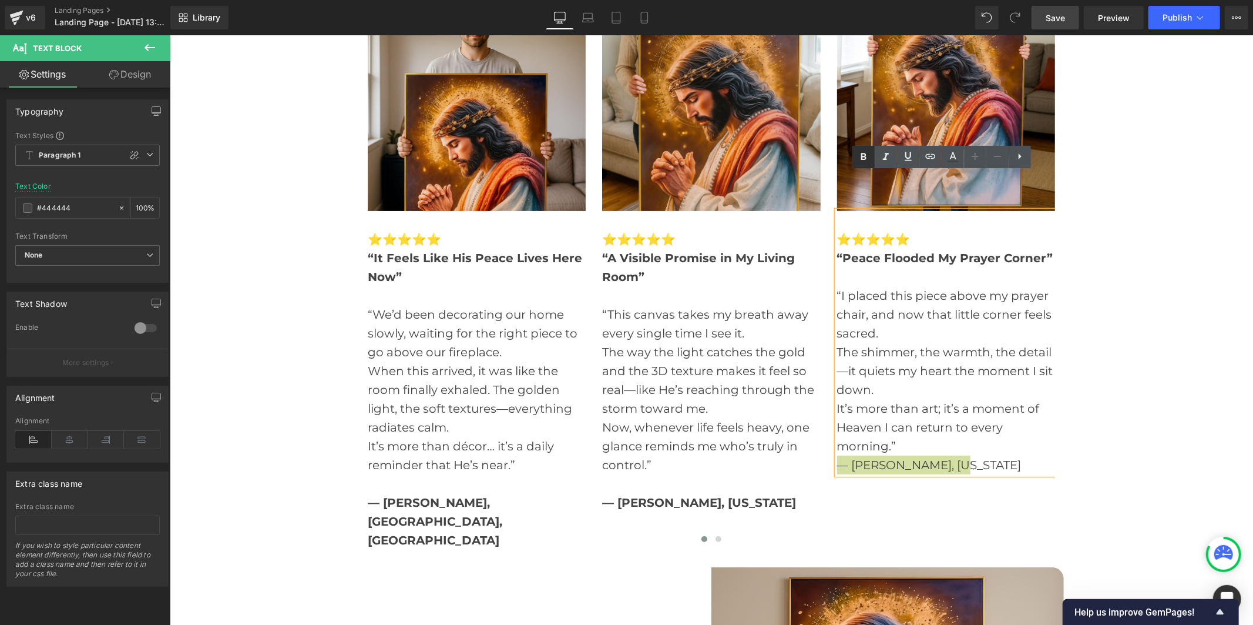
click at [864, 151] on icon at bounding box center [864, 157] width 14 height 14
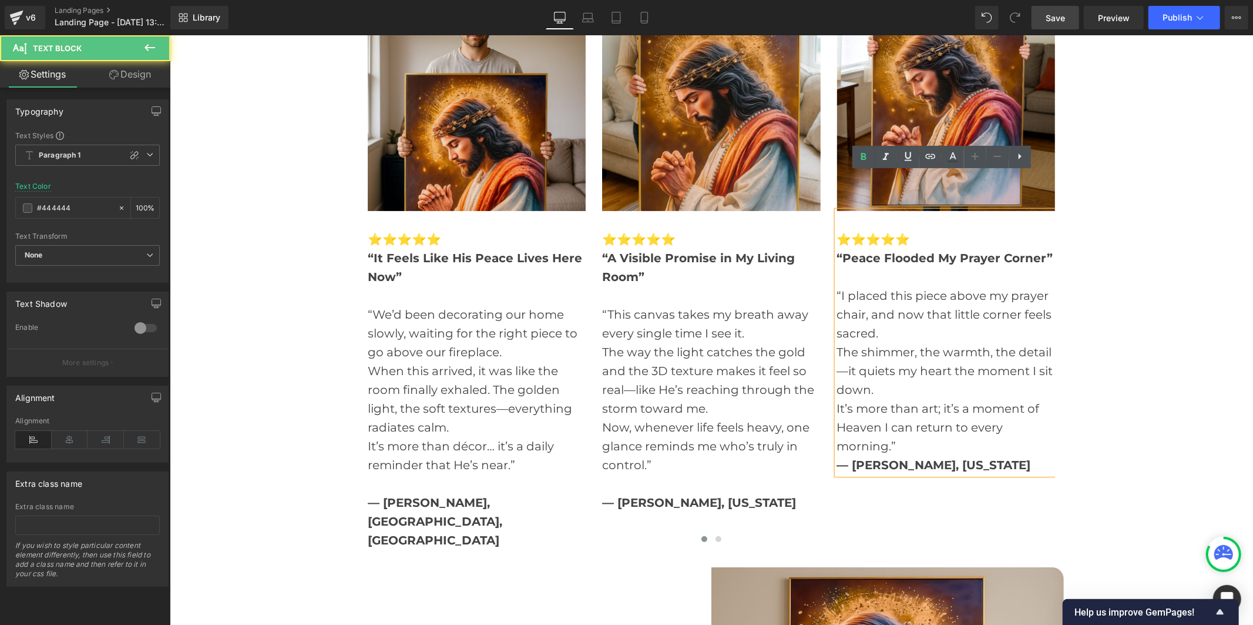
click at [897, 404] on div "It’s more than art; it’s a moment of Heaven I can return to every morning.”" at bounding box center [946, 426] width 218 height 56
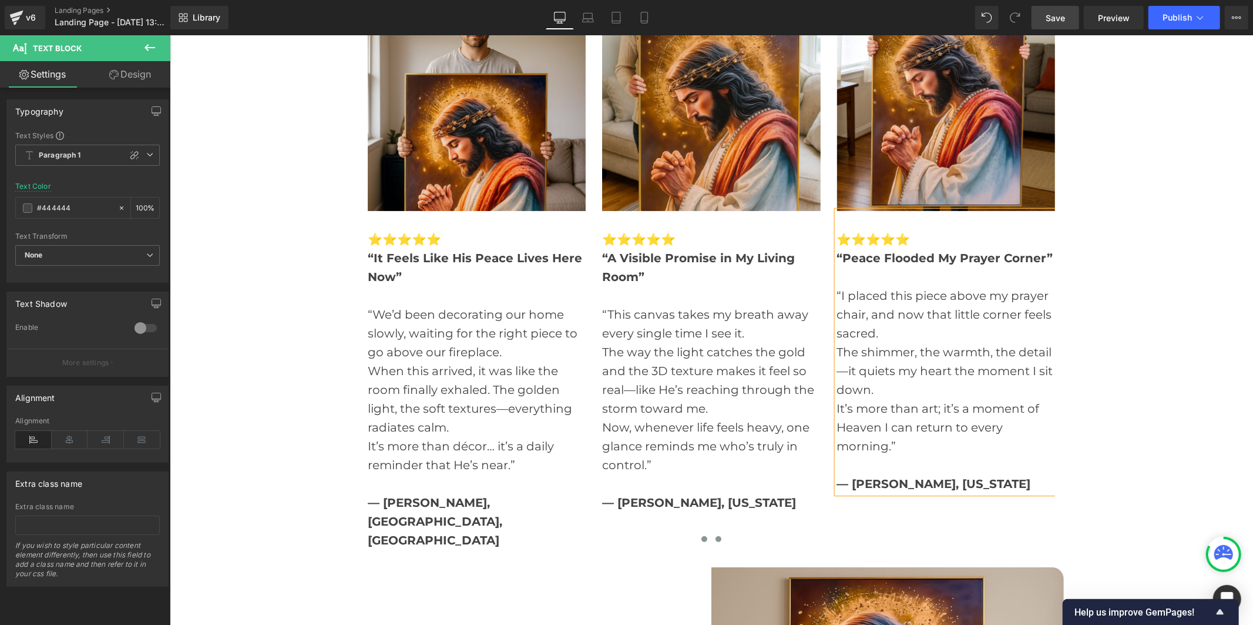
click at [715, 535] on span at bounding box center [718, 538] width 6 height 6
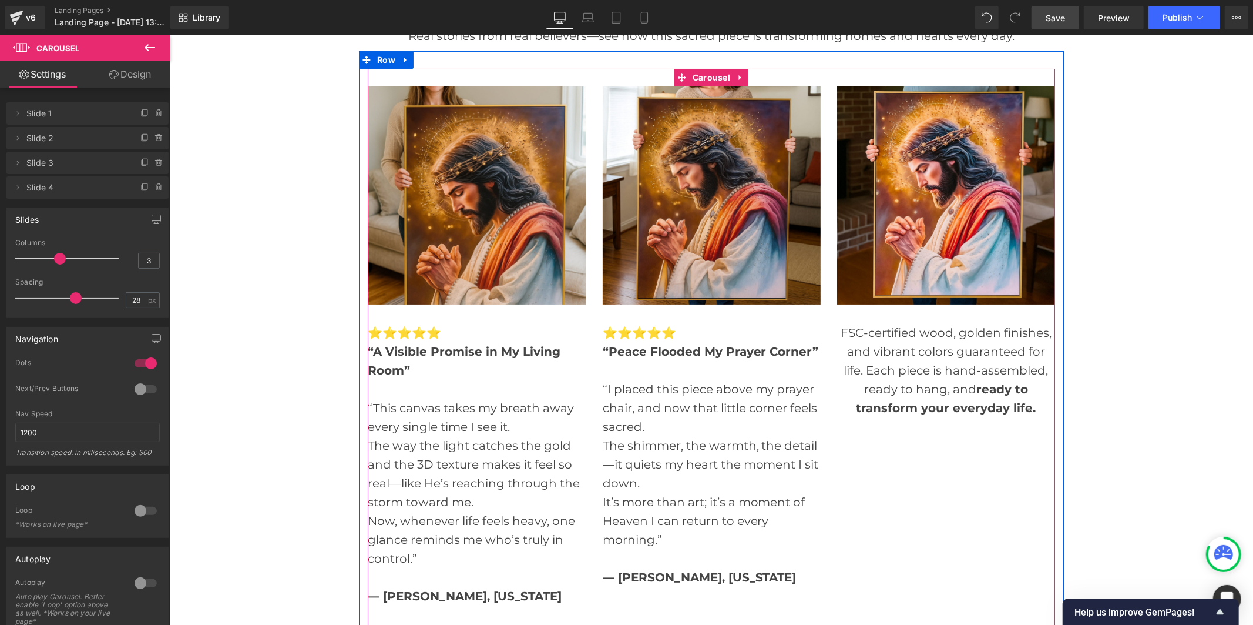
scroll to position [3720, 0]
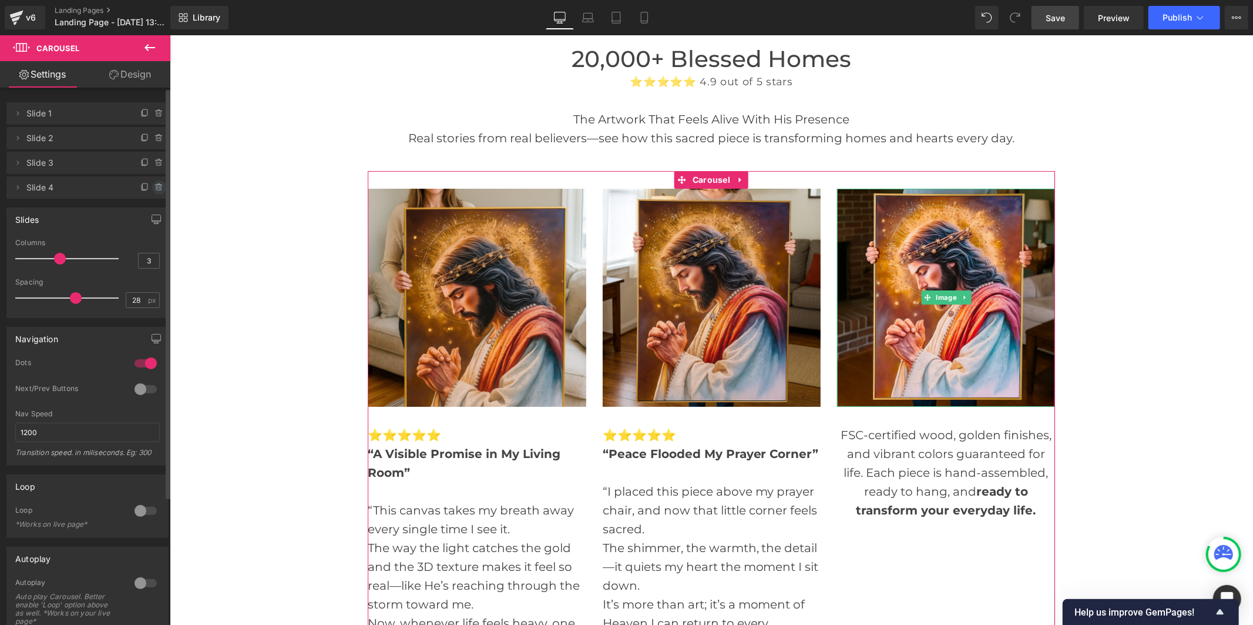
click at [155, 185] on icon at bounding box center [158, 185] width 6 height 0
click at [153, 190] on button "Delete" at bounding box center [146, 187] width 37 height 15
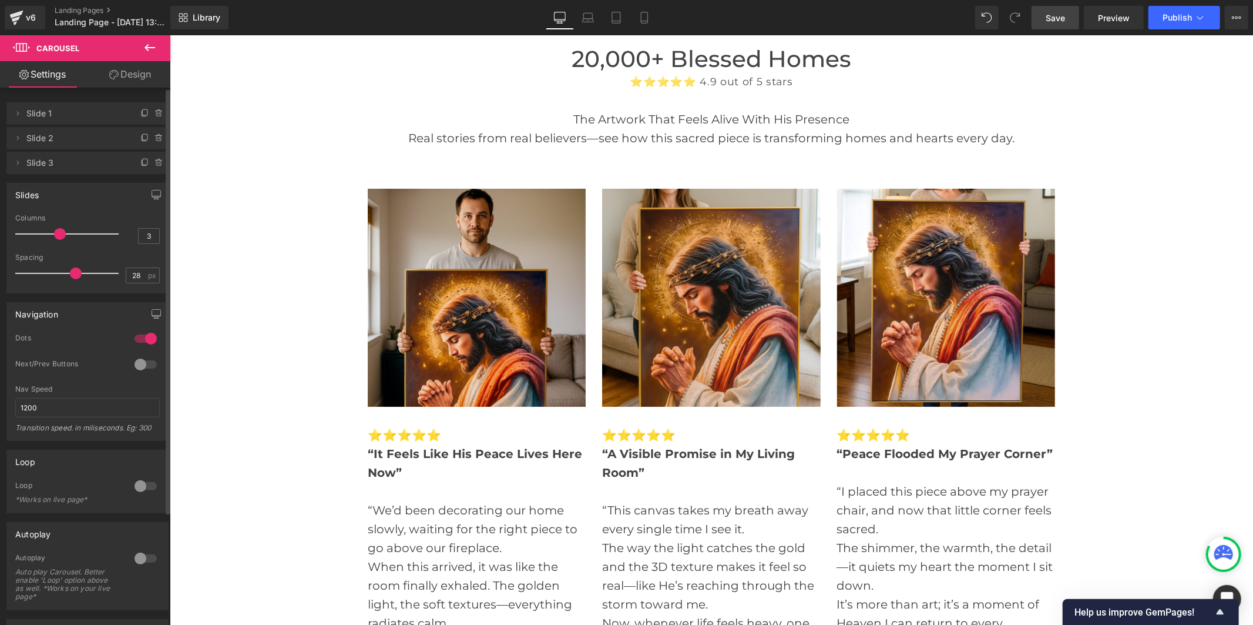
click at [1062, 14] on span "Save" at bounding box center [1055, 18] width 19 height 12
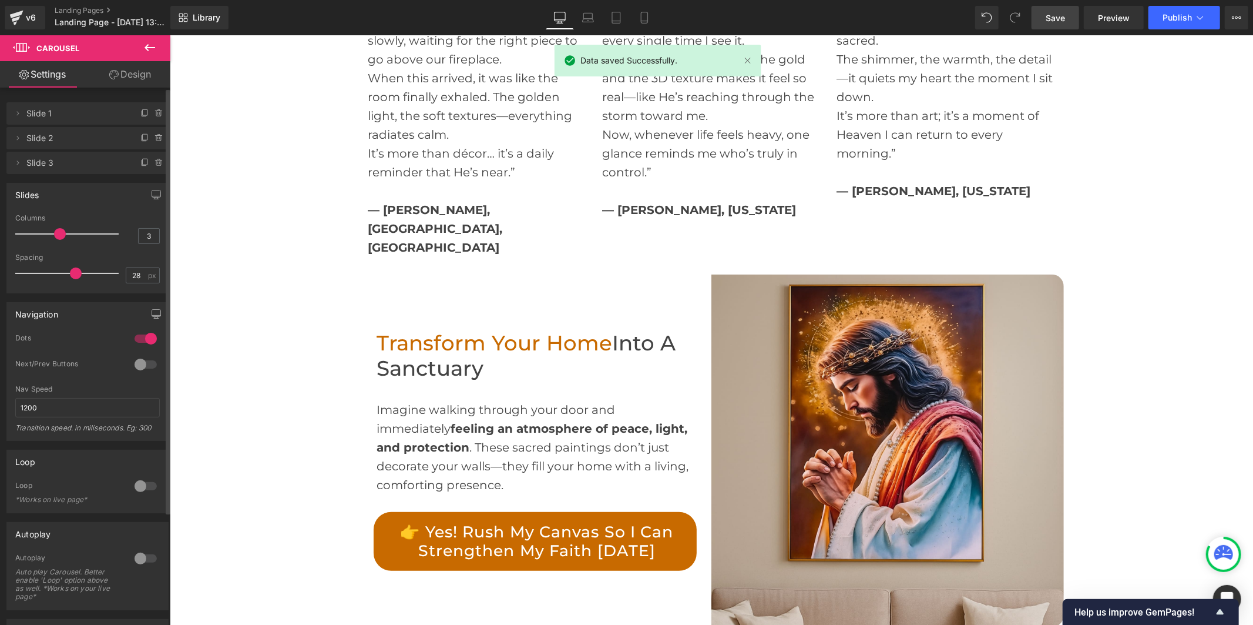
scroll to position [4242, 0]
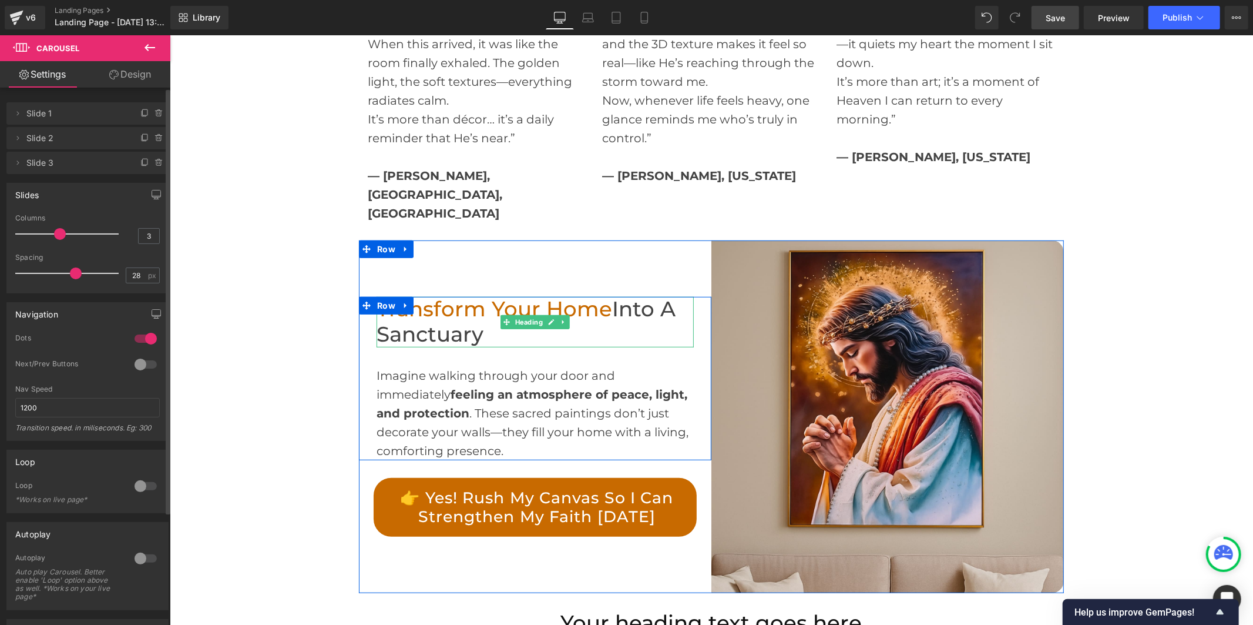
click at [454, 296] on h2 "Transform Your Home Into a Sanctuary" at bounding box center [534, 321] width 317 height 50
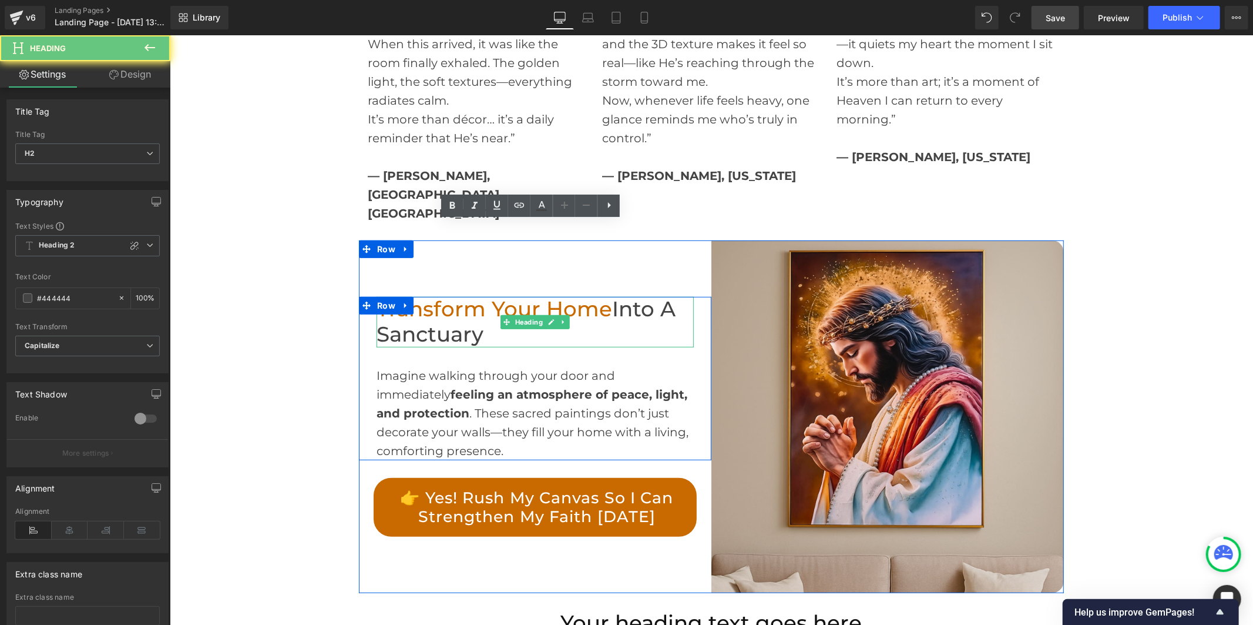
click at [454, 296] on h2 "Transform Your Home Into a Sanctuary" at bounding box center [534, 321] width 317 height 50
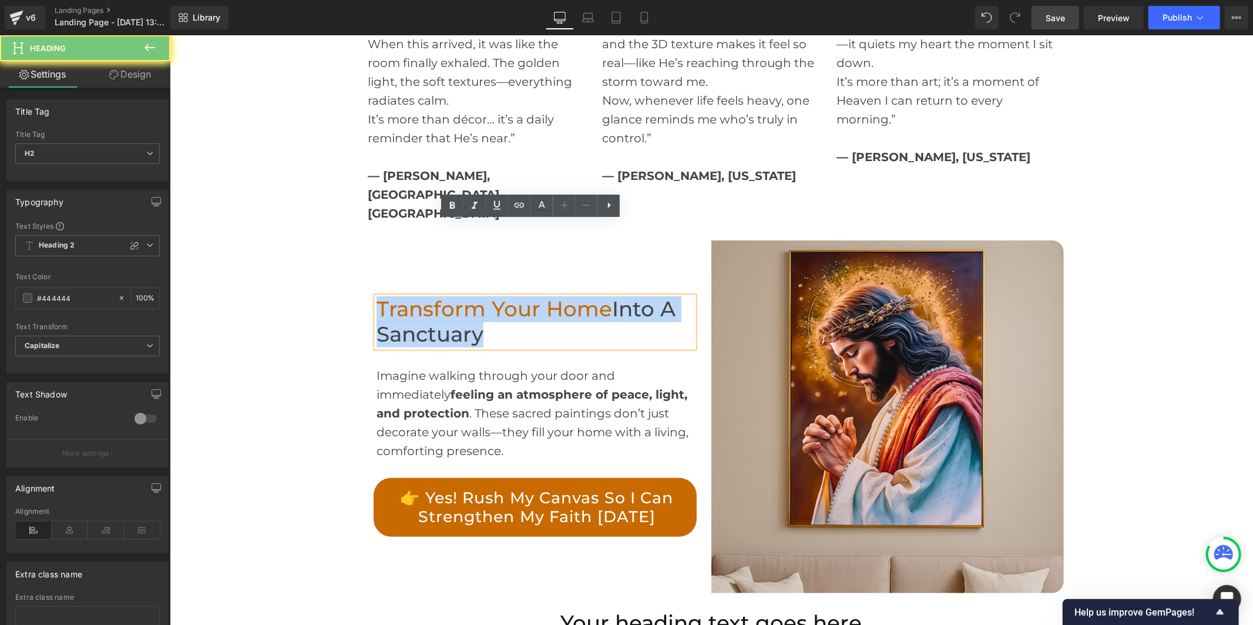
click at [454, 296] on h2 "Transform Your Home Into a Sanctuary" at bounding box center [534, 321] width 317 height 50
paste div
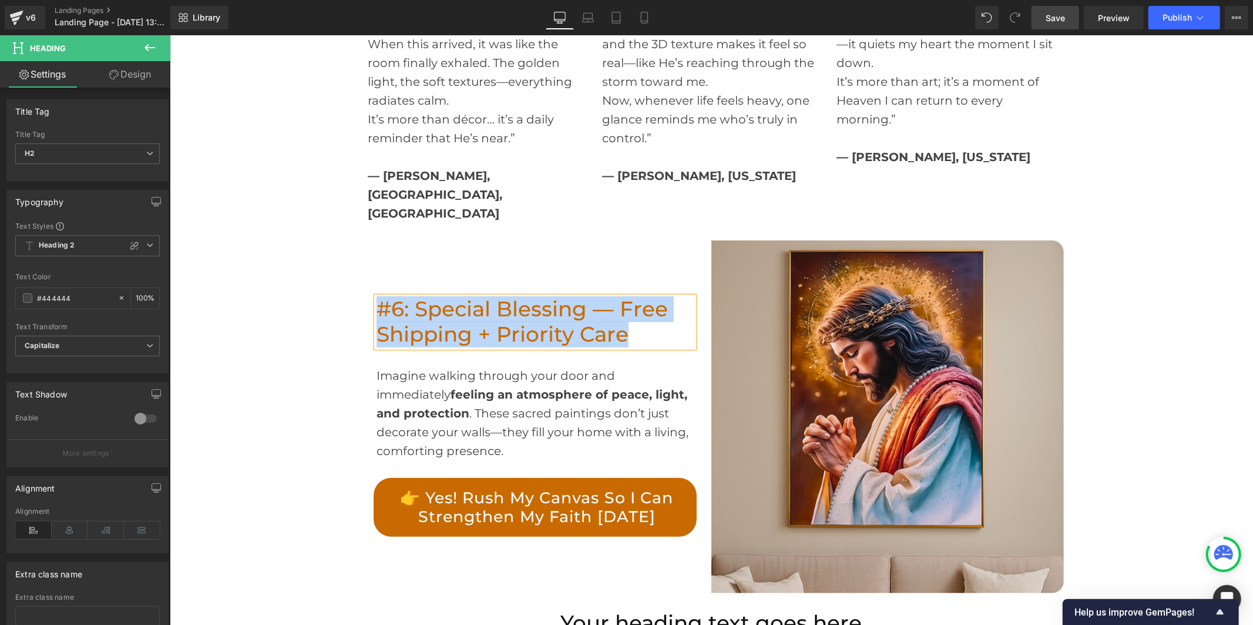
drag, startPoint x: 633, startPoint y: 259, endPoint x: 378, endPoint y: 233, distance: 256.2
click at [378, 296] on h2 "#6: Special Blessing — Free Shipping + Priority Care" at bounding box center [534, 321] width 317 height 50
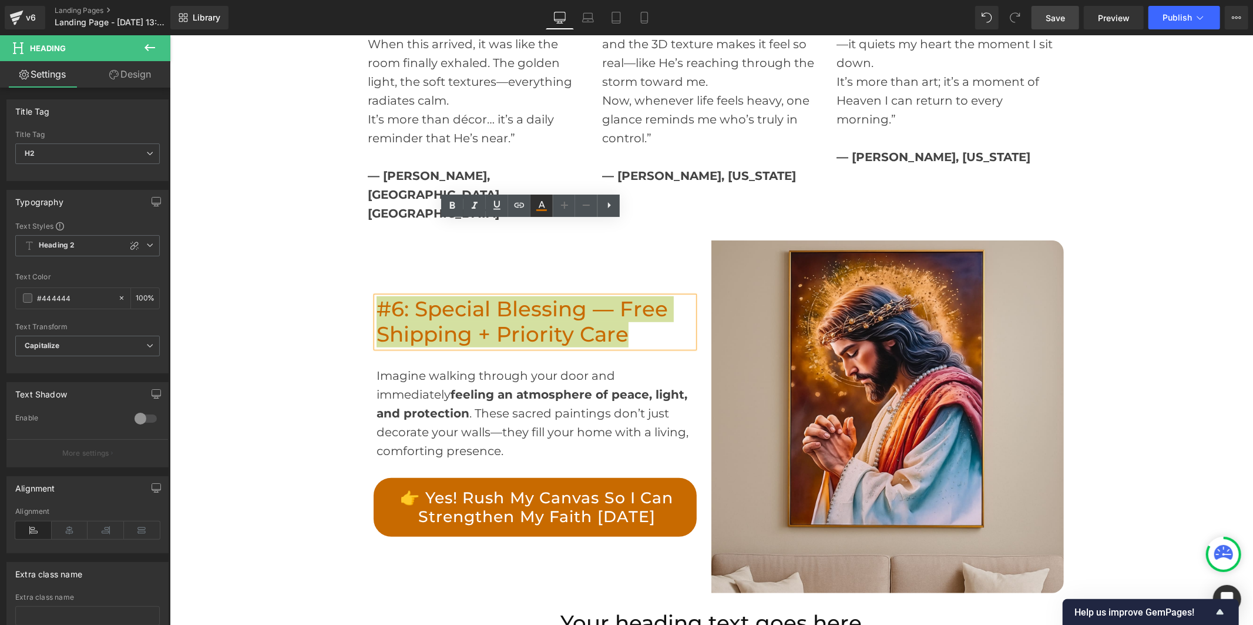
click at [545, 201] on icon at bounding box center [542, 206] width 14 height 14
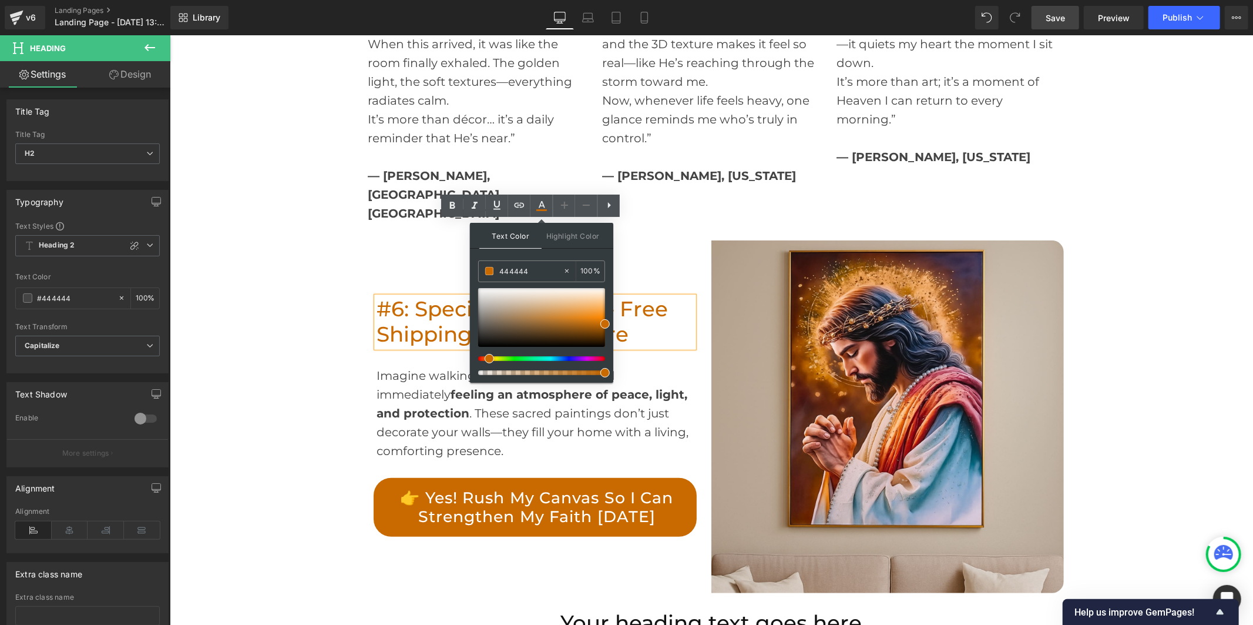
drag, startPoint x: 710, startPoint y: 303, endPoint x: 462, endPoint y: 271, distance: 249.9
type input "444444"
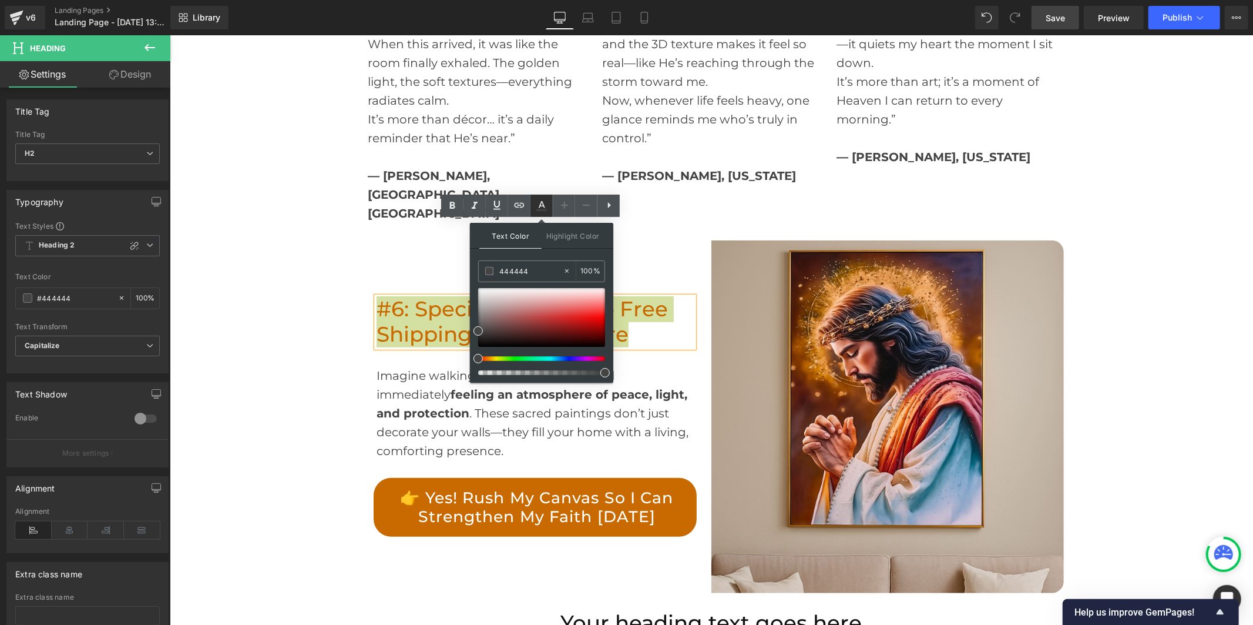
click at [536, 207] on icon at bounding box center [542, 206] width 14 height 14
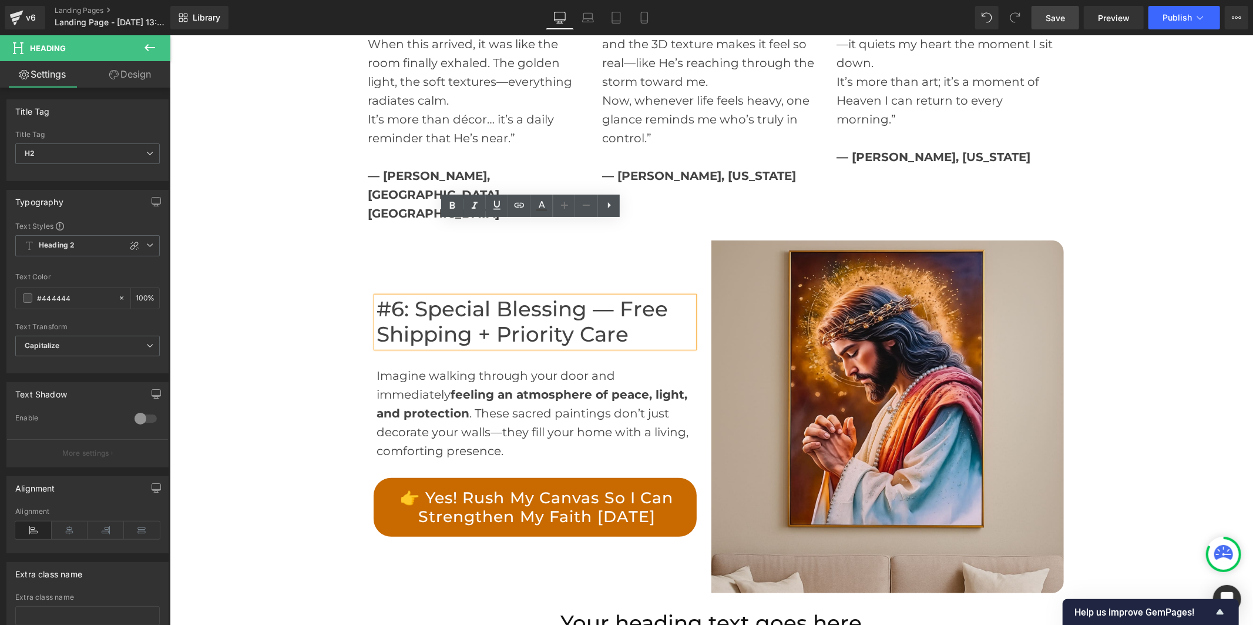
click at [1062, 24] on span "Save" at bounding box center [1055, 18] width 19 height 12
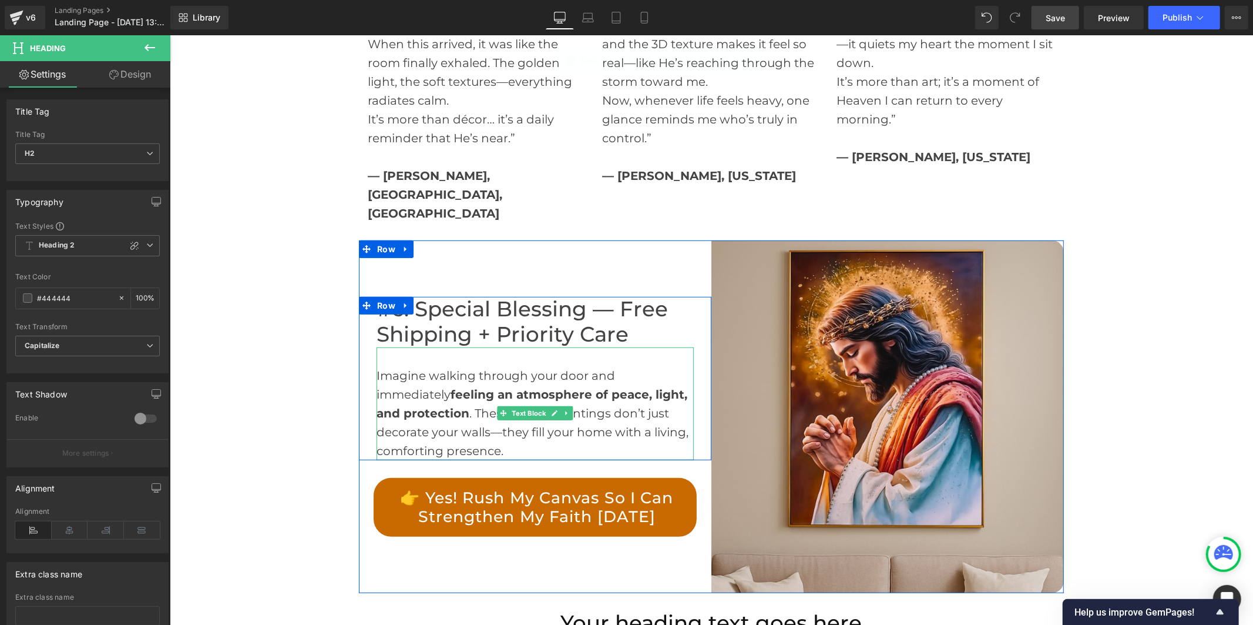
click at [437, 347] on div "Imagine walking through your door and immediately feeling an atmosphere of peac…" at bounding box center [534, 403] width 317 height 113
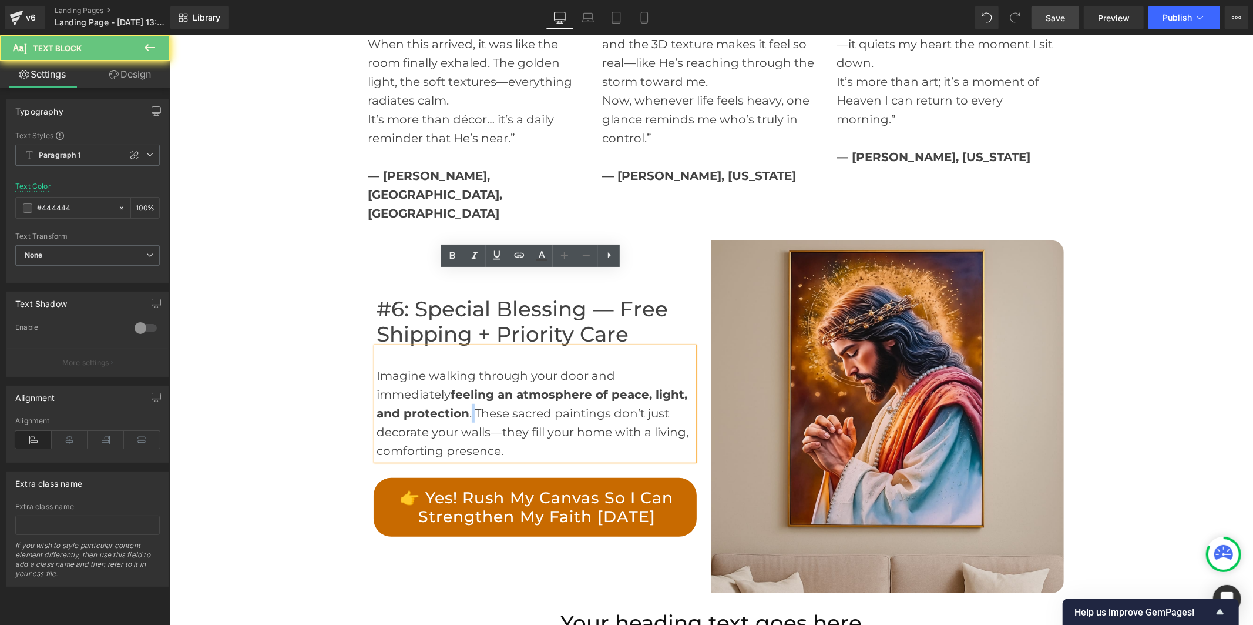
click at [437, 347] on div "Imagine walking through your door and immediately feeling an atmosphere of peac…" at bounding box center [534, 403] width 317 height 113
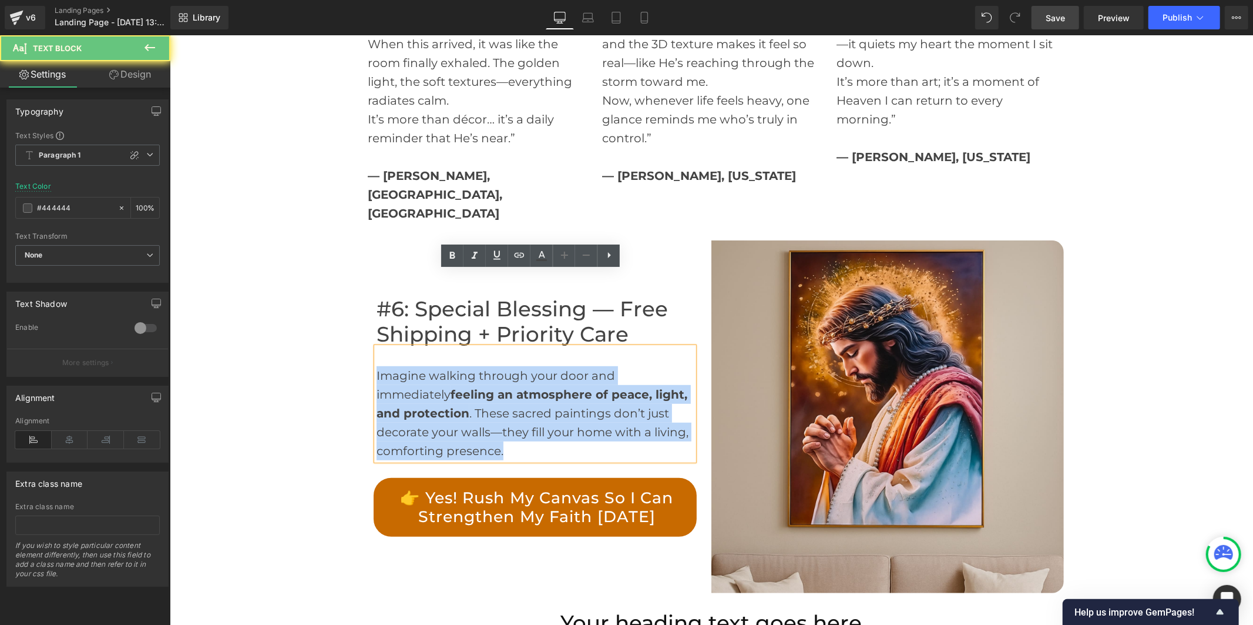
click at [437, 347] on div "Imagine walking through your door and immediately feeling an atmosphere of peac…" at bounding box center [534, 403] width 317 height 113
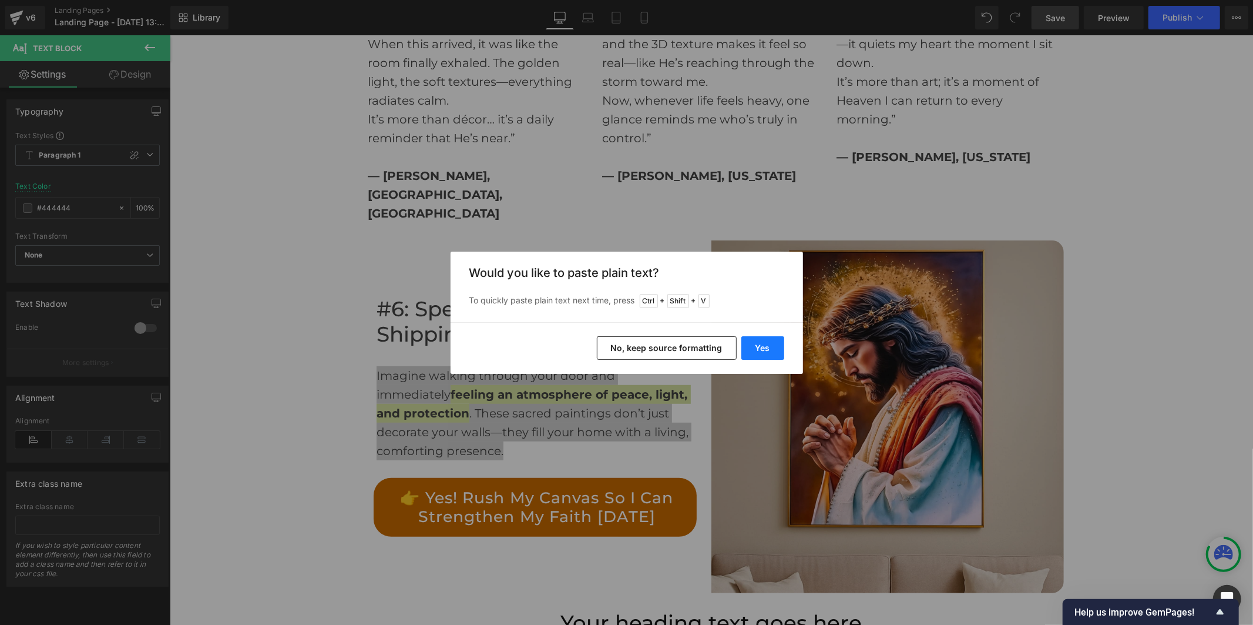
click at [754, 350] on button "Yes" at bounding box center [762, 348] width 43 height 24
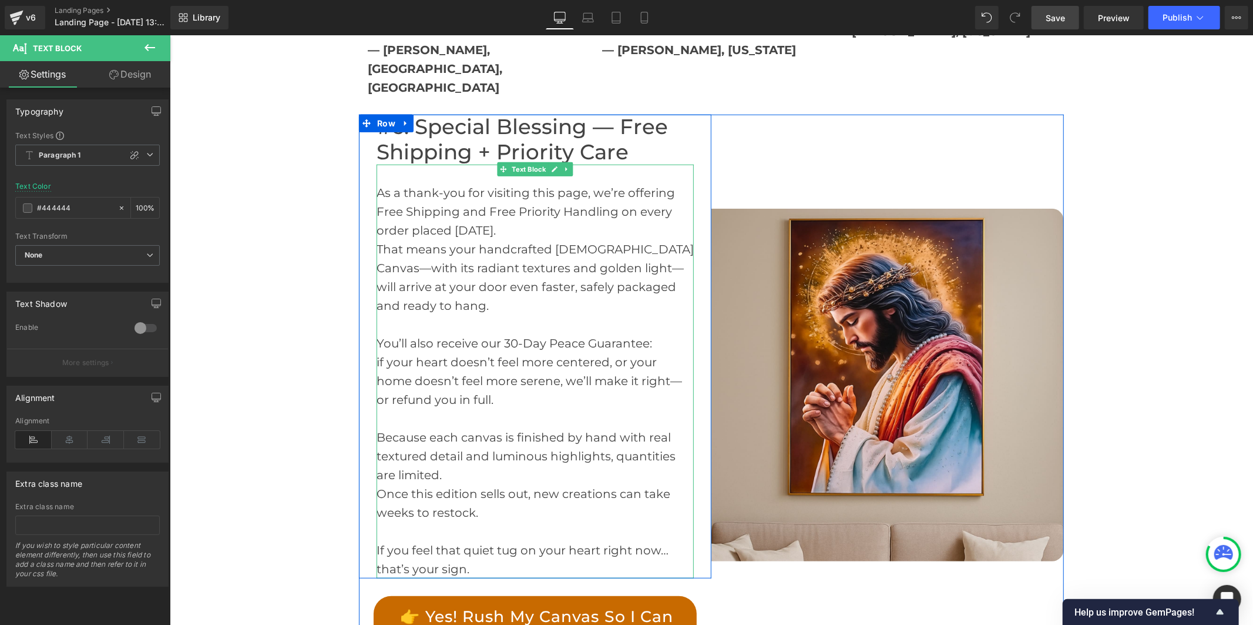
scroll to position [4373, 0]
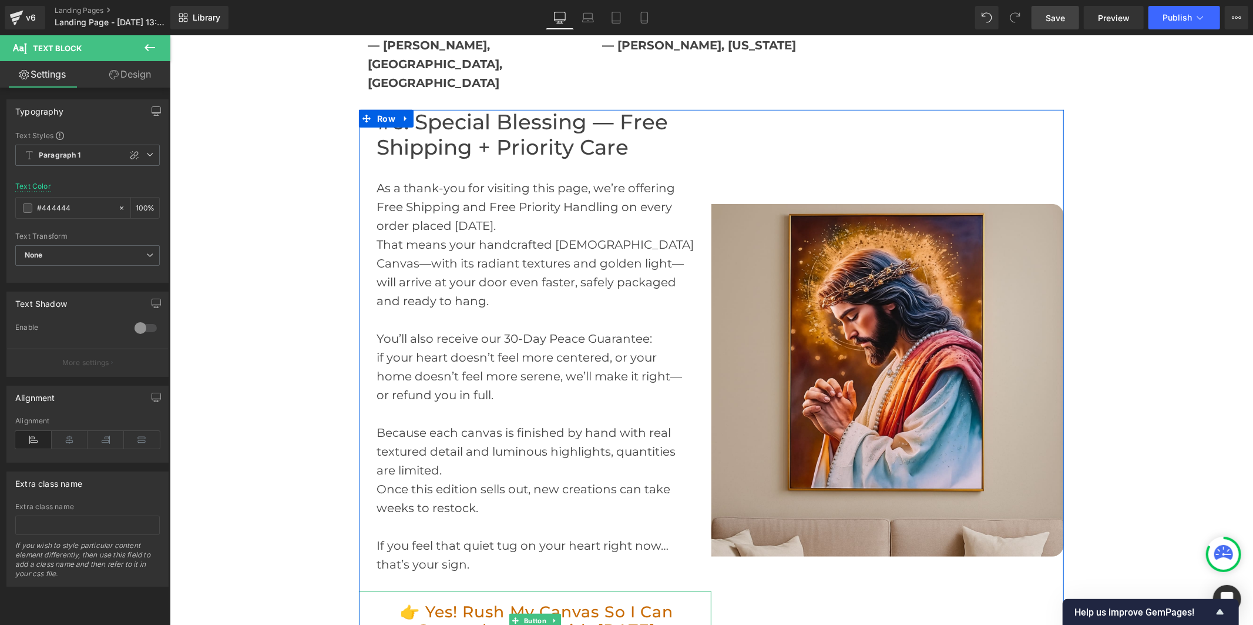
click at [479, 590] on link "👉 Yes! Rush My Canvas So I Can Strengthen My Faith [DATE]" at bounding box center [534, 619] width 323 height 59
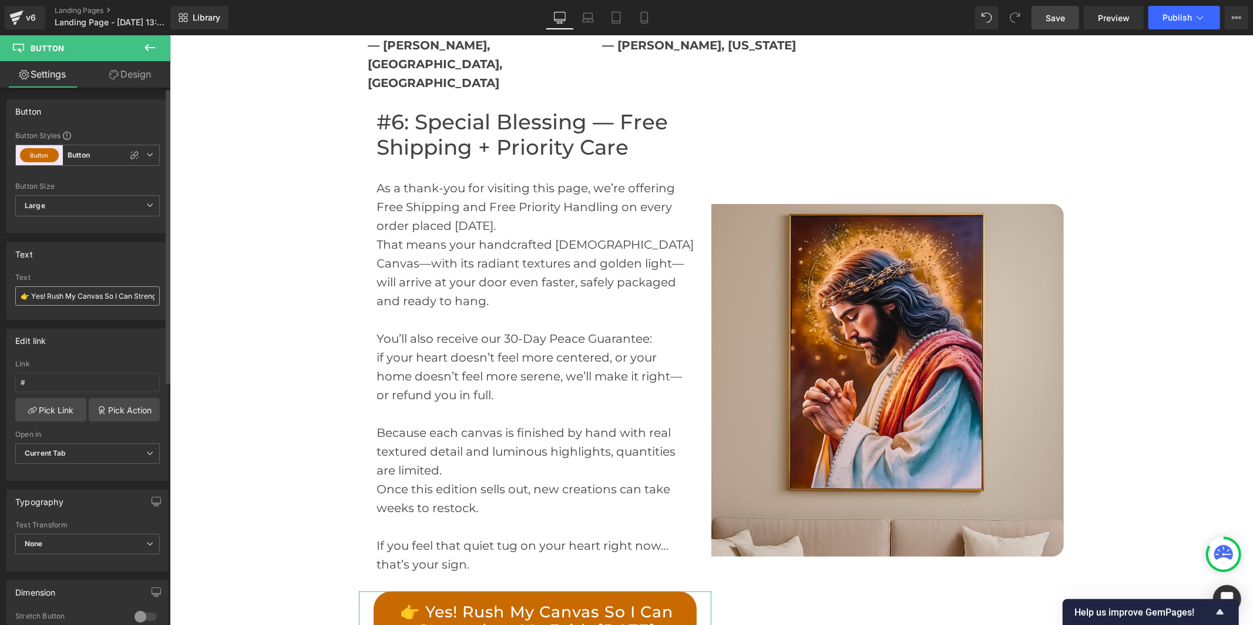
click at [48, 296] on input "👉 Yes! Rush My Canvas So I Can Strengthen My Faith [DATE]" at bounding box center [87, 295] width 145 height 19
type input "👉 Yes! I want to bring His peace into my home [DATE] →"
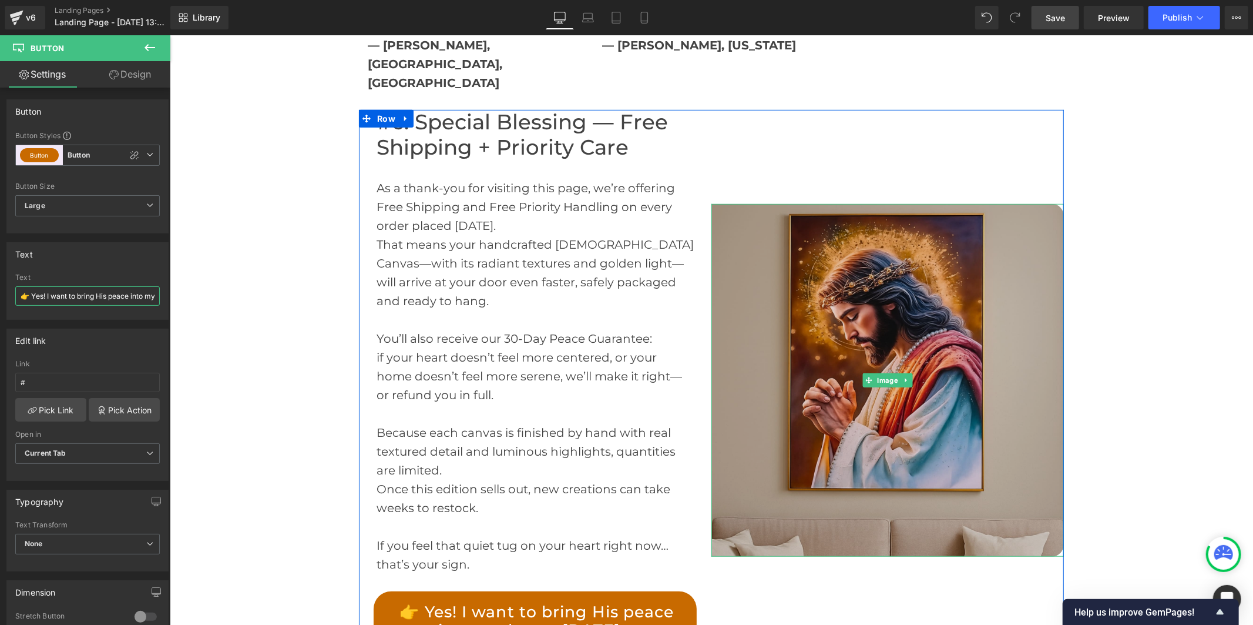
scroll to position [4699, 0]
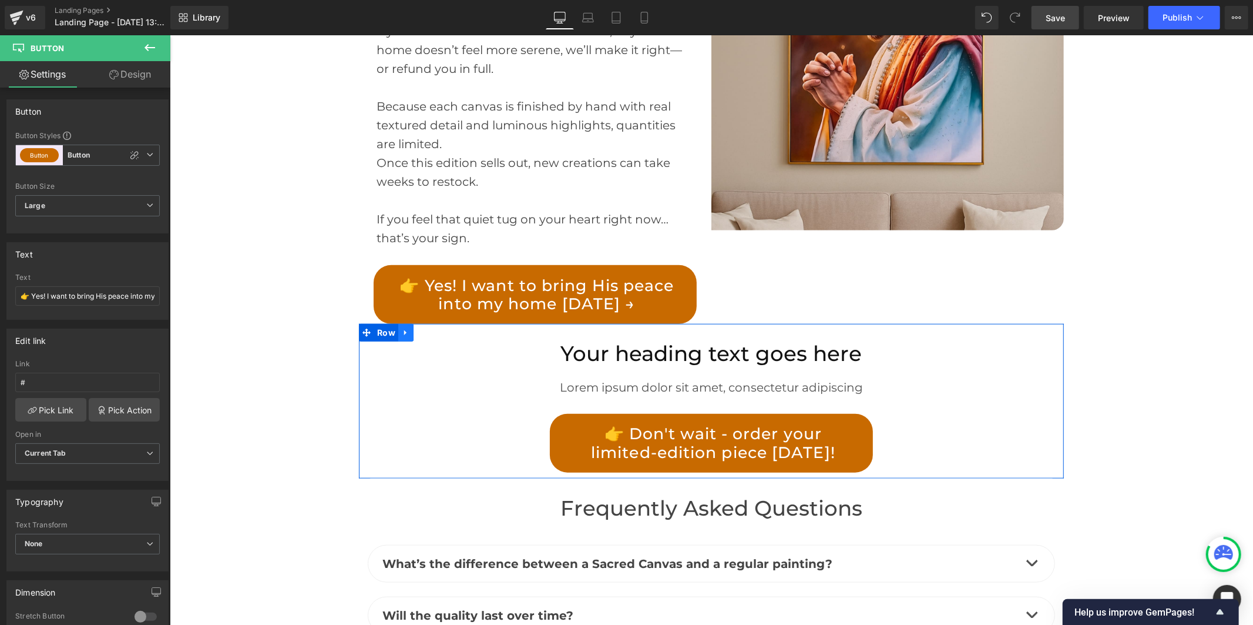
click at [401, 328] on icon at bounding box center [405, 332] width 8 height 9
click at [432, 328] on icon at bounding box center [436, 332] width 8 height 8
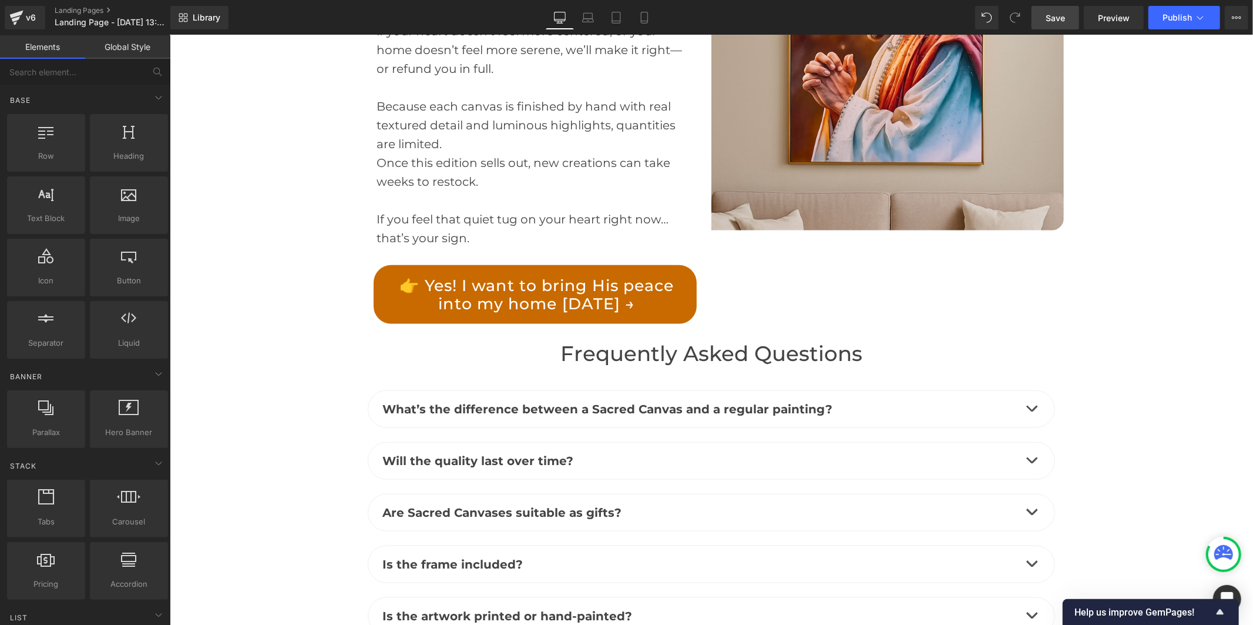
click at [1065, 19] on span "Save" at bounding box center [1055, 18] width 19 height 12
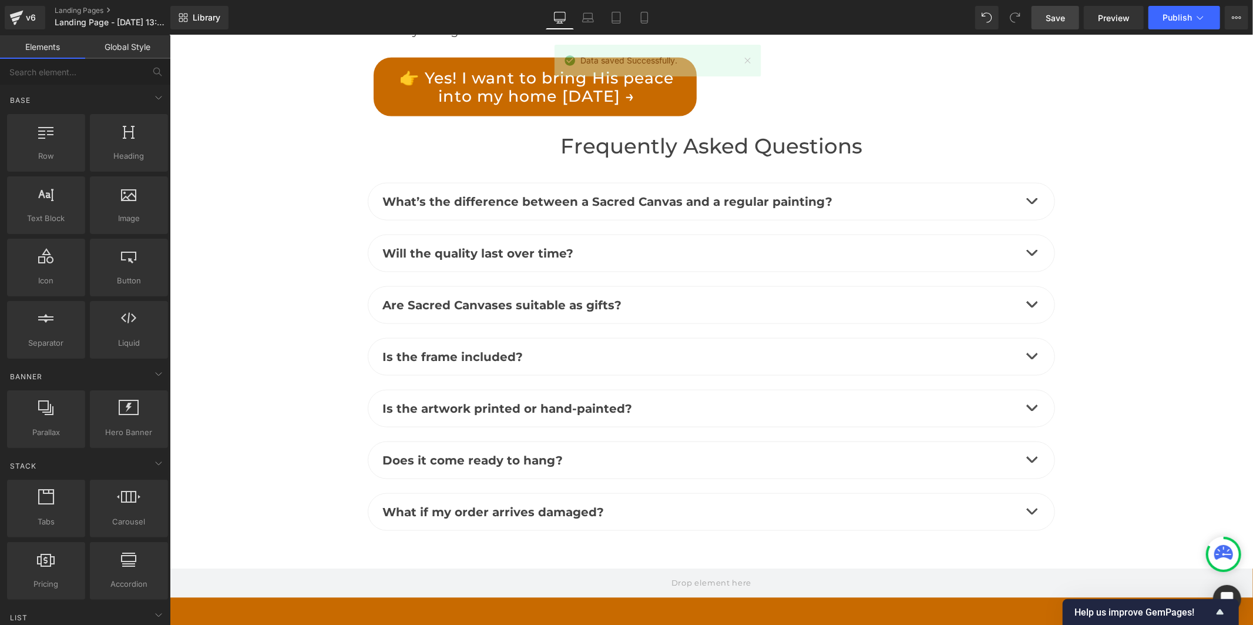
scroll to position [5063, 0]
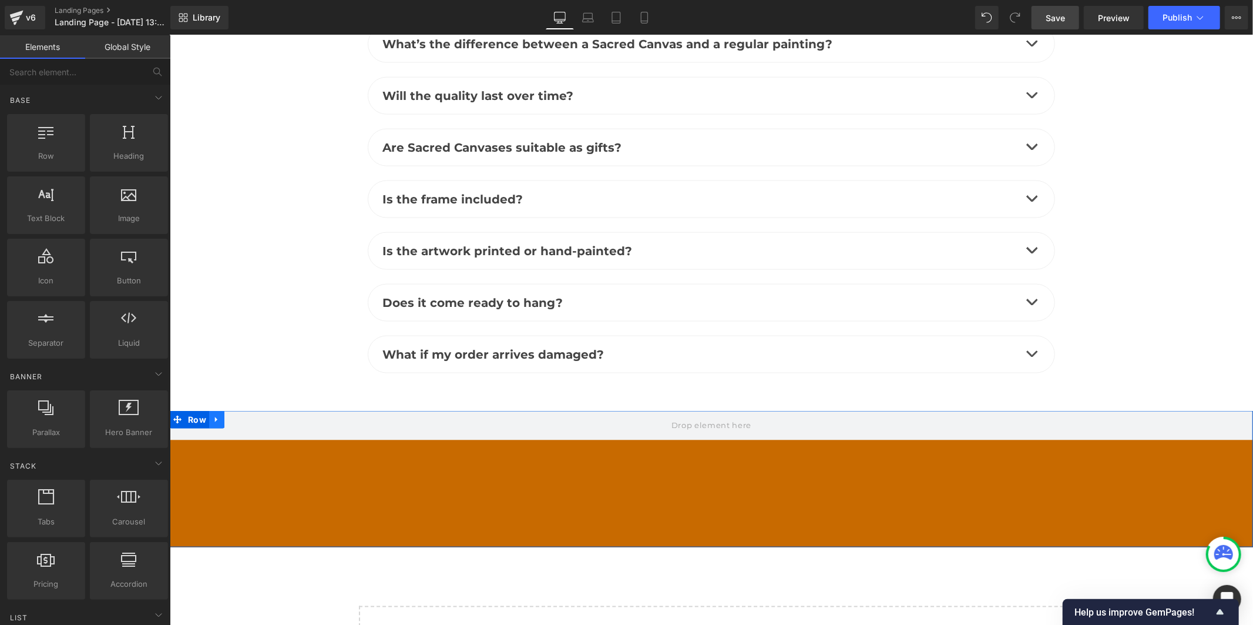
click at [212, 414] on icon at bounding box center [216, 418] width 8 height 9
click at [243, 414] on icon at bounding box center [247, 418] width 8 height 9
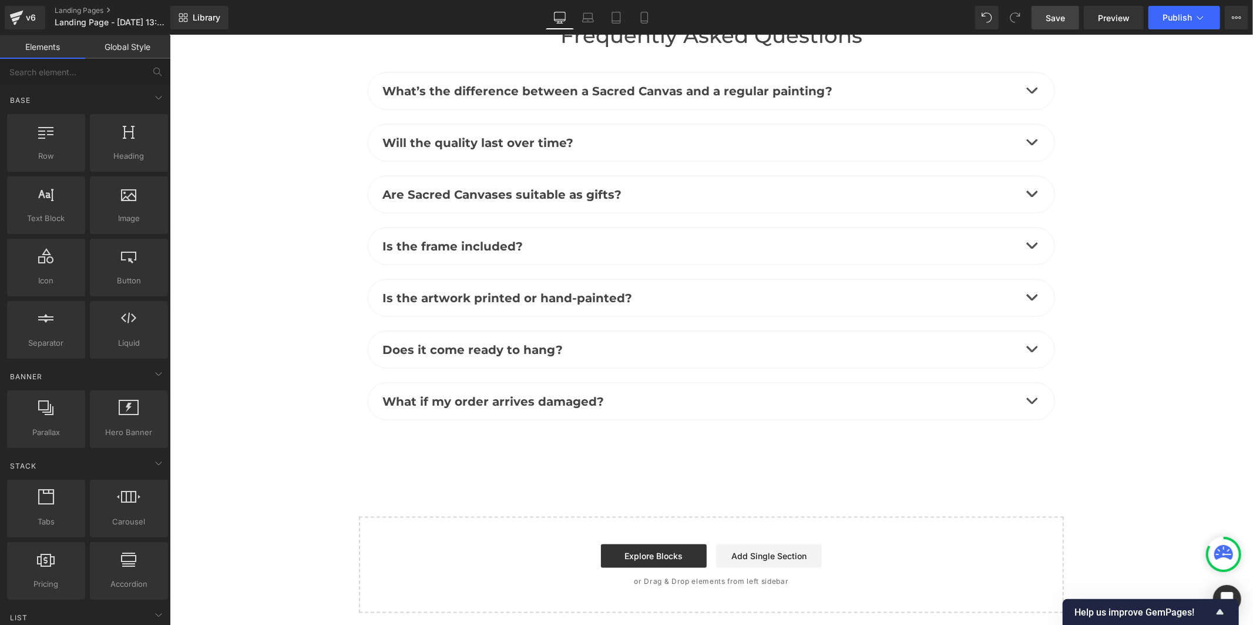
scroll to position [4927, 0]
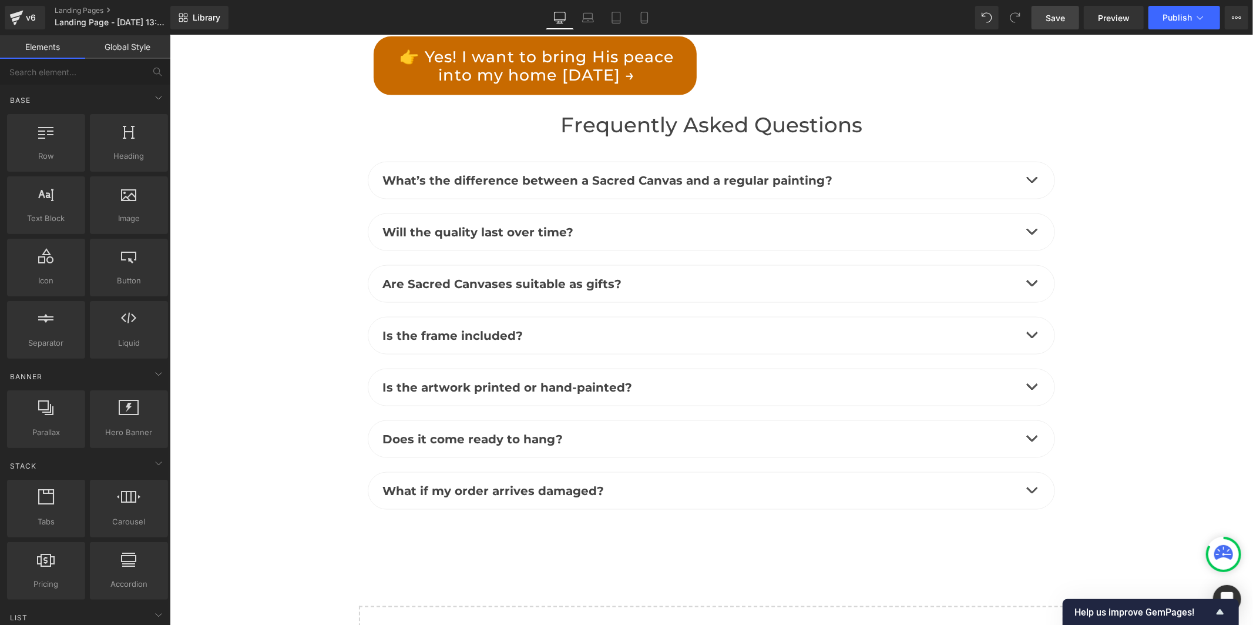
click at [1060, 18] on span "Save" at bounding box center [1055, 18] width 19 height 12
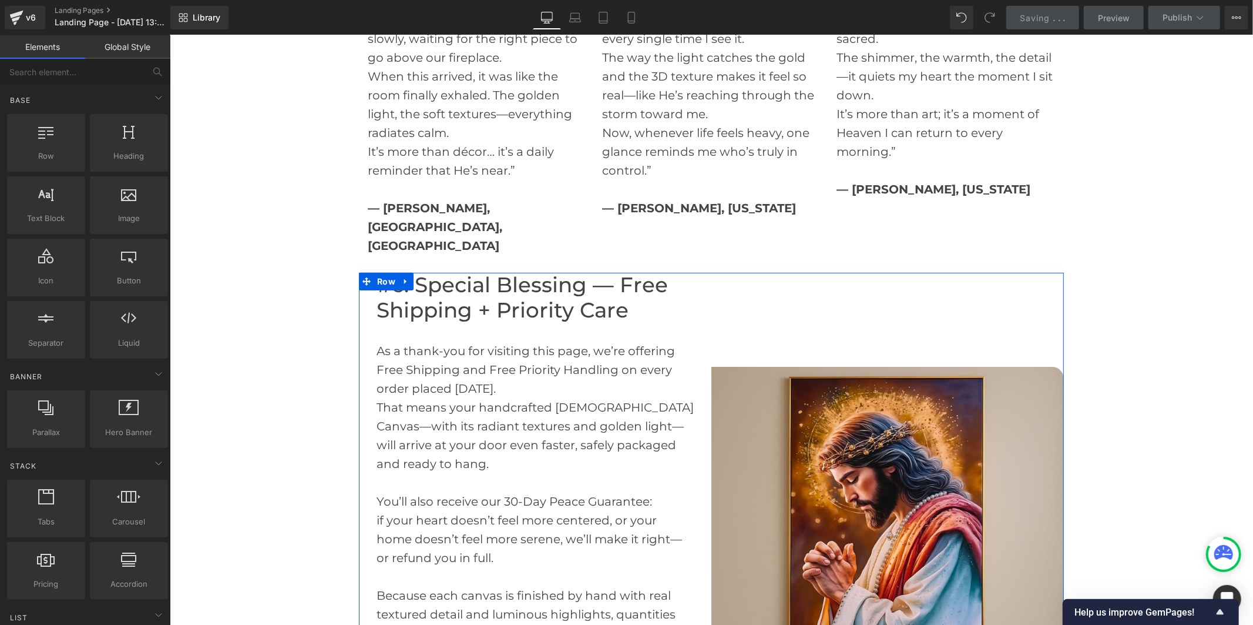
scroll to position [4209, 0]
